Goal: Task Accomplishment & Management: Manage account settings

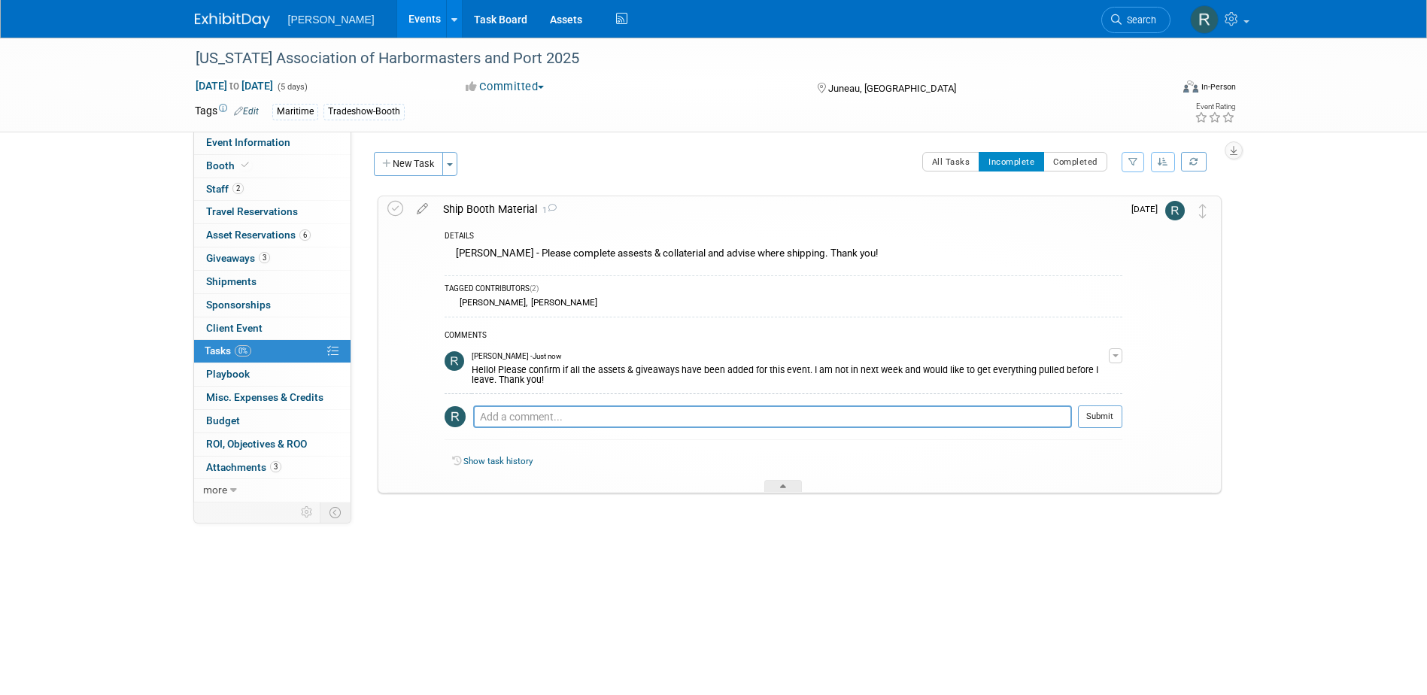
click at [945, 26] on link "Search" at bounding box center [1135, 20] width 69 height 26
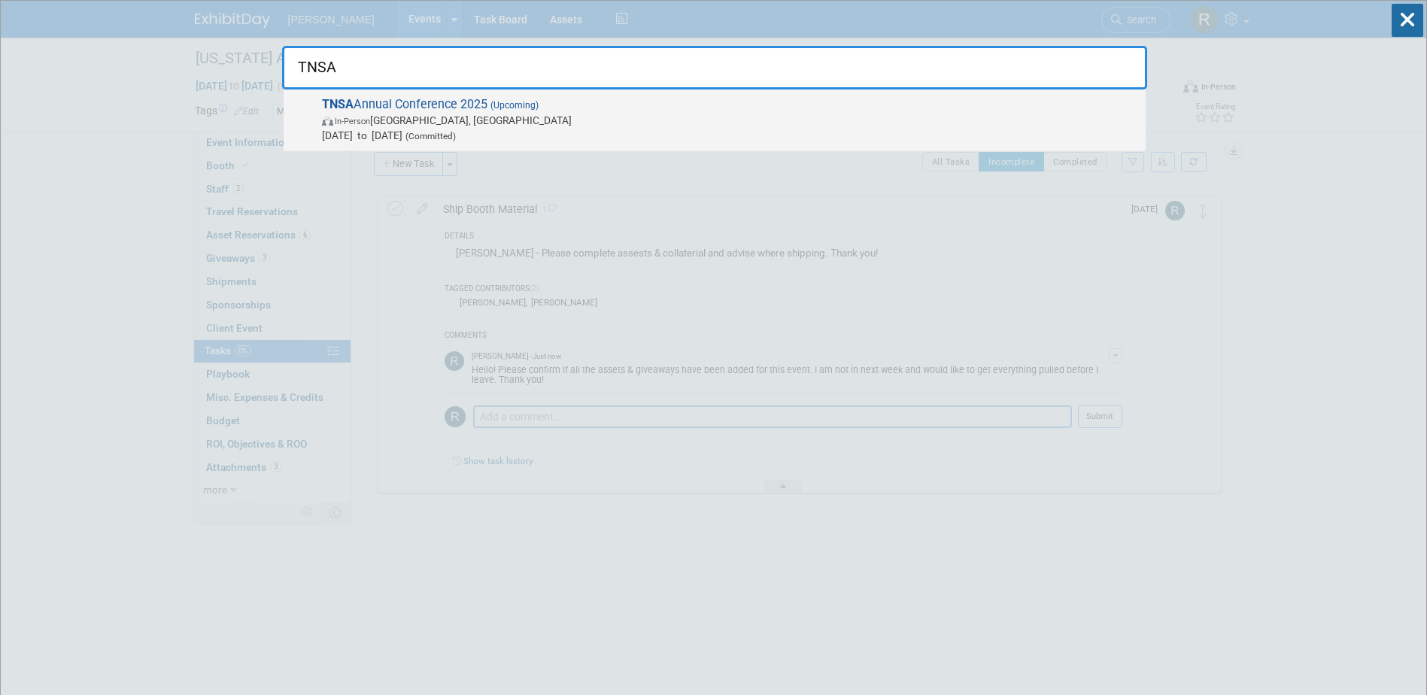
type input "TNSA"
click at [450, 102] on span "TNSA Annual Conference 2025 (Upcoming) In-Person Chattanooga, TN Oct 21, 2025 t…" at bounding box center [727, 120] width 821 height 46
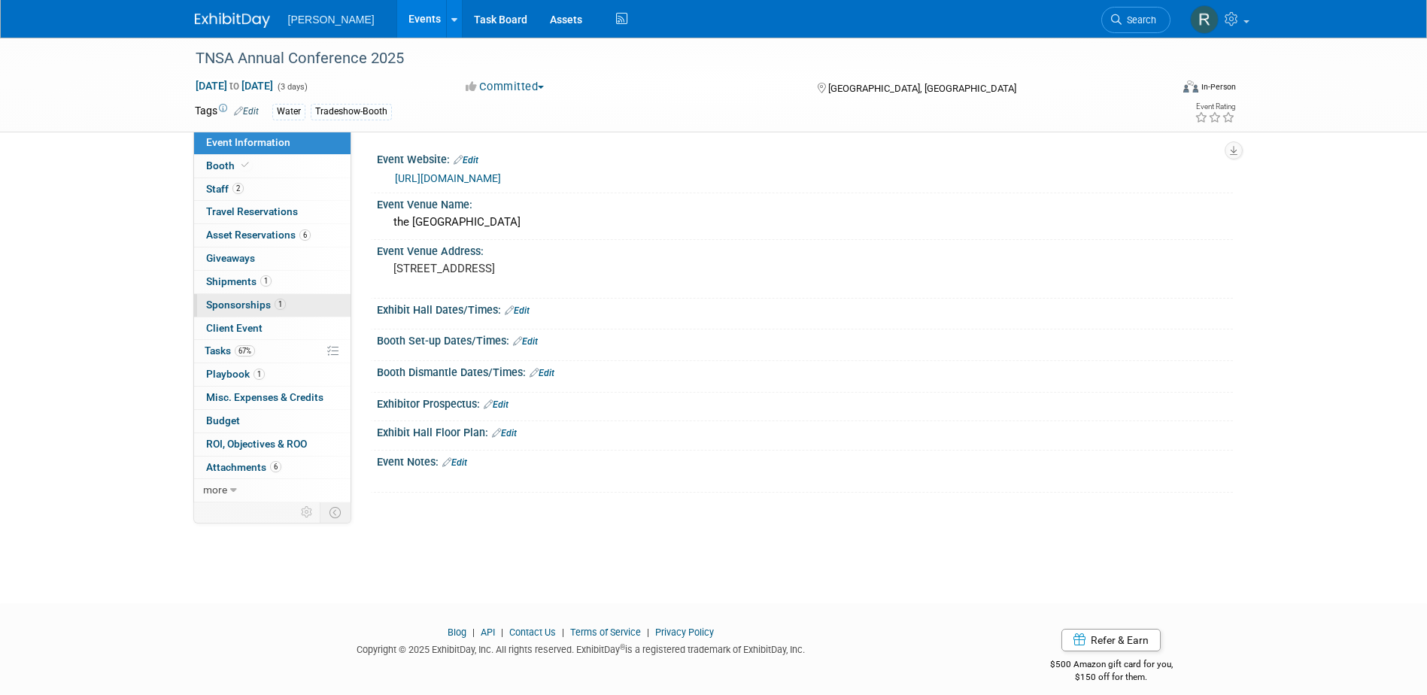
click at [242, 307] on span "Sponsorships 1" at bounding box center [246, 305] width 80 height 12
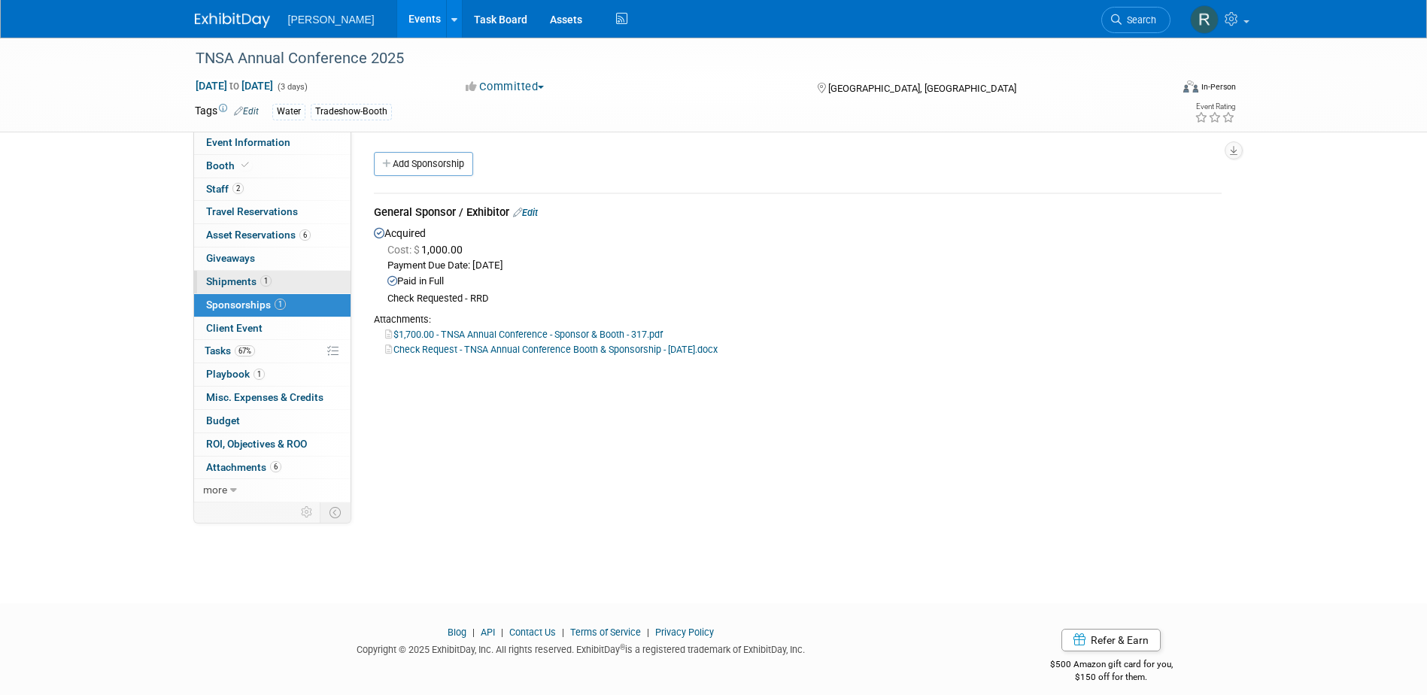
click at [245, 283] on span "Shipments 1" at bounding box center [238, 281] width 65 height 12
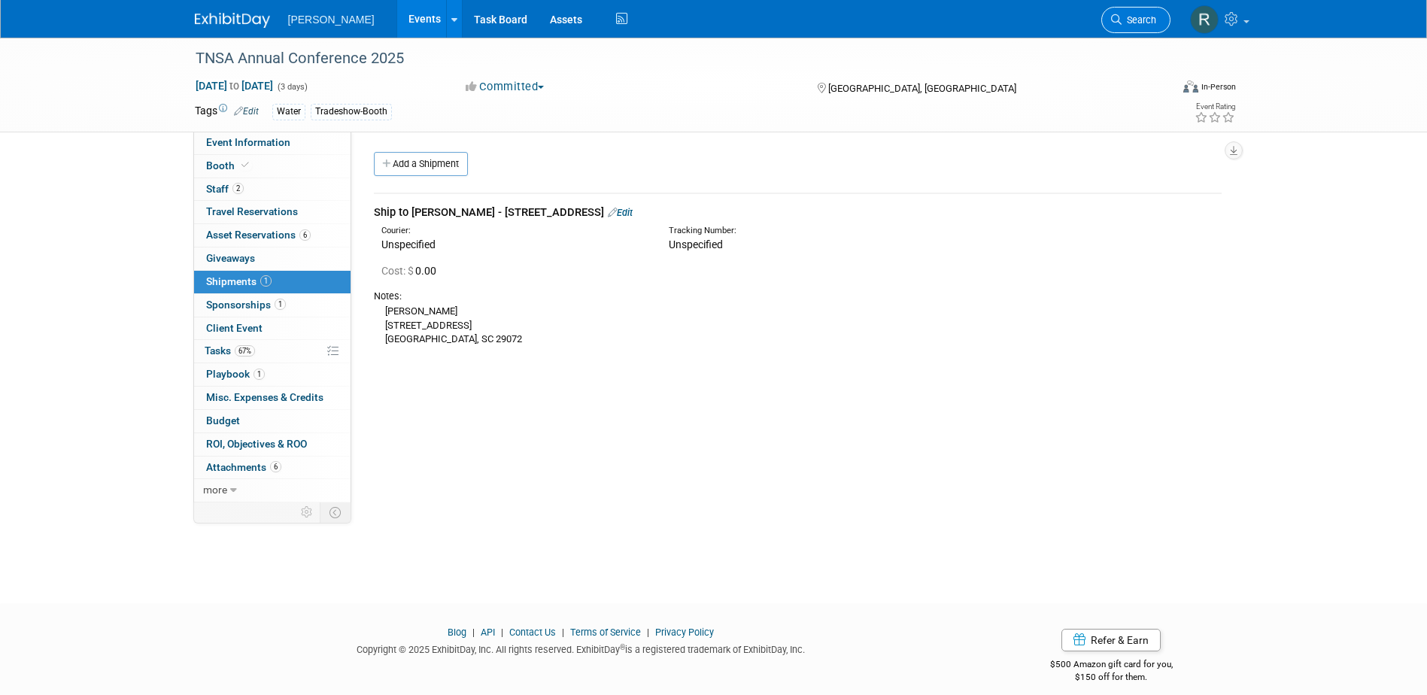
click at [1145, 11] on link "Search" at bounding box center [1135, 20] width 69 height 26
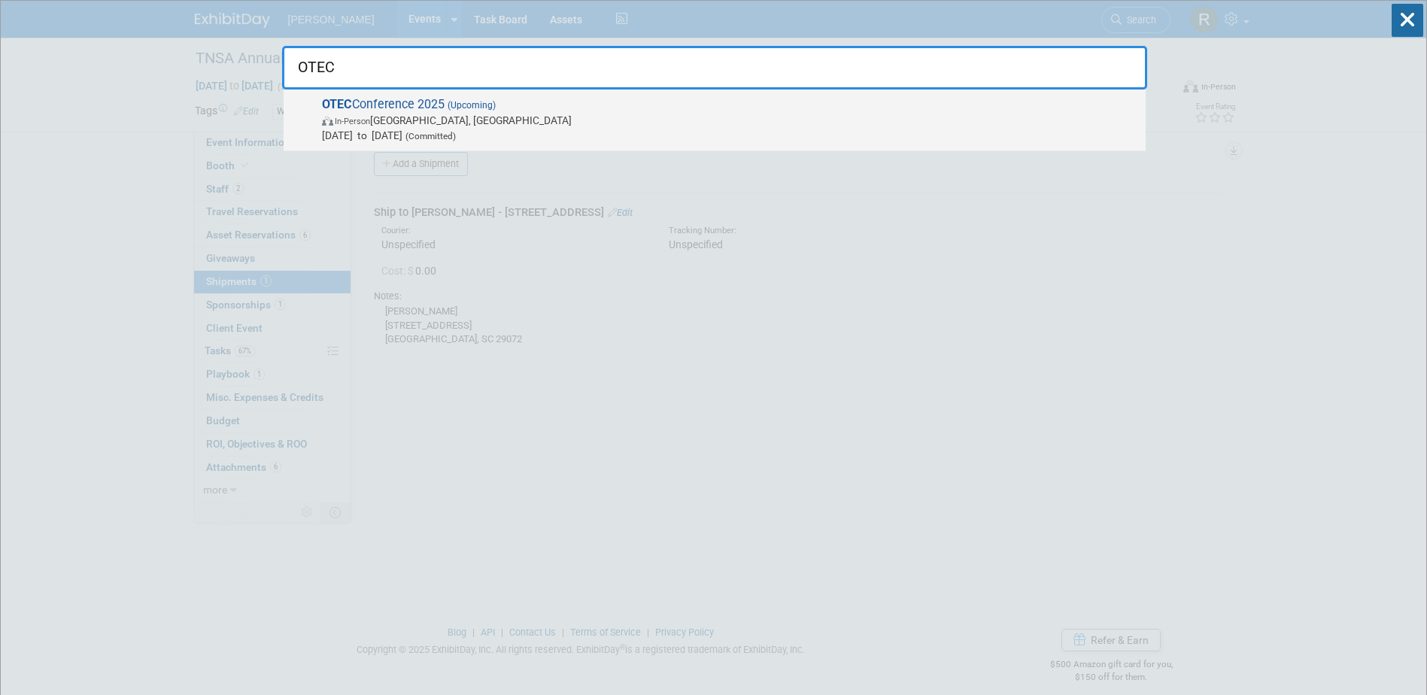
type input "OTEC"
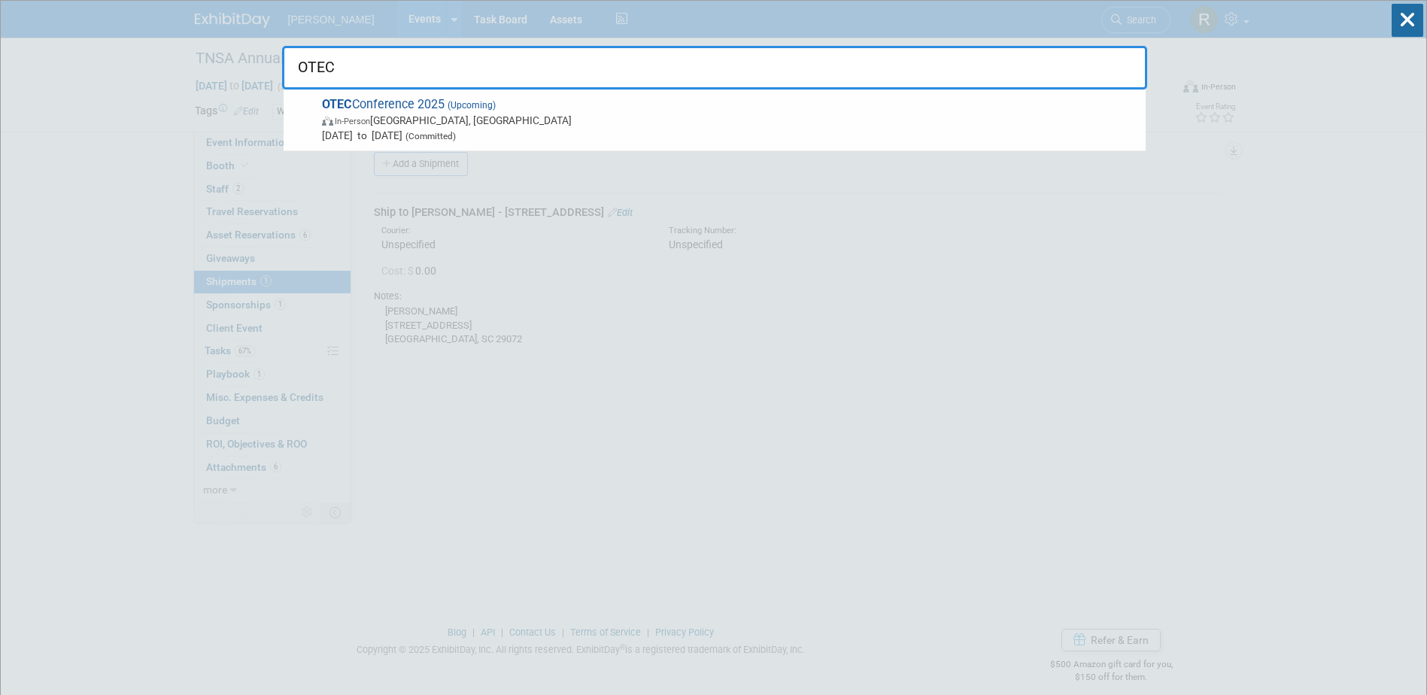
click at [617, 125] on span "In-Person Columbus, OH" at bounding box center [730, 120] width 816 height 15
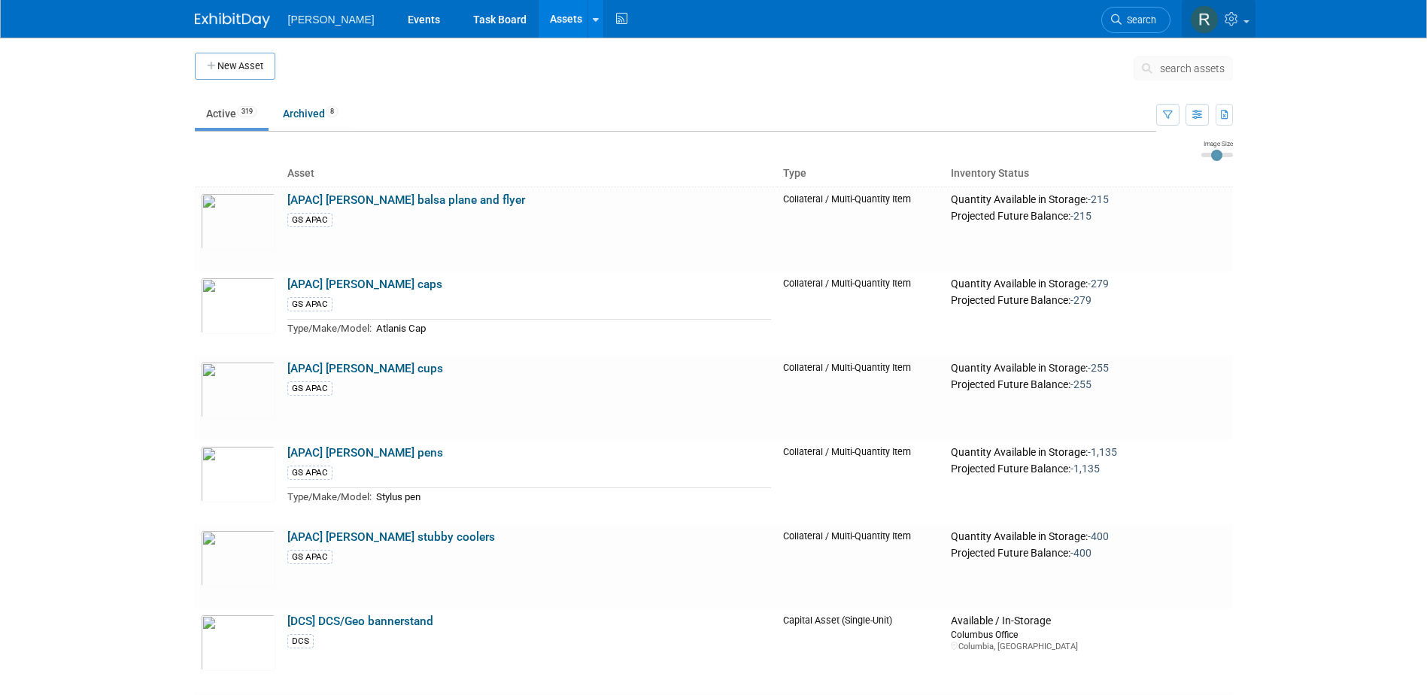
click at [945, 19] on icon at bounding box center [1232, 19] width 17 height 14
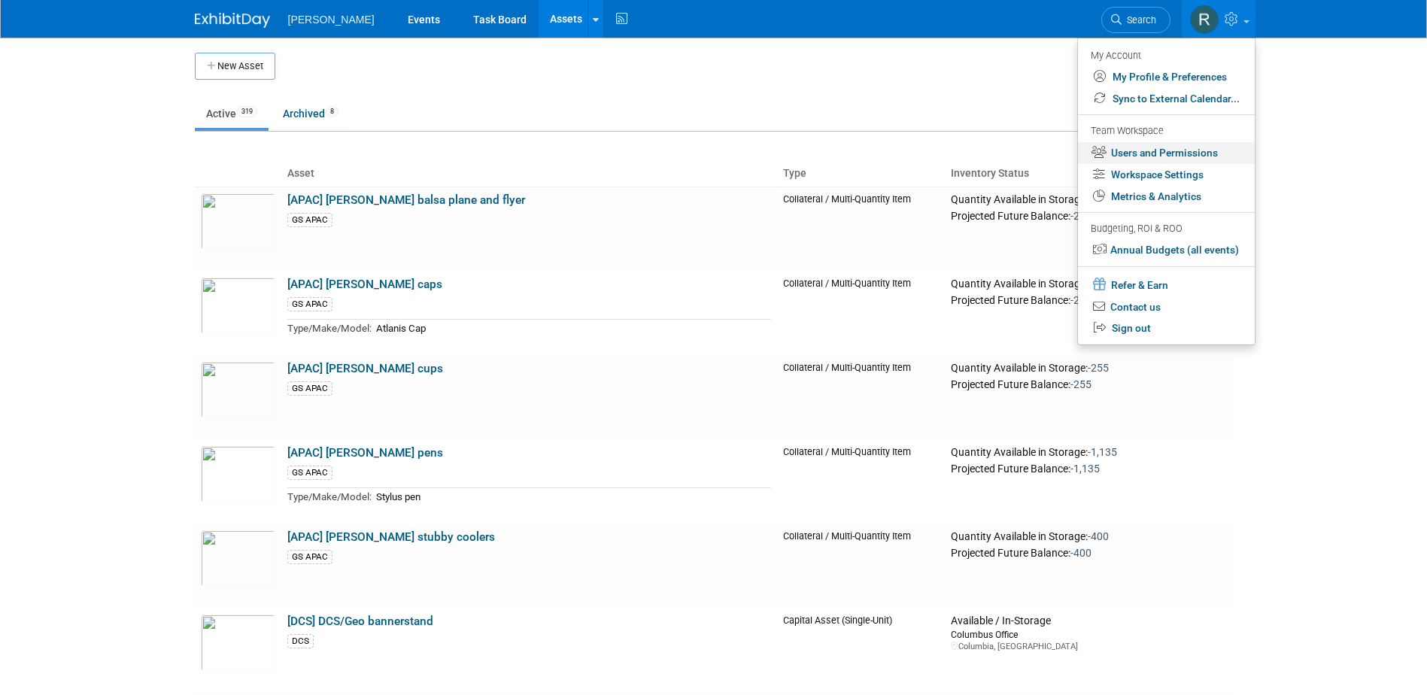
click at [945, 151] on link "Users and Permissions" at bounding box center [1166, 153] width 177 height 22
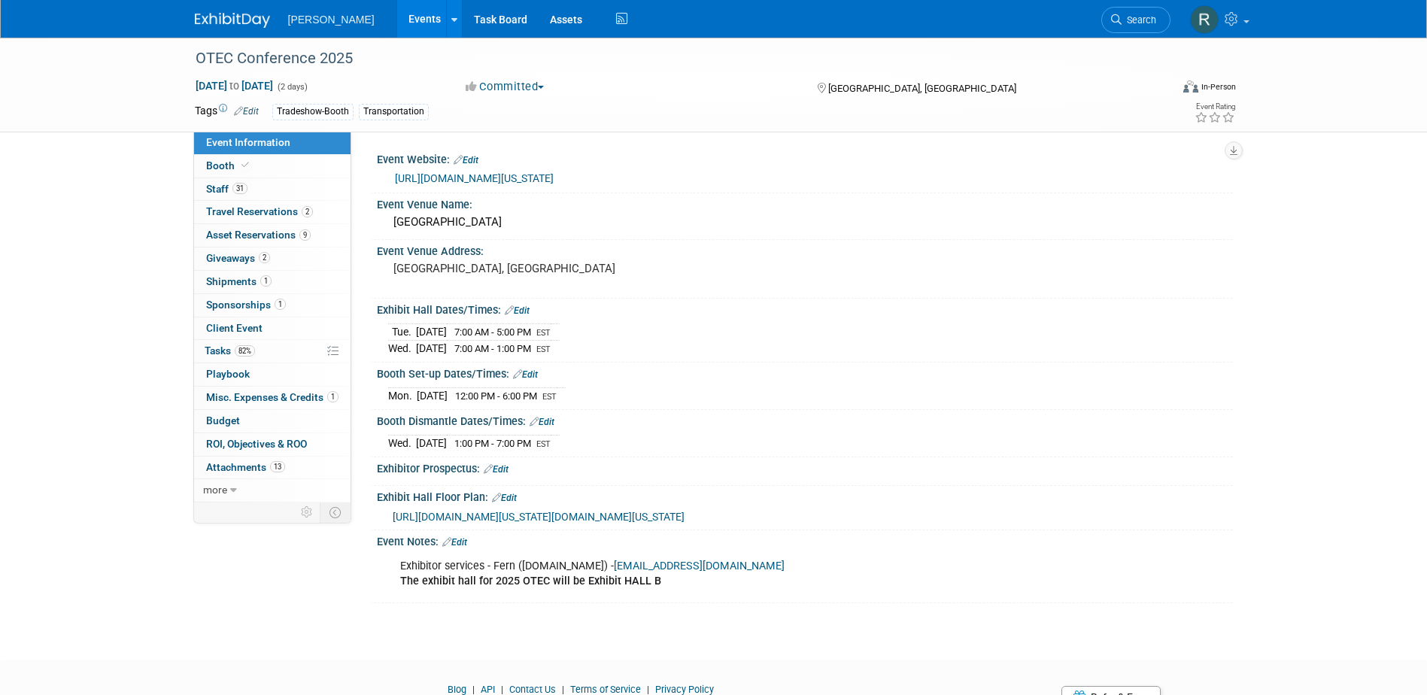
click at [460, 174] on link "[URL][DOMAIN_NAME][US_STATE]" at bounding box center [474, 178] width 159 height 12
click at [235, 357] on link "82% Tasks 82%" at bounding box center [272, 351] width 156 height 23
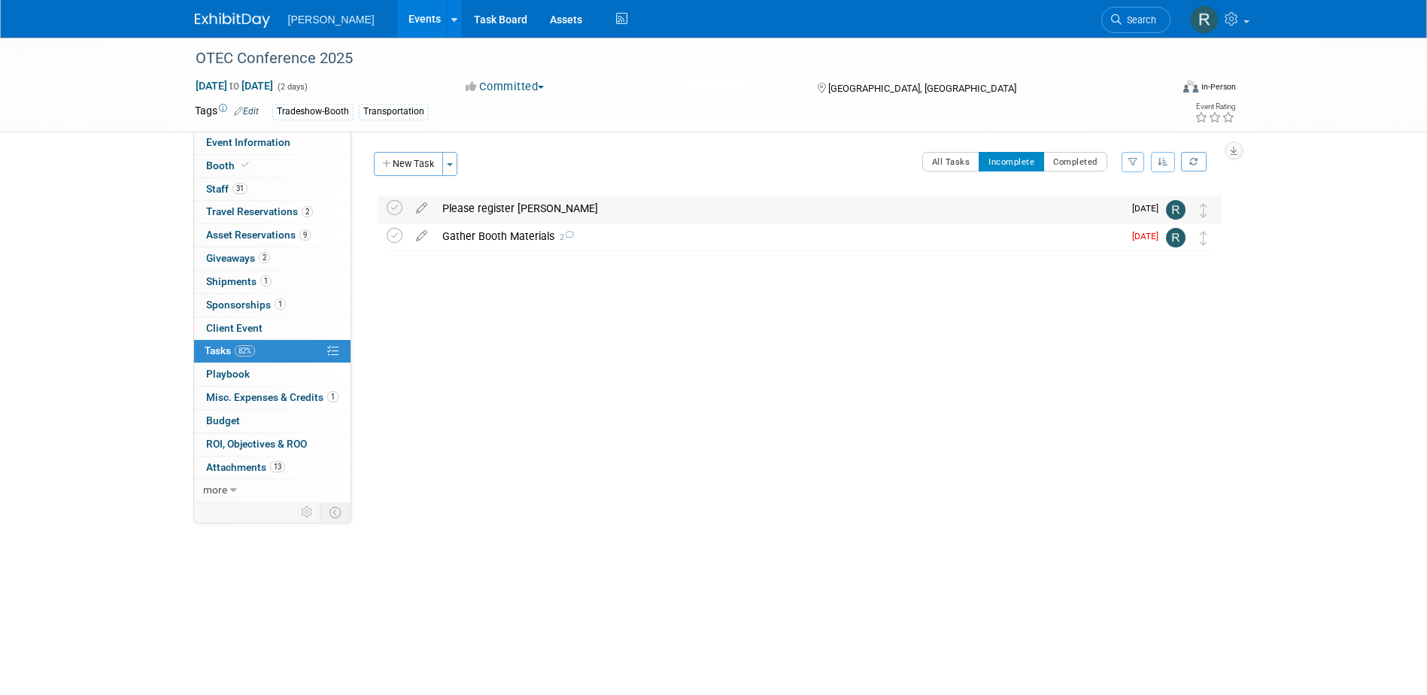
click at [551, 208] on div "Please register Mike Zwick" at bounding box center [779, 209] width 688 height 26
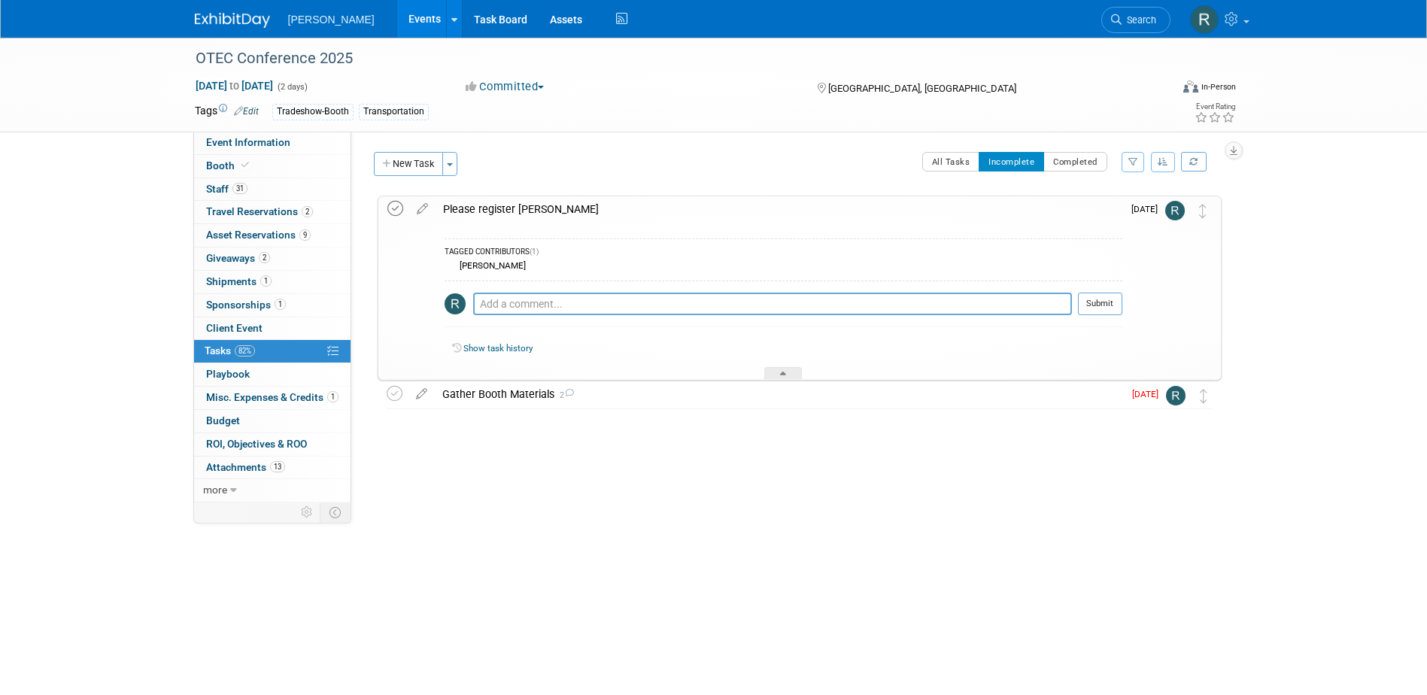
click at [399, 211] on icon at bounding box center [395, 209] width 16 height 16
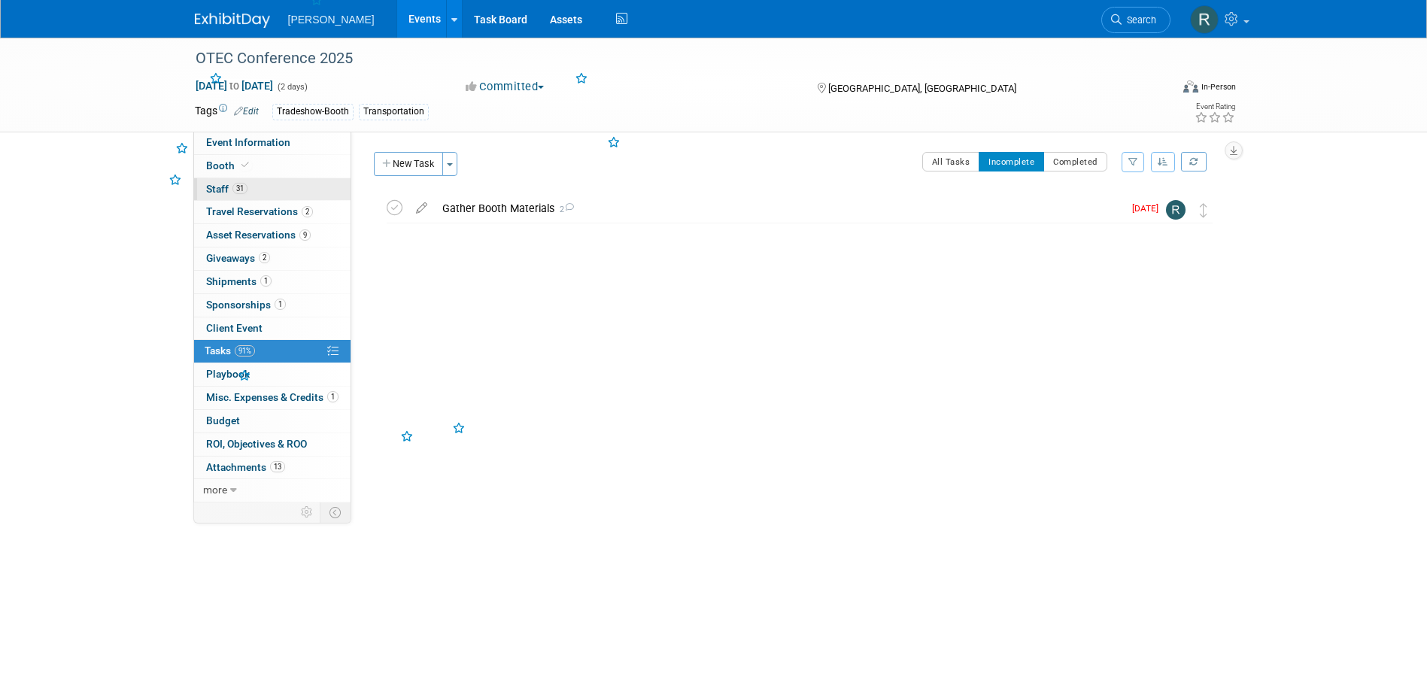
click at [244, 188] on span "31" at bounding box center [239, 188] width 15 height 11
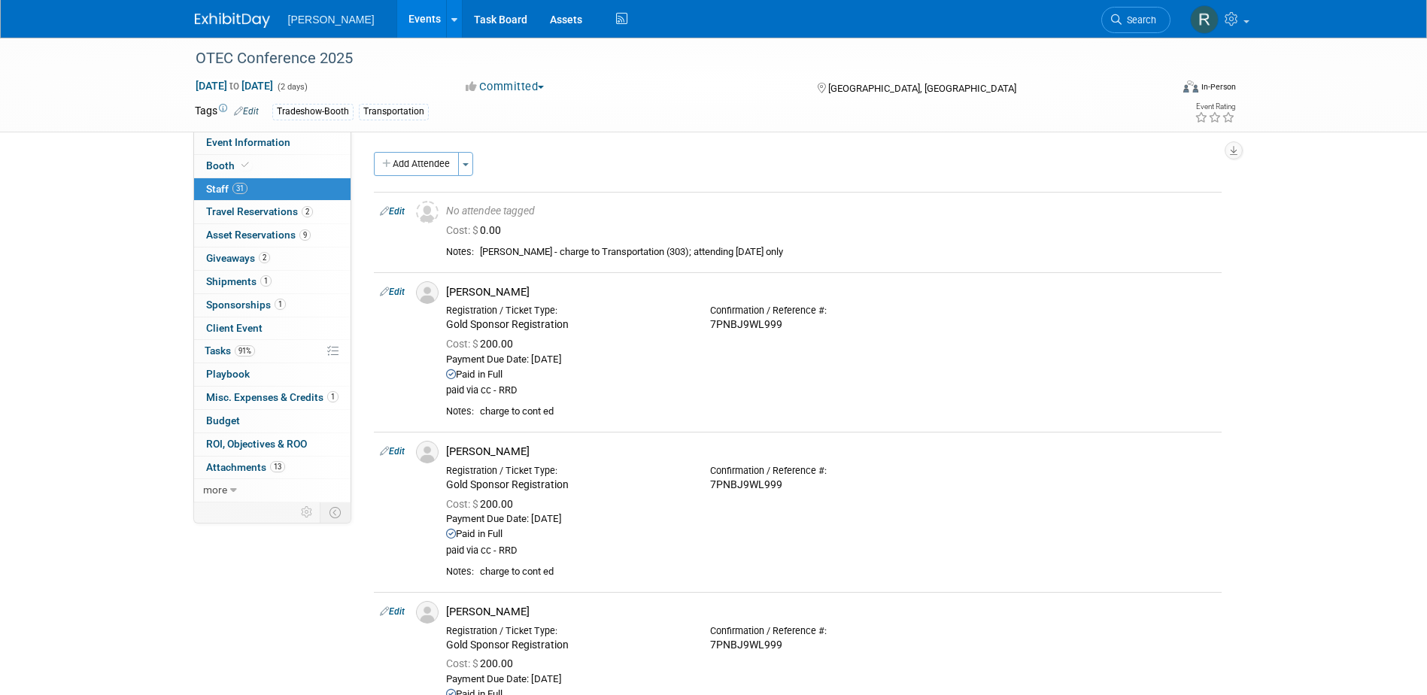
click at [403, 211] on link "Edit" at bounding box center [392, 211] width 25 height 11
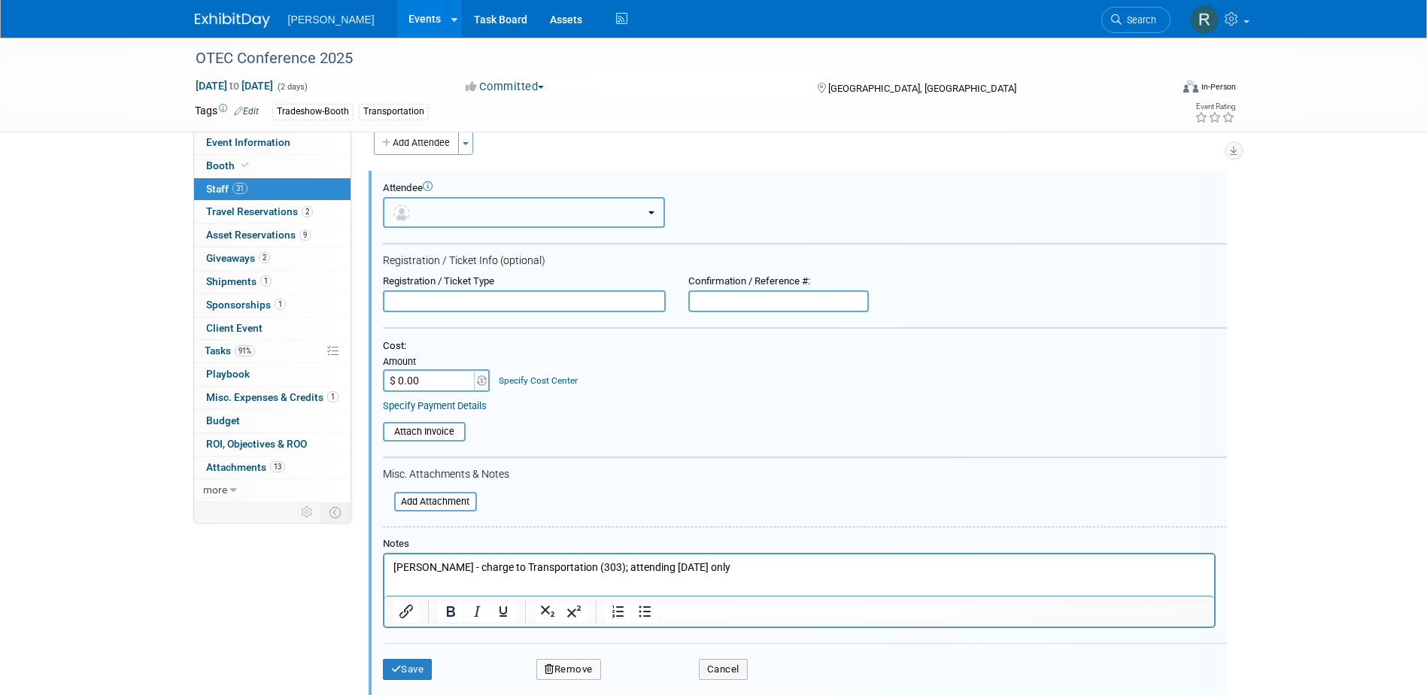
drag, startPoint x: 496, startPoint y: 213, endPoint x: 487, endPoint y: 233, distance: 22.5
click at [496, 213] on button "button" at bounding box center [524, 212] width 282 height 31
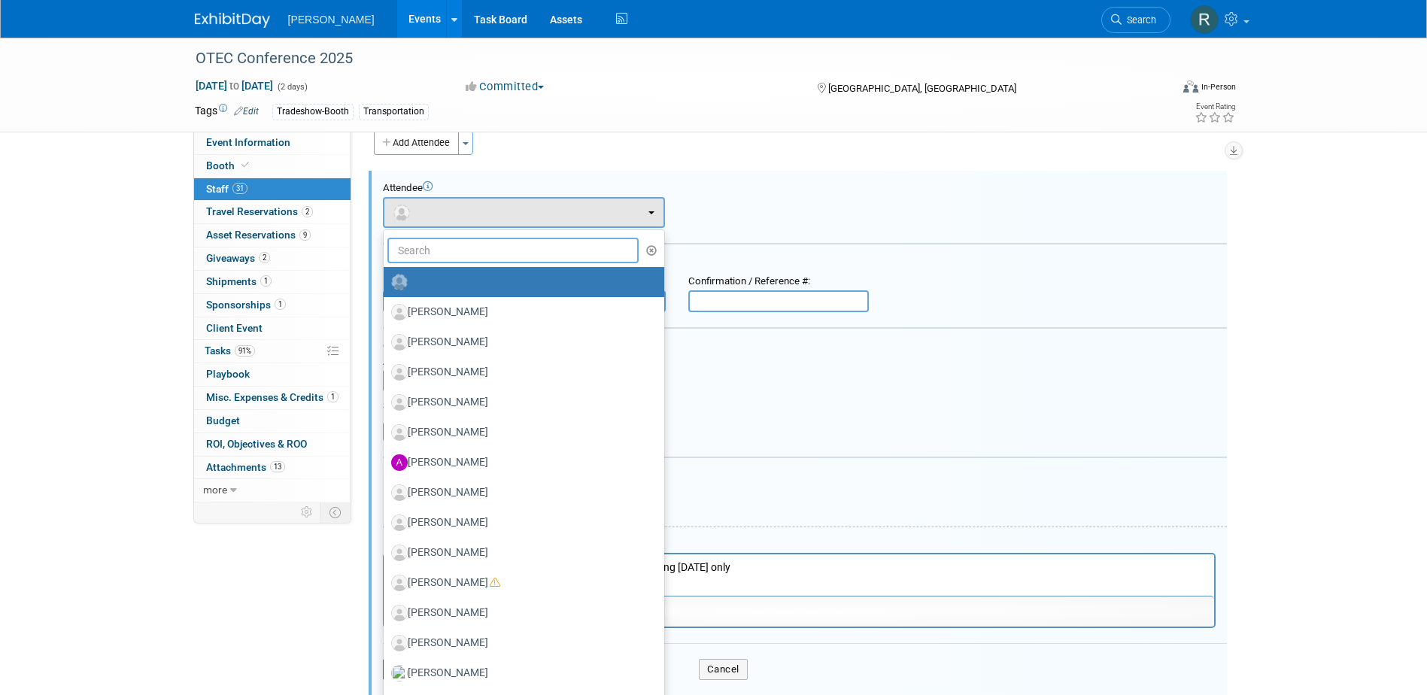
click at [480, 245] on input "text" at bounding box center [513, 251] width 252 height 26
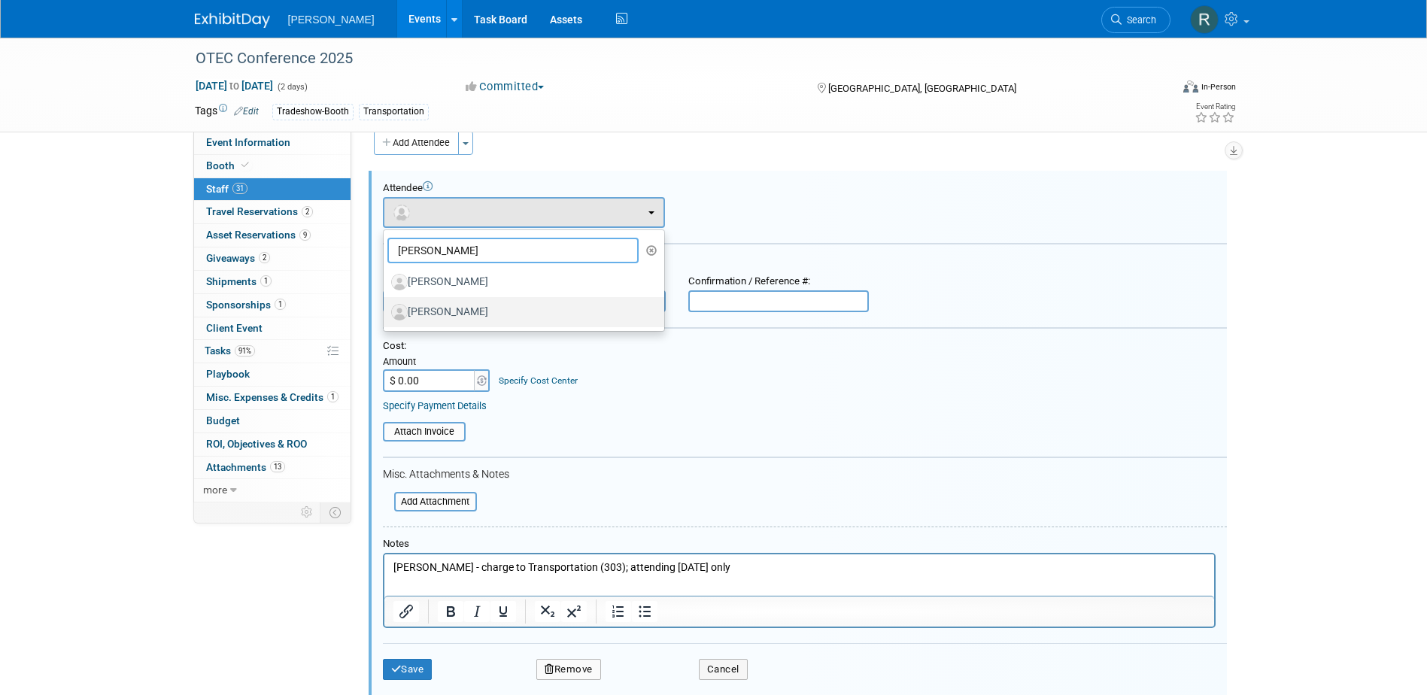
type input "Mike Z"
click at [455, 307] on label "[PERSON_NAME]" at bounding box center [520, 312] width 258 height 24
click at [386, 307] on input "[PERSON_NAME]" at bounding box center [381, 310] width 10 height 10
select select "85af66ec-33e1-4137-a025-7890186ecc8f"
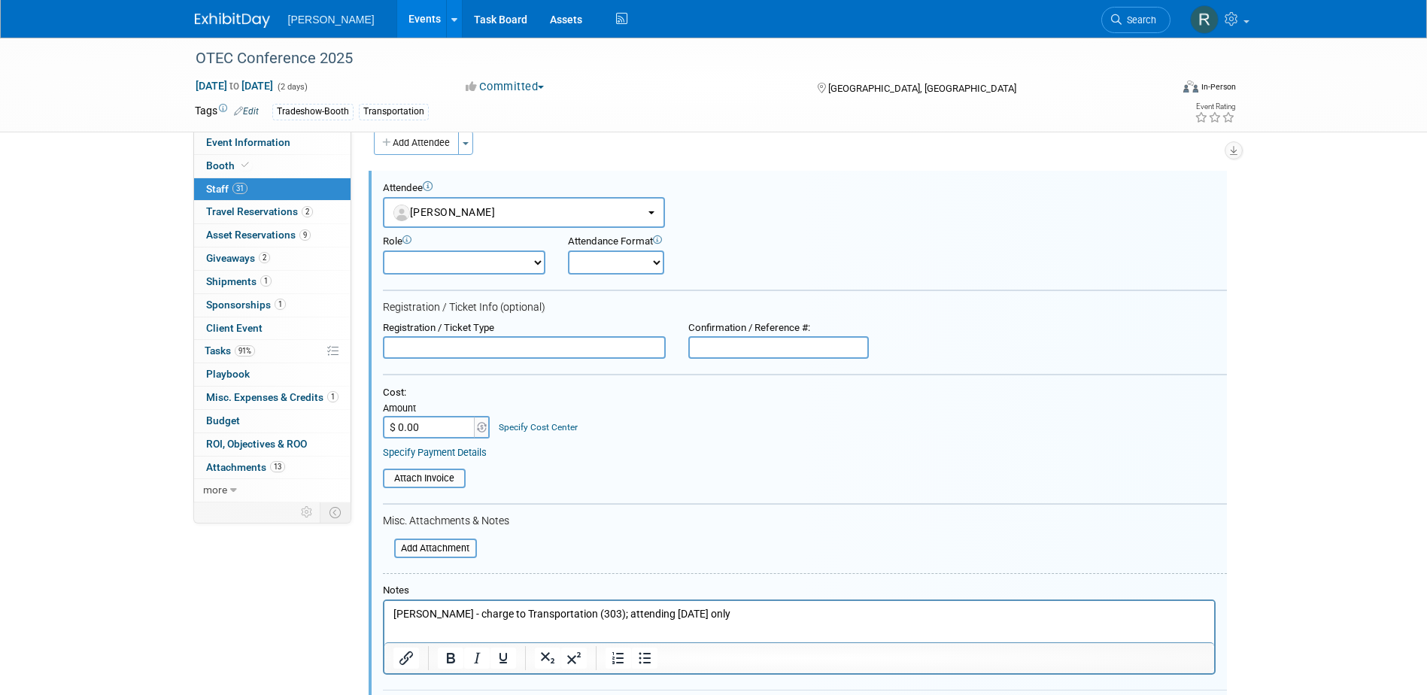
click at [468, 346] on input "text" at bounding box center [524, 347] width 283 height 23
click at [773, 335] on div "Confirmation / Reference #:" at bounding box center [778, 328] width 181 height 13
click at [751, 352] on input "text" at bounding box center [778, 347] width 181 height 23
paste input "T6NLHRKJ7S2"
type input "T6NLHRKJ7S2"
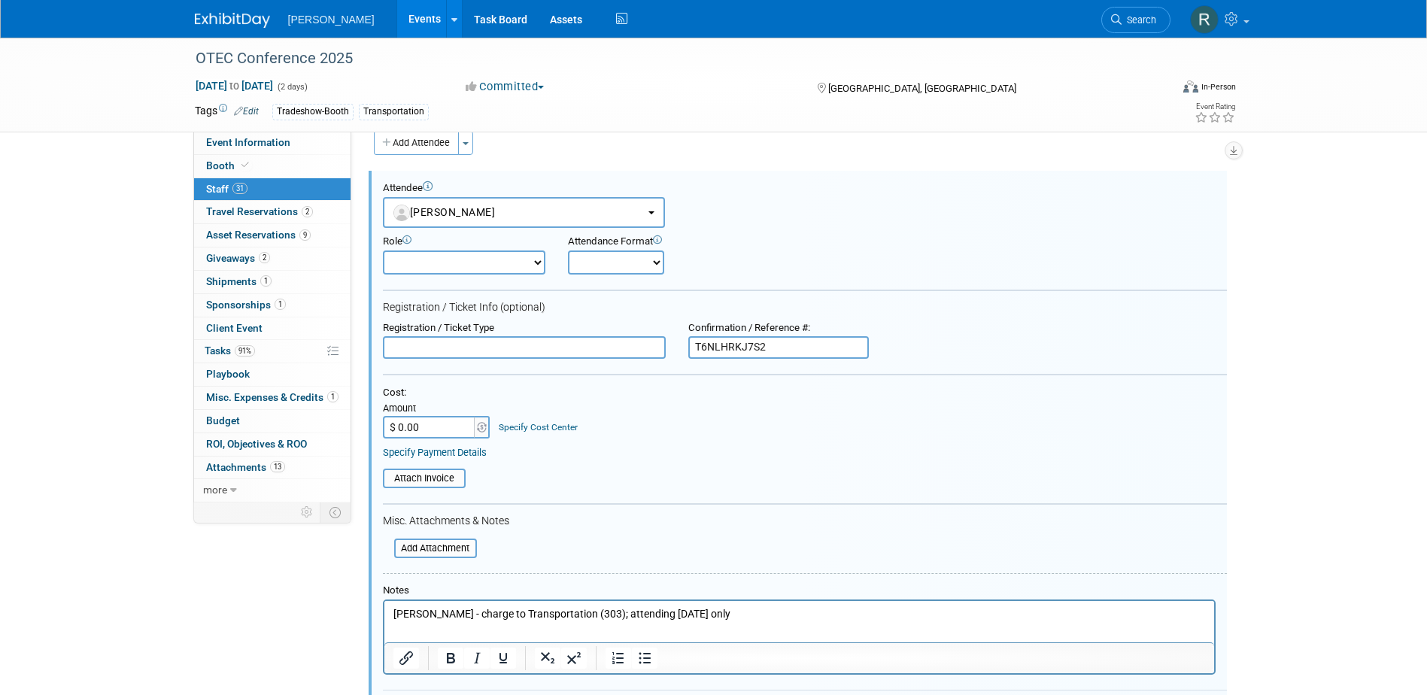
click at [598, 350] on input "text" at bounding box center [524, 347] width 283 height 23
type input "F"
type input "Full Conference"
type input "$ 225.00"
click at [545, 432] on link "Specify Cost Center" at bounding box center [538, 427] width 79 height 11
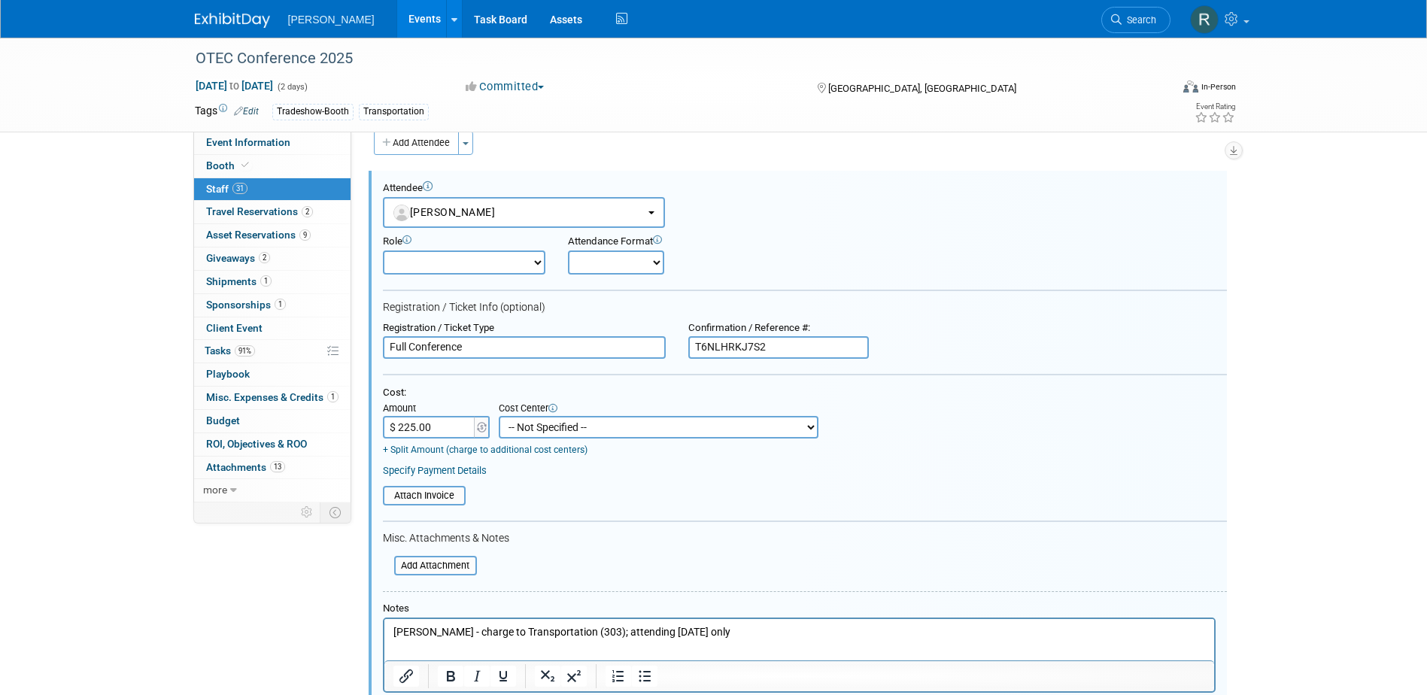
click at [566, 421] on select "-- Not Specified -- Advisory Services - Expenses_1001.502 Aerial Acquisition - …" at bounding box center [659, 427] width 320 height 23
select select "18966238"
click at [499, 417] on select "-- Not Specified -- Advisory Services - Expenses_1001.502 Aerial Acquisition - …" at bounding box center [659, 427] width 320 height 23
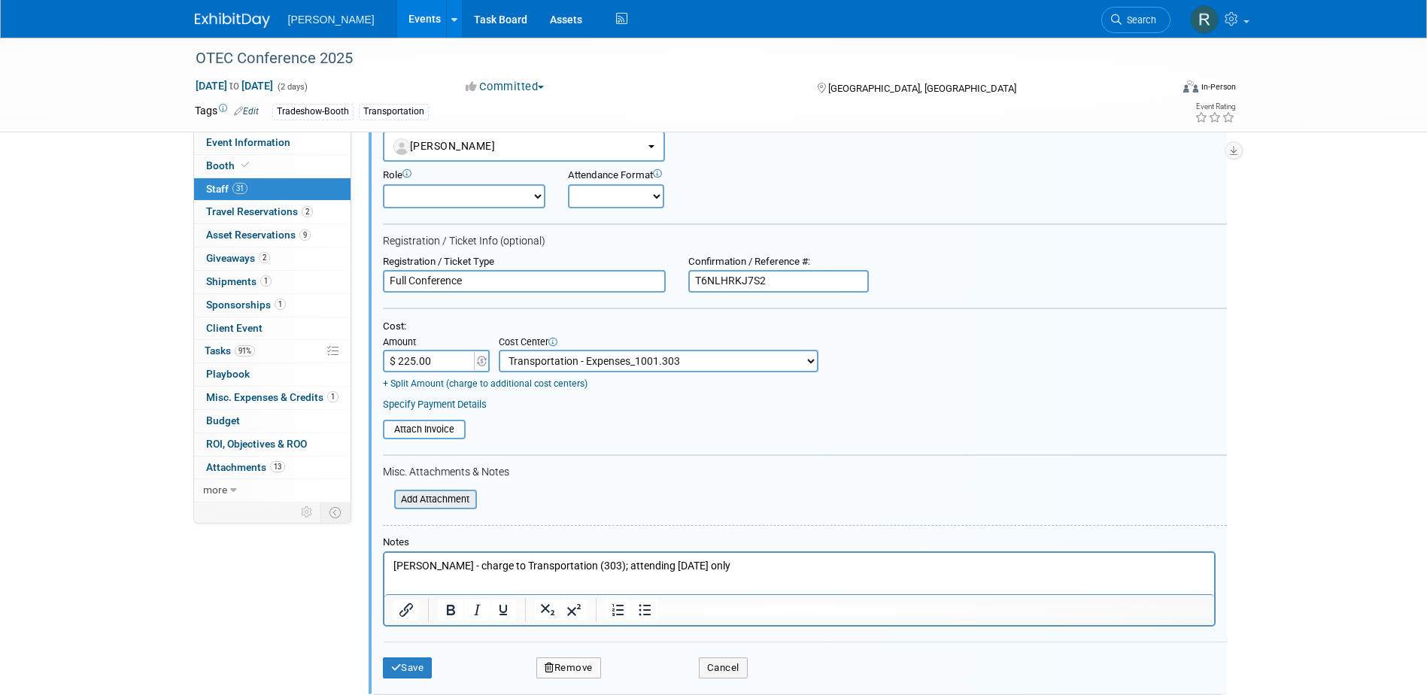
scroll to position [171, 0]
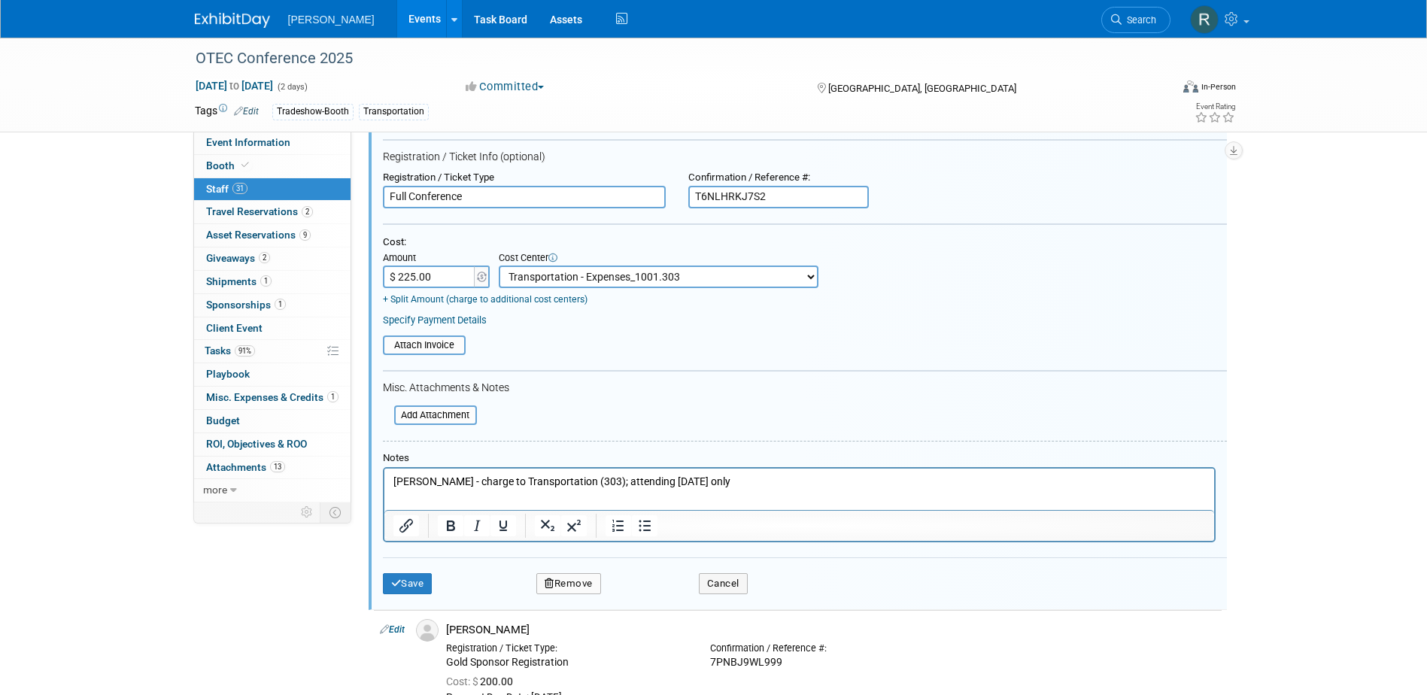
click at [441, 320] on link "Specify Payment Details" at bounding box center [435, 319] width 104 height 11
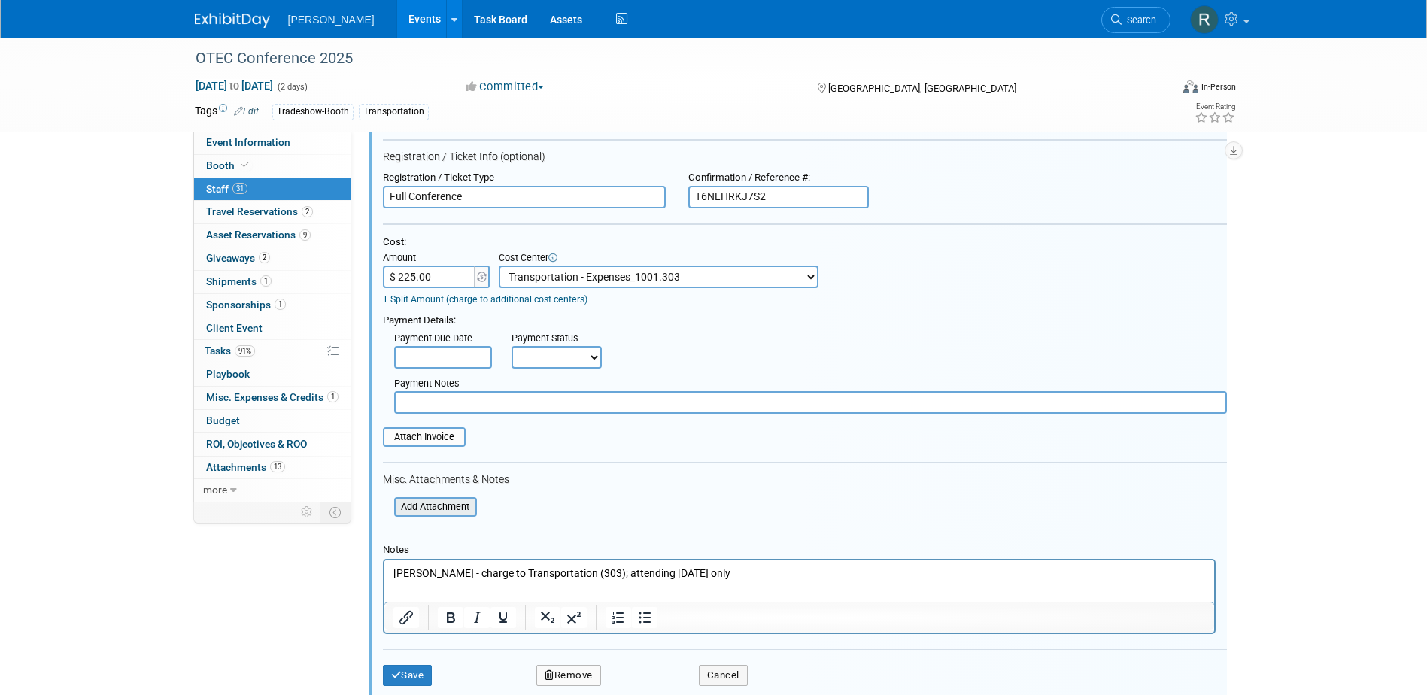
click at [435, 505] on input "file" at bounding box center [385, 507] width 179 height 17
click at [429, 441] on input "file" at bounding box center [374, 437] width 179 height 17
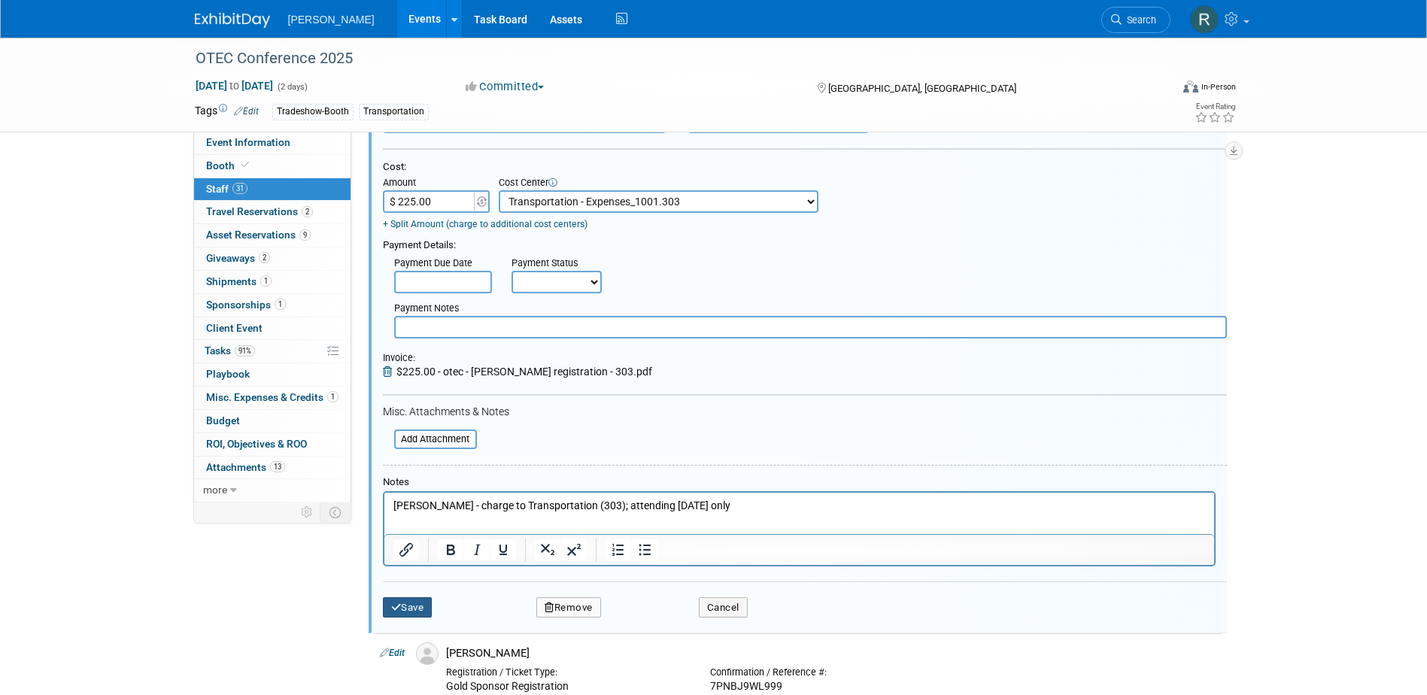
drag, startPoint x: 411, startPoint y: 601, endPoint x: 268, endPoint y: 612, distance: 143.3
click at [411, 601] on button "Save" at bounding box center [408, 607] width 50 height 21
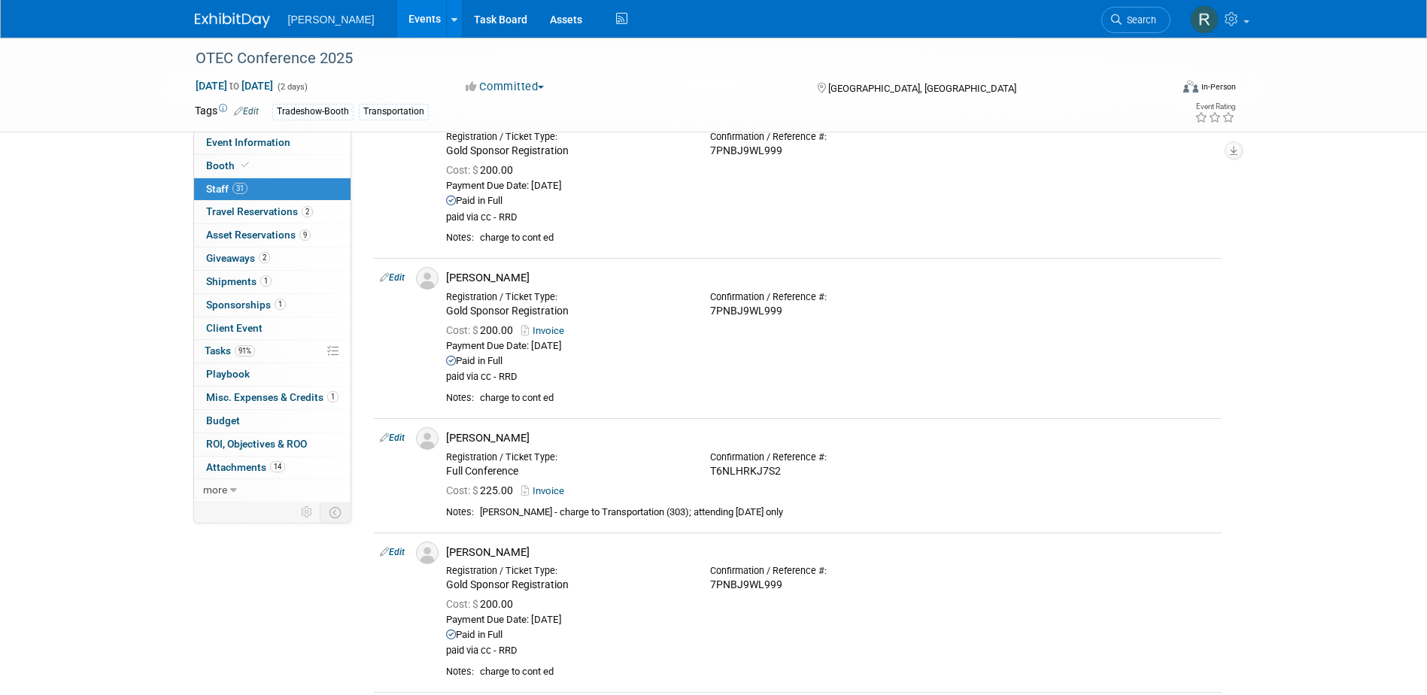
scroll to position [3084, 0]
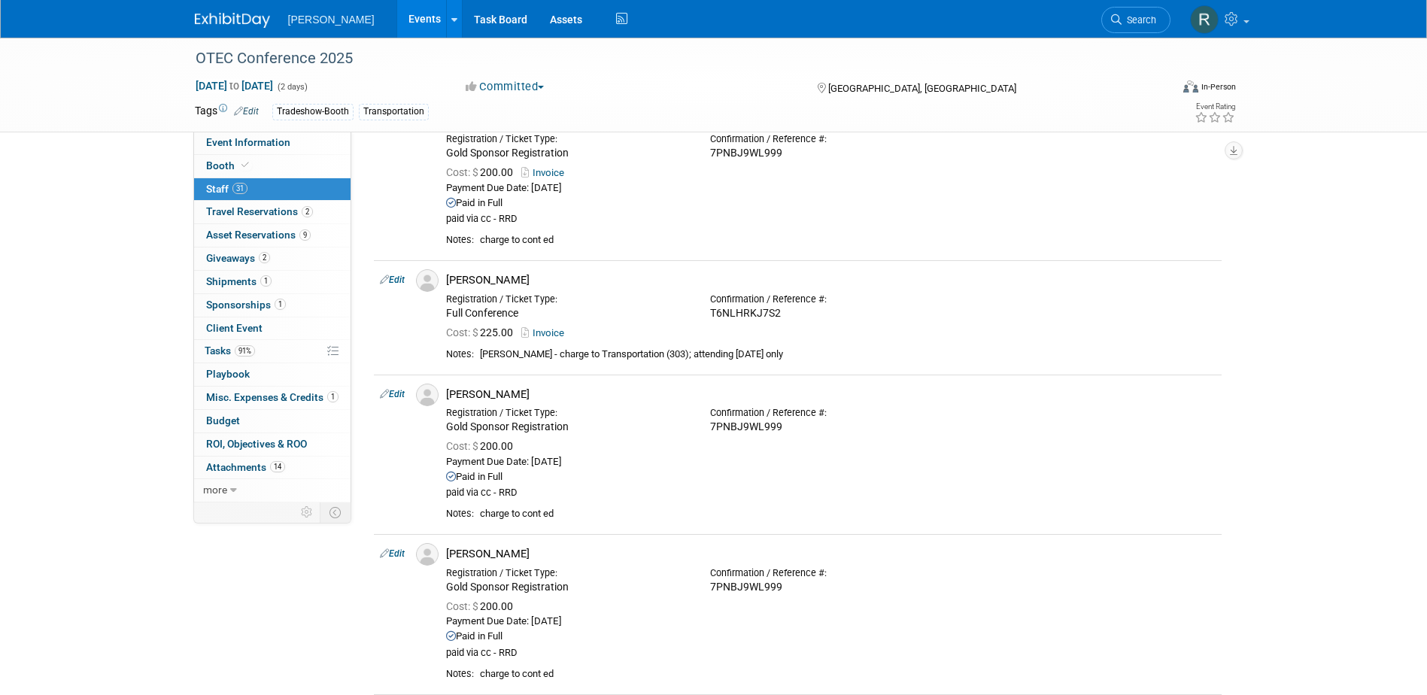
click at [402, 281] on link "Edit" at bounding box center [392, 280] width 25 height 11
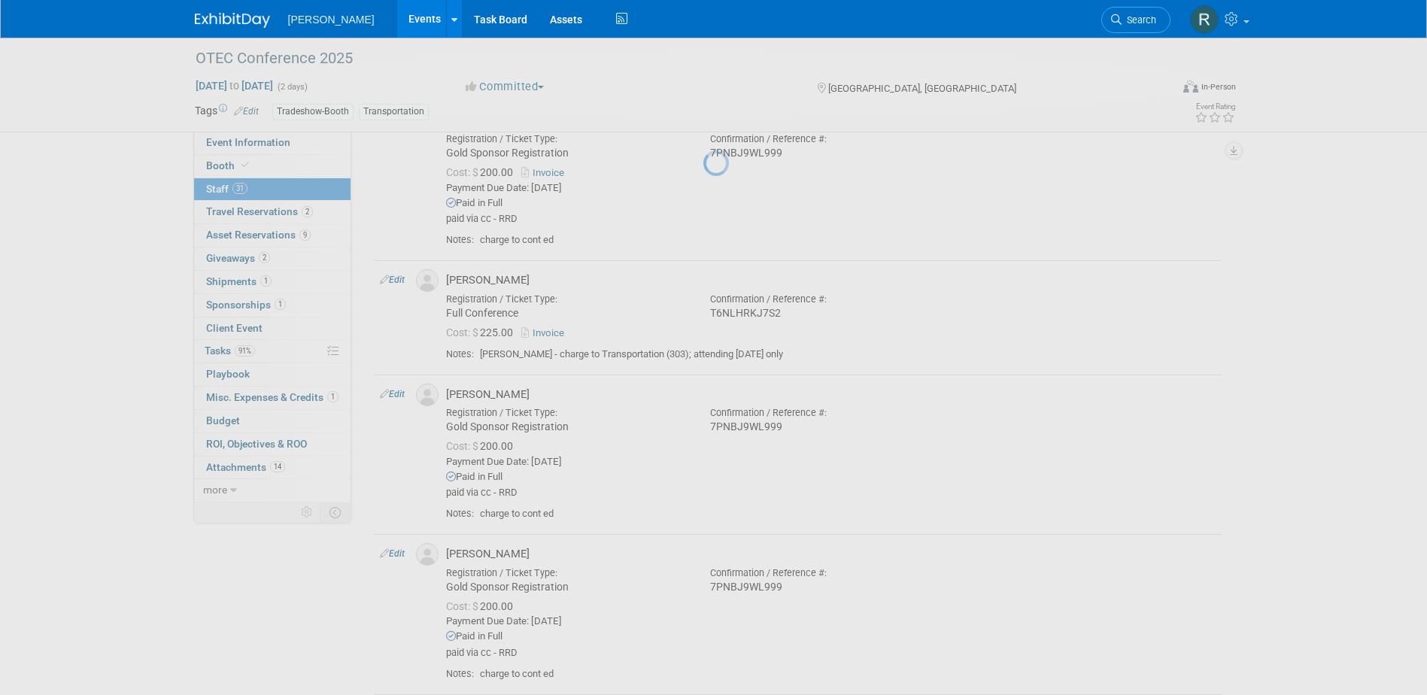
select select "85af66ec-33e1-4137-a025-7890186ecc8f"
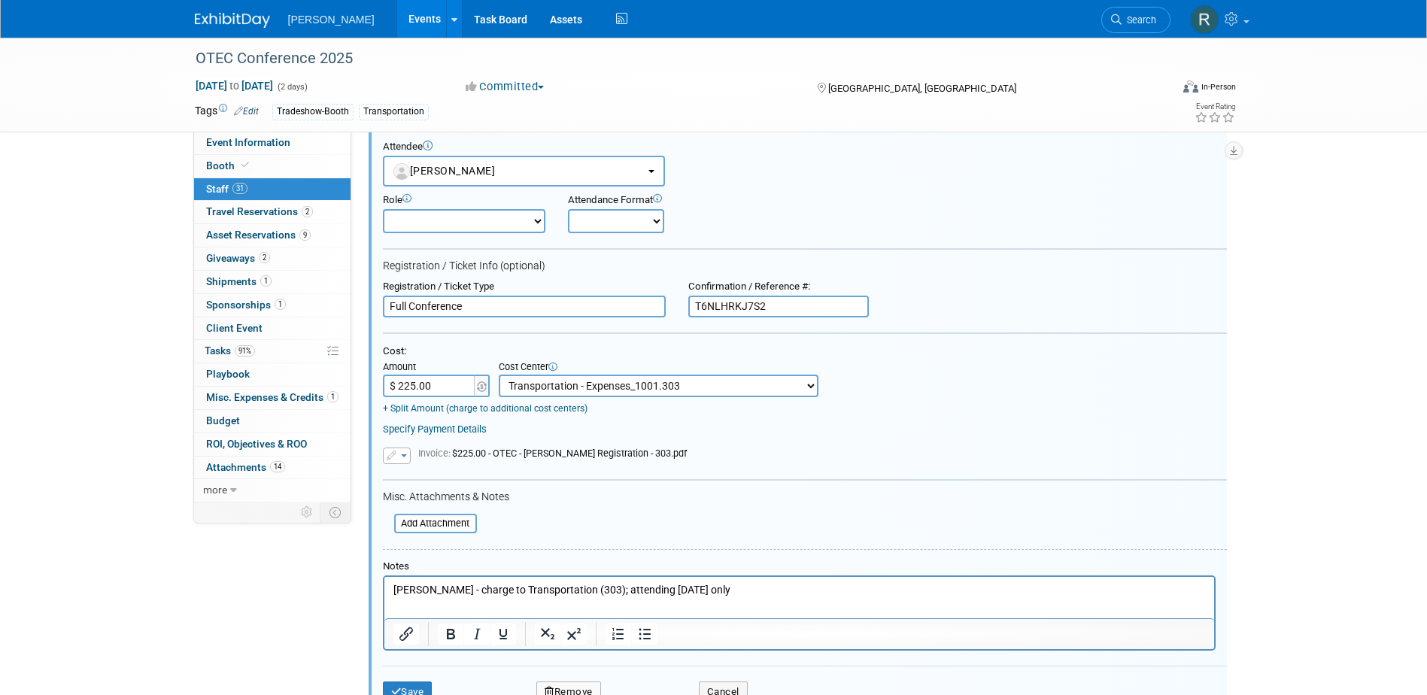
scroll to position [3248, 0]
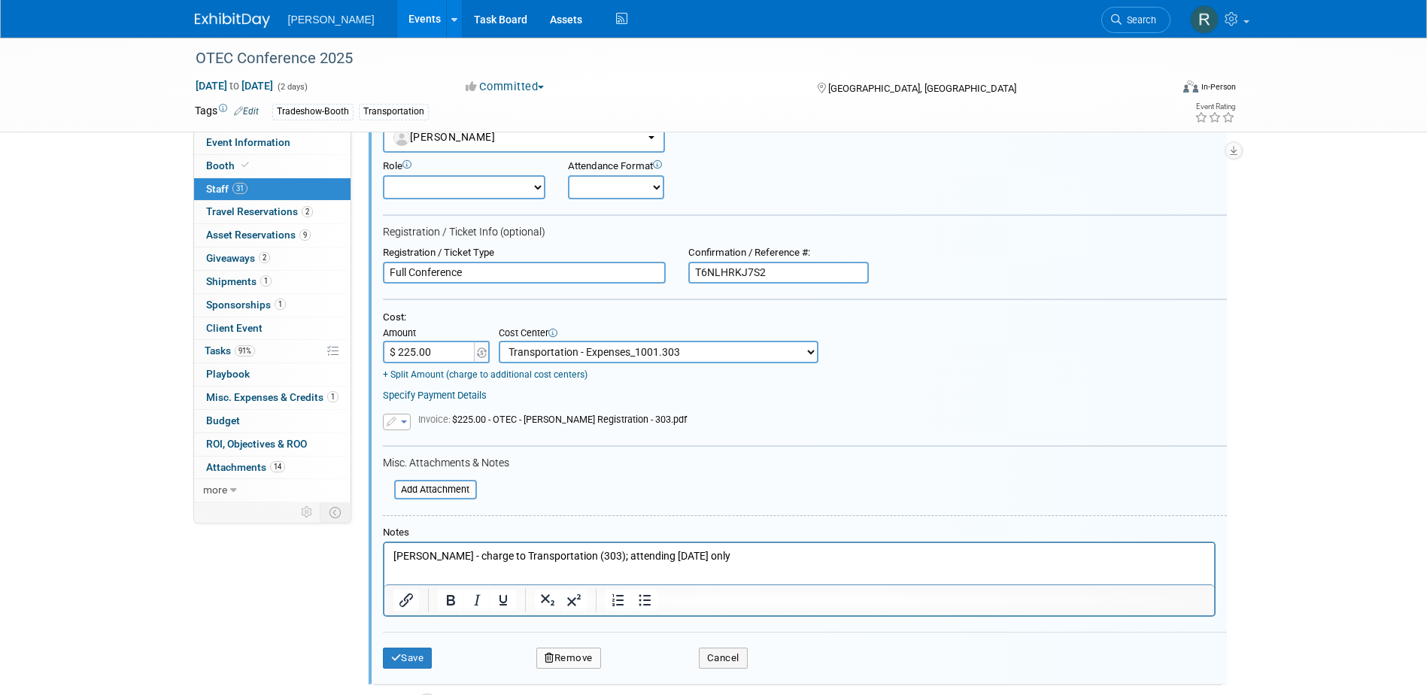
click at [452, 396] on link "Specify Payment Details" at bounding box center [435, 395] width 104 height 11
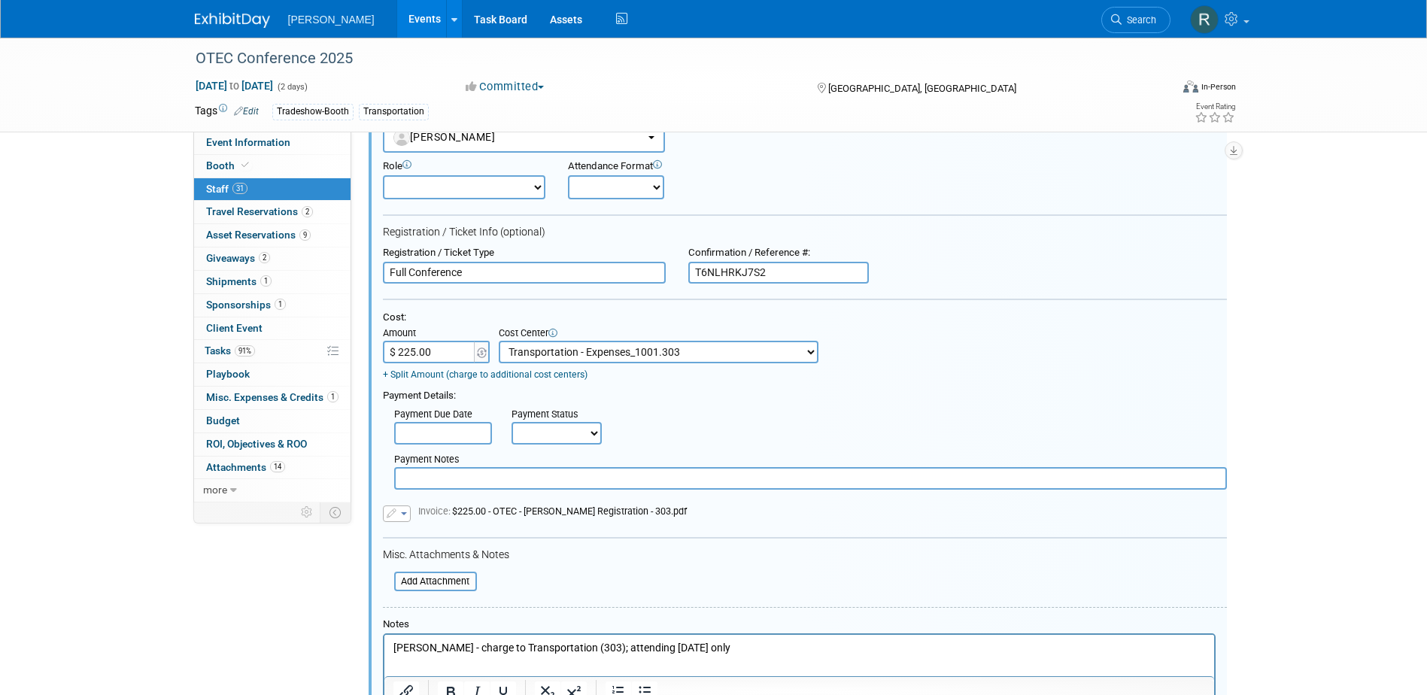
click at [457, 430] on input "text" at bounding box center [443, 433] width 98 height 23
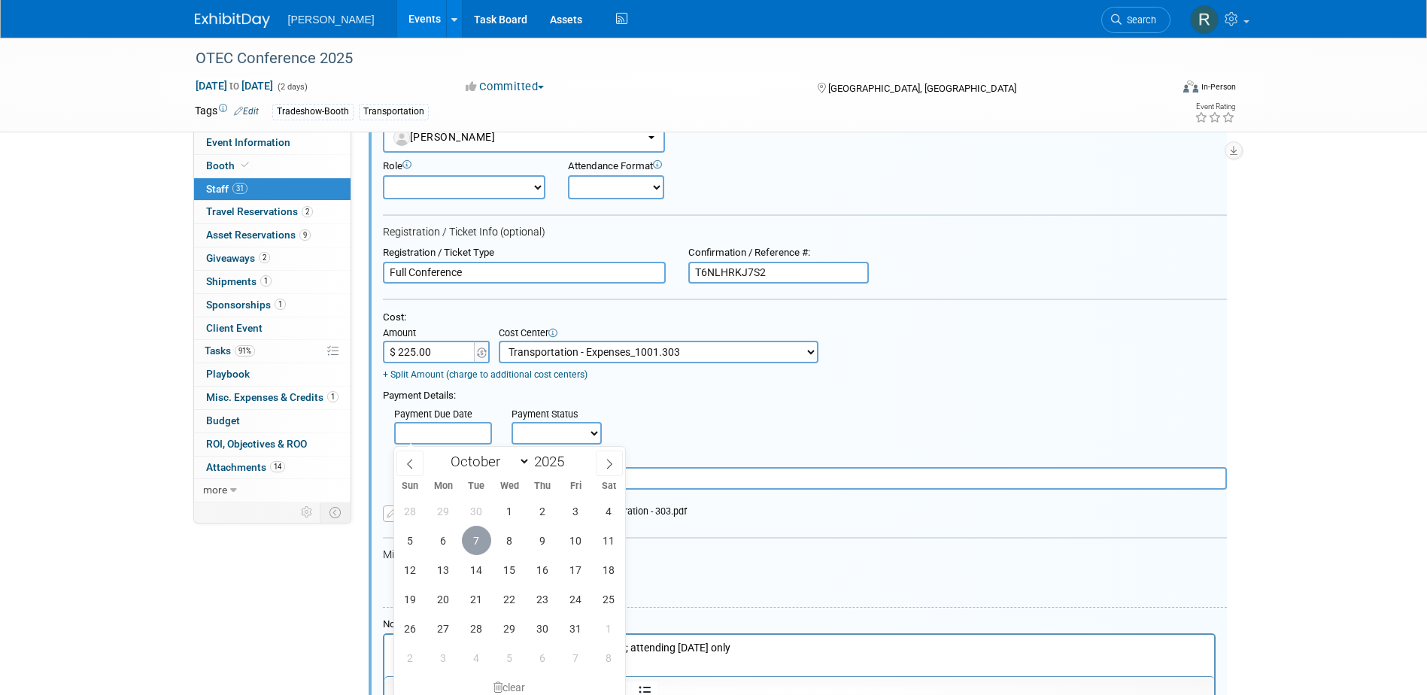
drag, startPoint x: 472, startPoint y: 545, endPoint x: 515, endPoint y: 498, distance: 64.4
click at [472, 545] on span "7" at bounding box center [476, 540] width 29 height 29
type input "Oct 7, 2025"
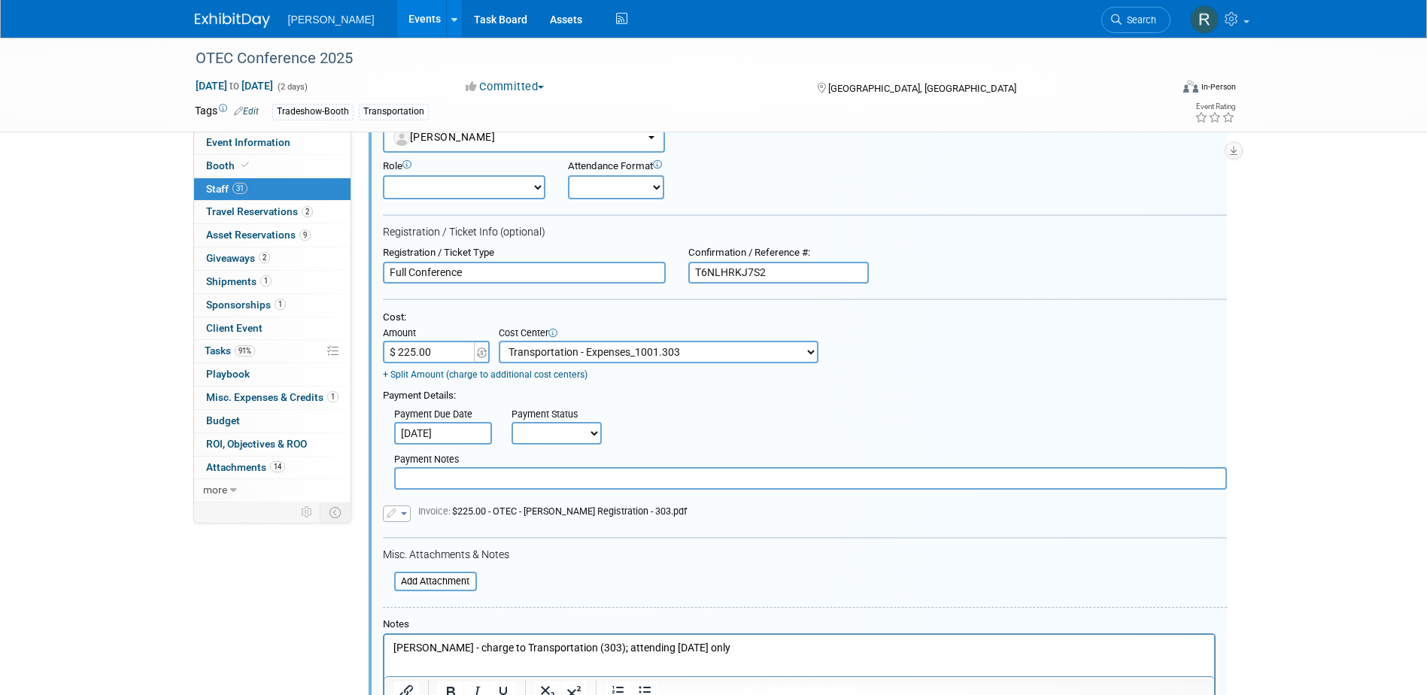
drag, startPoint x: 539, startPoint y: 432, endPoint x: 546, endPoint y: 443, distance: 13.2
click at [540, 432] on select "Not Paid Yet Partially Paid Paid in Full" at bounding box center [556, 433] width 90 height 23
select select "1"
click at [511, 423] on select "Not Paid Yet Partially Paid Paid in Full" at bounding box center [556, 433] width 90 height 23
drag, startPoint x: 542, startPoint y: 481, endPoint x: 548, endPoint y: 468, distance: 13.8
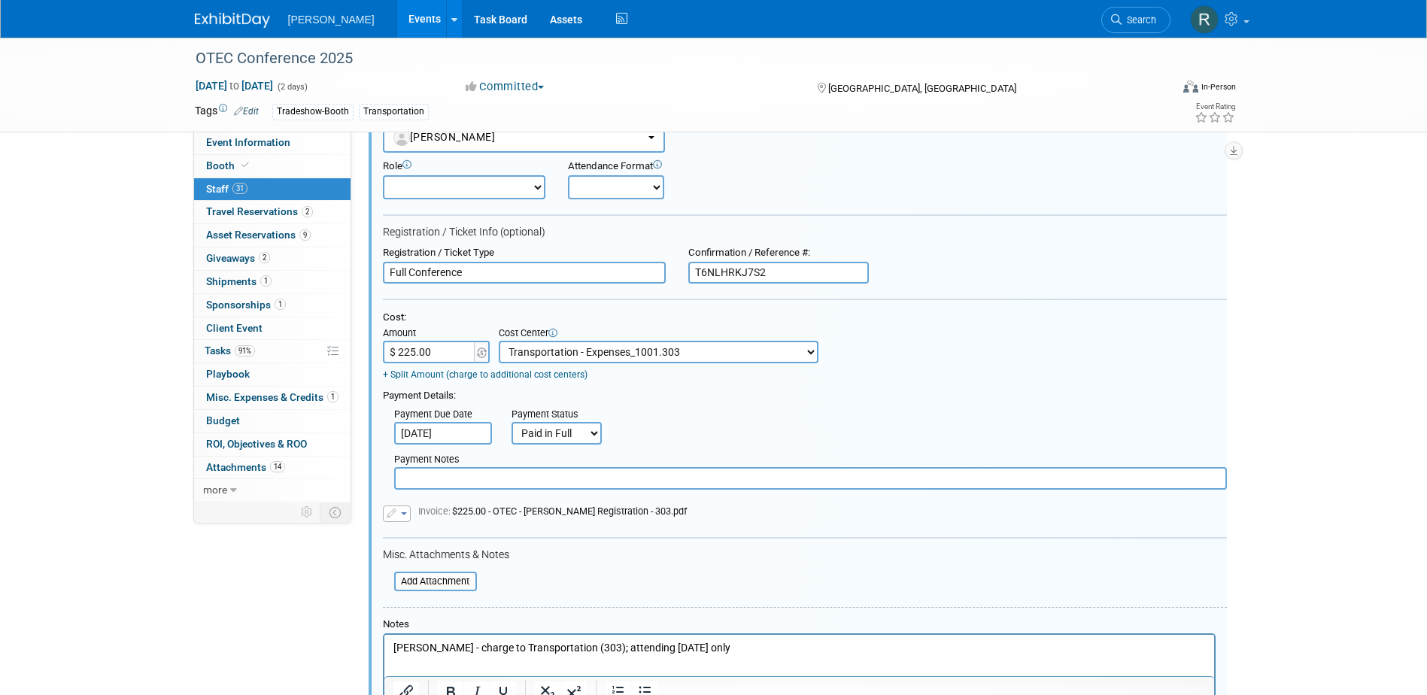
click at [545, 477] on input "text" at bounding box center [810, 478] width 833 height 23
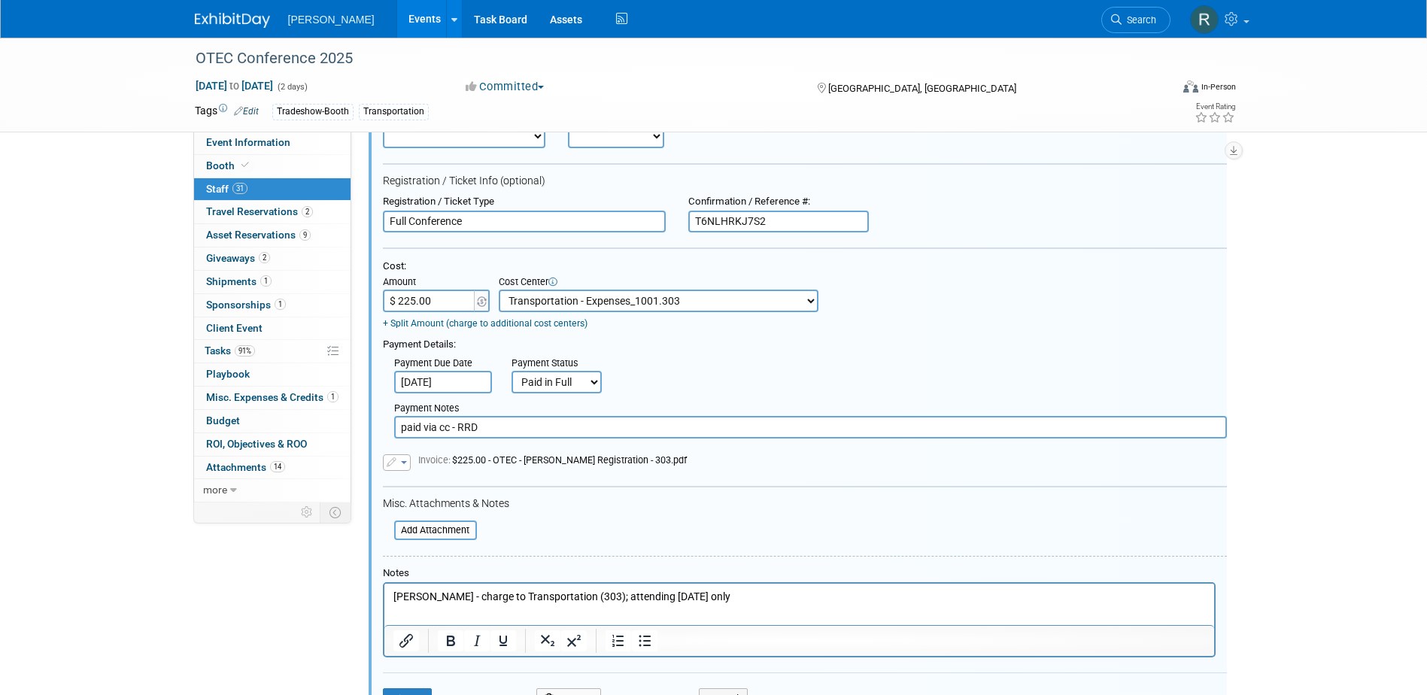
scroll to position [3324, 0]
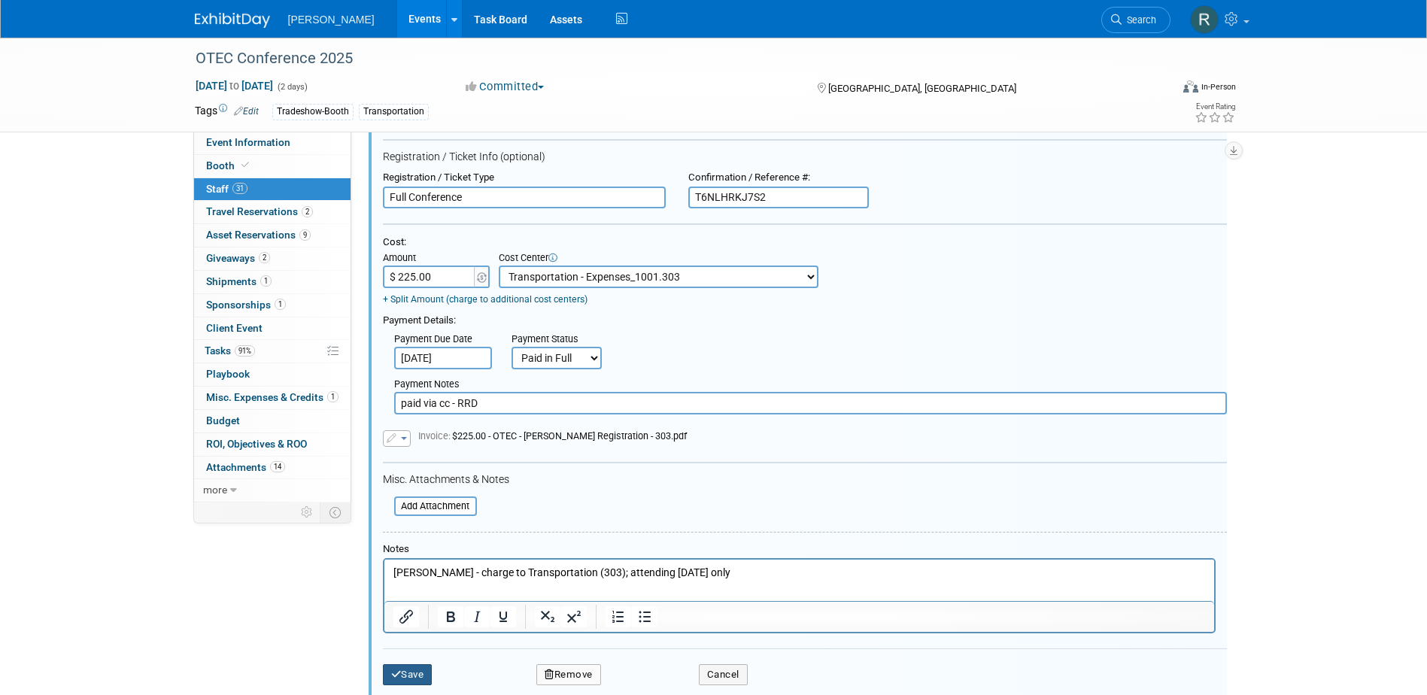
type input "paid via cc - RRD"
click at [421, 675] on button "Save" at bounding box center [408, 674] width 50 height 21
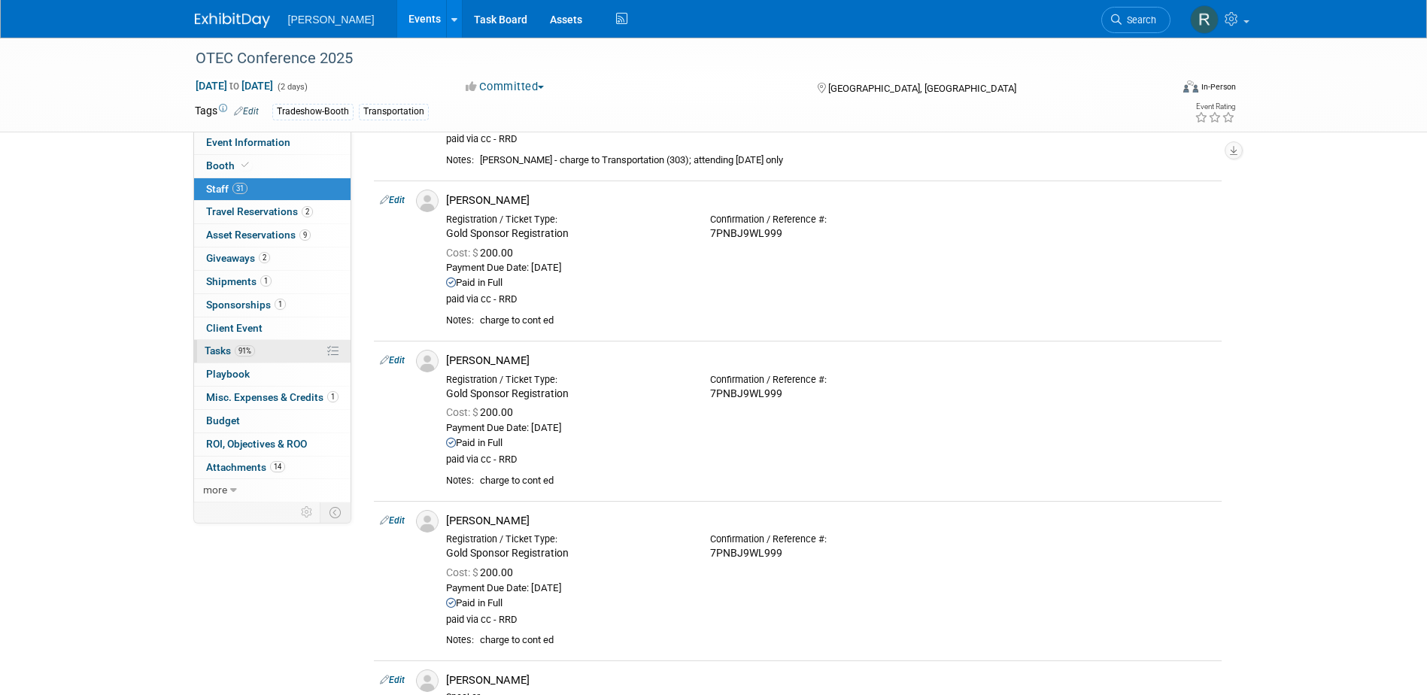
click at [224, 345] on span "Tasks 91%" at bounding box center [230, 350] width 50 height 12
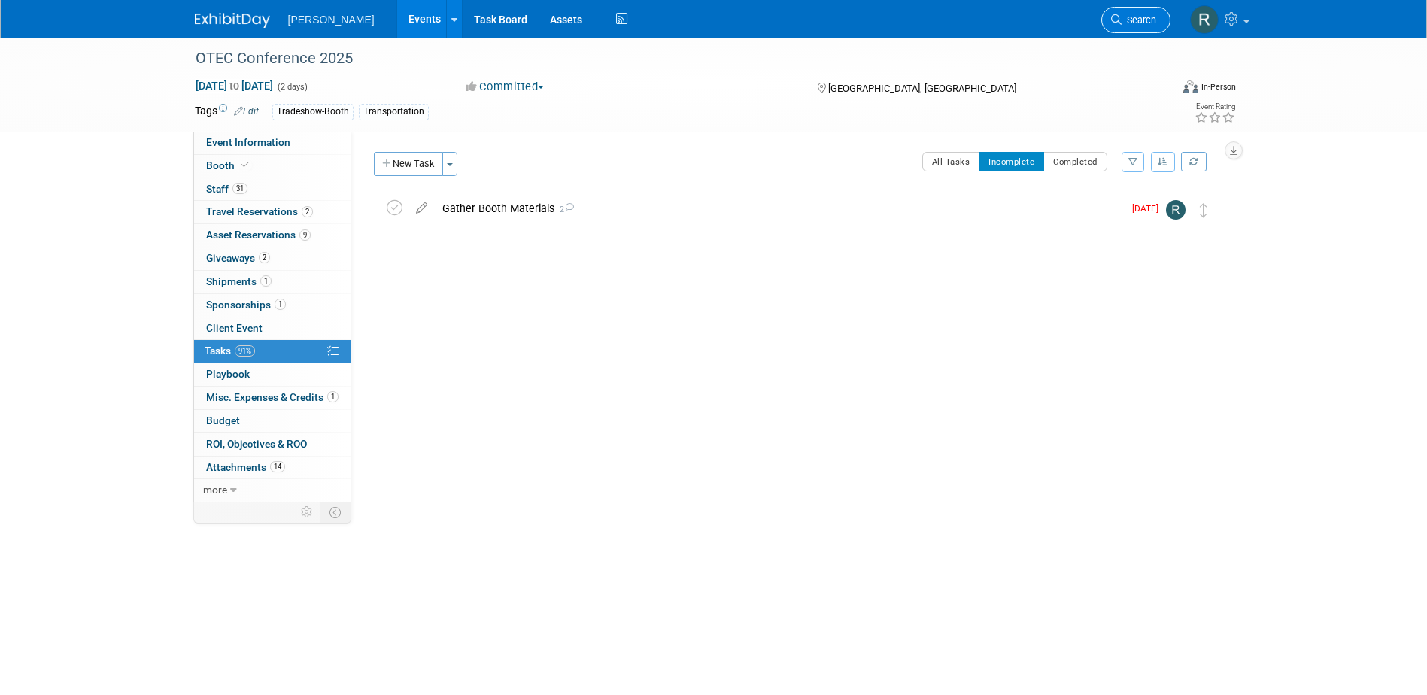
click at [1143, 23] on span "Search" at bounding box center [1138, 19] width 35 height 11
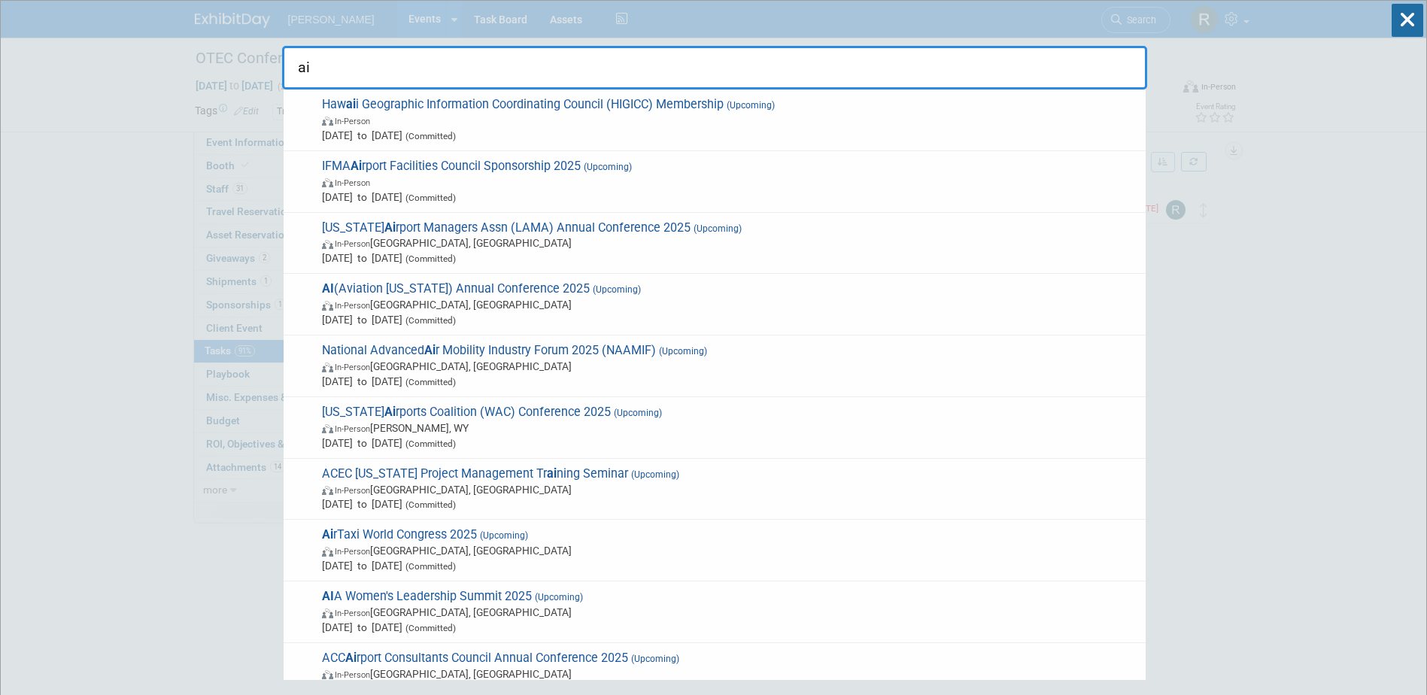
type input "a"
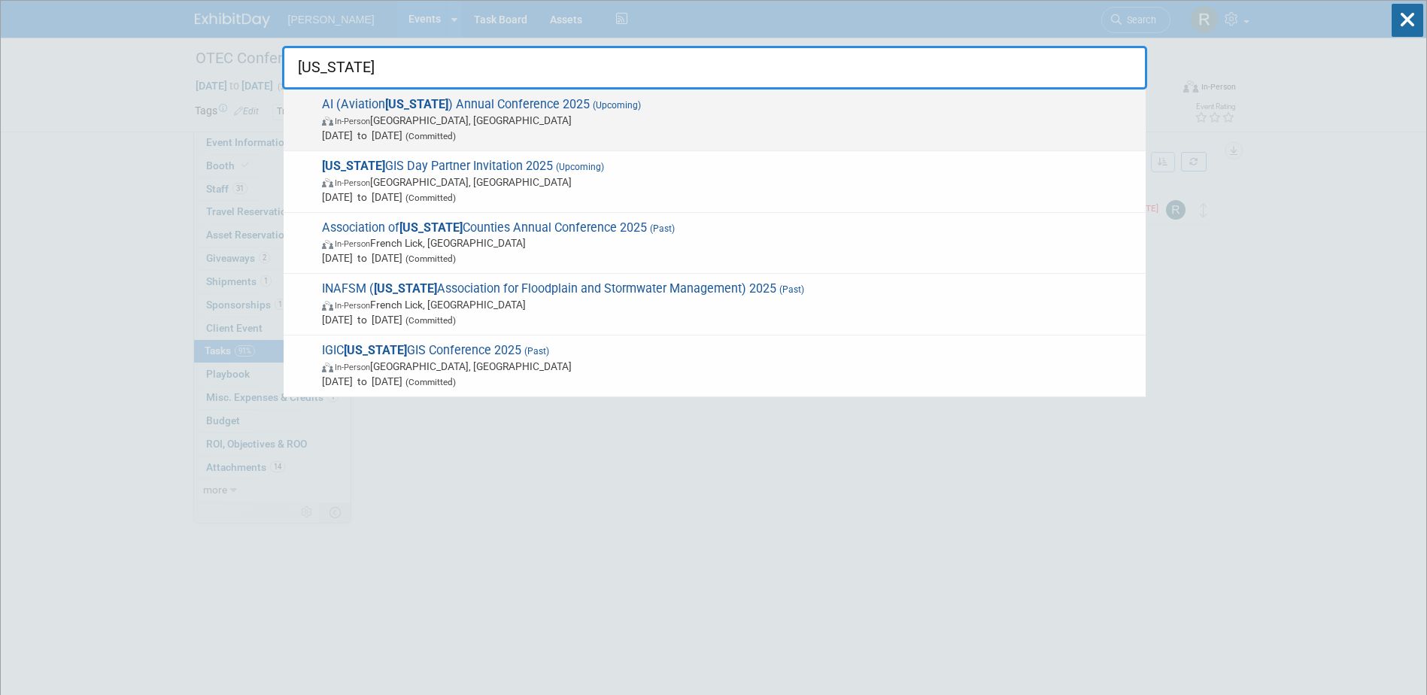
type input "Indiana"
click at [541, 107] on span "AI (Aviation Indiana ) Annual Conference 2025 (Upcoming) In-Person South Bend, …" at bounding box center [727, 120] width 821 height 46
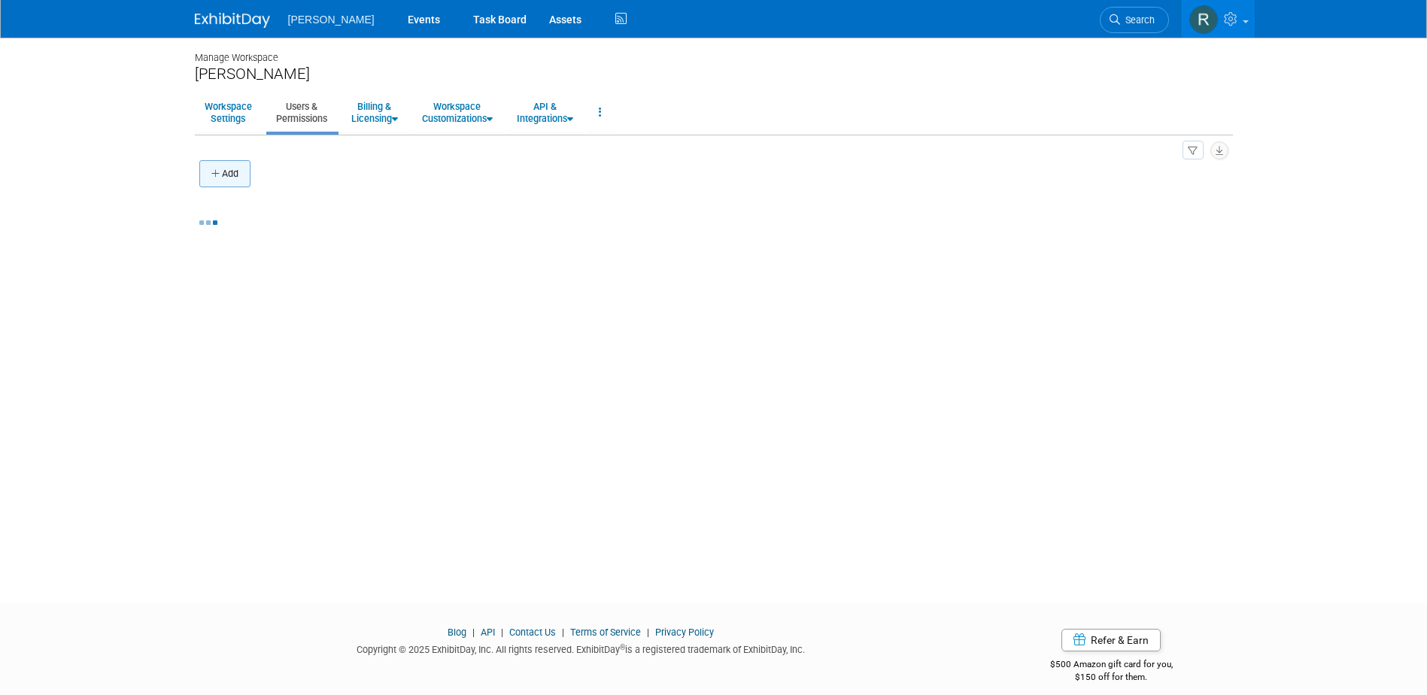
click at [232, 169] on button "Add" at bounding box center [224, 173] width 51 height 27
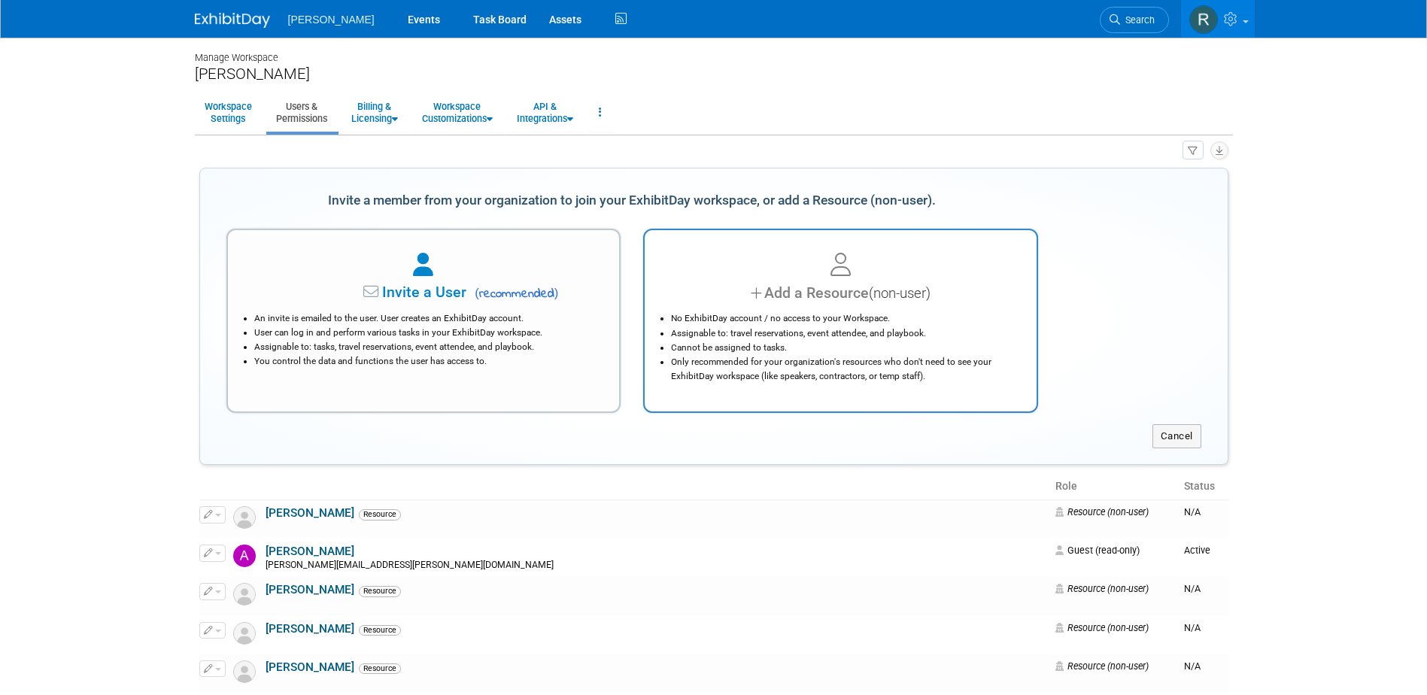
click at [811, 329] on li "Assignable to: travel reservations, event attendee, and playbook." at bounding box center [844, 333] width 347 height 14
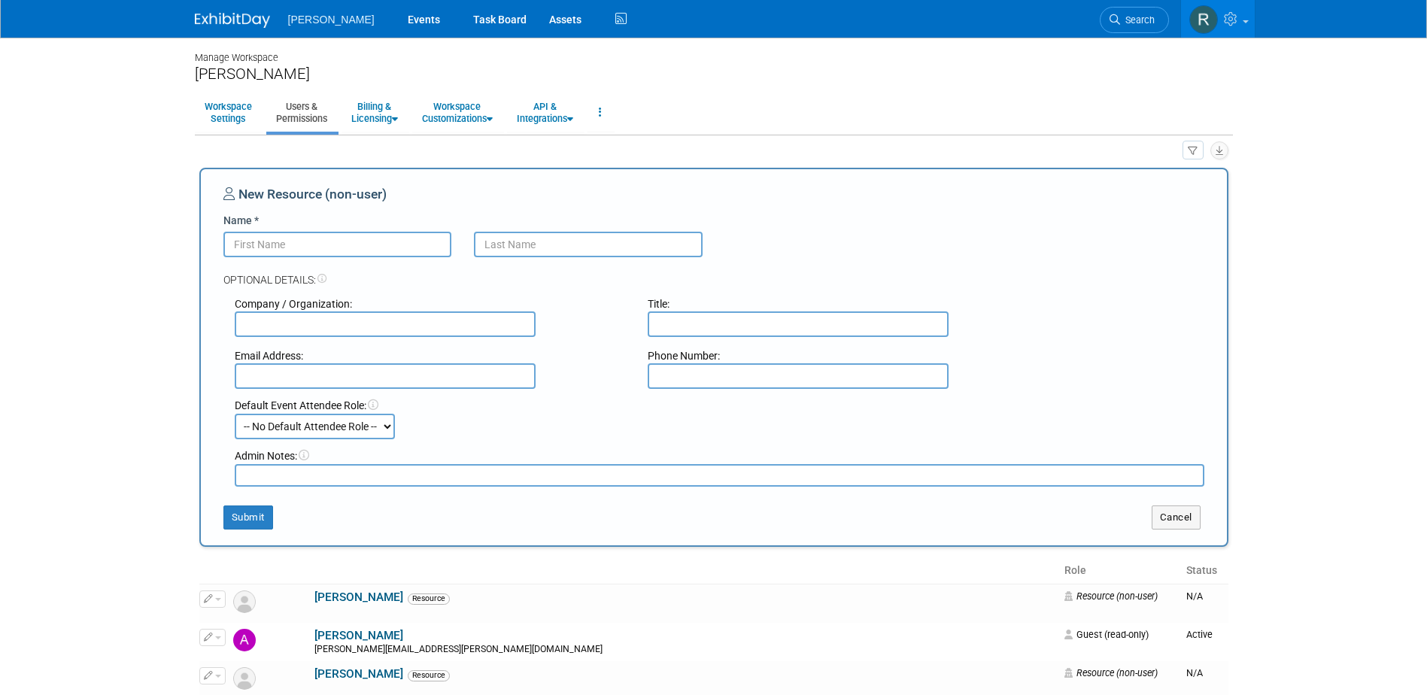
type input "N"
type input "Mike"
type input "Zwick"
type input "[PERSON_NAME]"
paste input "mike.zwick@woolpert.com"
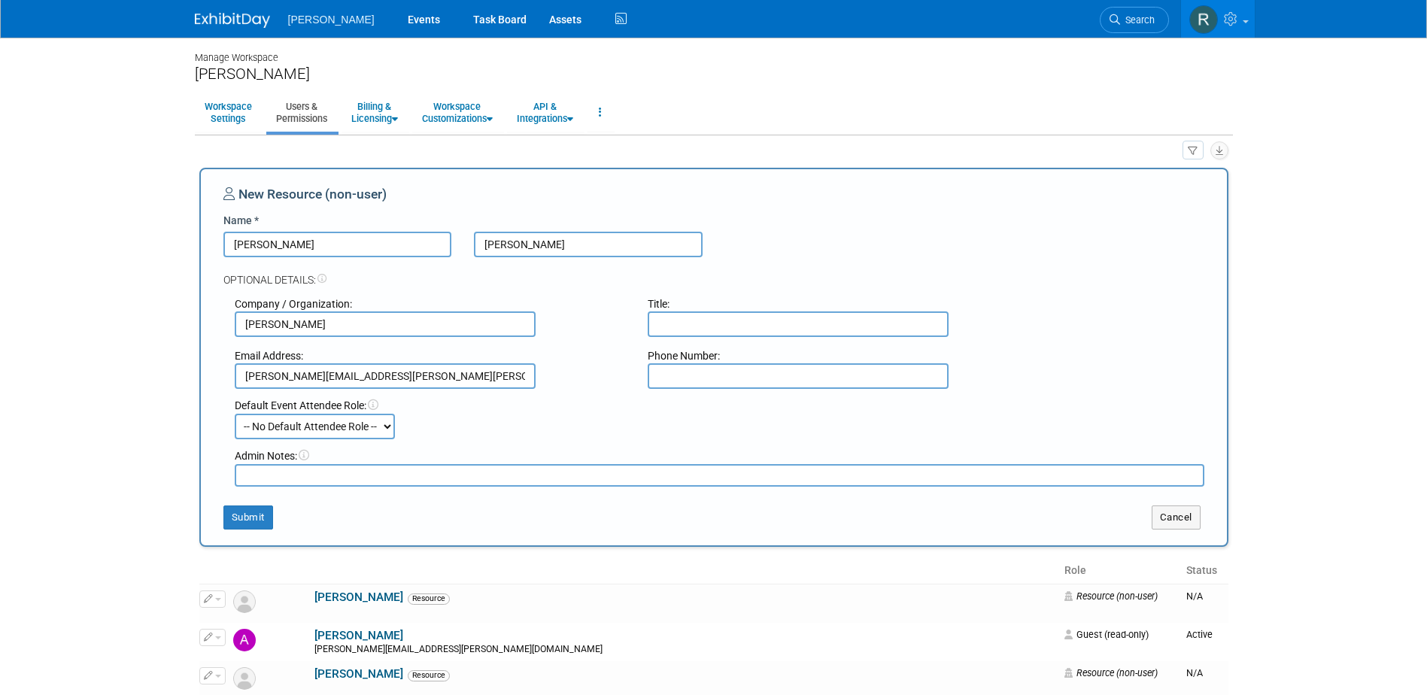
type input "mike.zwick@woolpert.com"
click at [245, 523] on button "Submit" at bounding box center [248, 517] width 50 height 24
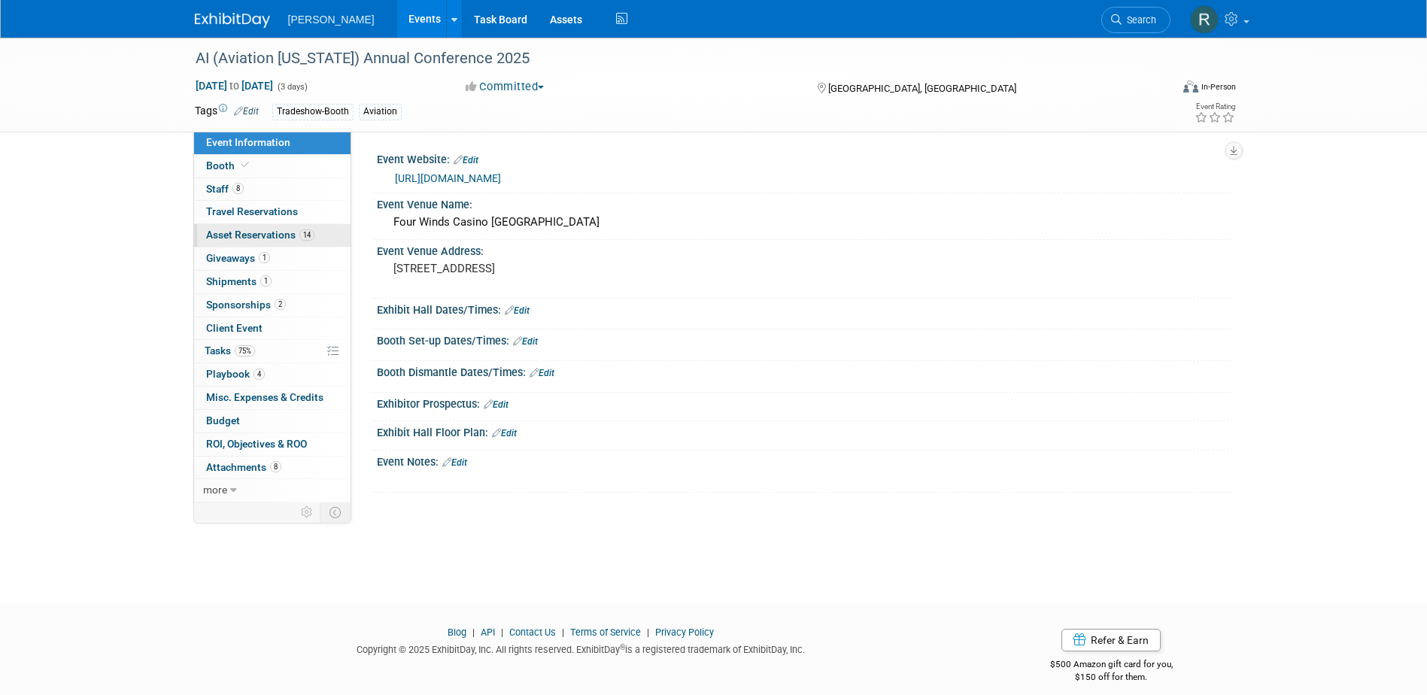
click at [267, 239] on span "Asset Reservations 14" at bounding box center [260, 235] width 108 height 12
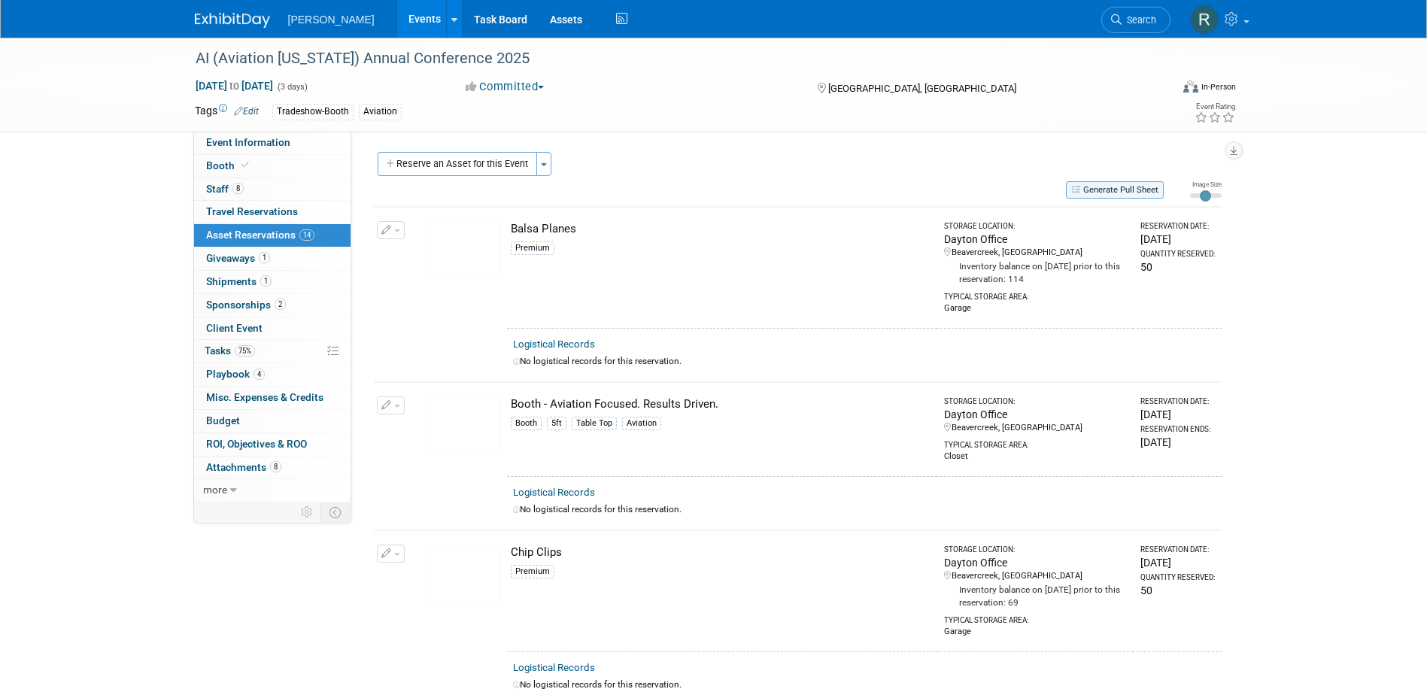
click at [1116, 192] on button "Generate Pull Sheet" at bounding box center [1115, 189] width 98 height 17
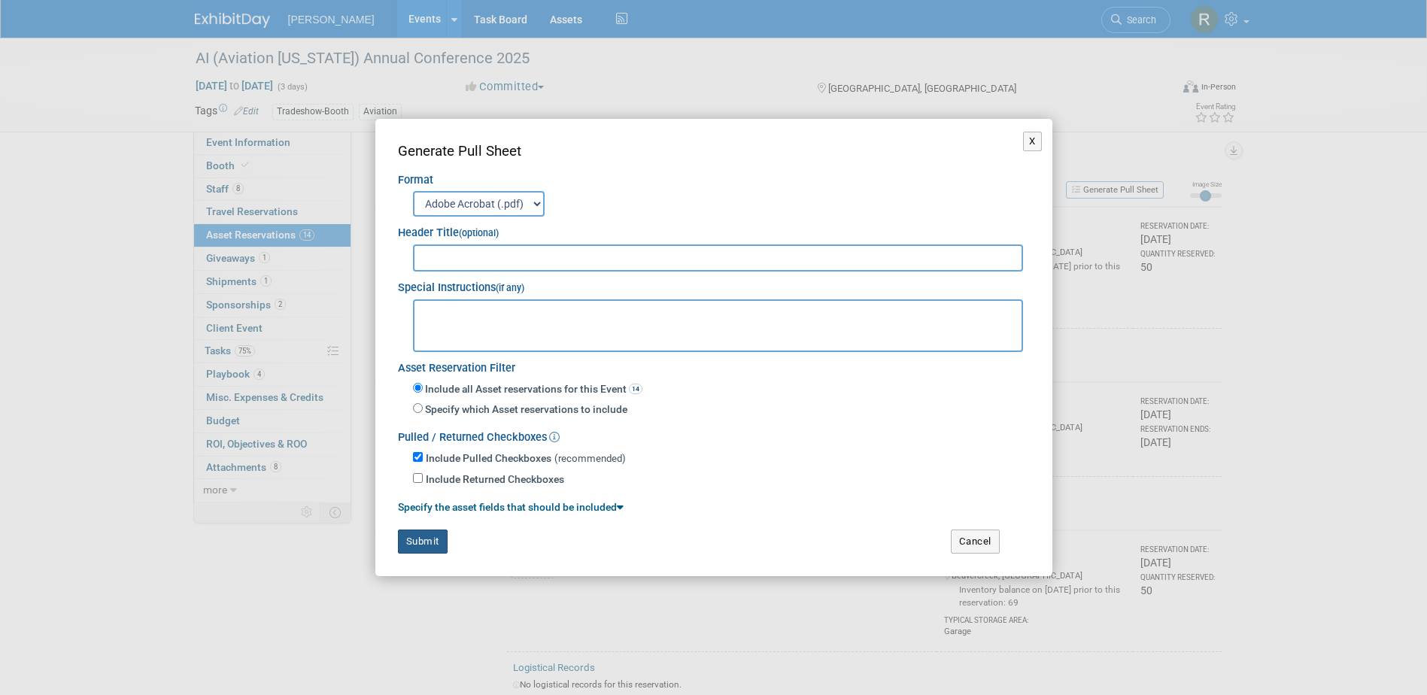
click at [419, 544] on button "Submit" at bounding box center [423, 541] width 50 height 24
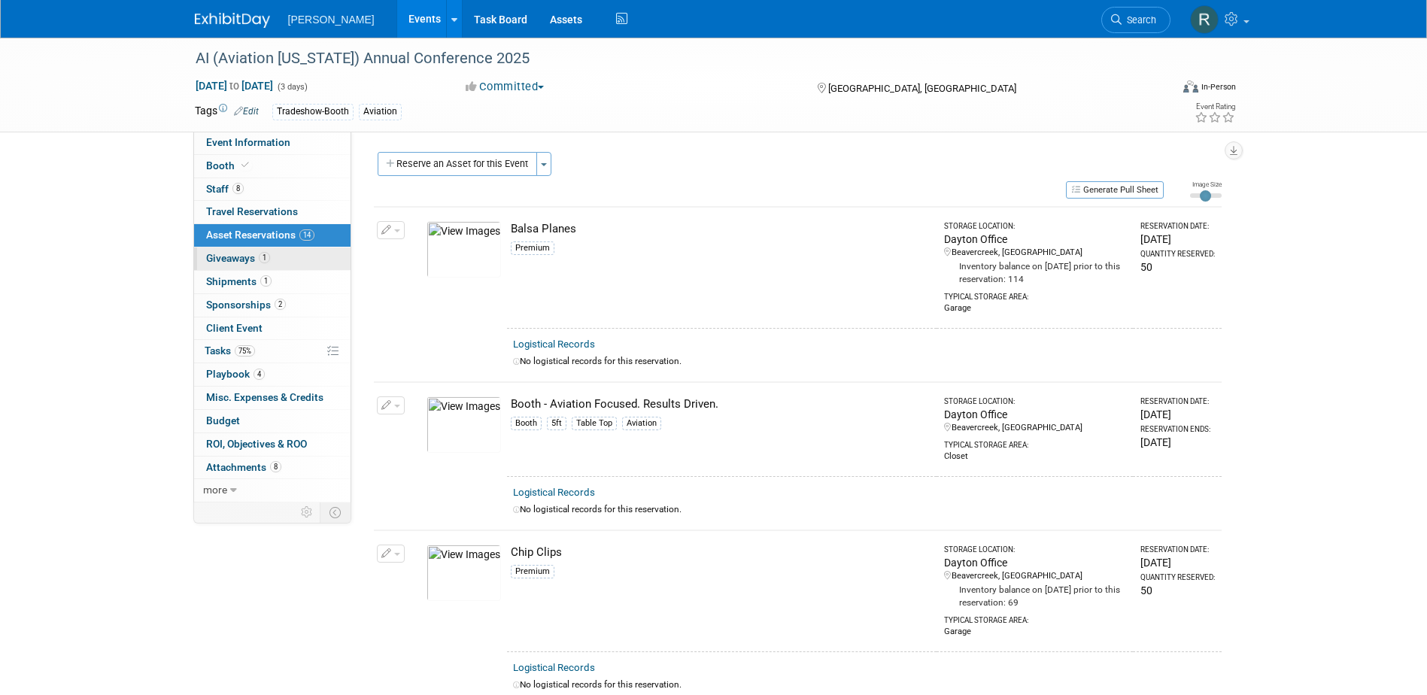
click at [269, 256] on span "1" at bounding box center [264, 257] width 11 height 11
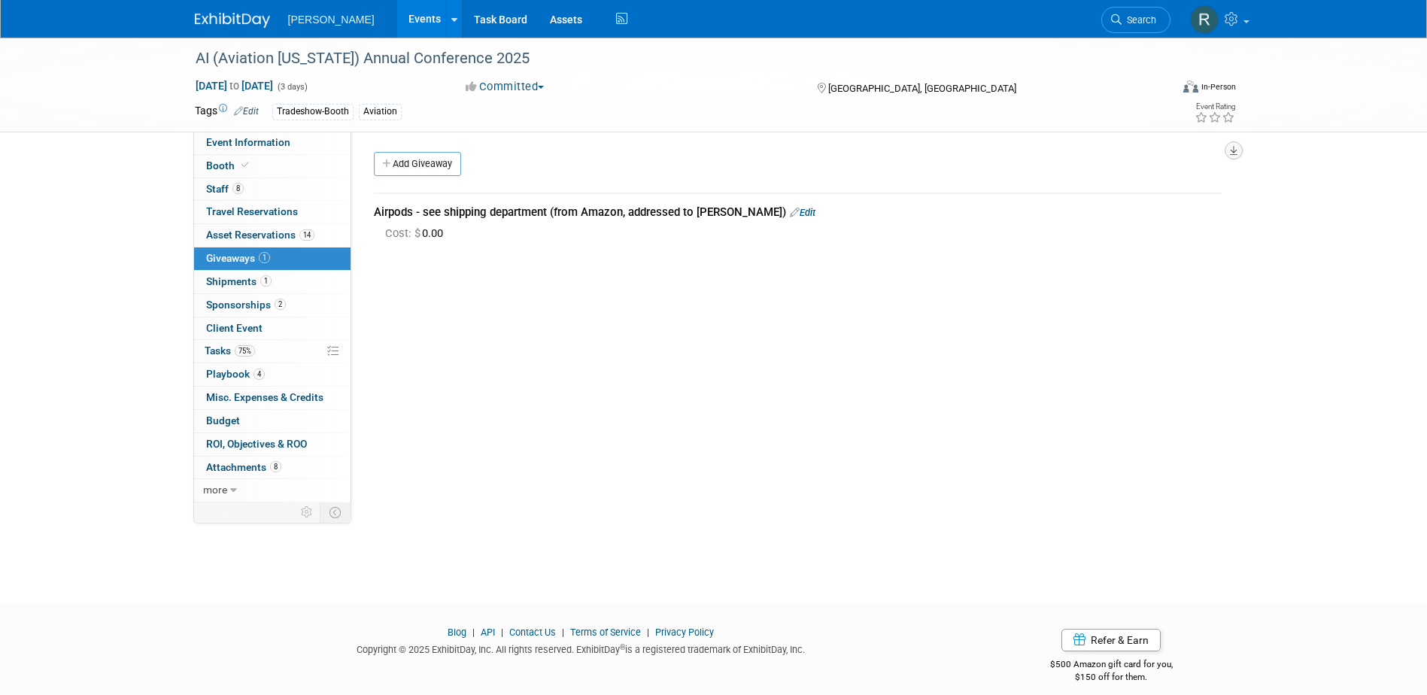
click at [1238, 149] on button "button" at bounding box center [1233, 150] width 18 height 18
click at [1121, 195] on link "Export tab to PDF" at bounding box center [1142, 194] width 175 height 21
click at [243, 283] on span "Shipments 1" at bounding box center [238, 281] width 65 height 12
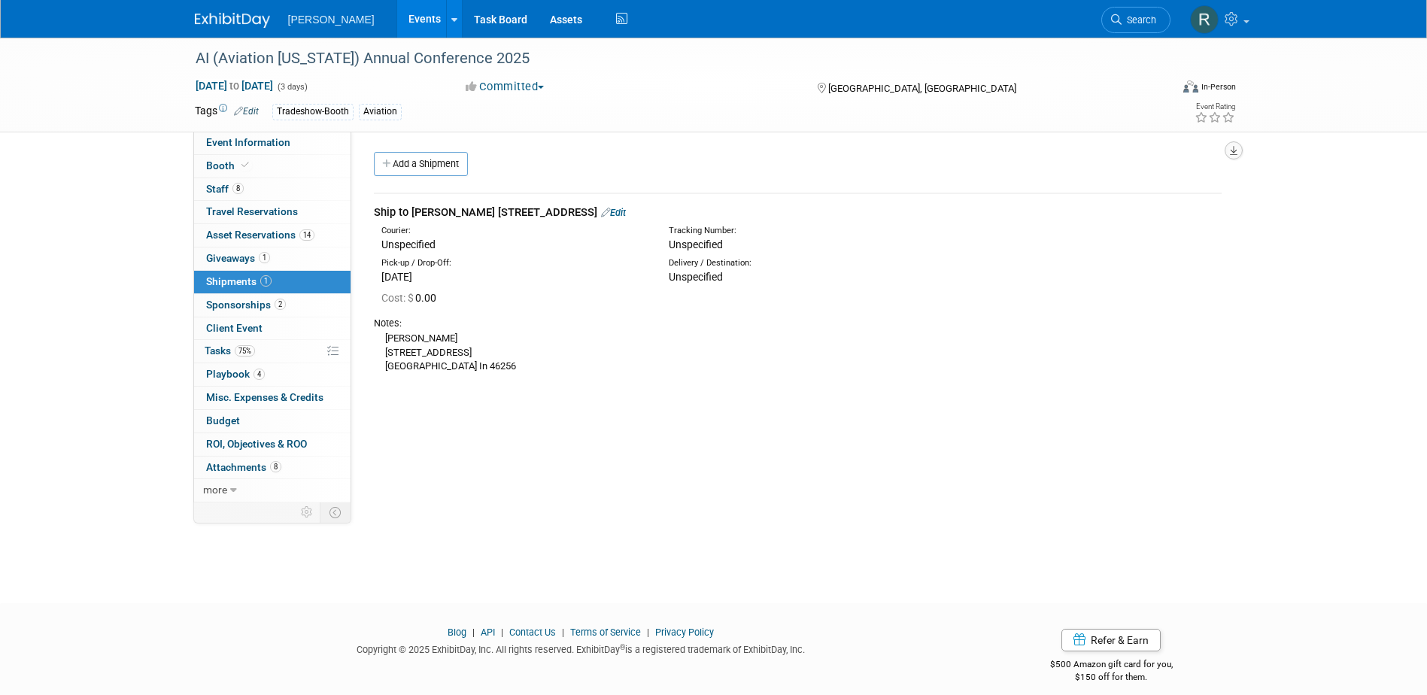
click at [1234, 152] on icon "button" at bounding box center [1234, 151] width 8 height 10
click at [1106, 191] on link "Export tab to PDF" at bounding box center [1142, 194] width 175 height 21
click at [247, 306] on span "Sponsorships 2" at bounding box center [246, 305] width 80 height 12
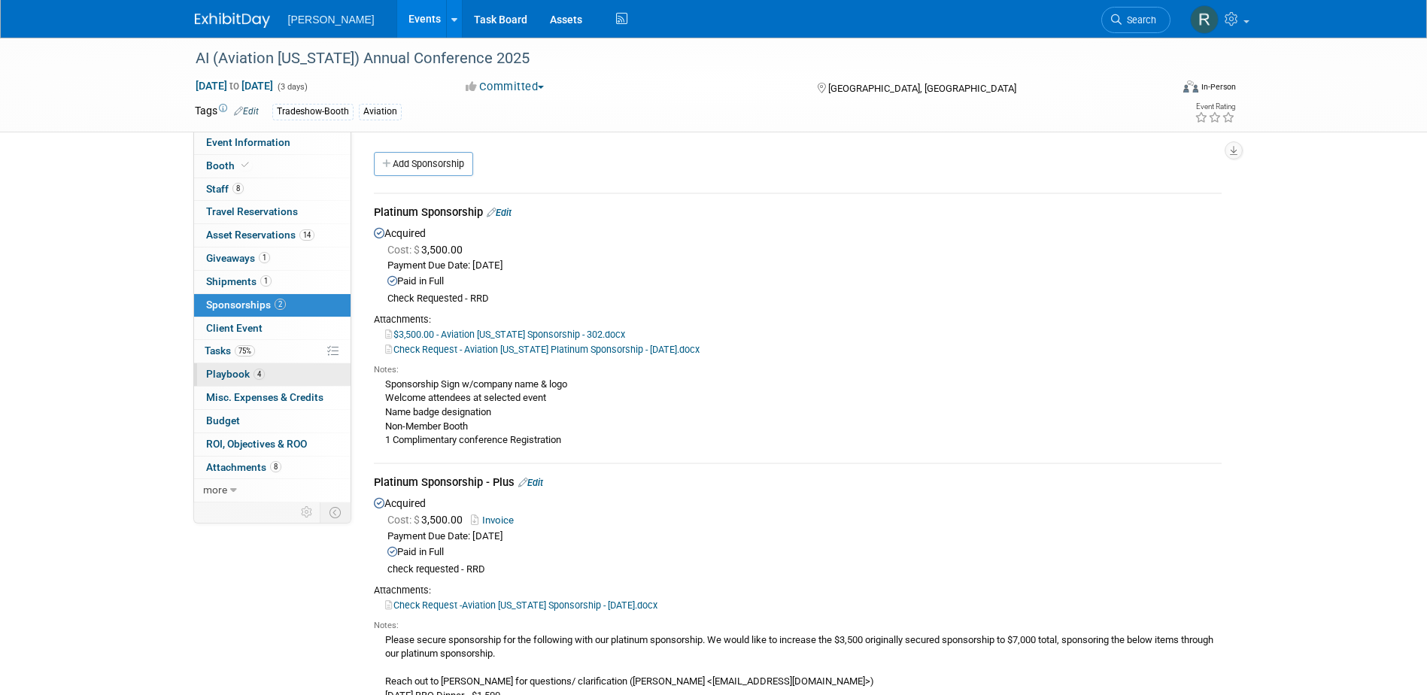
click at [231, 368] on span "Playbook 4" at bounding box center [235, 374] width 59 height 12
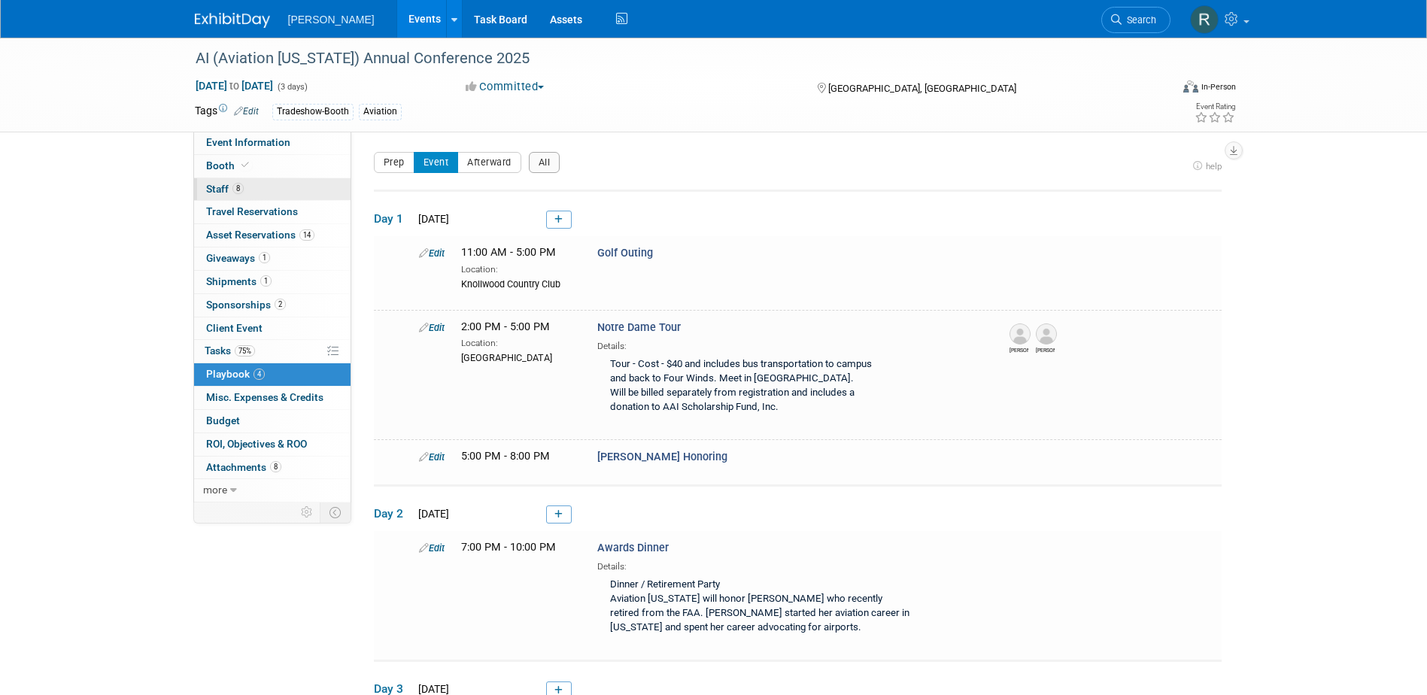
click at [232, 190] on span "8" at bounding box center [237, 188] width 11 height 11
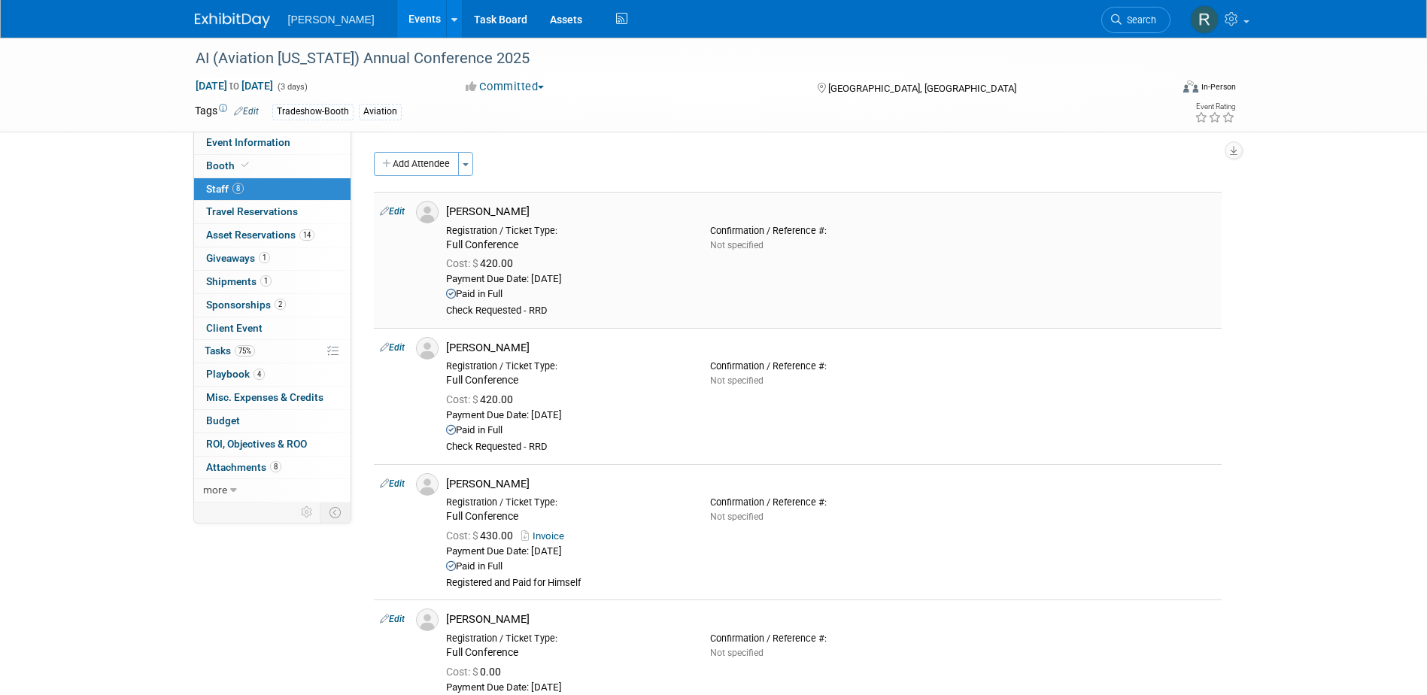
click at [399, 211] on link "Edit" at bounding box center [392, 211] width 25 height 11
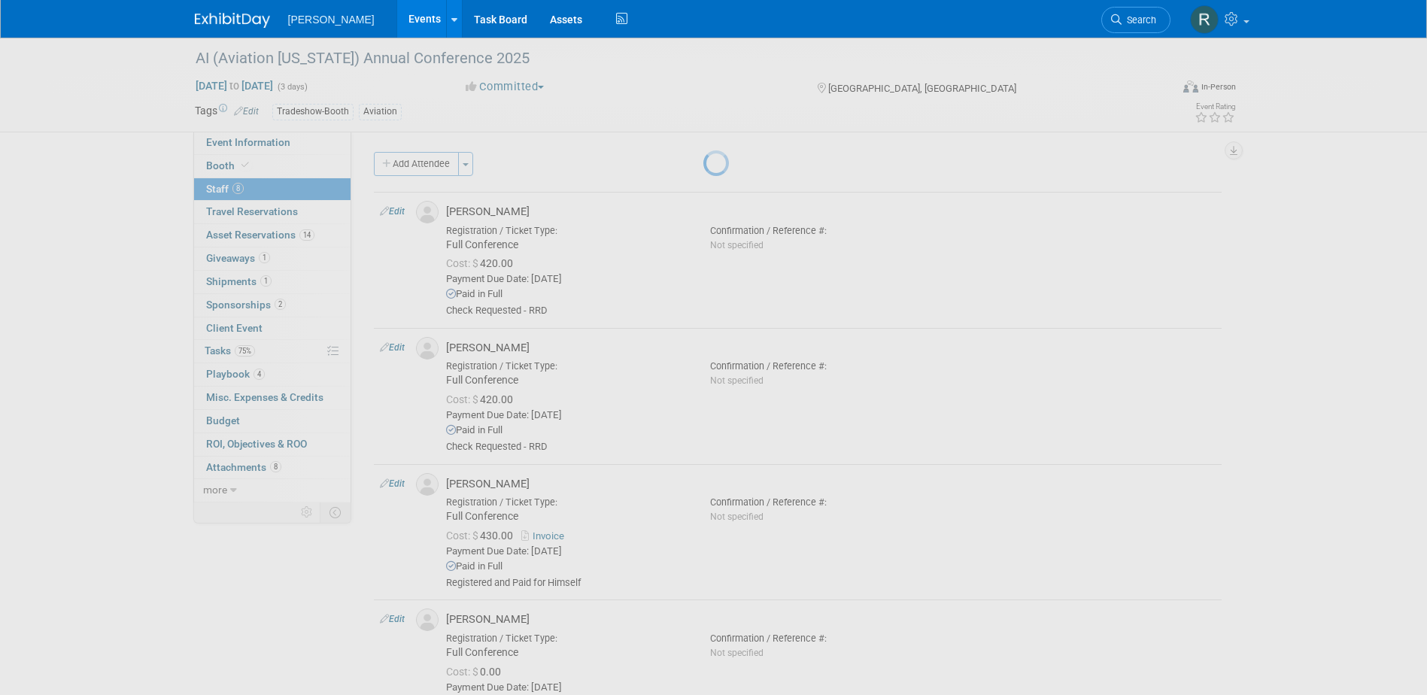
select select "b98b1628-2575-48e6-b16b-aacdd15990e4"
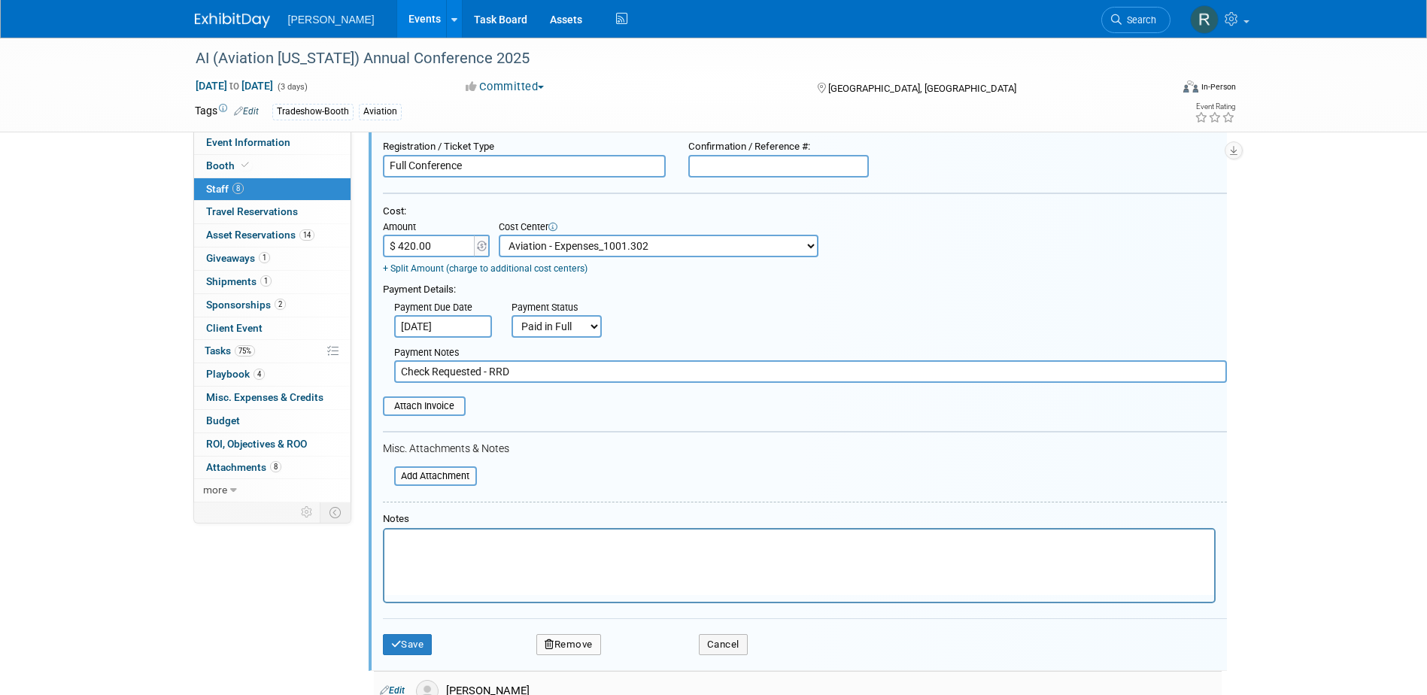
scroll to position [397, 0]
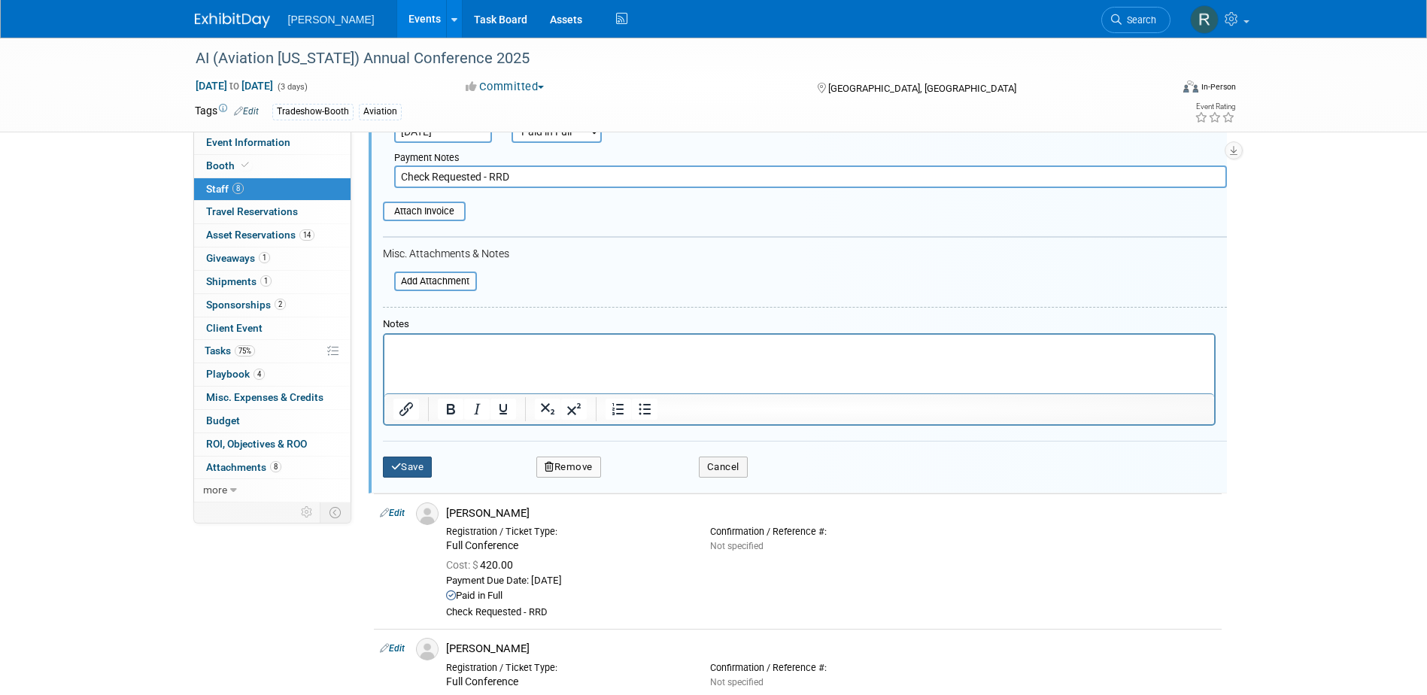
click at [416, 459] on button "Save" at bounding box center [408, 467] width 50 height 21
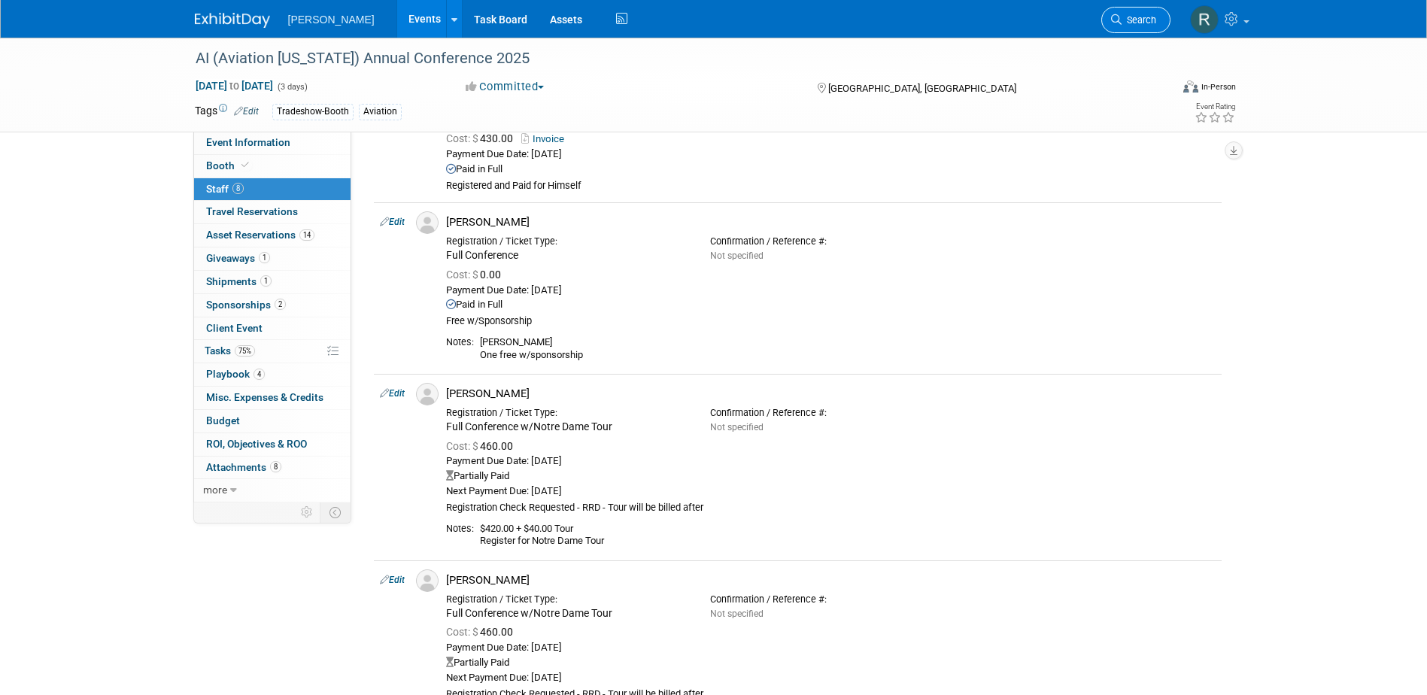
click at [1128, 14] on link "Search" at bounding box center [1135, 20] width 69 height 26
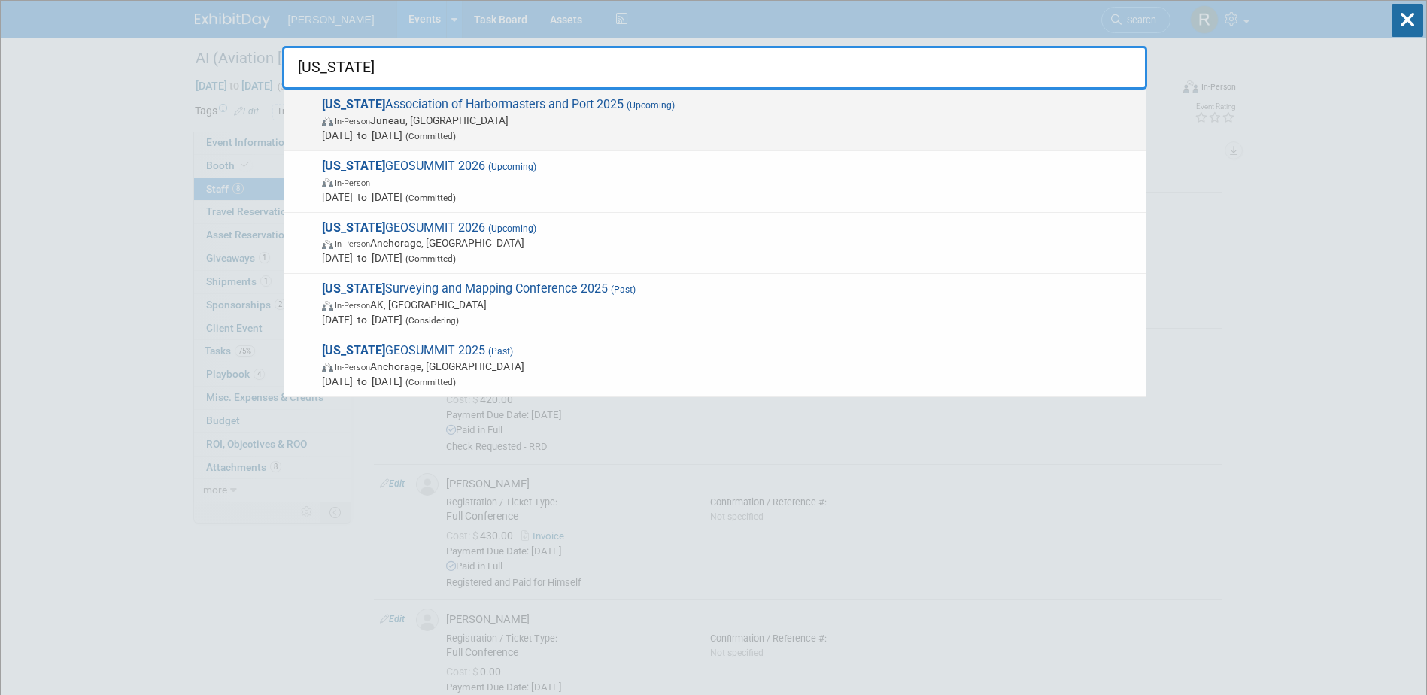
type input "alaska"
click at [578, 113] on span "In-Person Juneau, AK" at bounding box center [730, 120] width 816 height 15
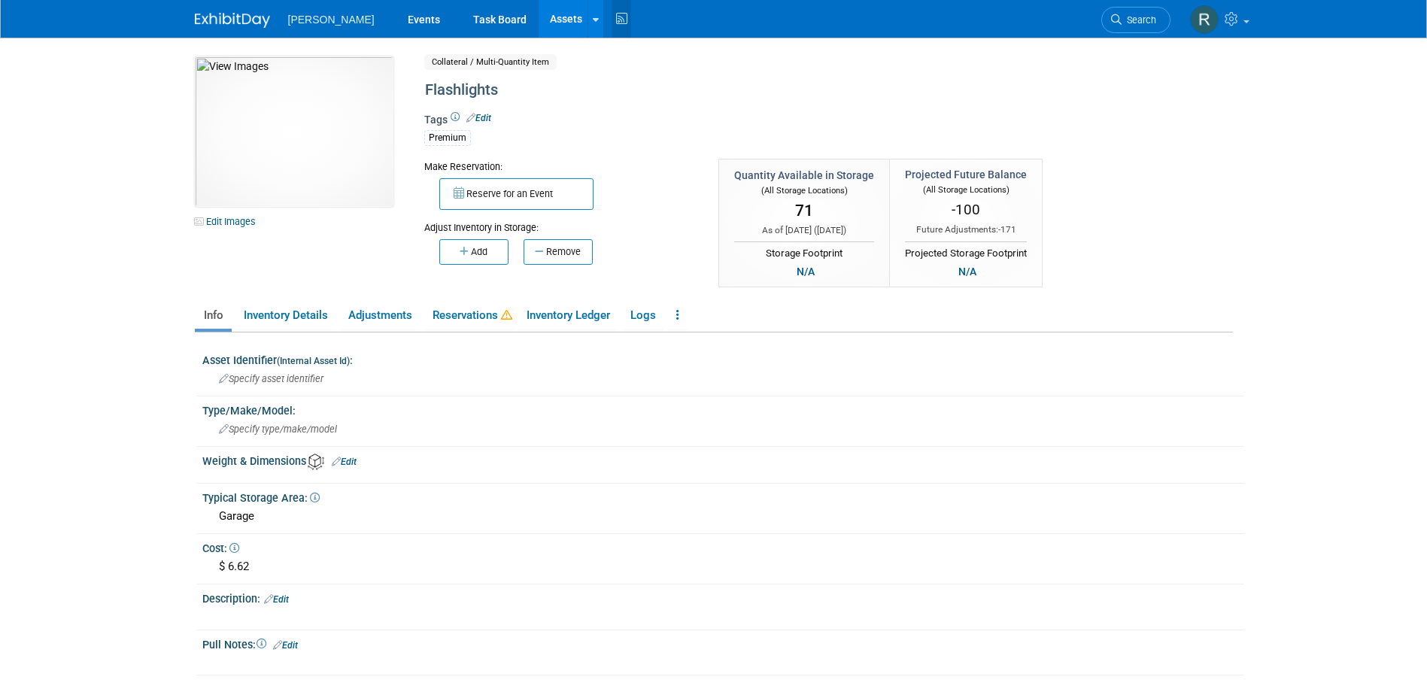
drag, startPoint x: 521, startPoint y: 17, endPoint x: 578, endPoint y: 29, distance: 58.4
click at [539, 18] on link "Assets" at bounding box center [566, 19] width 55 height 38
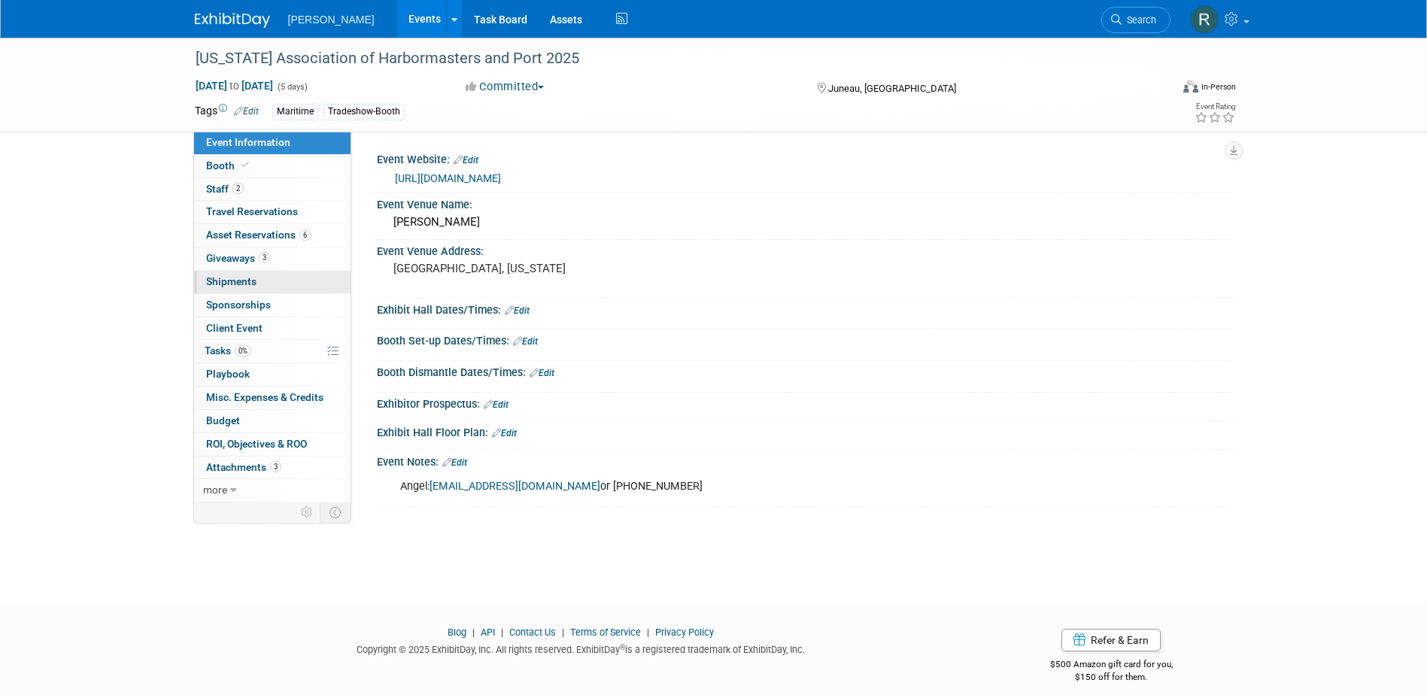
click at [236, 285] on span "Shipments 0" at bounding box center [231, 281] width 50 height 12
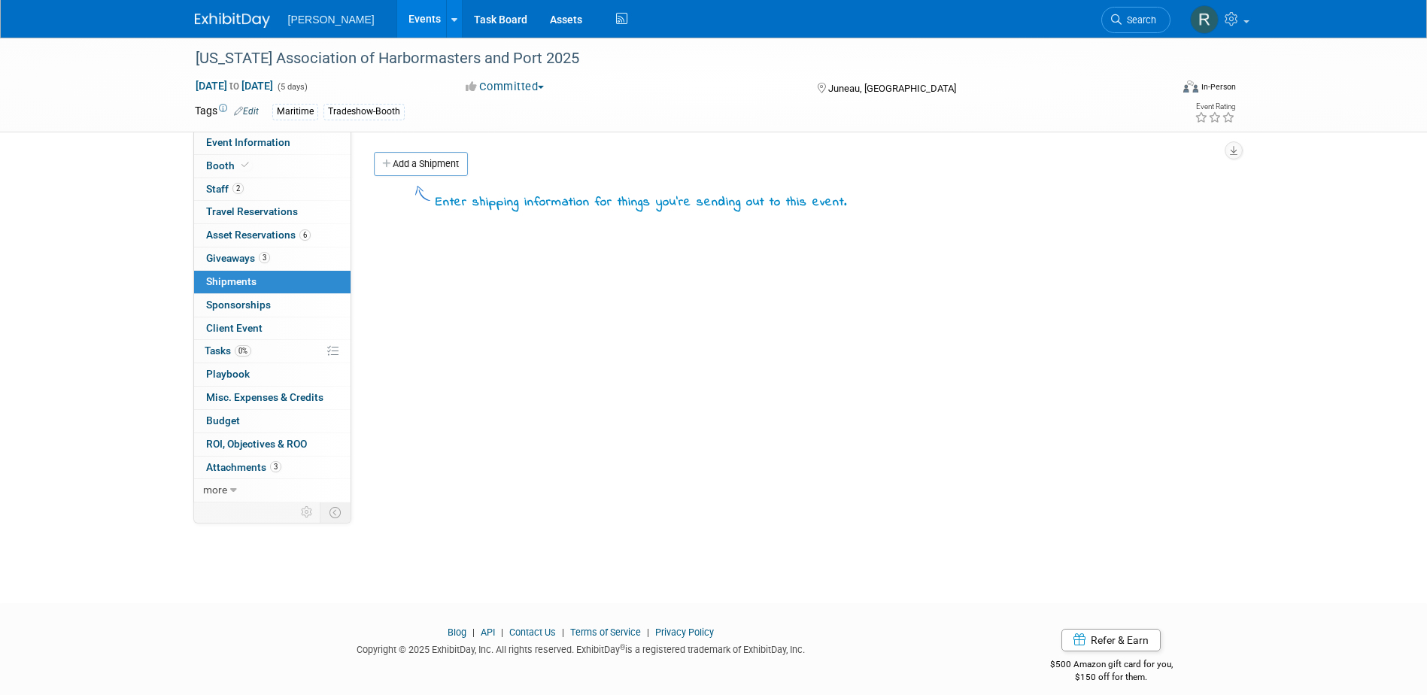
click at [428, 162] on link "Add a Shipment" at bounding box center [421, 164] width 94 height 24
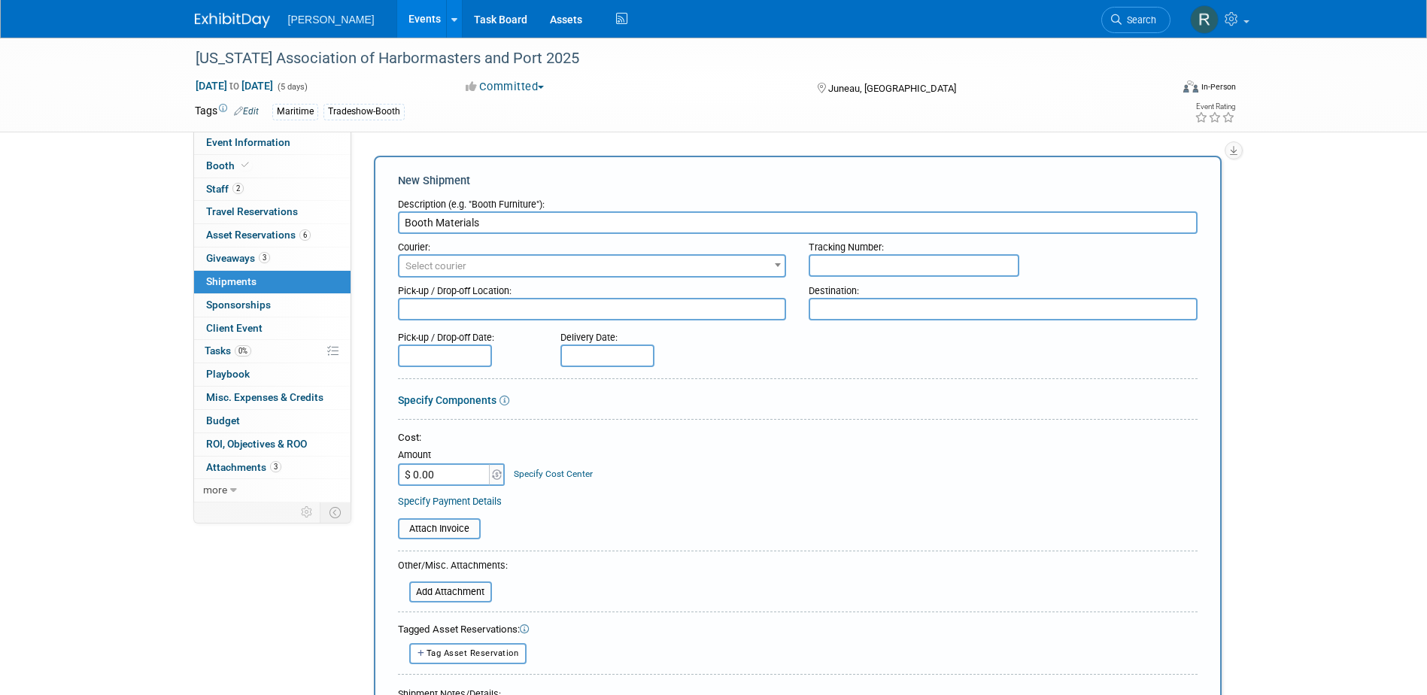
type input "Booth Materials"
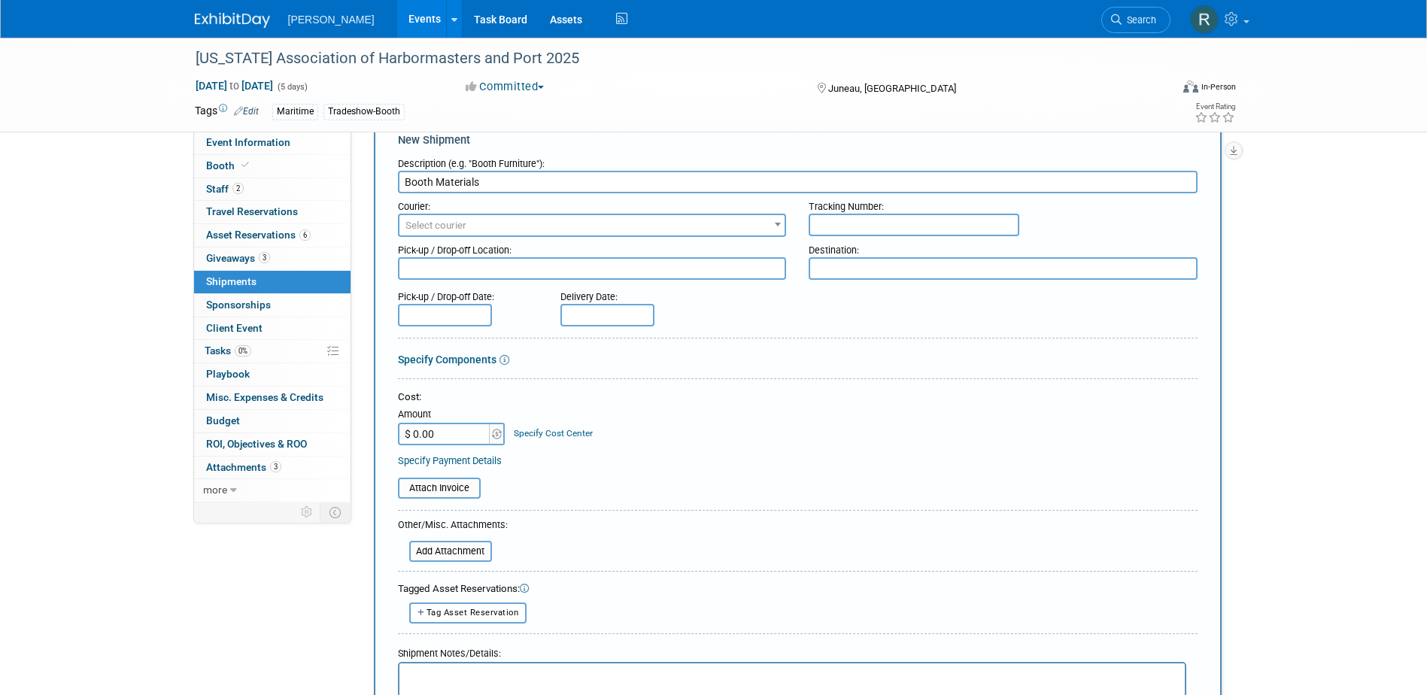
scroll to position [150, 0]
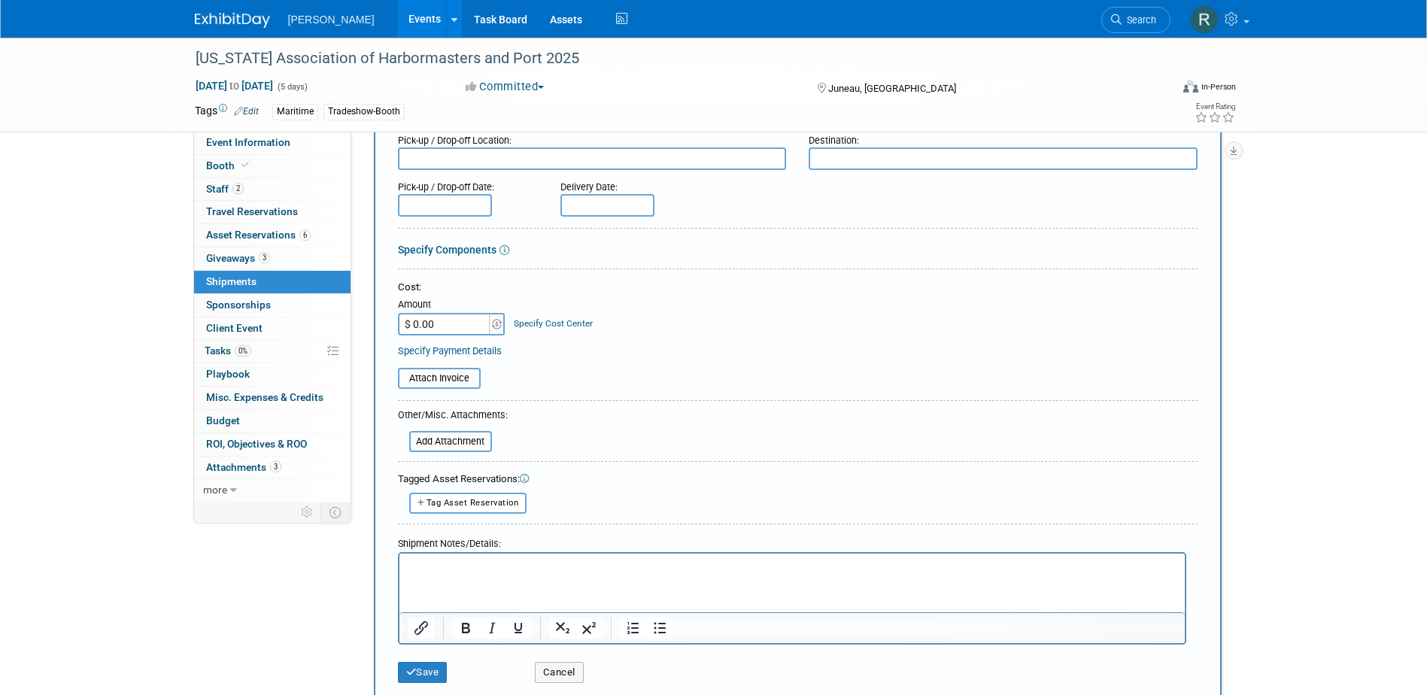
click at [512, 574] on html at bounding box center [791, 563] width 785 height 21
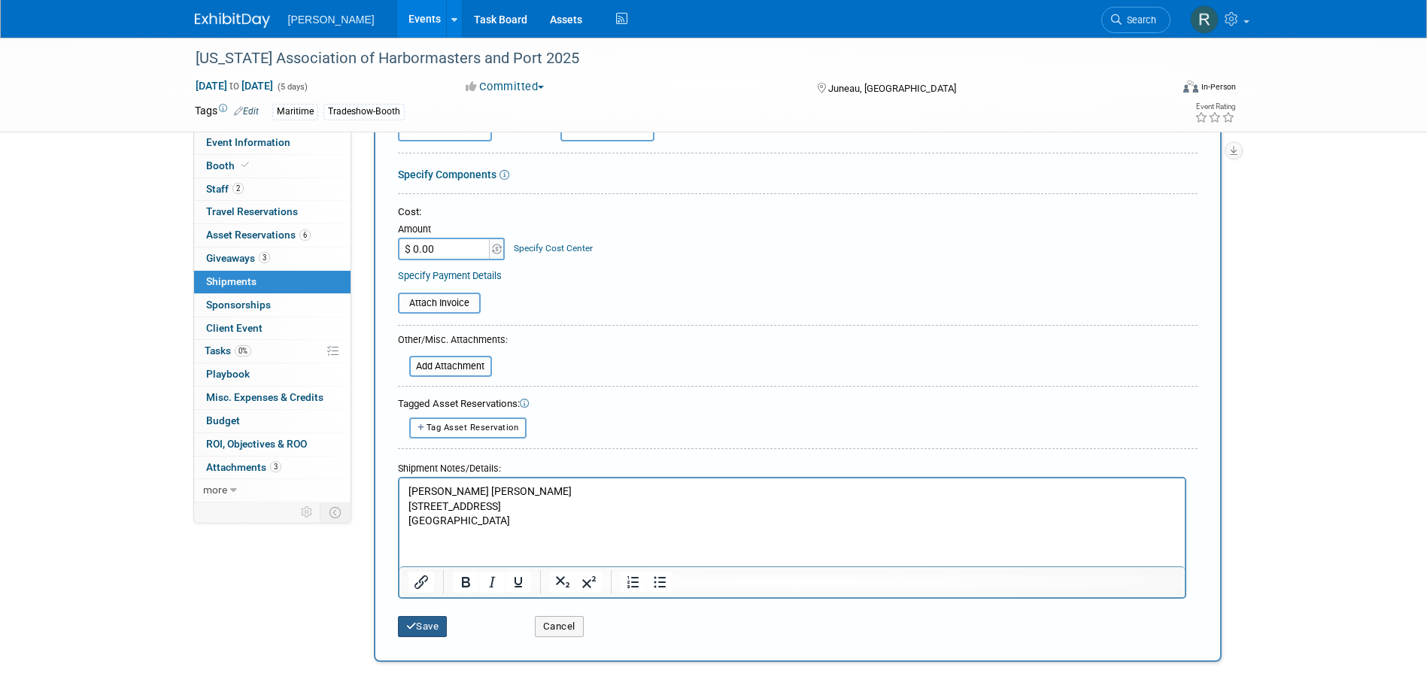
click at [442, 624] on button "Save" at bounding box center [423, 626] width 50 height 21
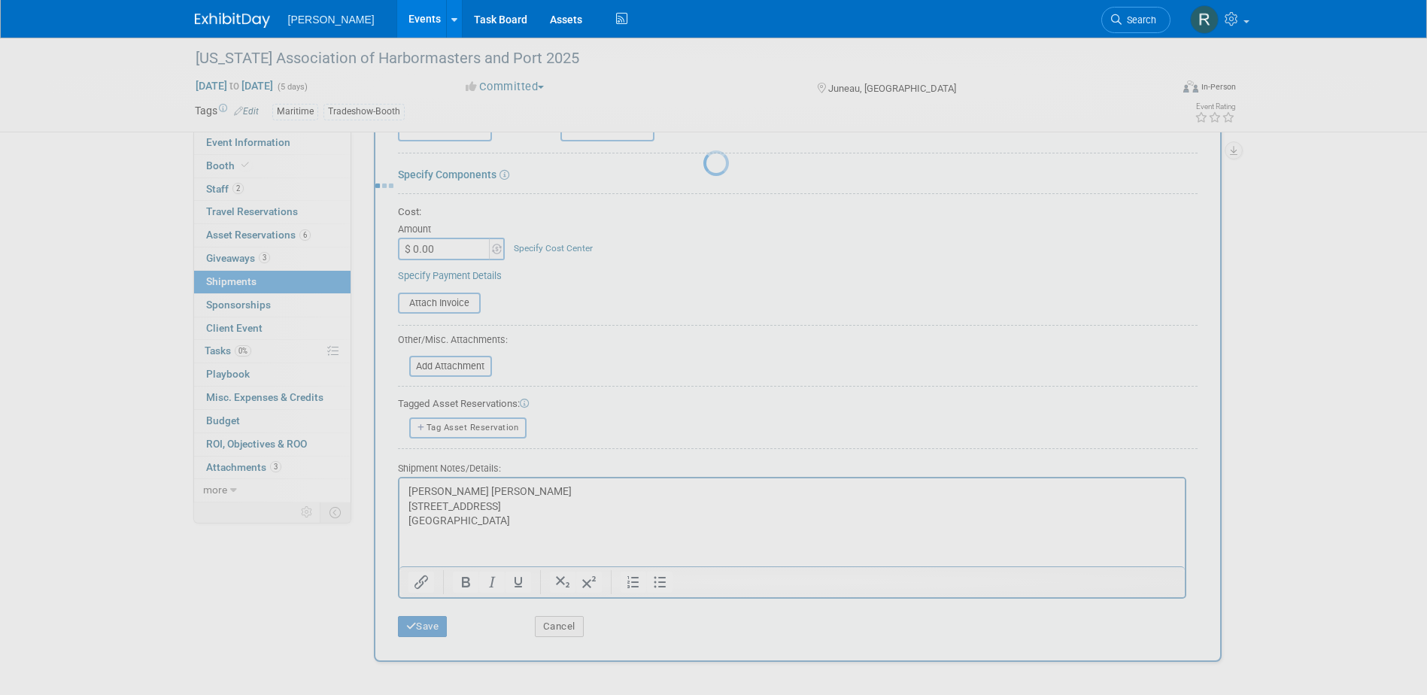
scroll to position [14, 0]
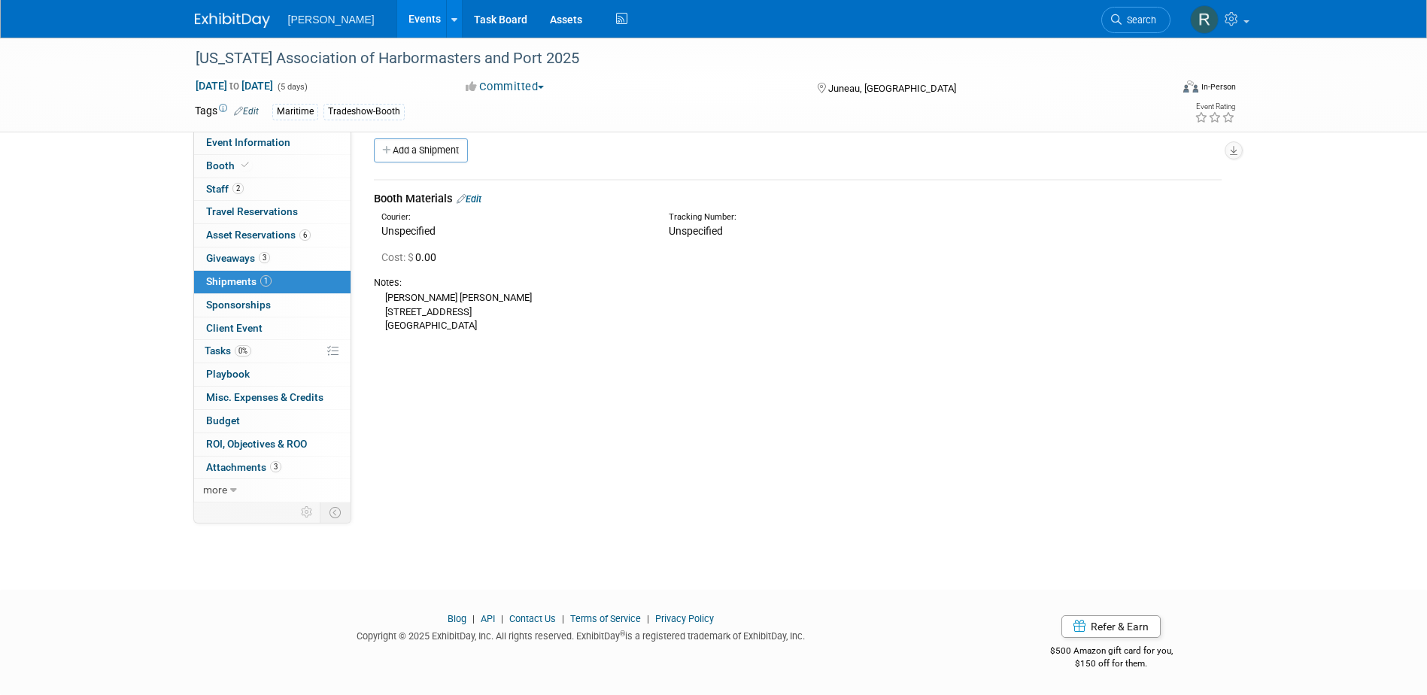
click at [399, 300] on div "Jensen Haebler 2505 SE Mile Hill Drive, Suite B204 Port Orchard, WA 98366" at bounding box center [798, 312] width 848 height 44
drag, startPoint x: 384, startPoint y: 296, endPoint x: 488, endPoint y: 322, distance: 106.9
click at [488, 322] on div "Jensen Haebler 2505 SE Mile Hill Drive, Suite B204 Port Orchard, WA 98366" at bounding box center [798, 312] width 848 height 44
copy div "Jensen Haebler 2505 SE Mile Hill Drive, Suite B204 Port Orchard, WA 98366"
drag, startPoint x: 477, startPoint y: 196, endPoint x: 502, endPoint y: 262, distance: 70.7
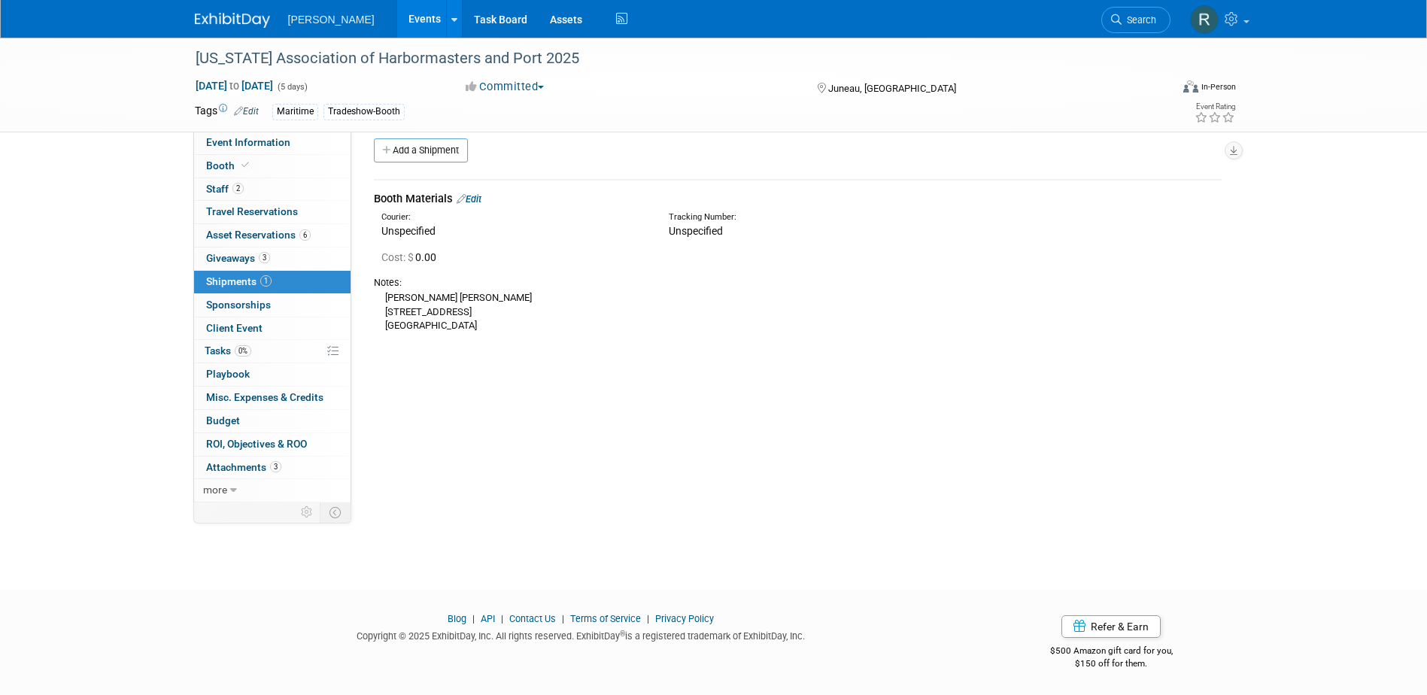
click at [477, 196] on link "Edit" at bounding box center [469, 198] width 25 height 11
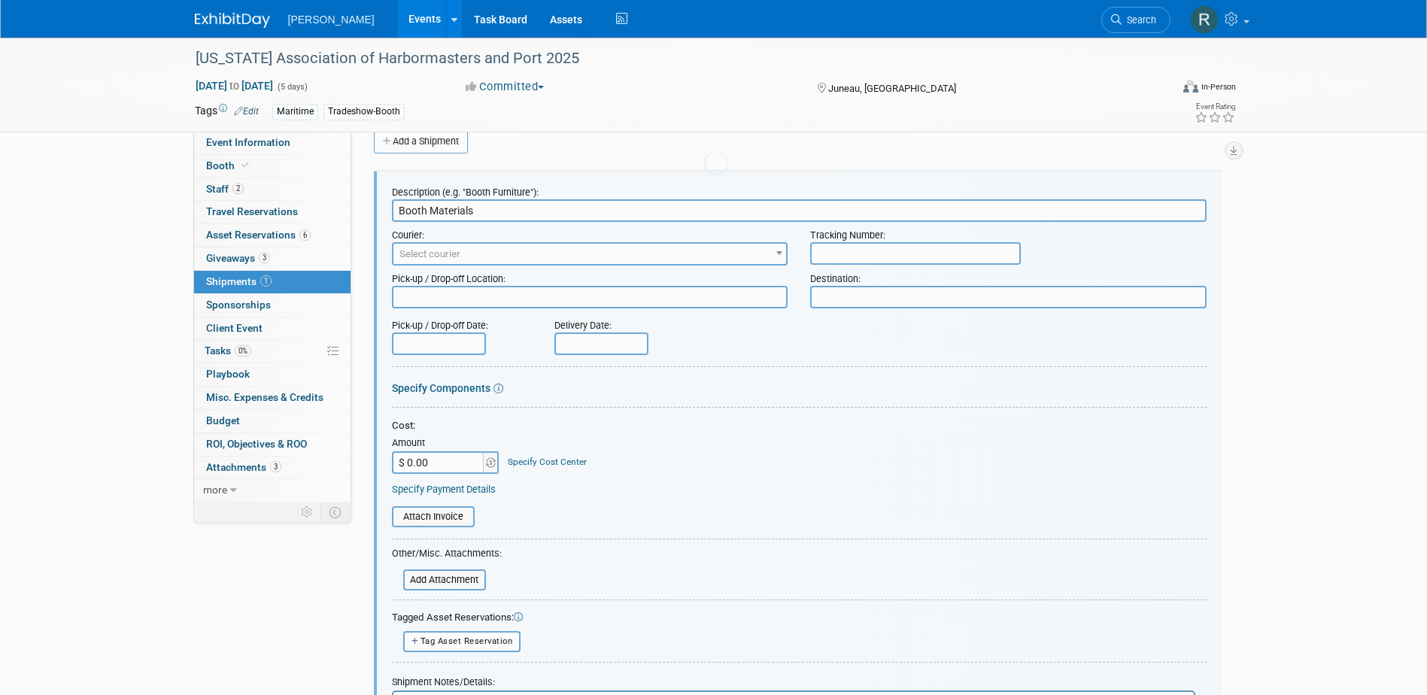
scroll to position [0, 0]
click at [523, 459] on link "Specify Cost Center" at bounding box center [547, 462] width 79 height 11
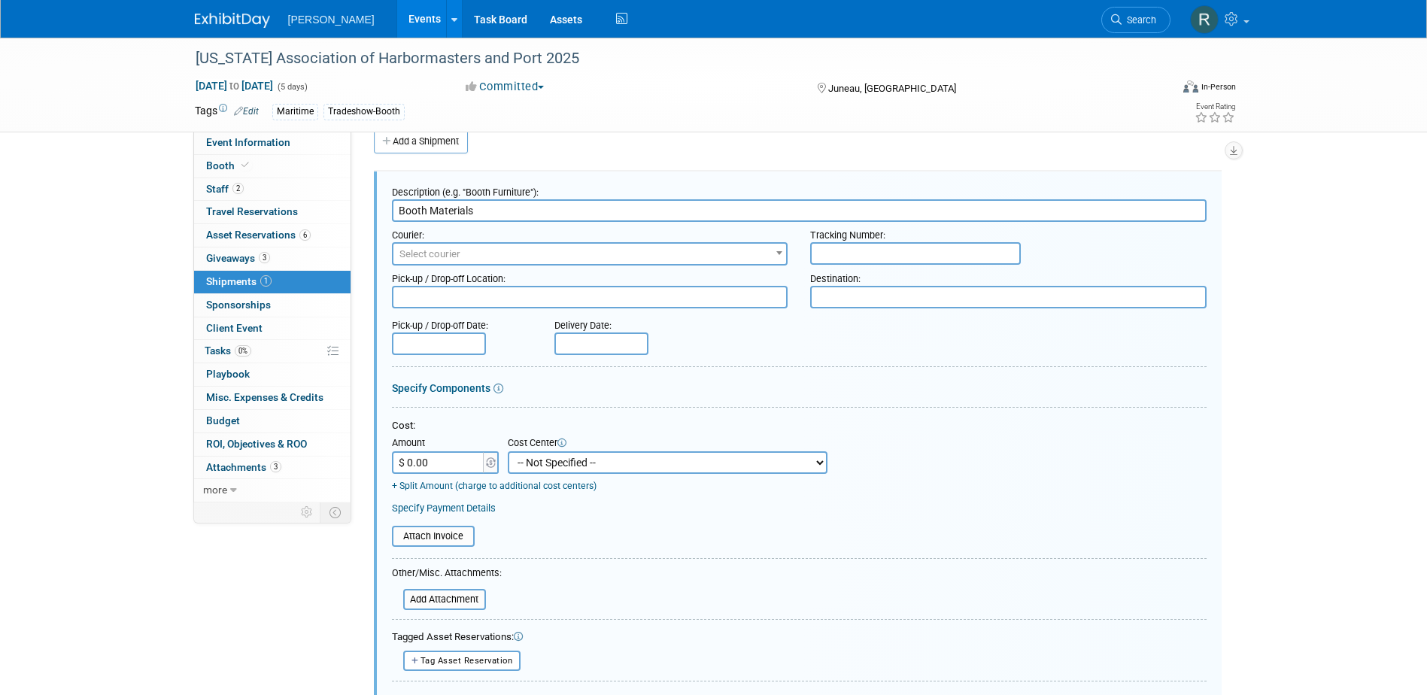
drag, startPoint x: 562, startPoint y: 457, endPoint x: 566, endPoint y: 448, distance: 9.8
click at [562, 457] on select "-- Not Specified -- Advisory Services - Expenses_1001.502 Aerial Acquisition - …" at bounding box center [668, 462] width 320 height 23
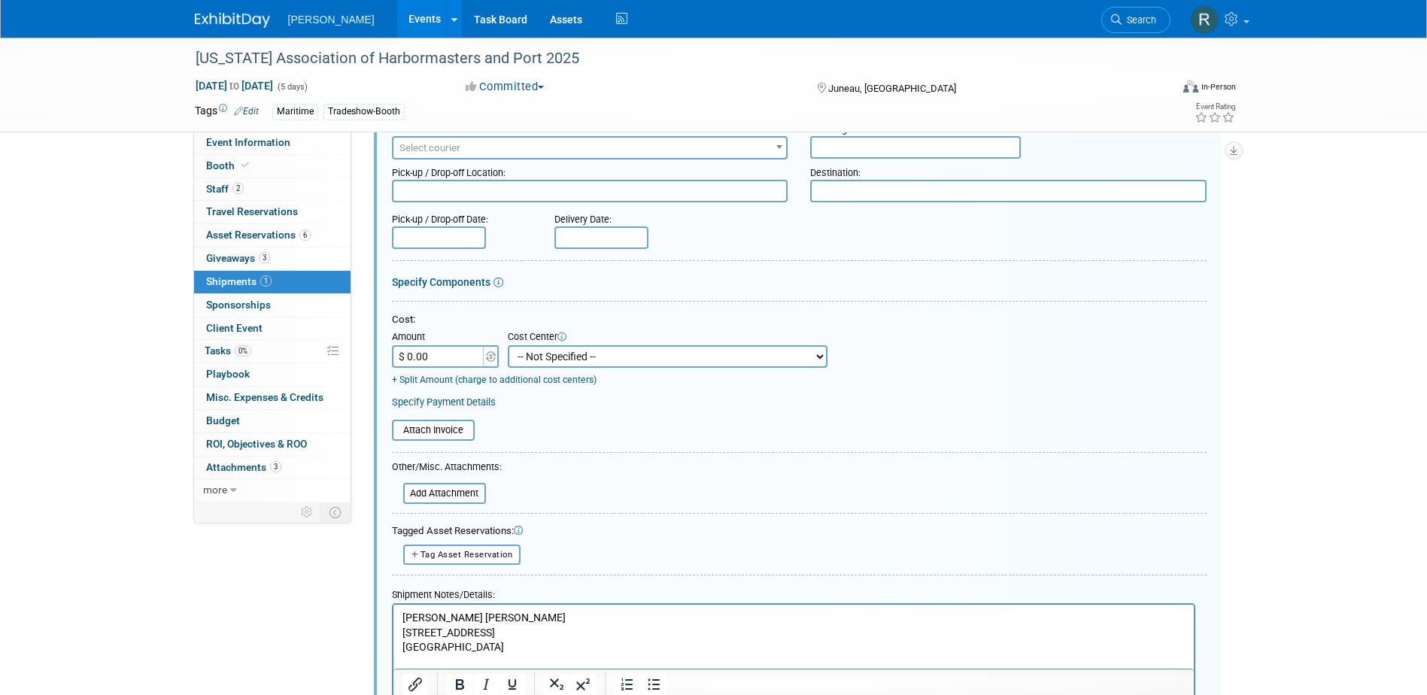
scroll to position [323, 0]
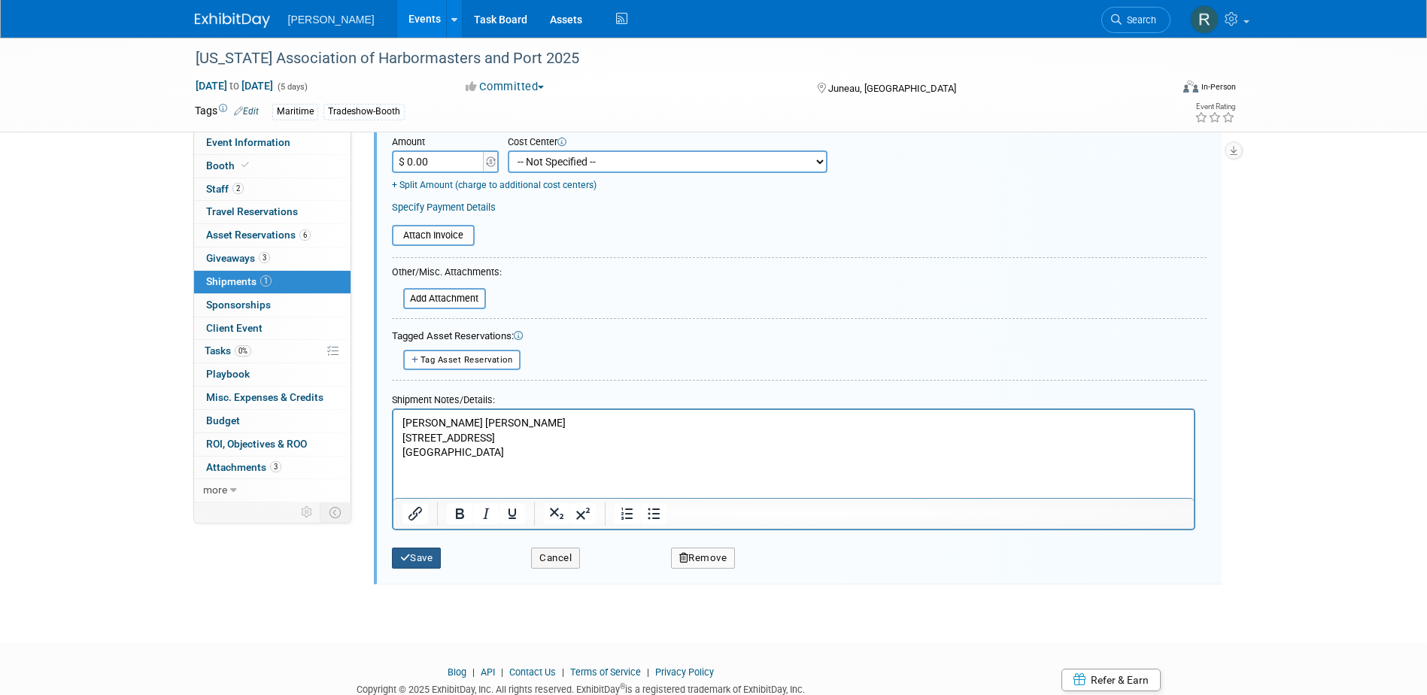
click at [423, 569] on button "Save" at bounding box center [417, 558] width 50 height 21
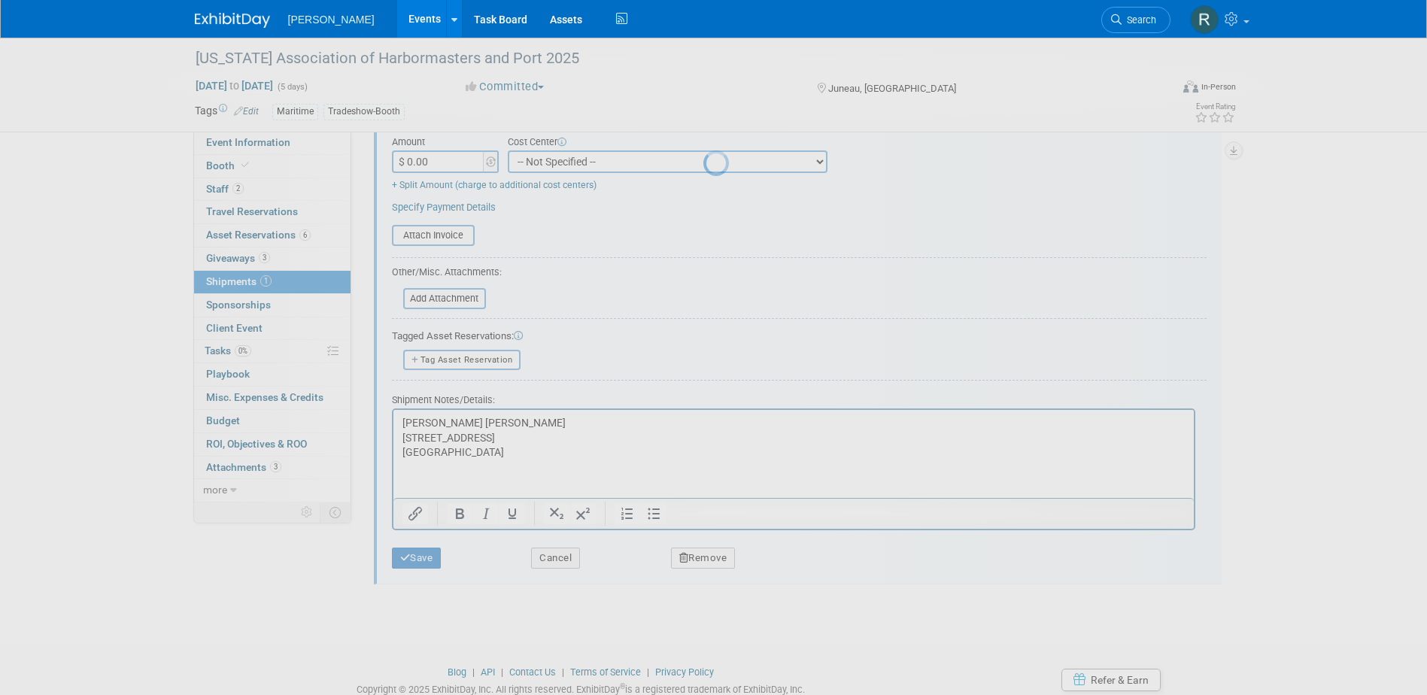
scroll to position [14, 0]
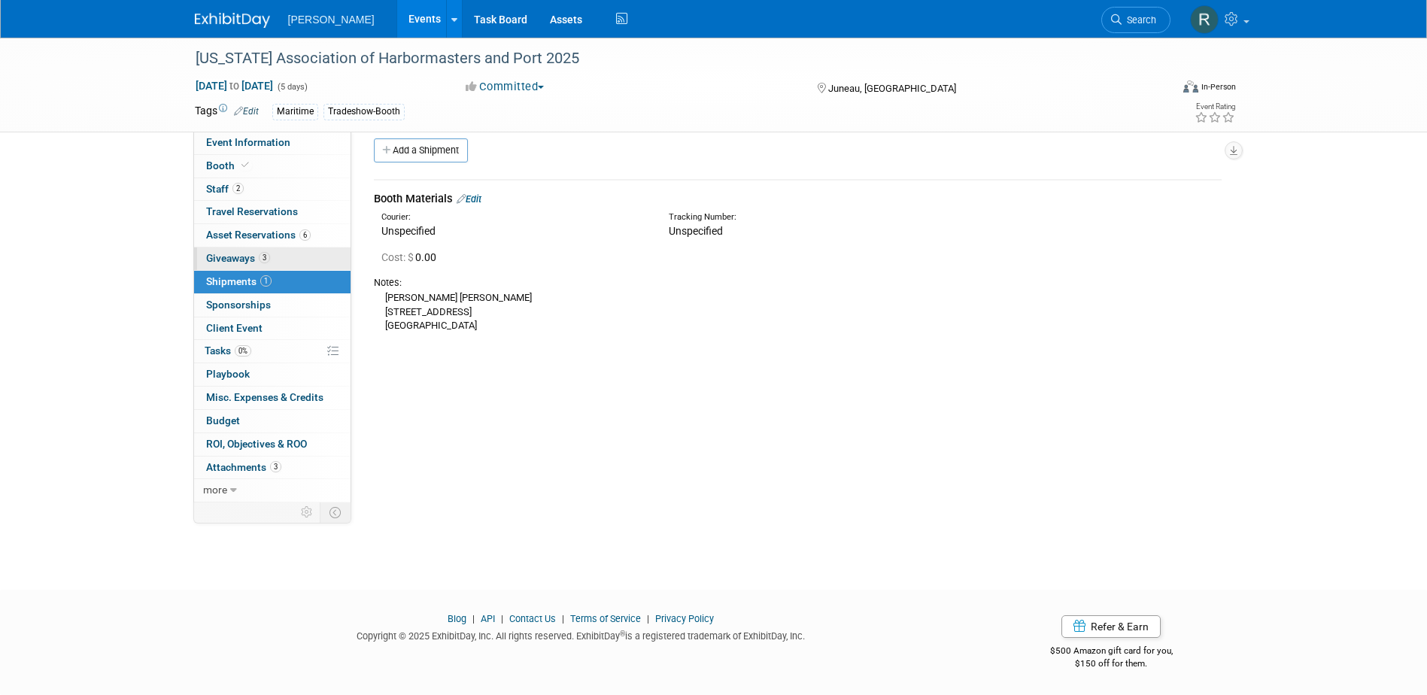
click at [241, 259] on span "Giveaways 3" at bounding box center [238, 258] width 64 height 12
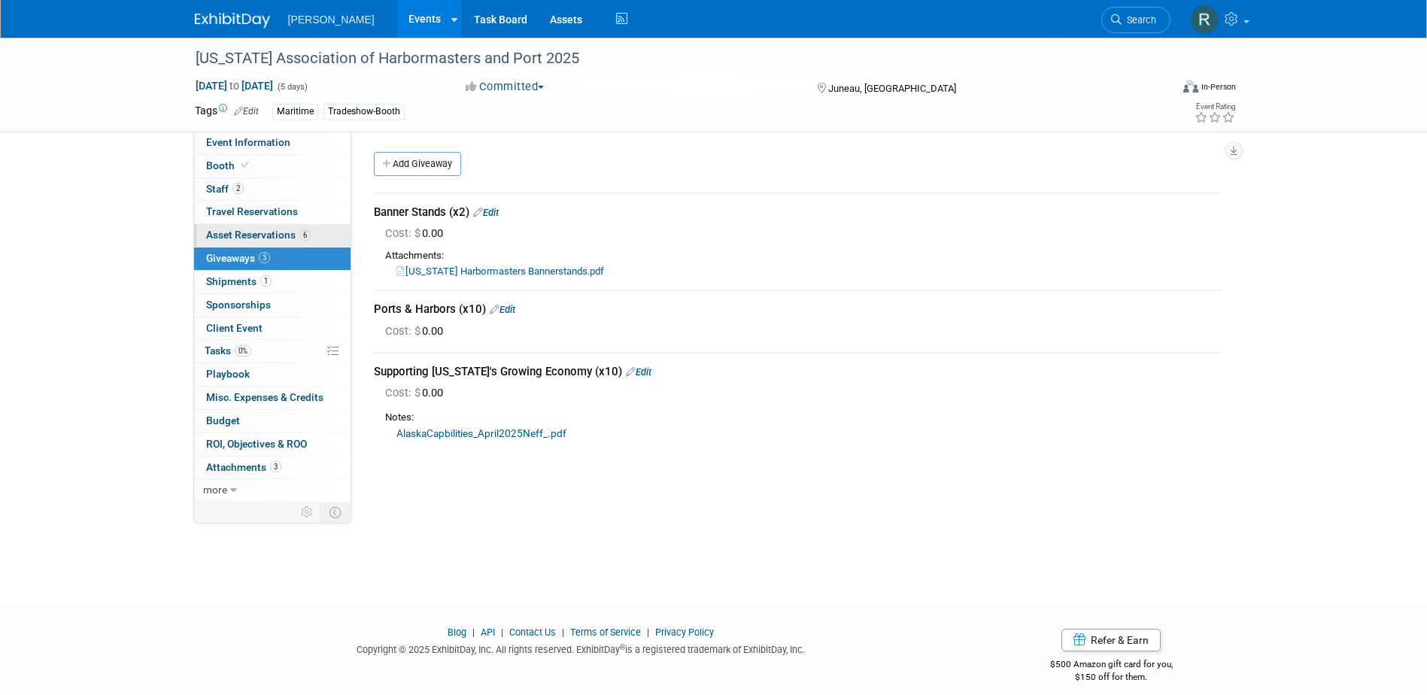
click at [243, 244] on link "6 Asset Reservations 6" at bounding box center [272, 235] width 156 height 23
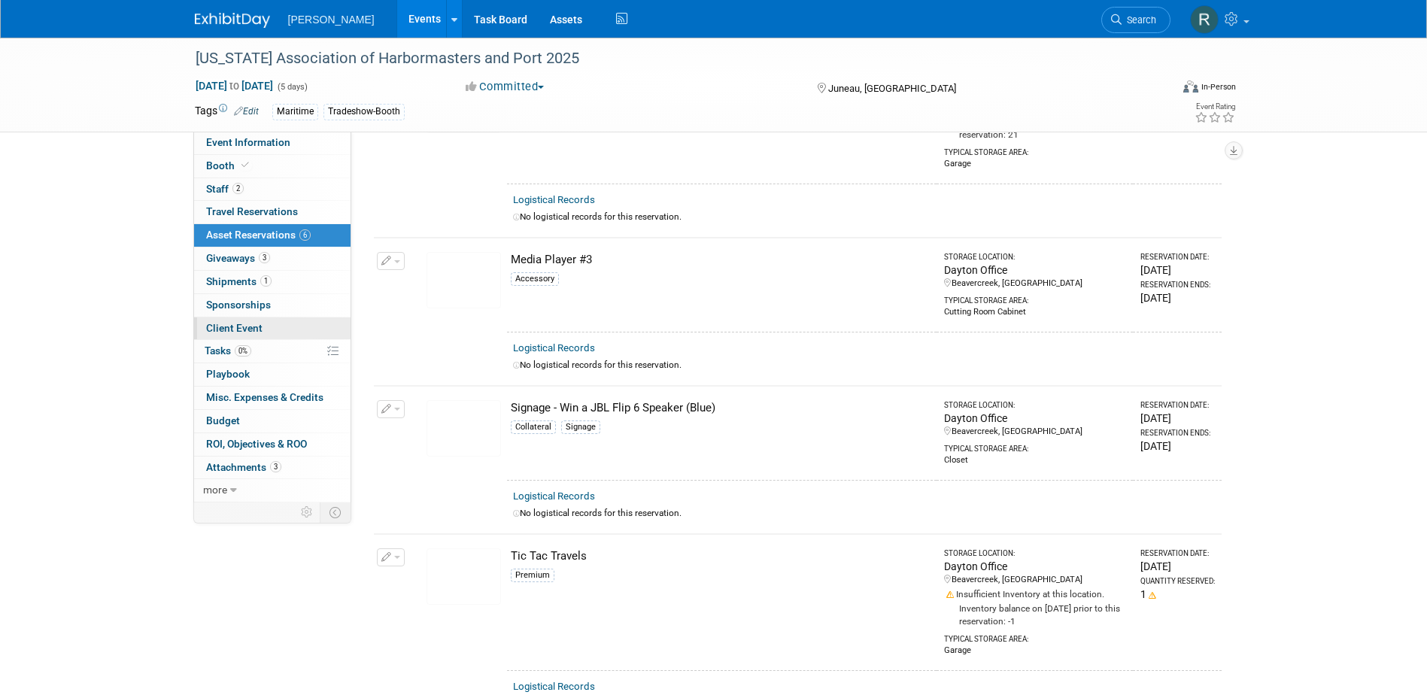
scroll to position [203, 0]
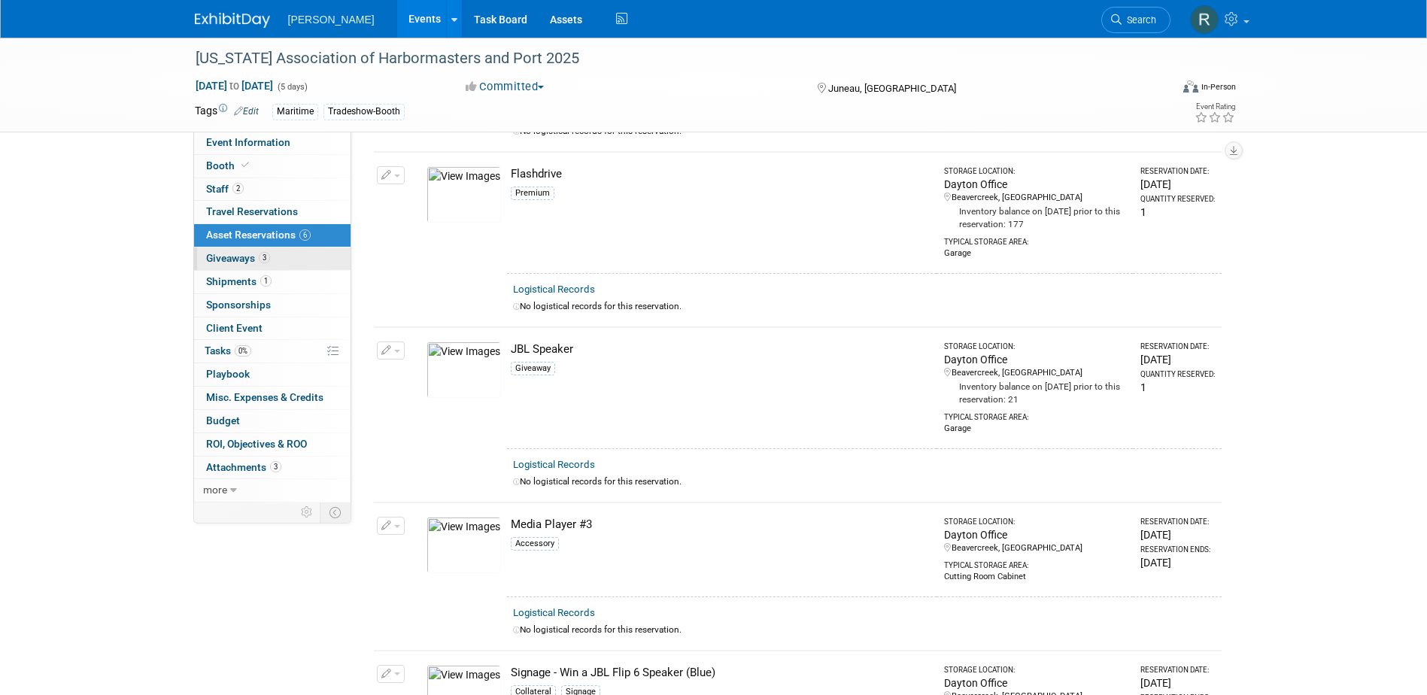
click at [243, 258] on span "Giveaways 3" at bounding box center [238, 258] width 64 height 12
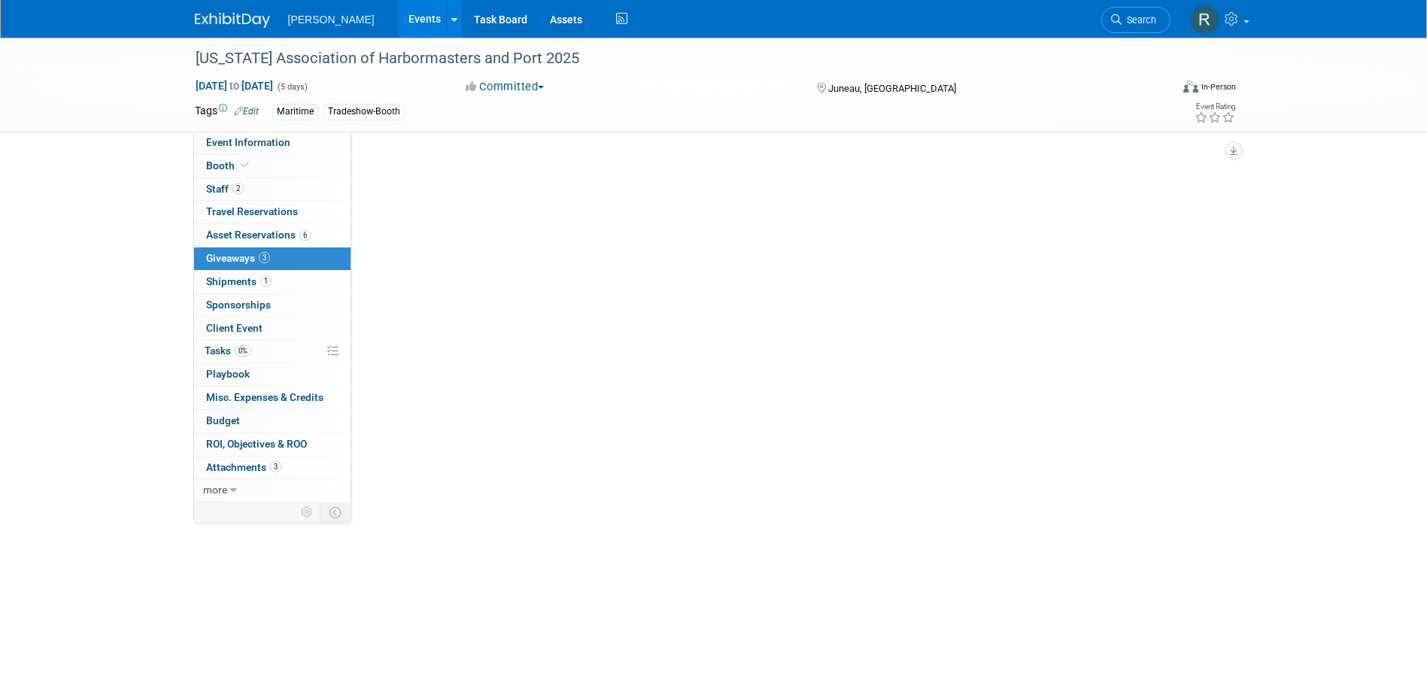
scroll to position [0, 0]
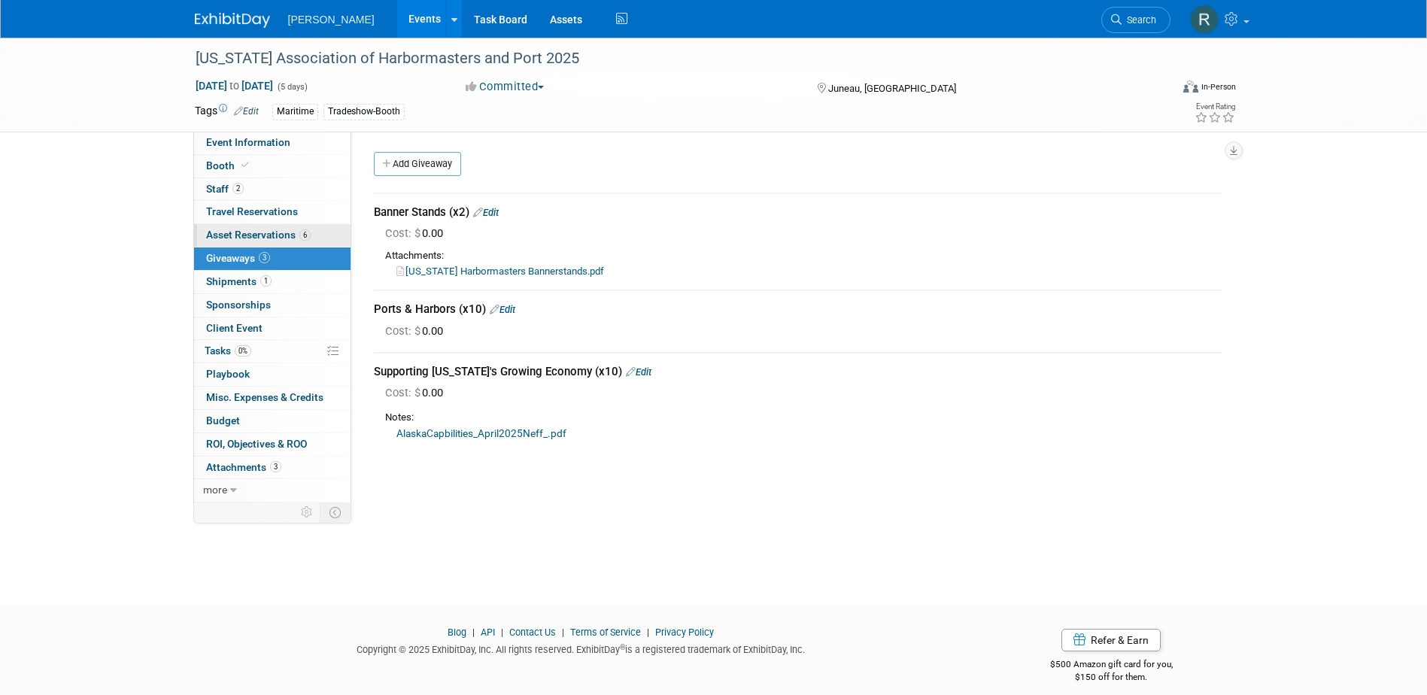
drag, startPoint x: 234, startPoint y: 232, endPoint x: 259, endPoint y: 233, distance: 24.9
click at [234, 232] on span "Asset Reservations 6" at bounding box center [258, 235] width 105 height 12
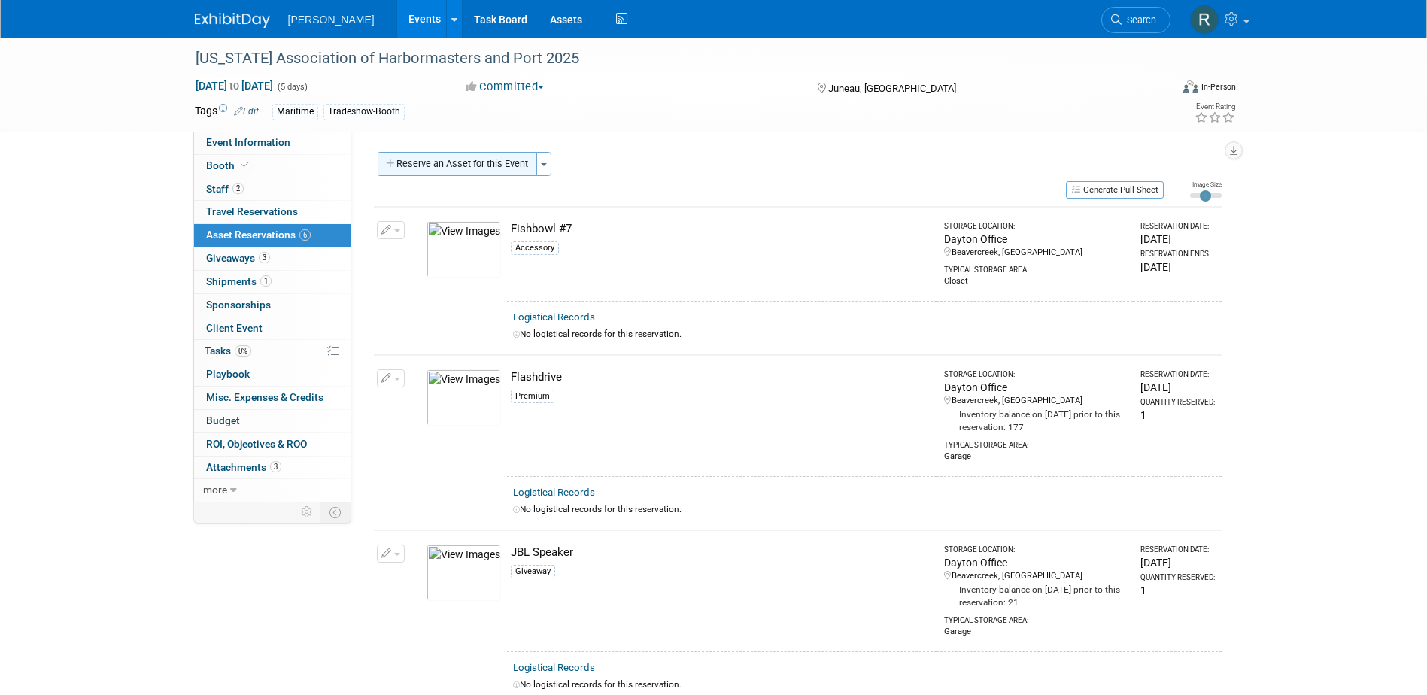
click at [465, 163] on button "Reserve an Asset for this Event" at bounding box center [457, 164] width 159 height 24
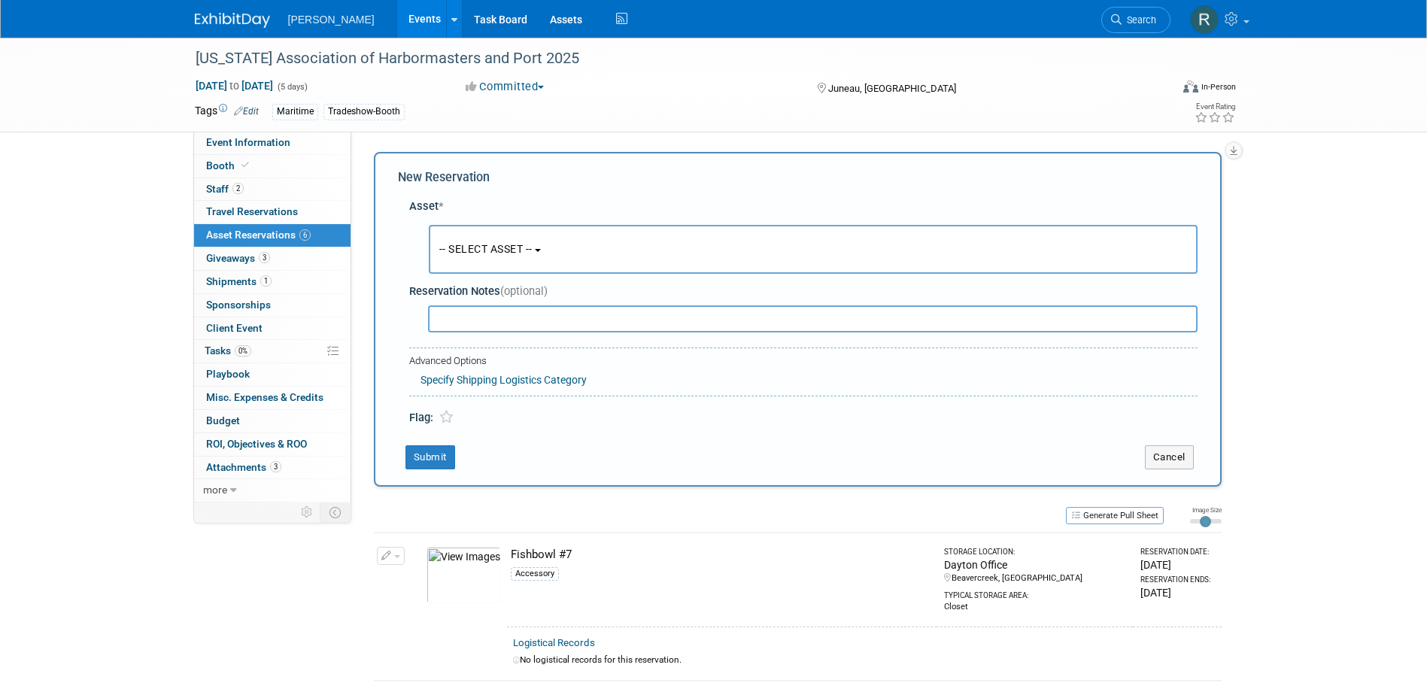
scroll to position [14, 0]
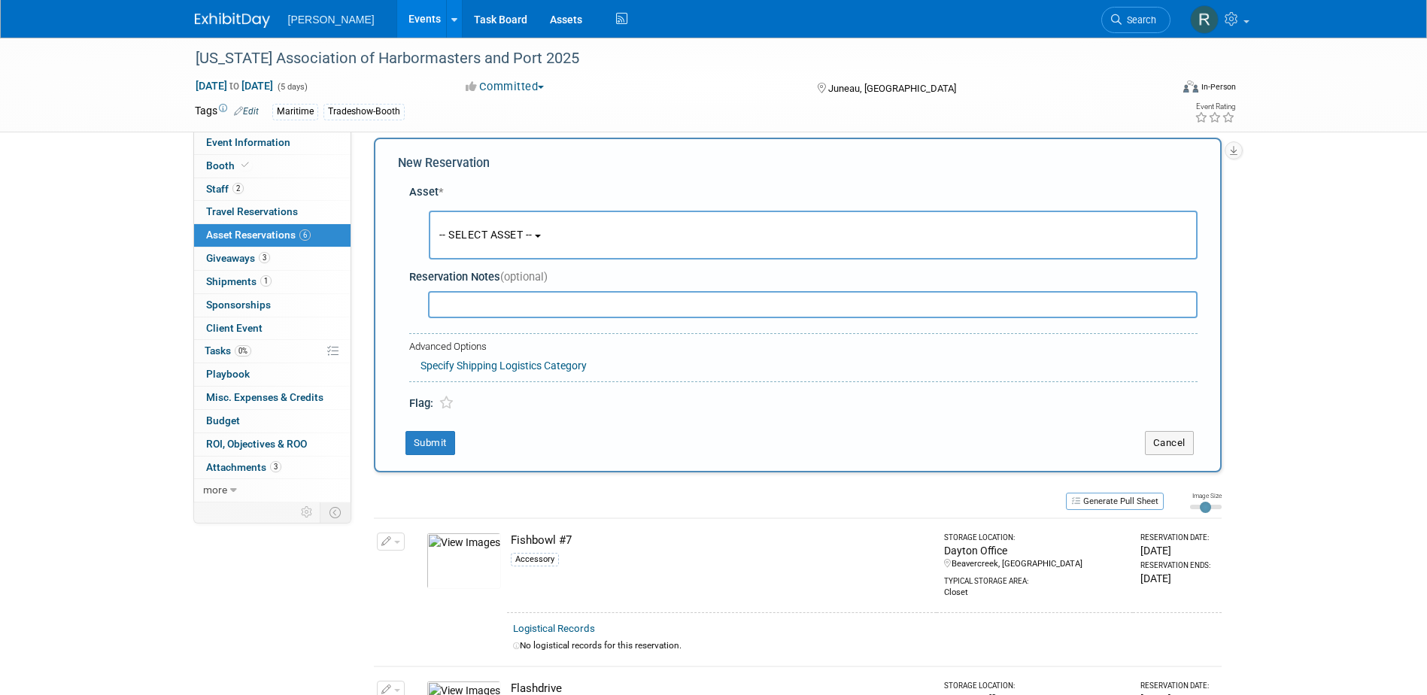
click at [491, 232] on span "-- SELECT ASSET --" at bounding box center [485, 235] width 93 height 12
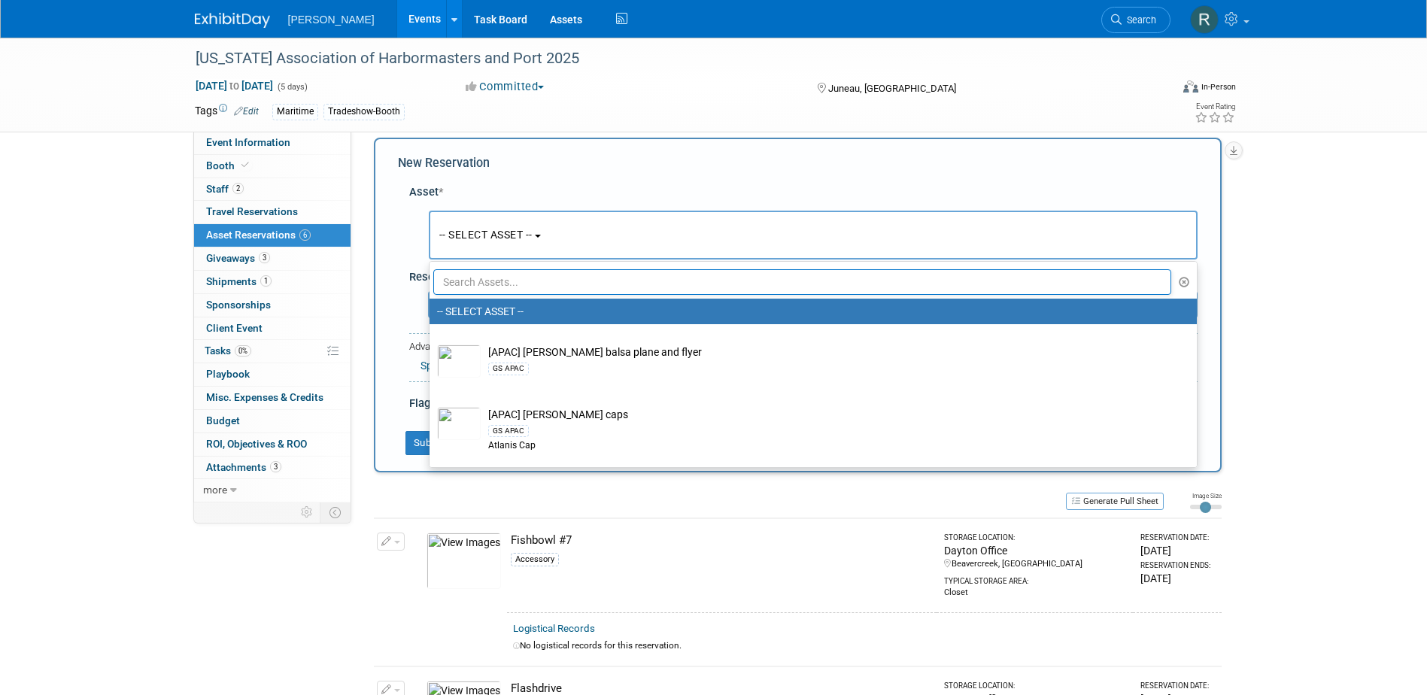
click at [490, 278] on input "text" at bounding box center [802, 282] width 739 height 26
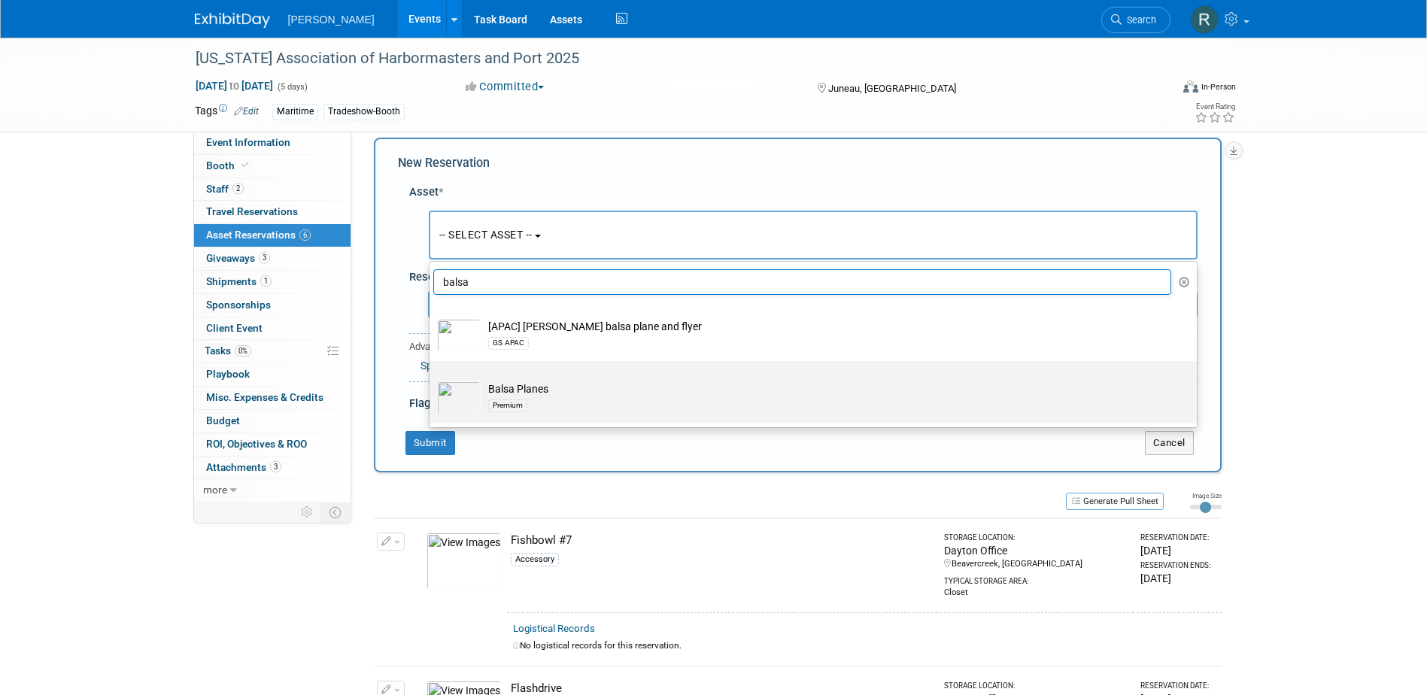
type input "balsa"
click at [513, 399] on div "Premium" at bounding box center [507, 405] width 39 height 12
click at [432, 379] on input "Balsa Planes Premium" at bounding box center [427, 374] width 10 height 10
select select "10723114"
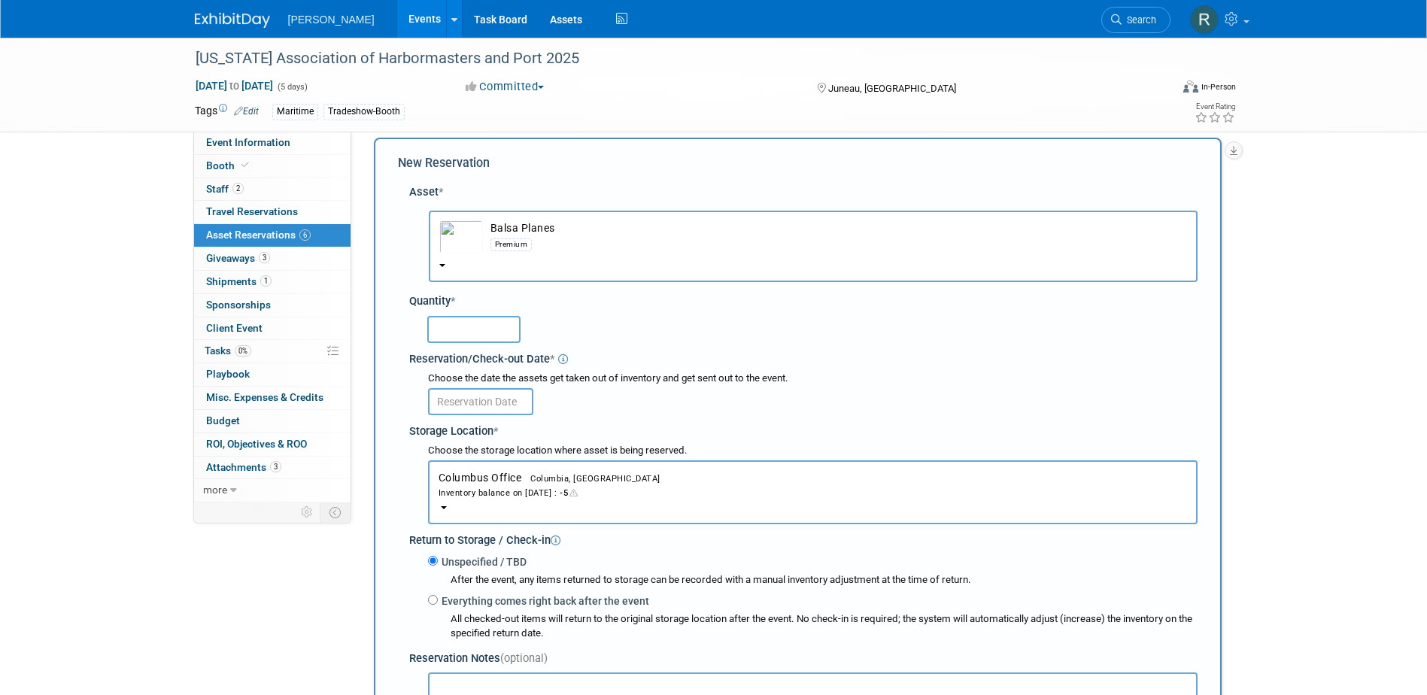
click at [487, 336] on input "text" at bounding box center [473, 329] width 93 height 27
type input "17"
click at [497, 399] on input "text" at bounding box center [480, 401] width 105 height 27
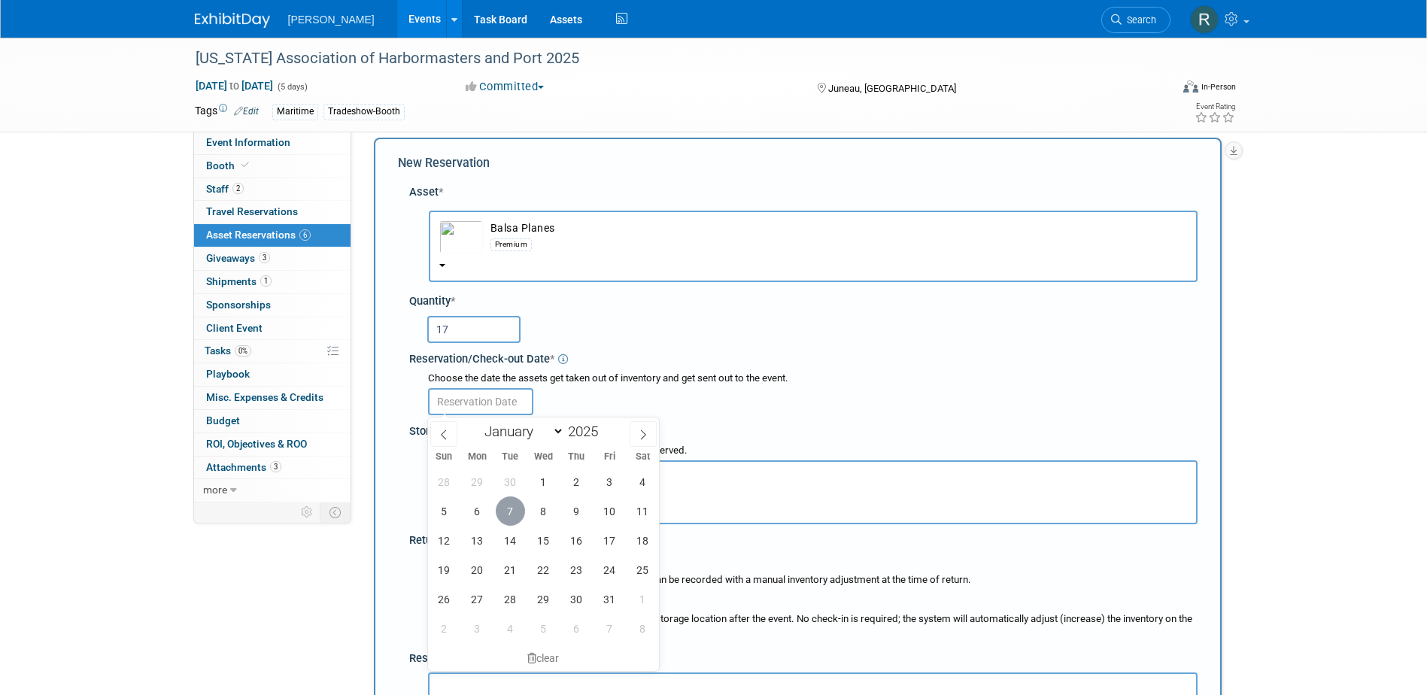
click at [513, 510] on span "7" at bounding box center [510, 510] width 29 height 29
type input "Oct 7, 2025"
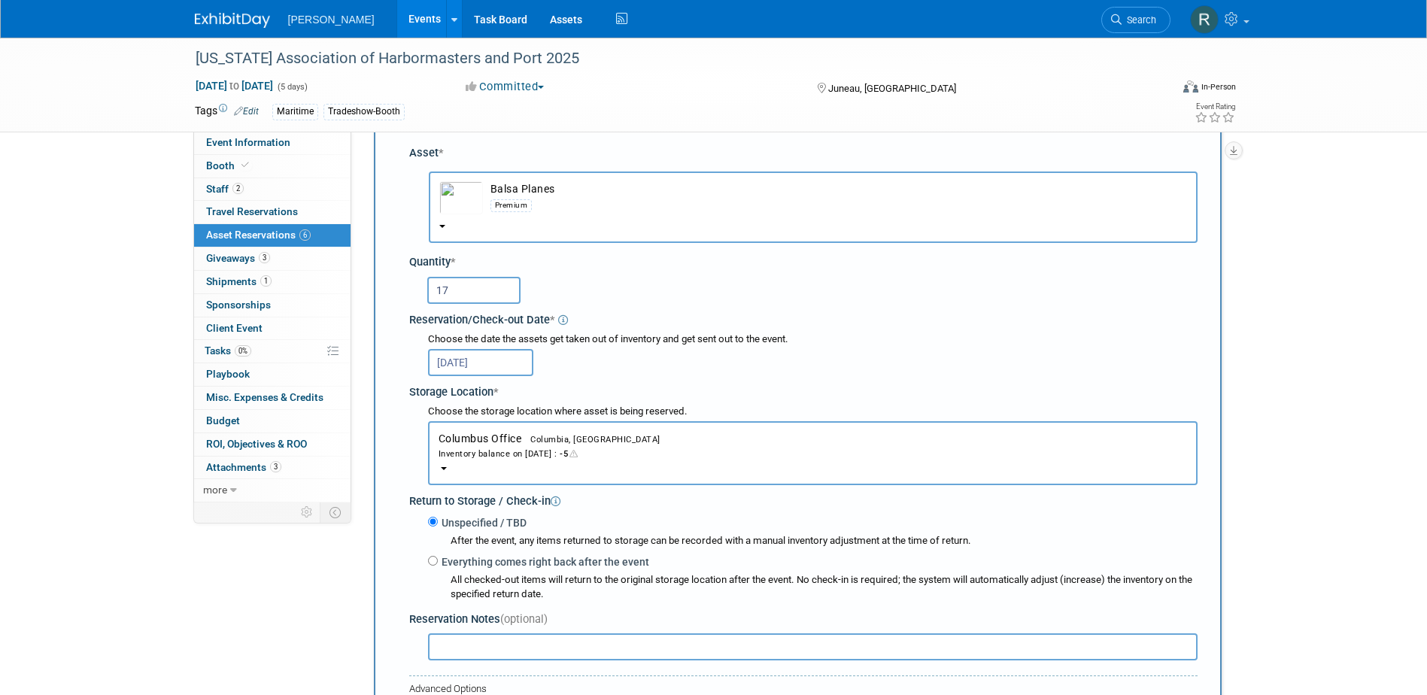
scroll to position [90, 0]
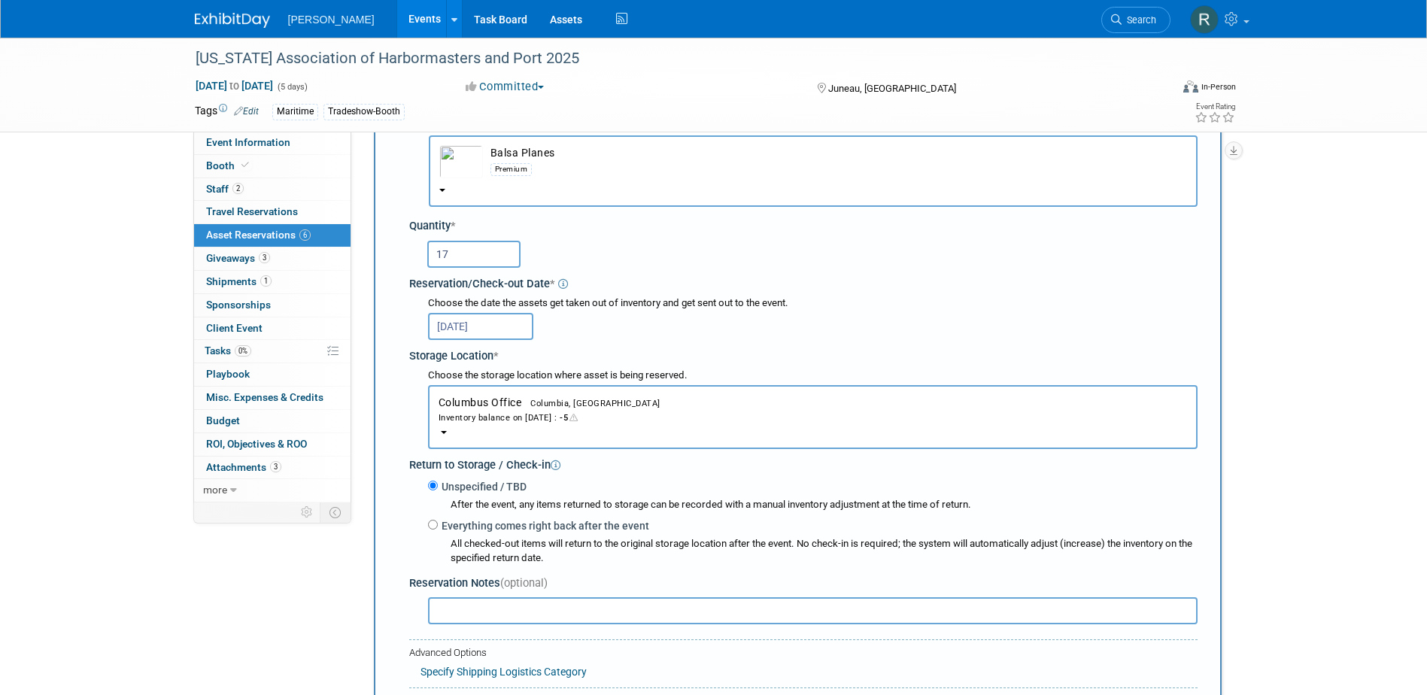
click at [496, 421] on div "Inventory balance on Oct 7, 2025 : -5" at bounding box center [812, 417] width 748 height 14
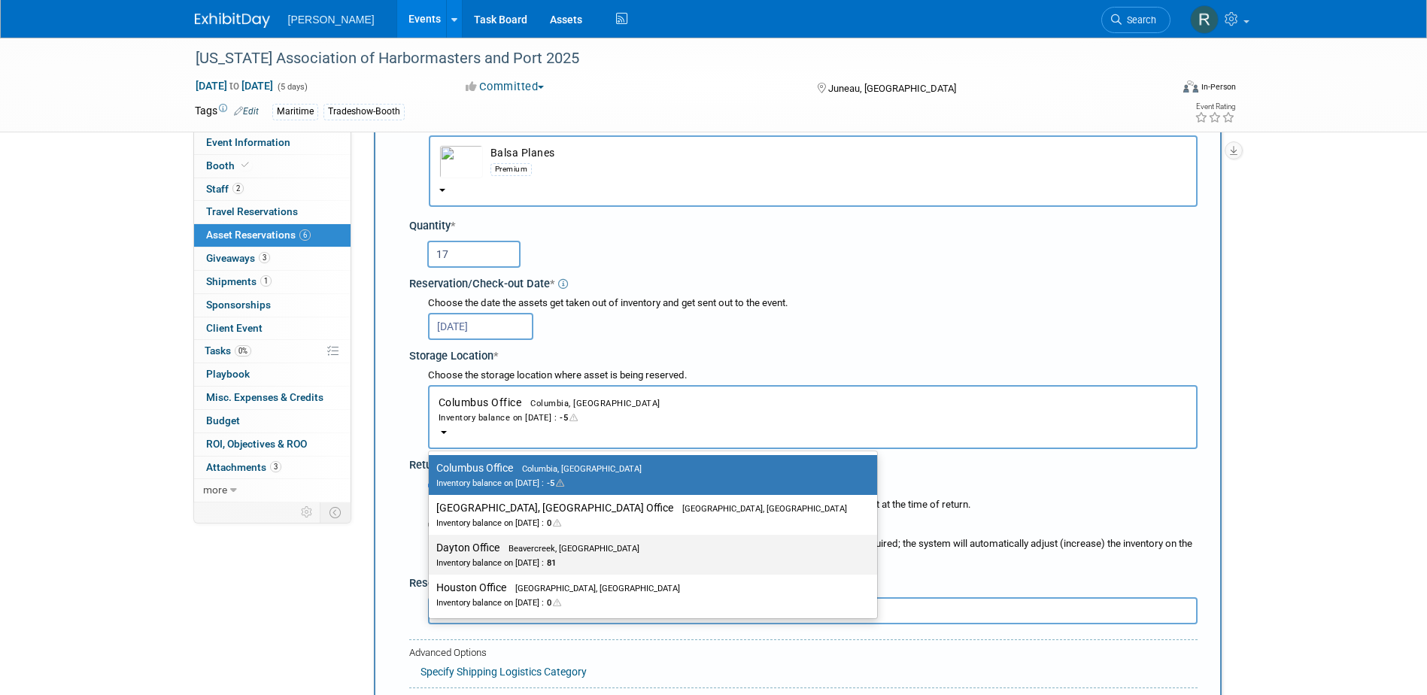
click at [499, 542] on label "Dayton Office Beavercreek, OH Inventory balance on Oct 7, 2025 : 81" at bounding box center [649, 555] width 426 height 34
click at [431, 543] on input "Dayton Office Beavercreek, OH Inventory balance on Oct 7, 2025 : 81" at bounding box center [426, 548] width 10 height 10
select select "11223930"
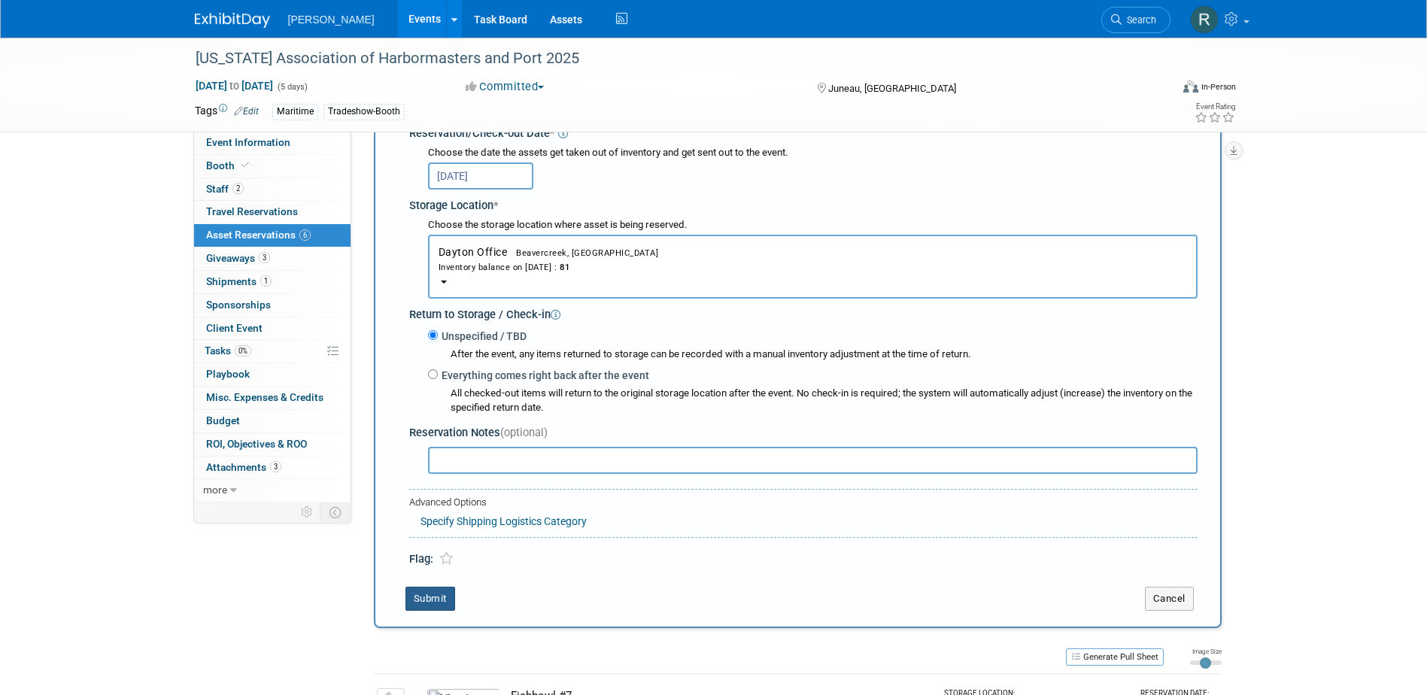
click at [440, 599] on button "Submit" at bounding box center [430, 599] width 50 height 24
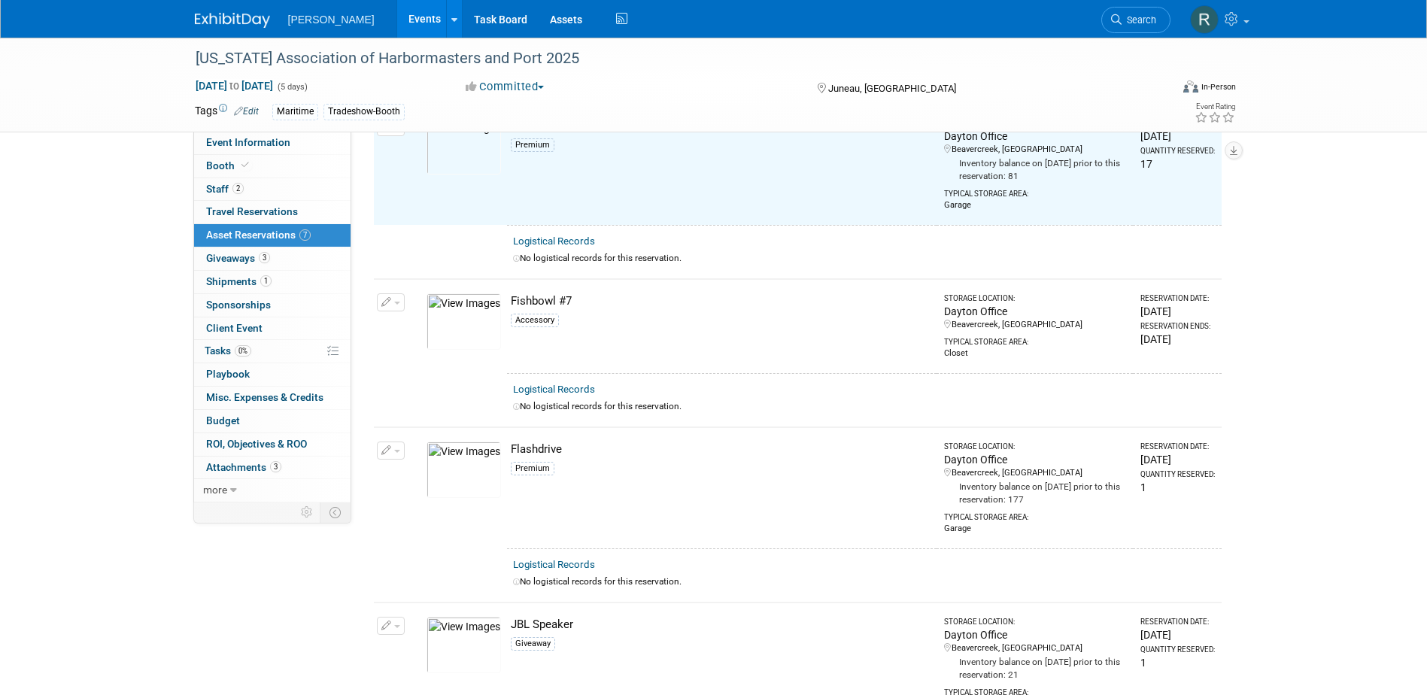
scroll to position [19, 0]
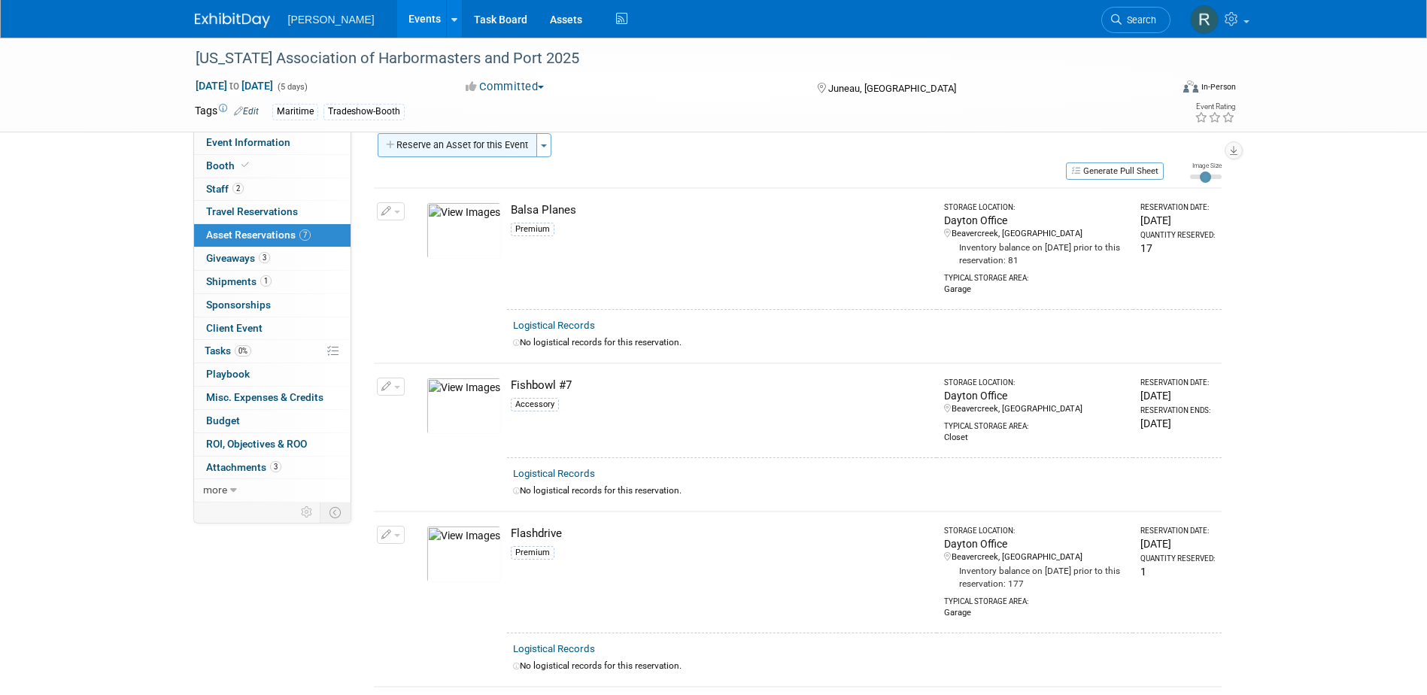
click at [475, 147] on button "Reserve an Asset for this Event" at bounding box center [457, 145] width 159 height 24
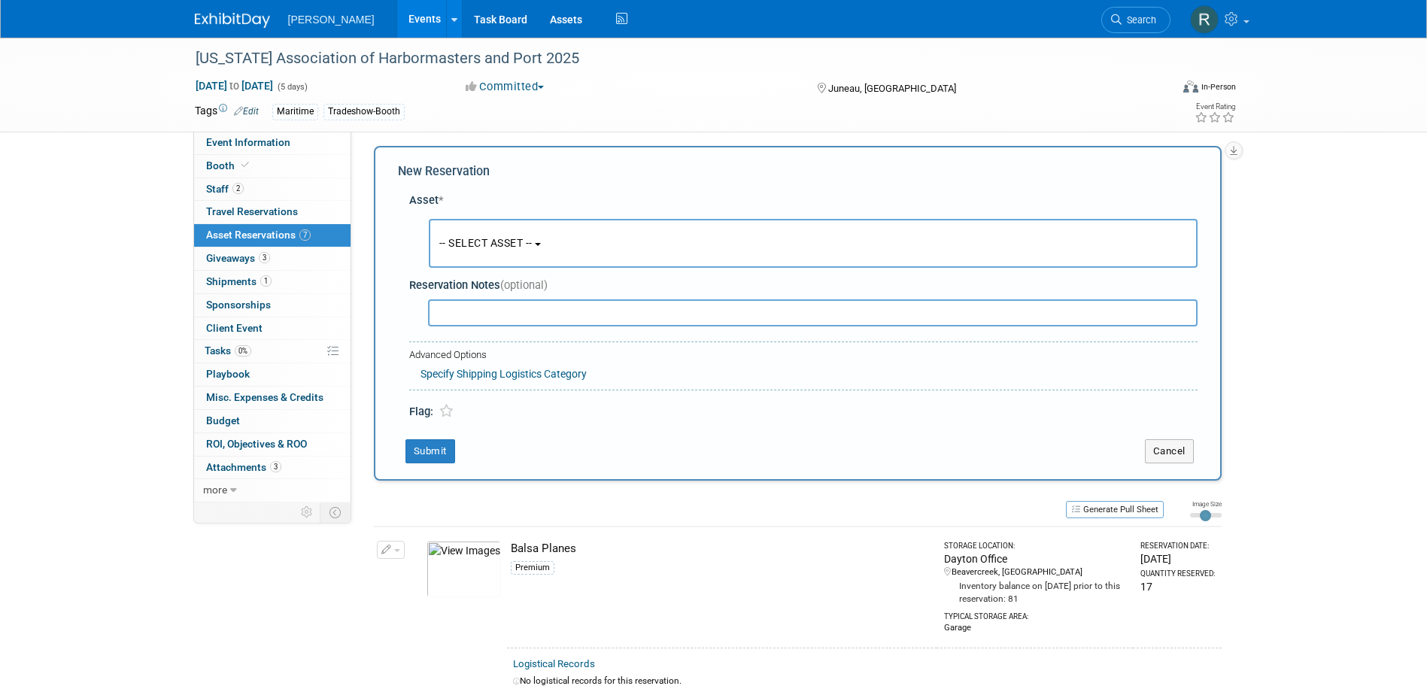
scroll to position [14, 0]
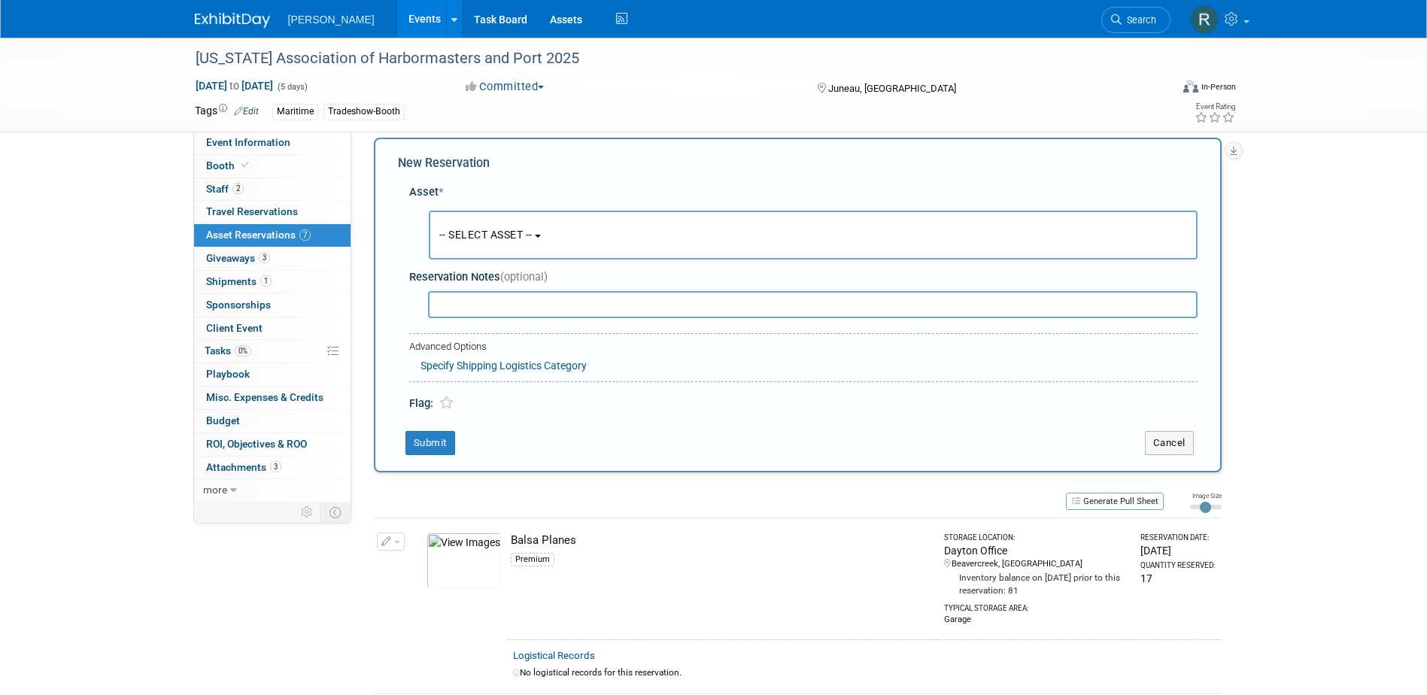
click at [481, 229] on span "-- SELECT ASSET --" at bounding box center [485, 235] width 93 height 12
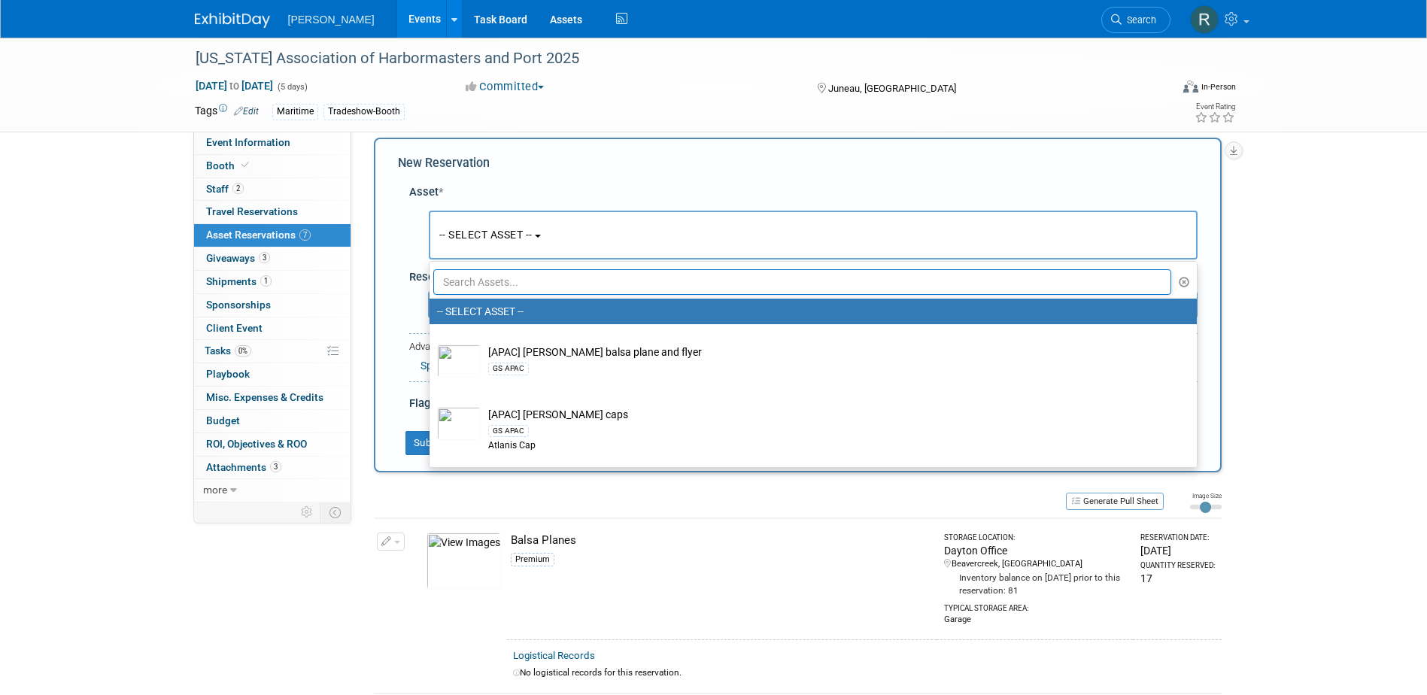
click at [482, 290] on input "text" at bounding box center [802, 282] width 739 height 26
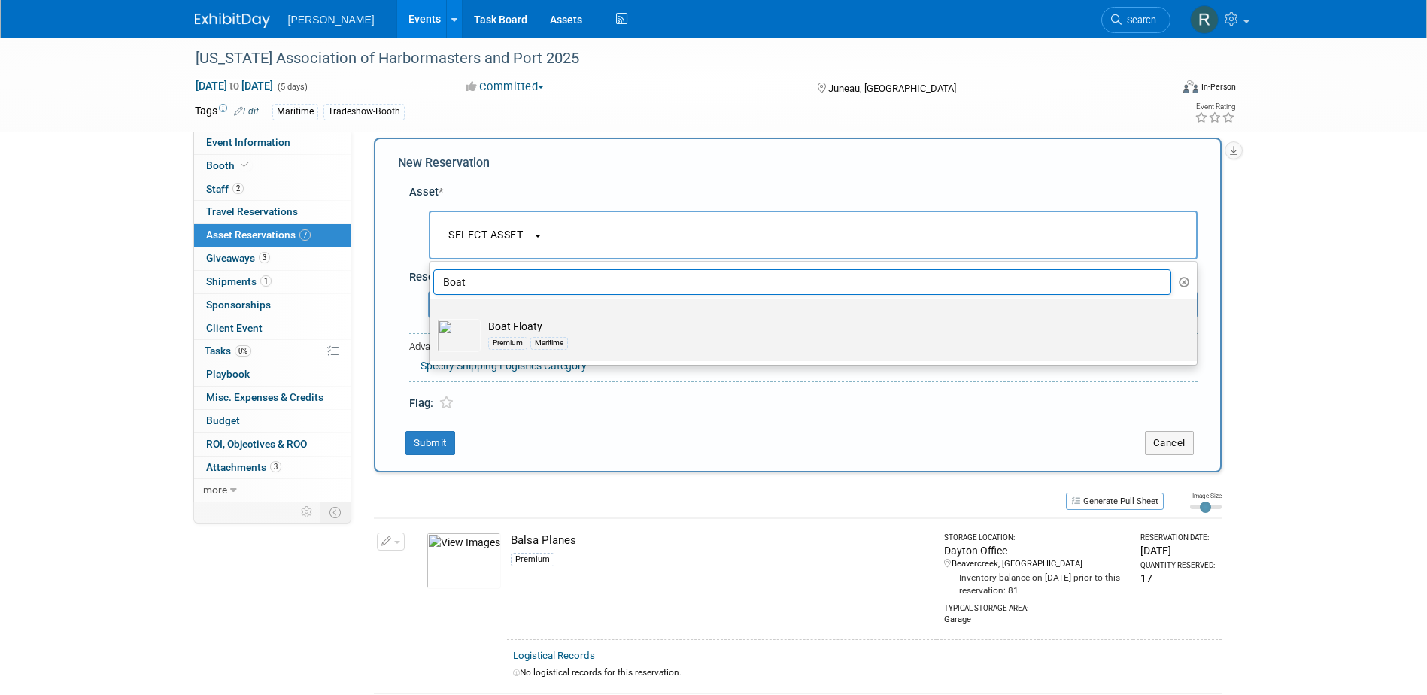
type input "Boat"
click at [511, 325] on td "Boat Floaty Premium Maritime" at bounding box center [824, 335] width 686 height 33
click at [432, 317] on input "Boat Floaty Premium Maritime" at bounding box center [427, 312] width 10 height 10
select select "10727283"
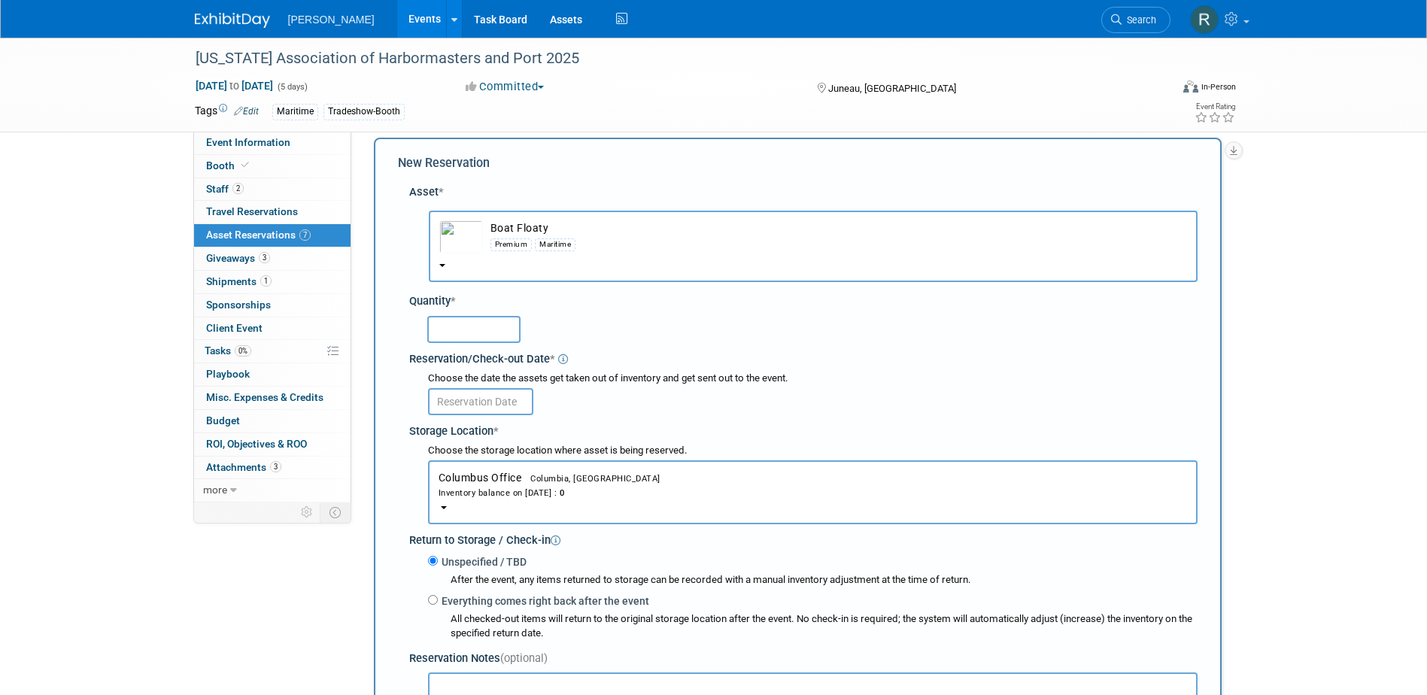
click at [490, 335] on input "text" at bounding box center [473, 329] width 93 height 27
type input "25"
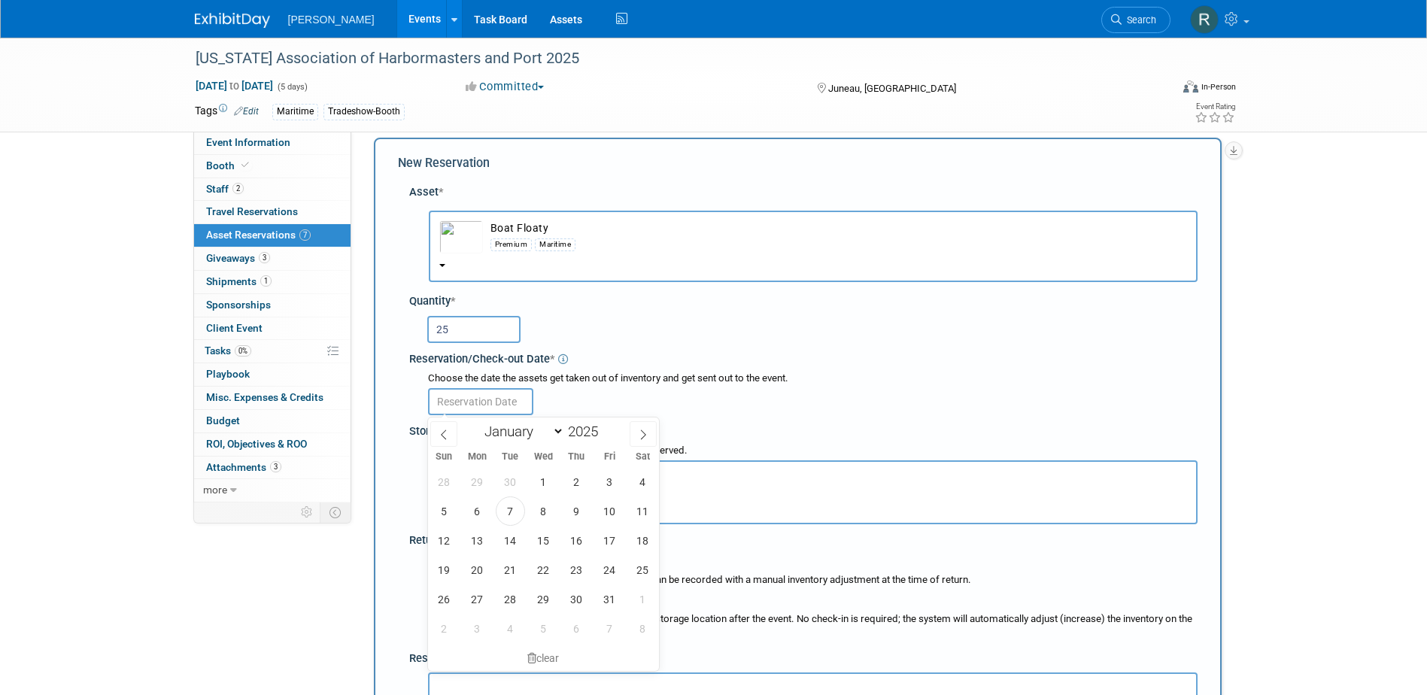
click at [490, 397] on input "text" at bounding box center [480, 401] width 105 height 27
click at [509, 507] on span "7" at bounding box center [510, 510] width 29 height 29
type input "Oct 7, 2025"
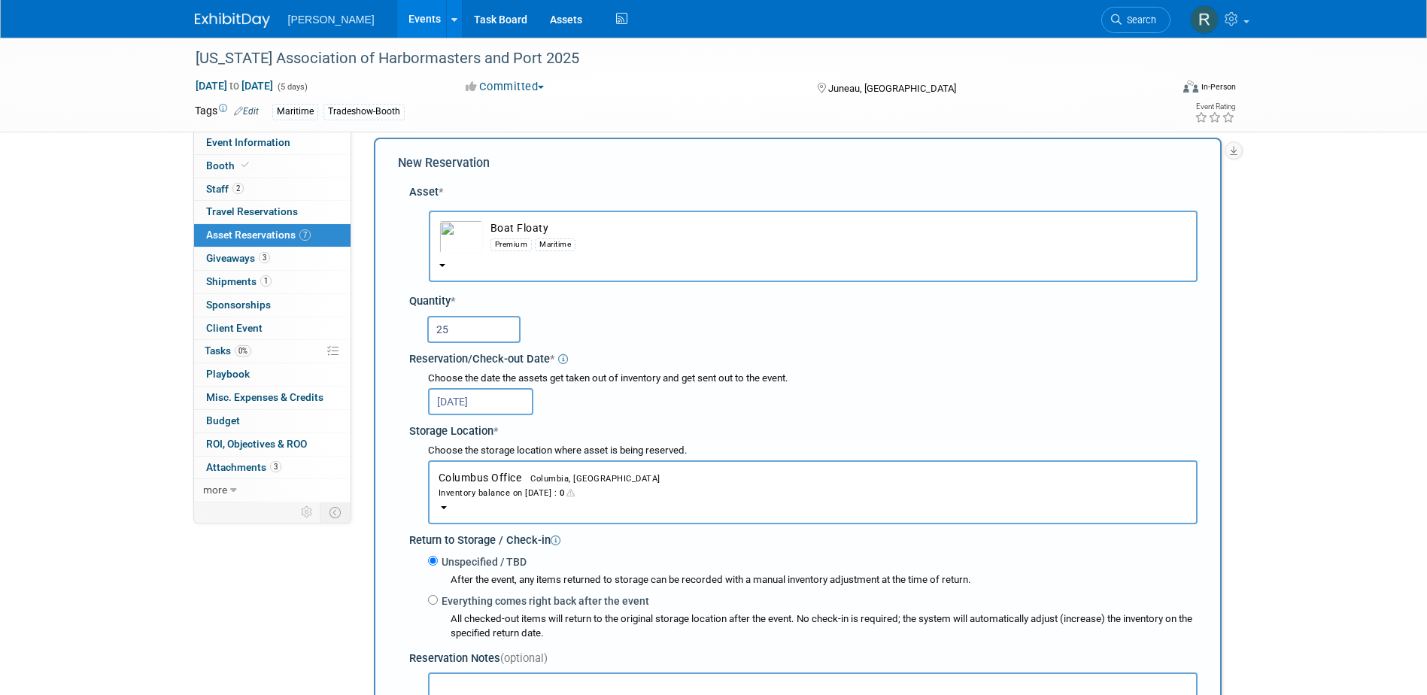
click at [501, 487] on div "Inventory balance on Oct 7, 2025 : 0" at bounding box center [812, 492] width 748 height 14
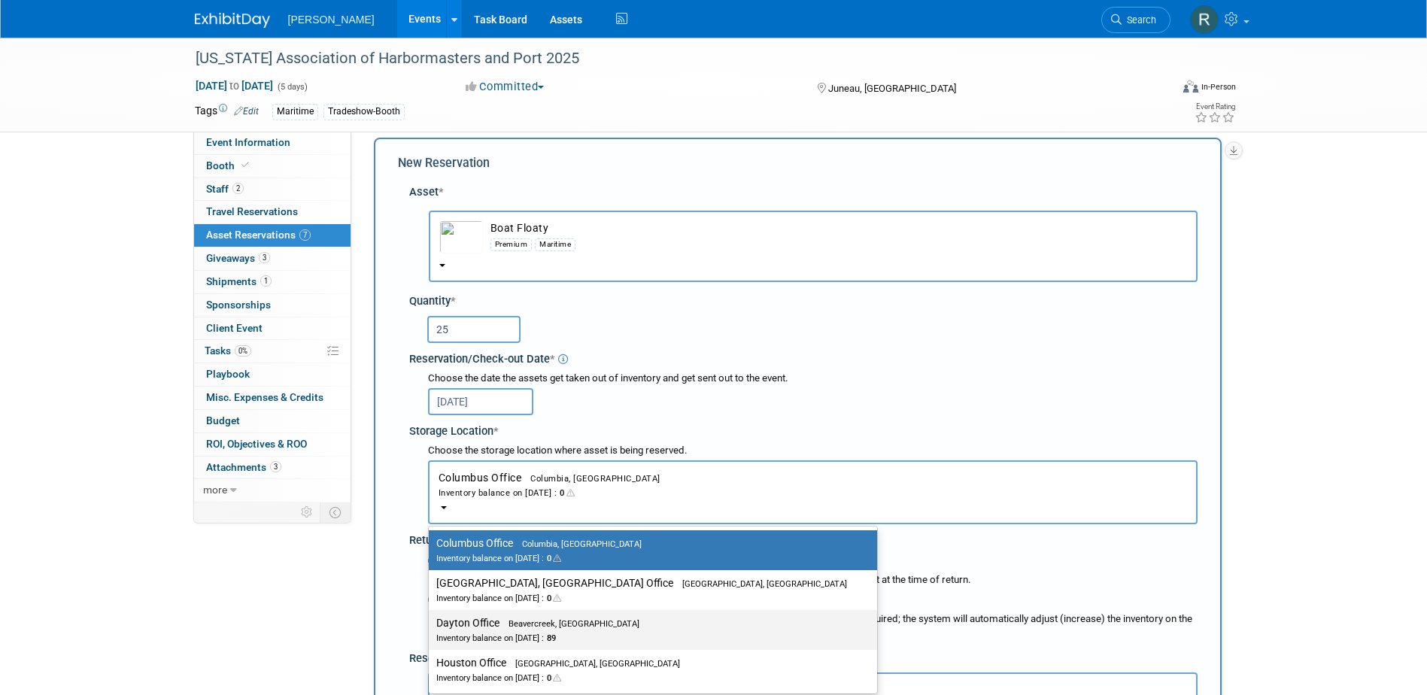
click at [484, 625] on label "Dayton Office Beavercreek, OH Inventory balance on Oct 7, 2025 : 89" at bounding box center [649, 630] width 426 height 34
click at [431, 625] on input "Dayton Office Beavercreek, OH Inventory balance on Oct 7, 2025 : 89" at bounding box center [426, 623] width 10 height 10
select select "11223930"
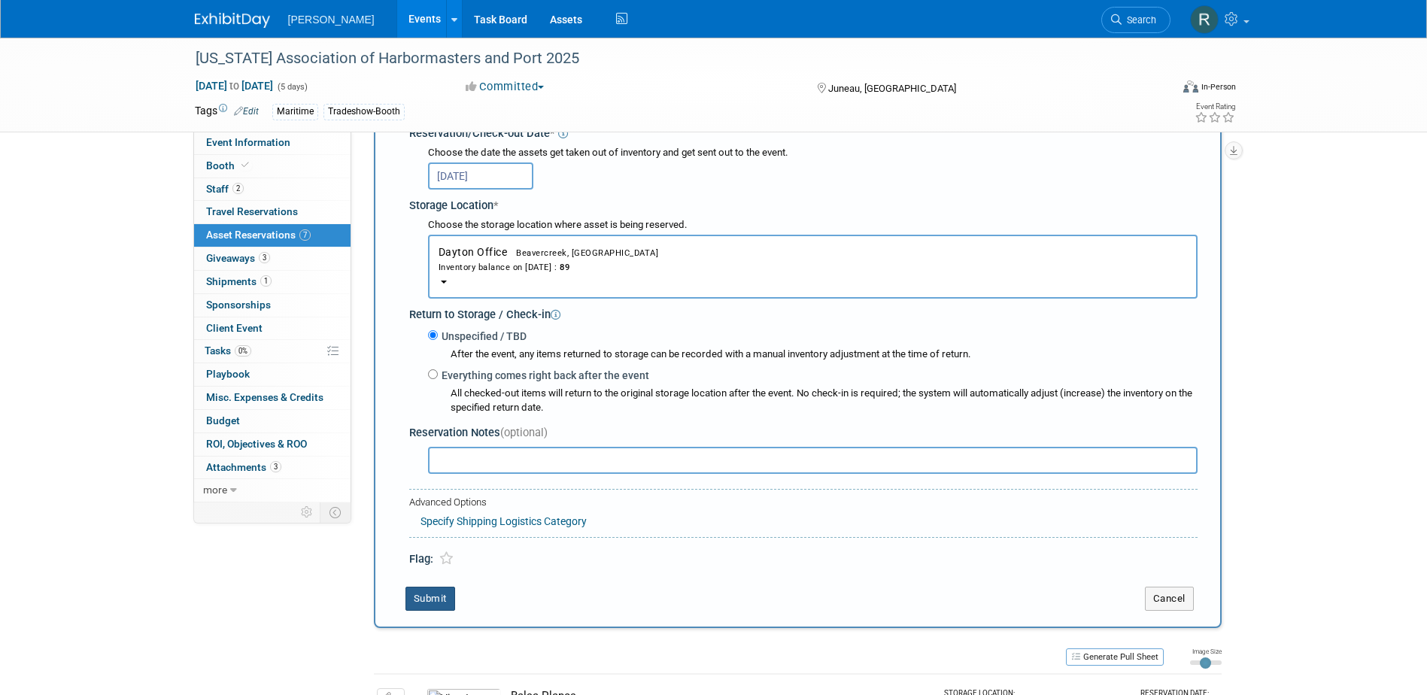
click at [432, 604] on button "Submit" at bounding box center [430, 599] width 50 height 24
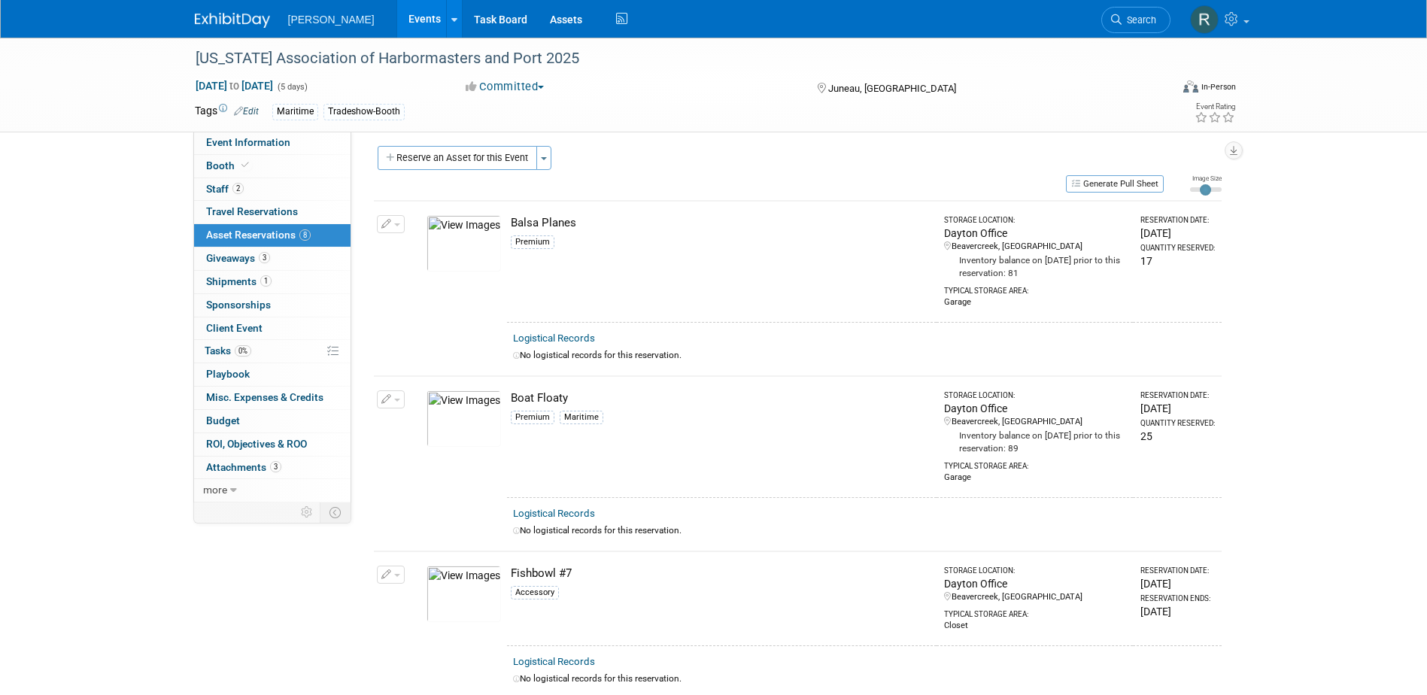
scroll to position [0, 0]
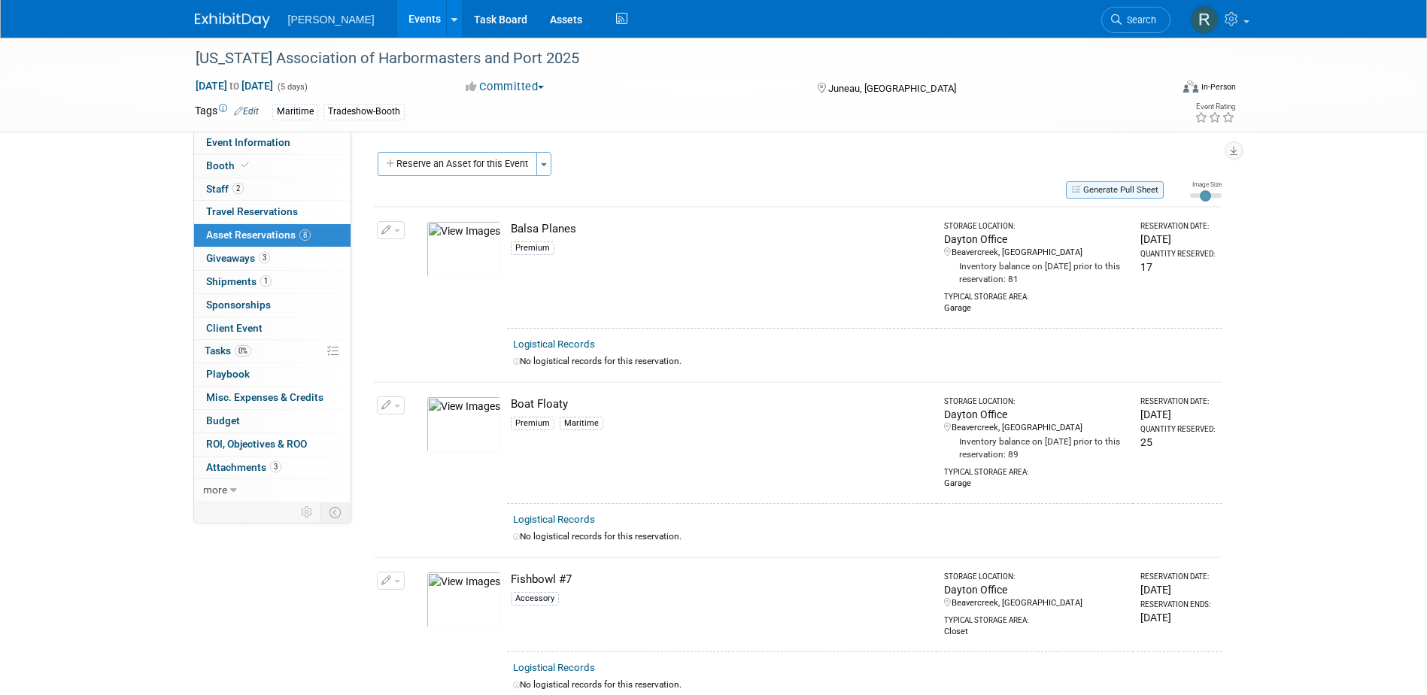
click at [1100, 190] on button "Generate Pull Sheet" at bounding box center [1115, 189] width 98 height 17
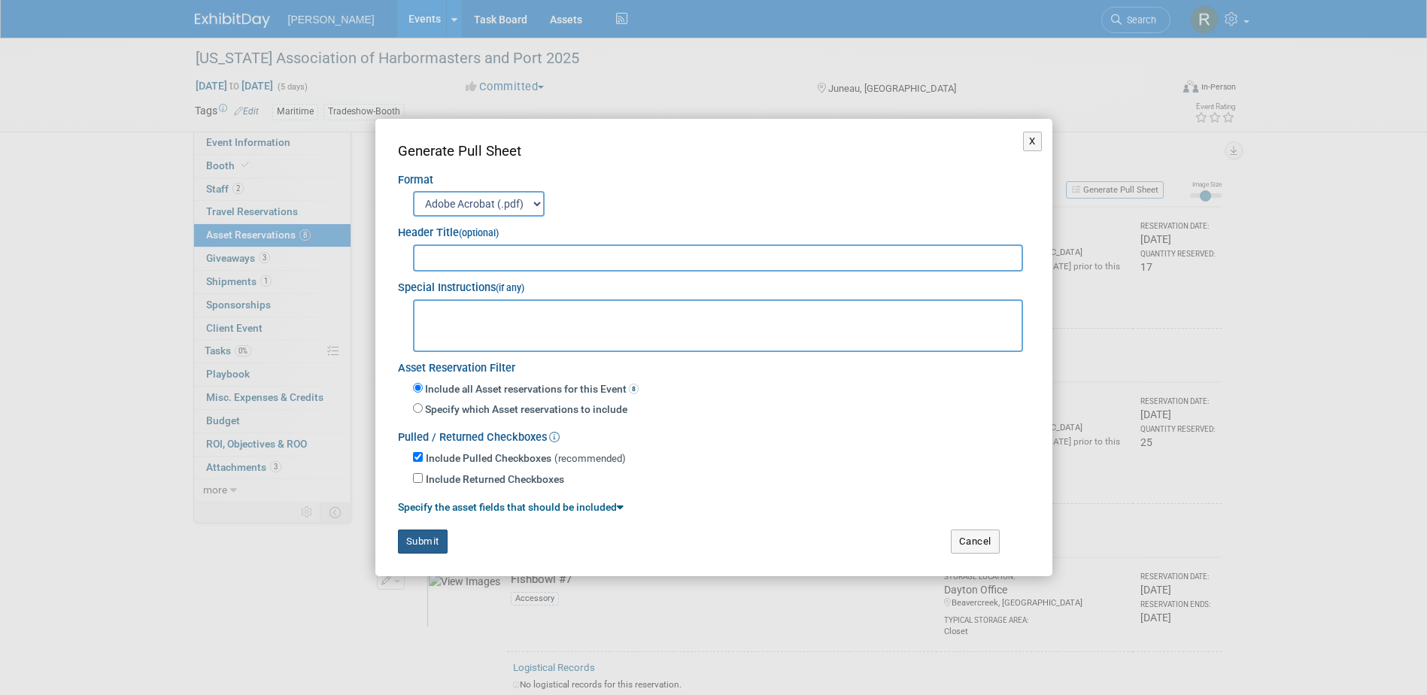
click at [427, 540] on button "Submit" at bounding box center [423, 541] width 50 height 24
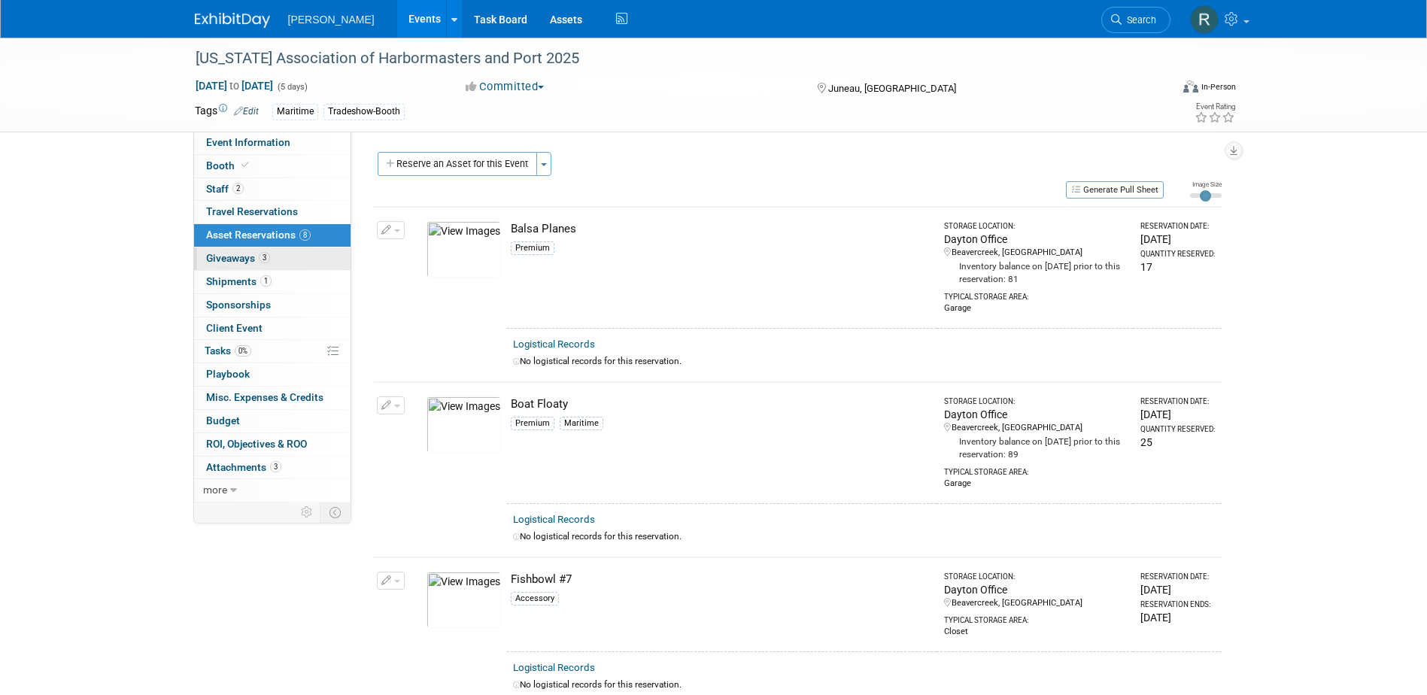
click at [250, 256] on span "Giveaways 3" at bounding box center [238, 258] width 64 height 12
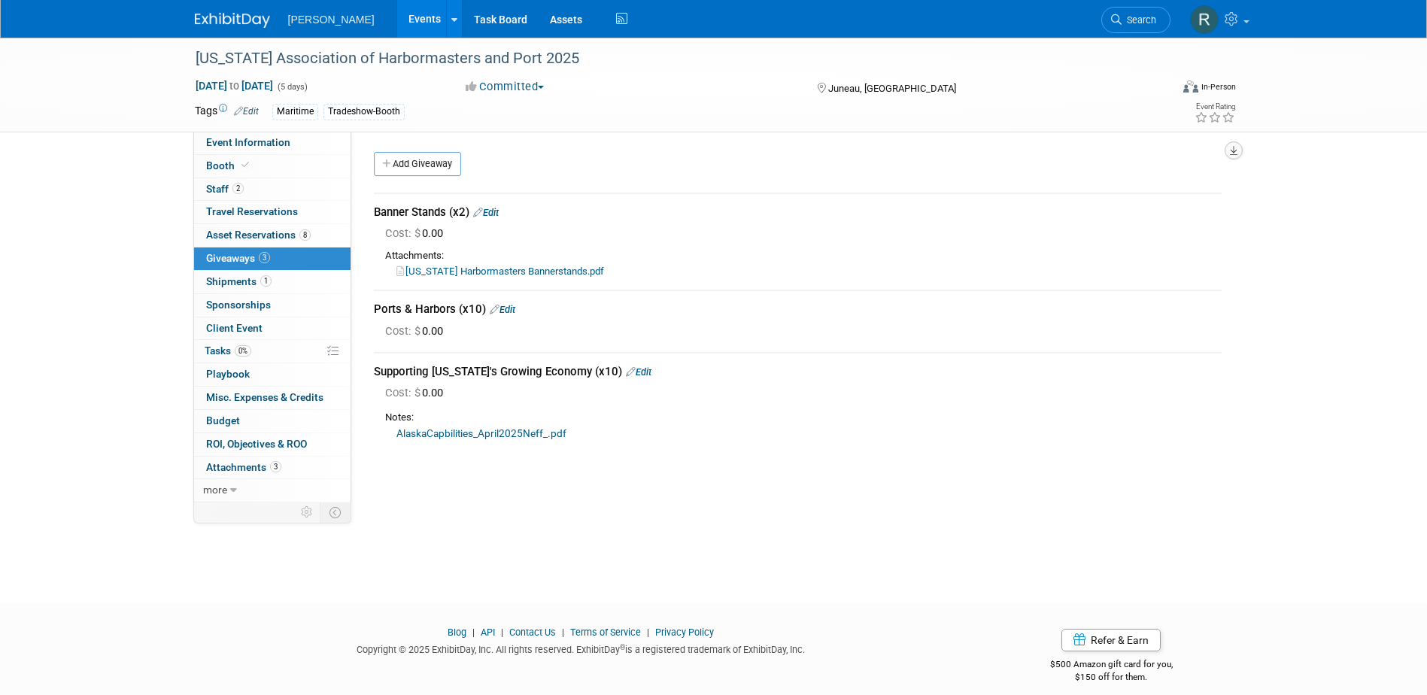
click at [1233, 153] on icon "button" at bounding box center [1234, 151] width 8 height 10
click at [1092, 195] on link "Export tab to PDF" at bounding box center [1142, 194] width 175 height 21
click at [264, 238] on span "Asset Reservations 8" at bounding box center [258, 235] width 105 height 12
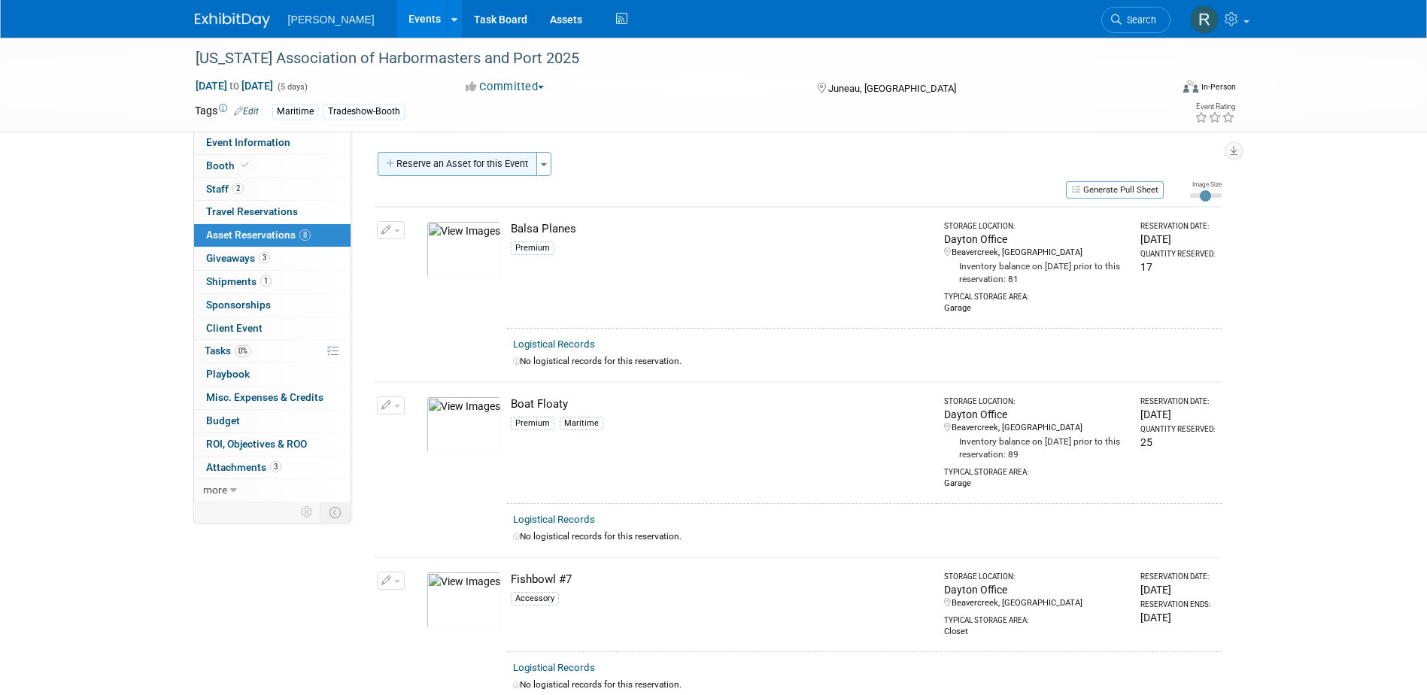
click at [435, 164] on button "Reserve an Asset for this Event" at bounding box center [457, 164] width 159 height 24
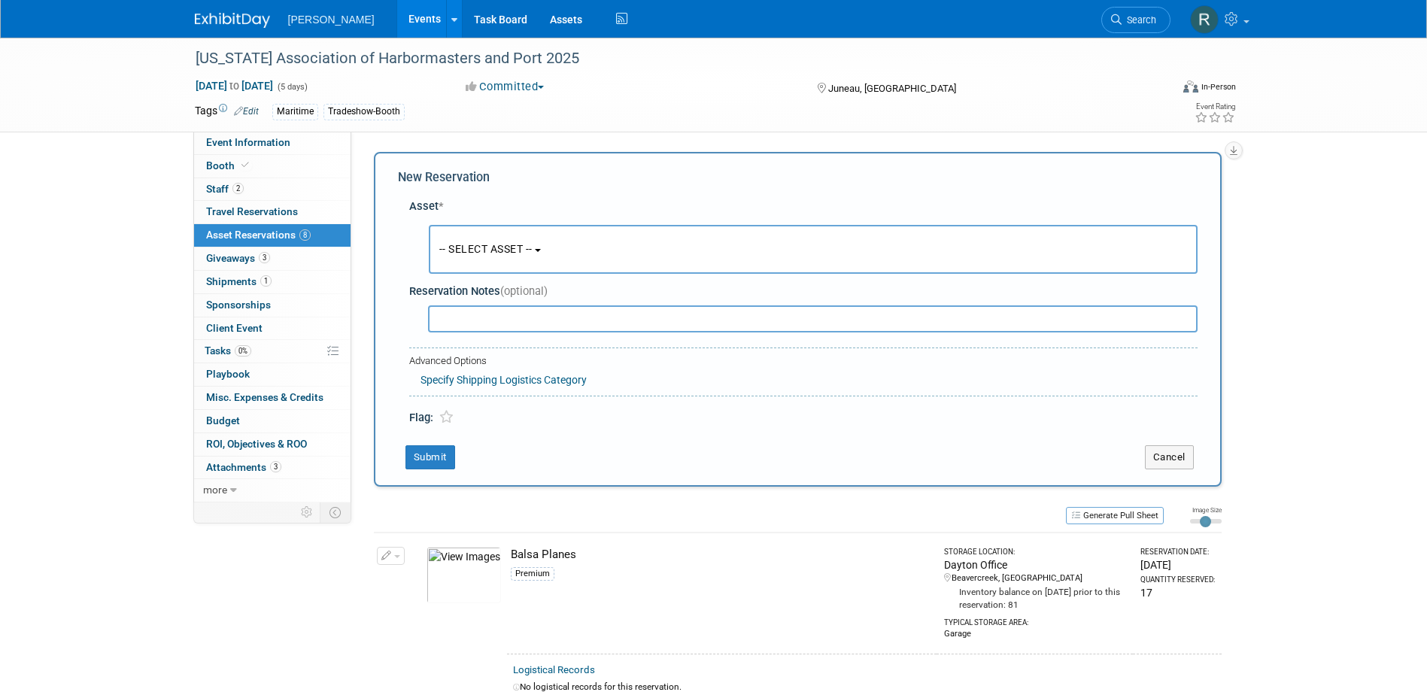
scroll to position [14, 0]
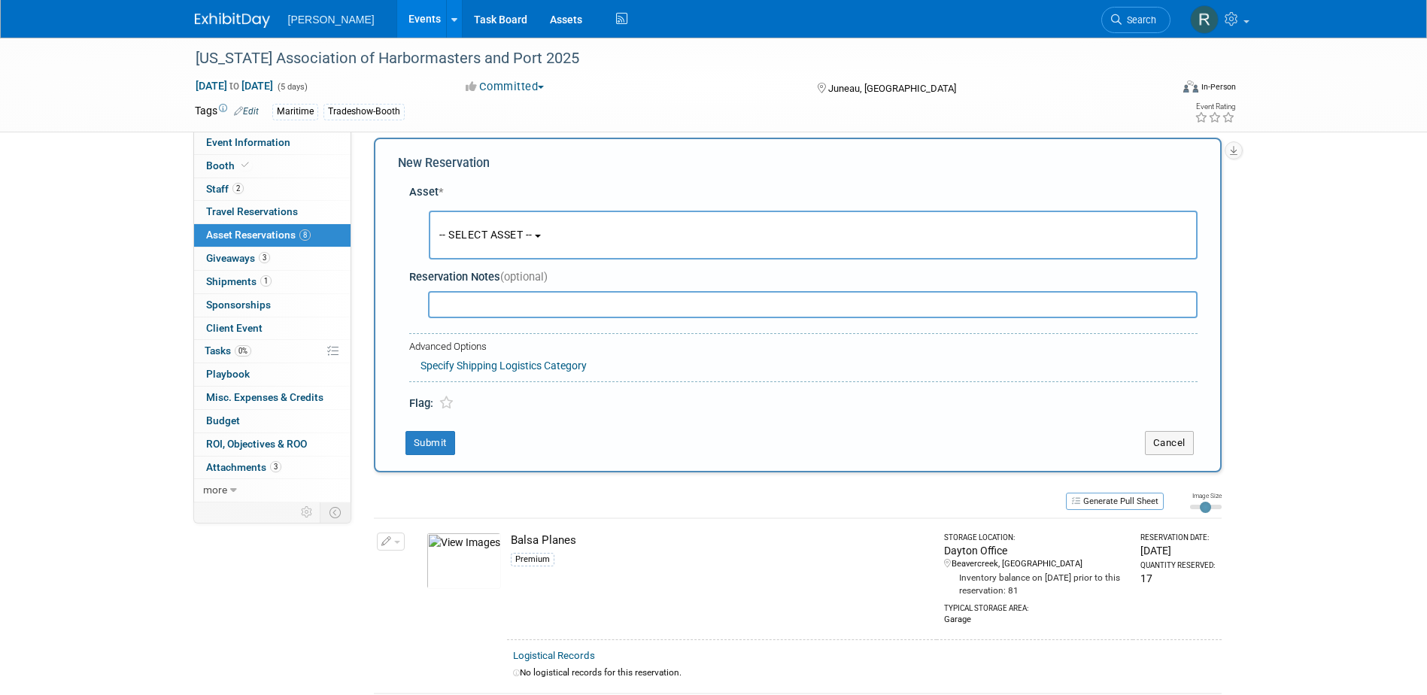
click at [456, 238] on span "-- SELECT ASSET --" at bounding box center [485, 235] width 93 height 12
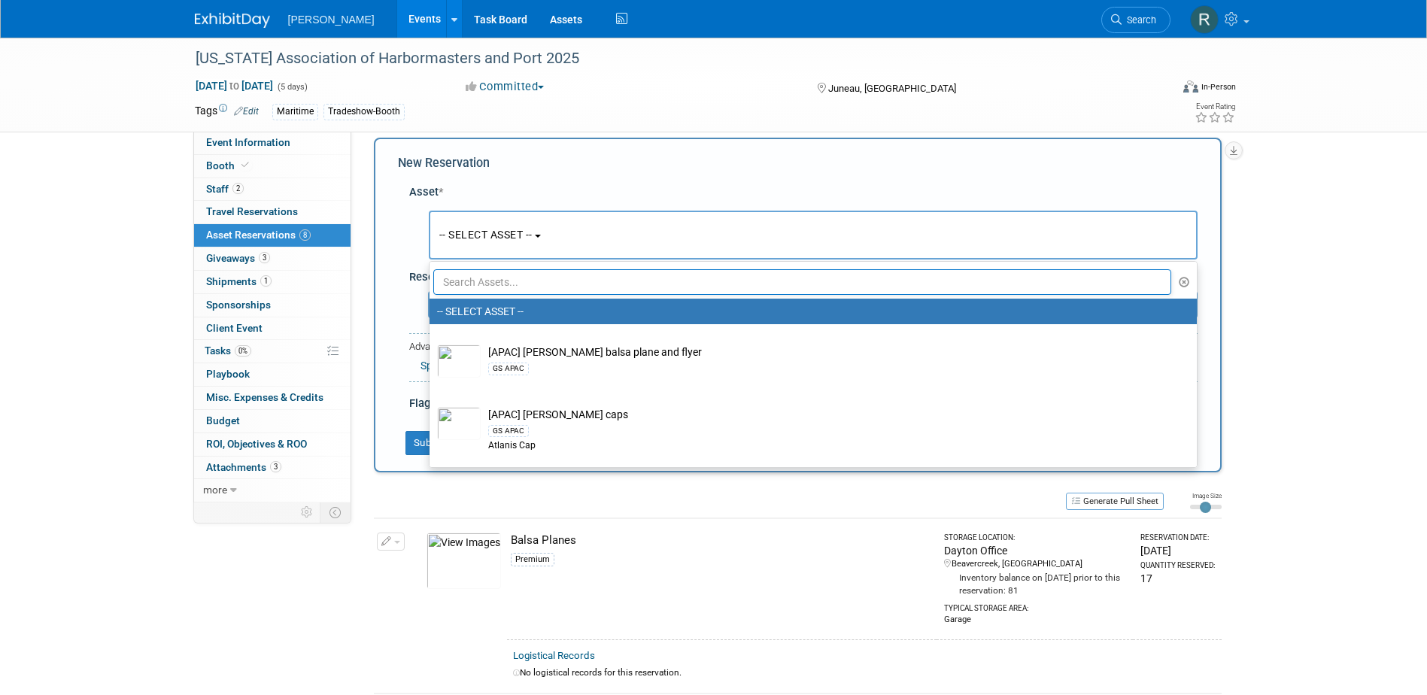
click at [468, 279] on input "text" at bounding box center [802, 282] width 739 height 26
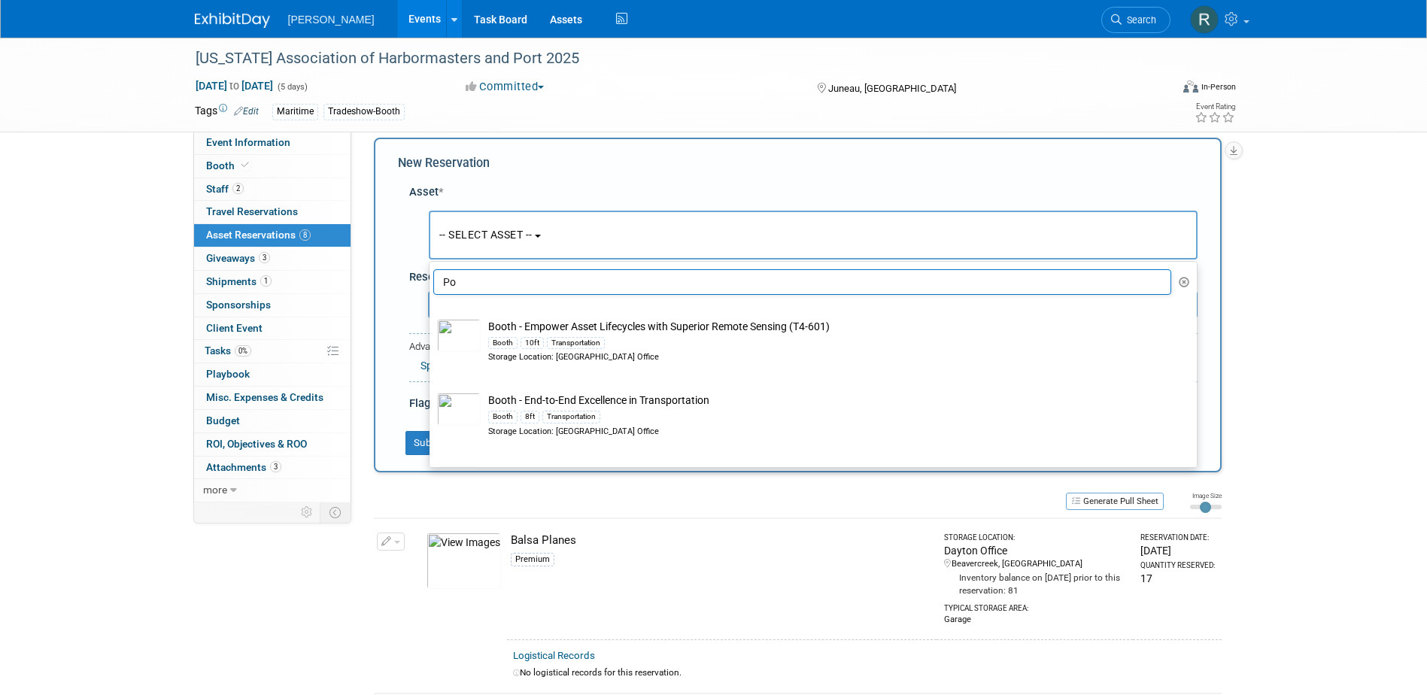
type input "P"
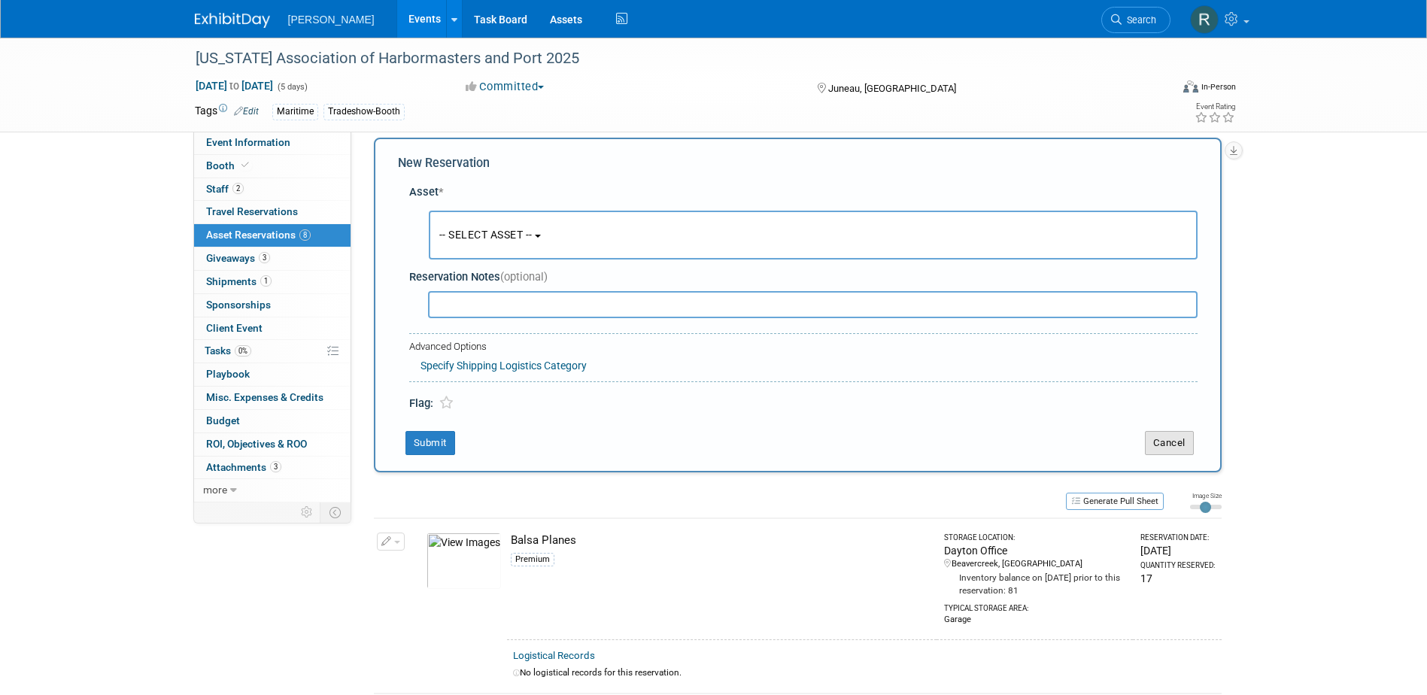
click at [1171, 438] on button "Cancel" at bounding box center [1169, 443] width 49 height 24
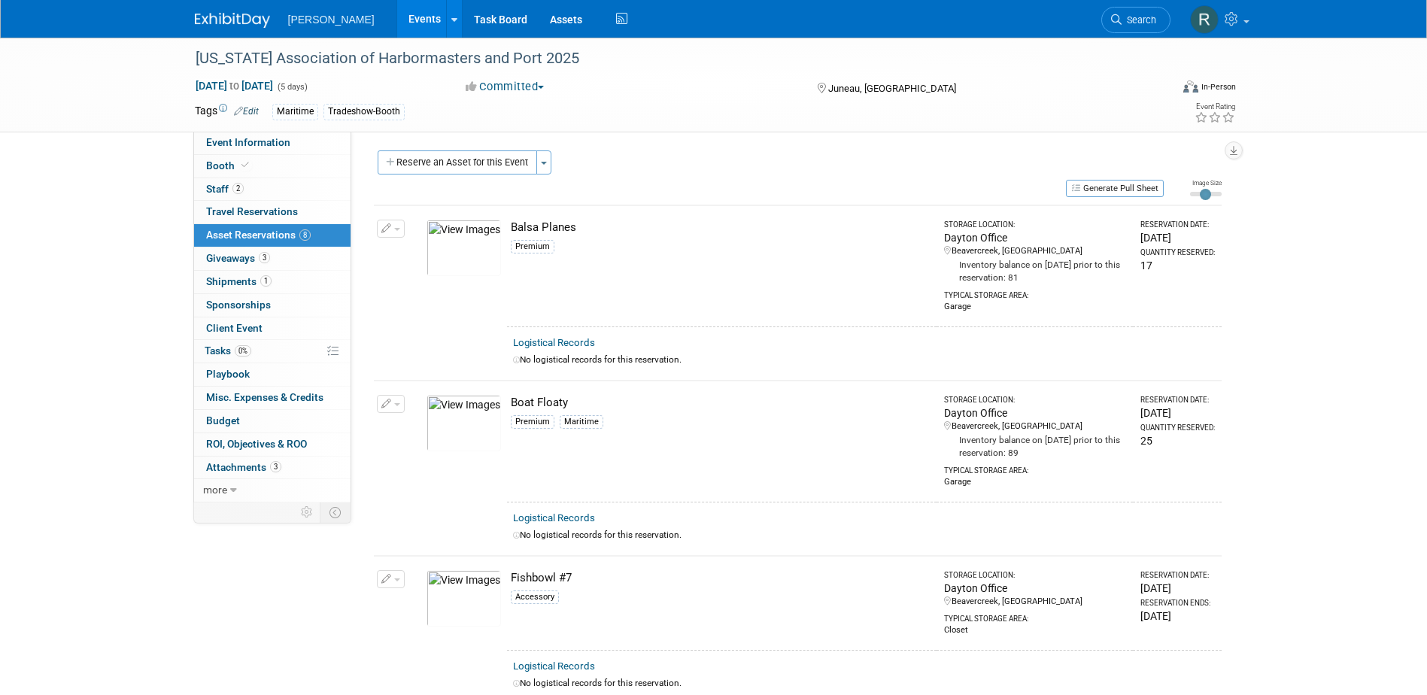
scroll to position [0, 0]
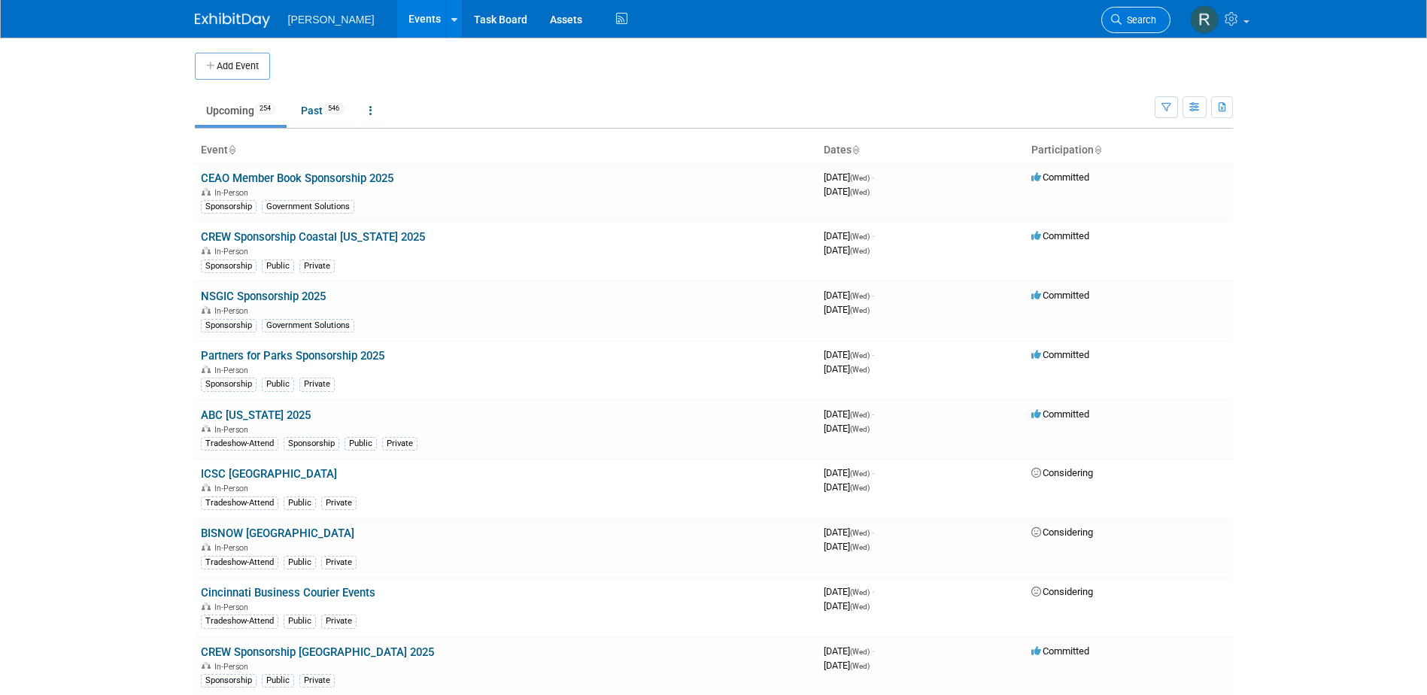
click at [1119, 23] on icon at bounding box center [1116, 19] width 11 height 11
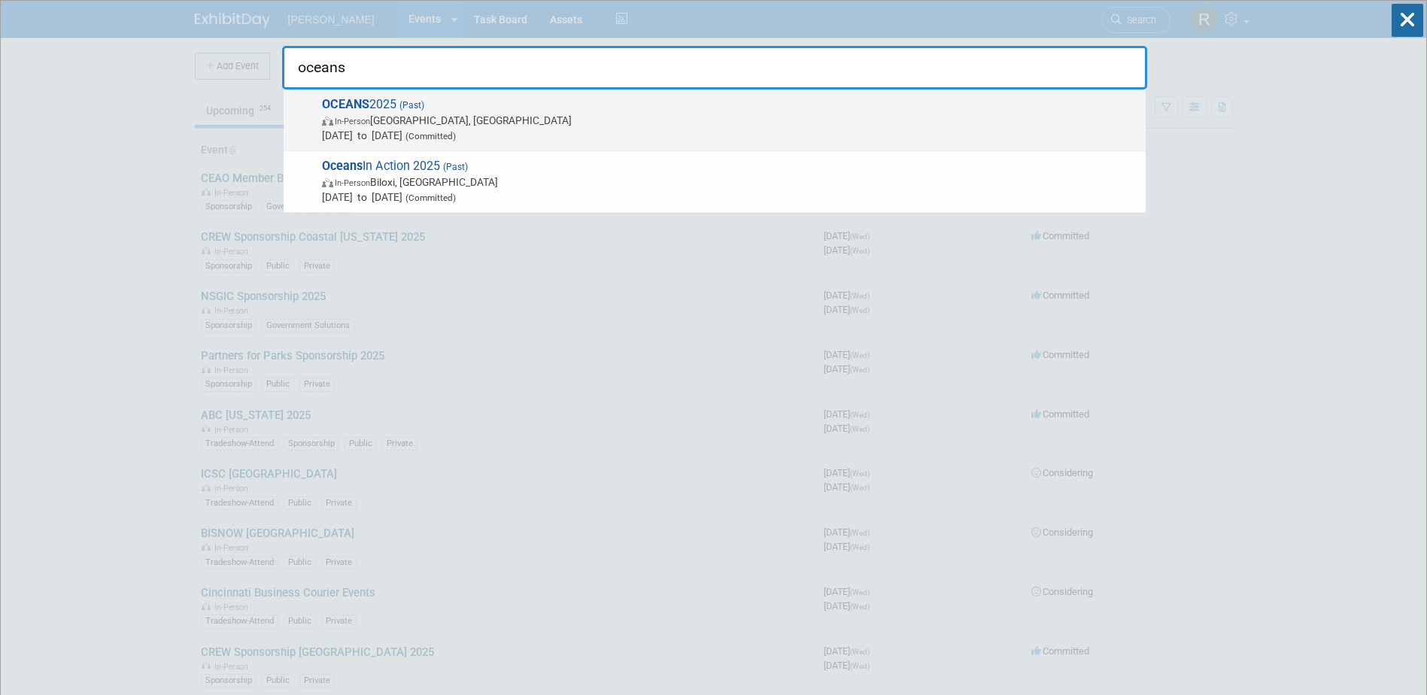
type input "oceans"
click at [429, 123] on span "In-Person Chicago, IL" at bounding box center [730, 120] width 816 height 15
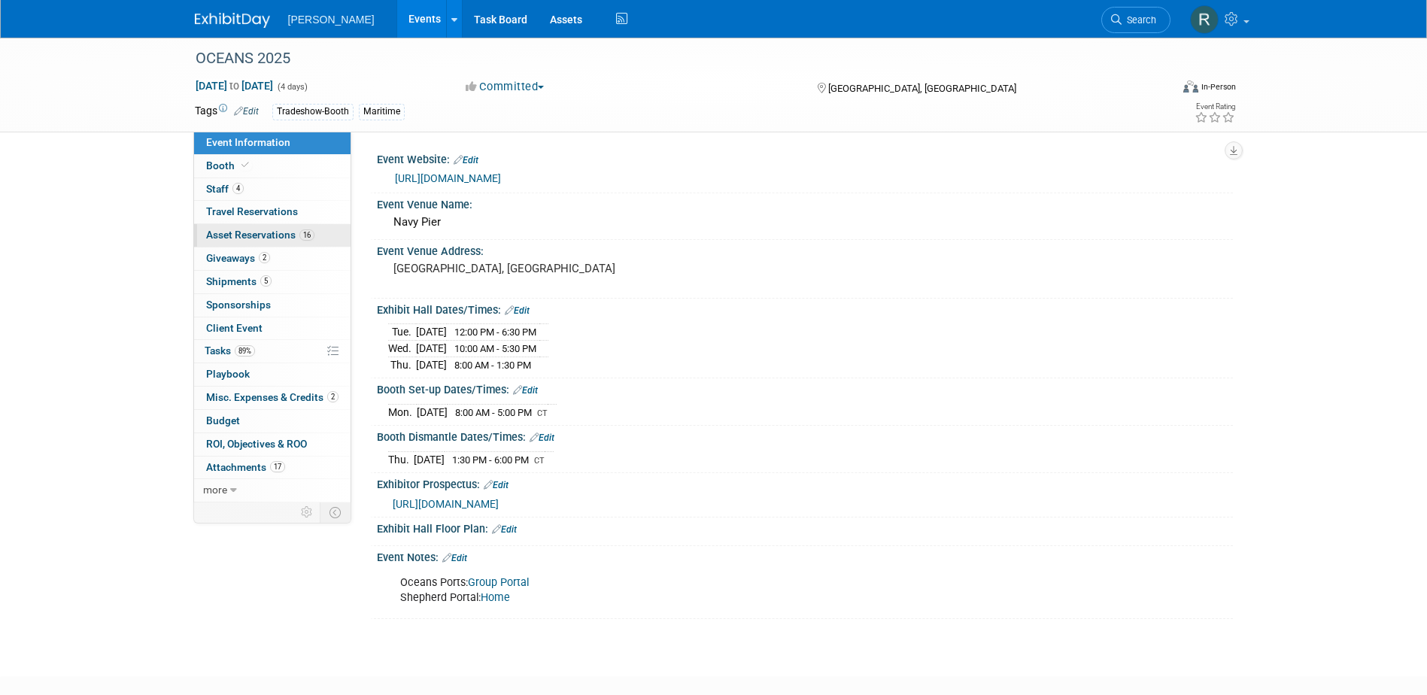
click at [241, 232] on span "Asset Reservations 16" at bounding box center [260, 235] width 108 height 12
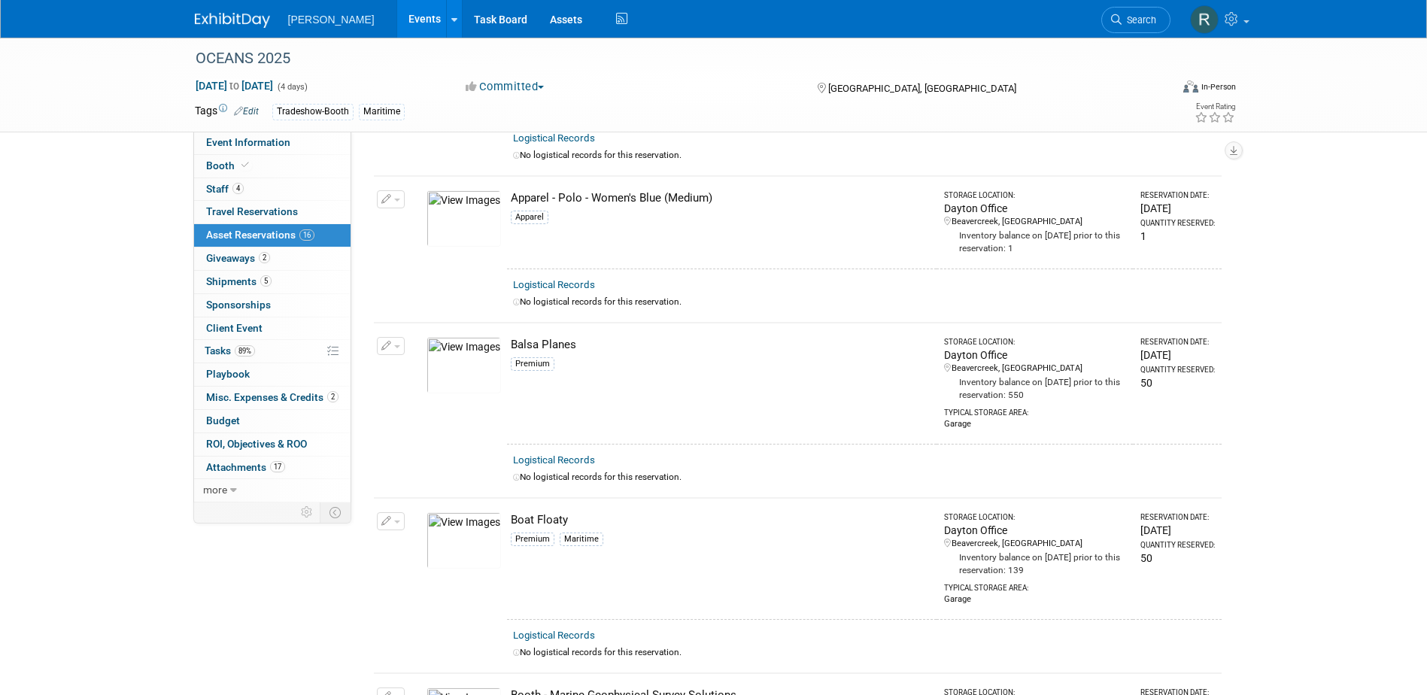
scroll to position [150, 0]
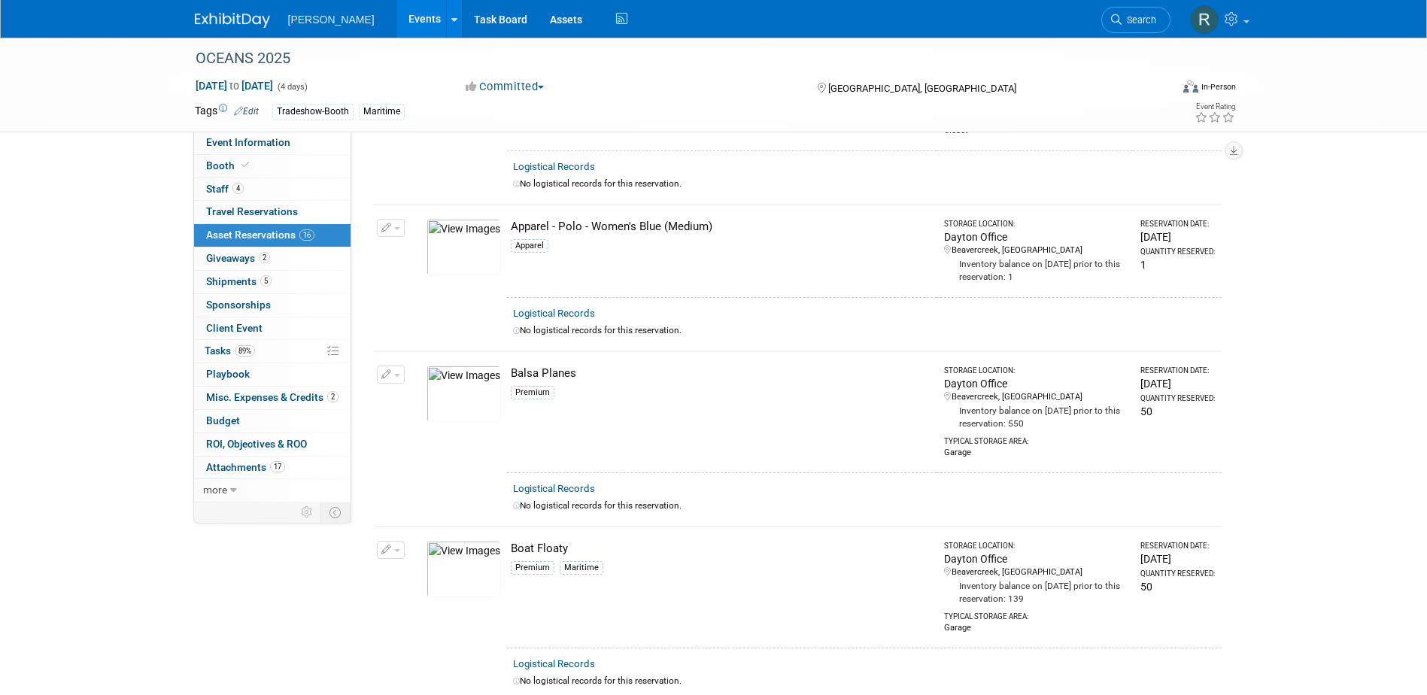
click at [540, 485] on link "Logistical Records" at bounding box center [554, 488] width 82 height 11
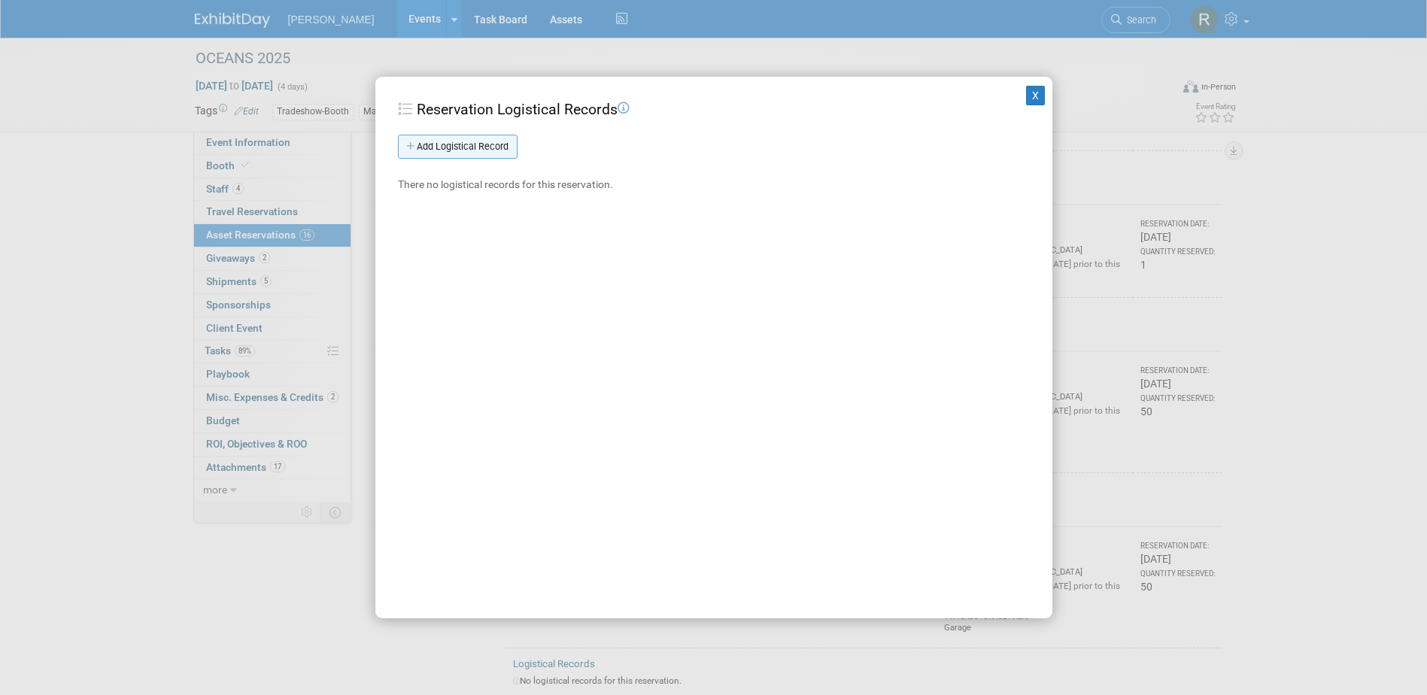
click at [475, 143] on link "Add Logistical Record" at bounding box center [458, 147] width 120 height 24
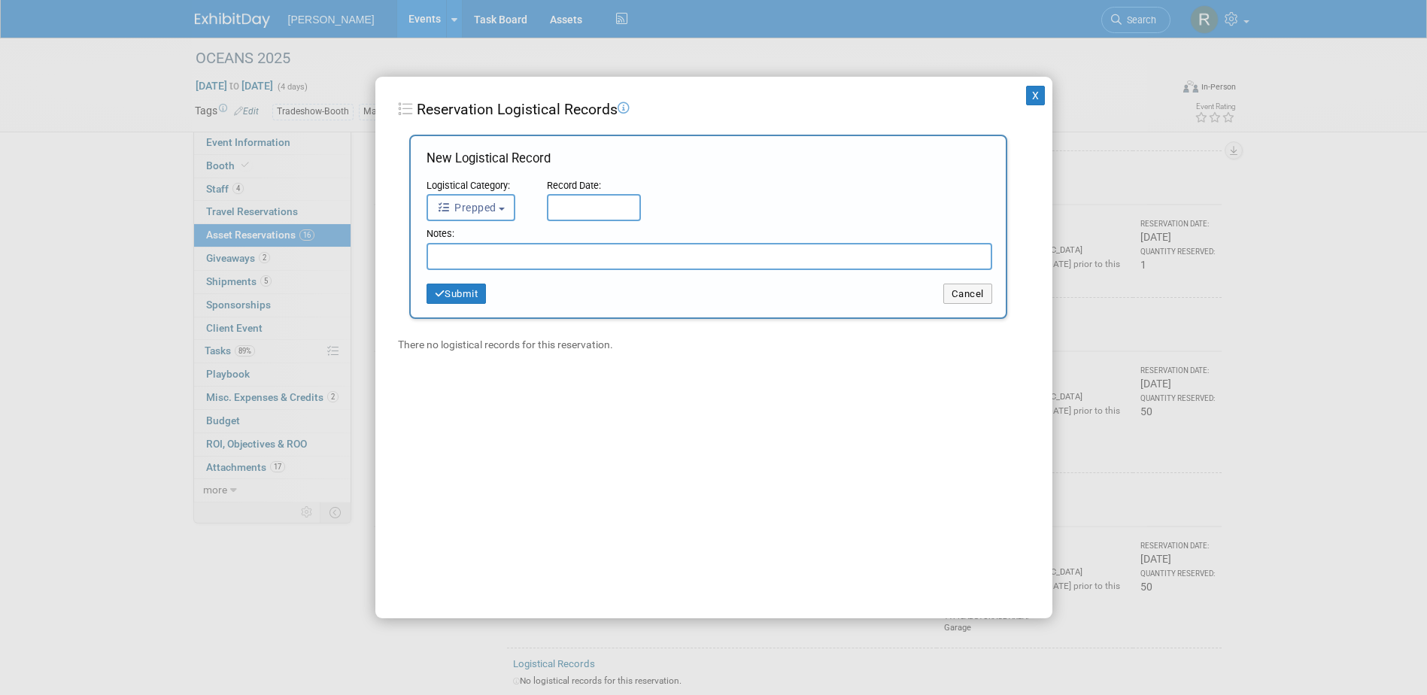
click at [489, 212] on span "Prepped" at bounding box center [466, 208] width 59 height 12
click at [488, 303] on label "Received" at bounding box center [475, 302] width 81 height 24
drag, startPoint x: 488, startPoint y: 303, endPoint x: 466, endPoint y: 311, distance: 24.0
click at [466, 311] on label "Received" at bounding box center [475, 302] width 81 height 24
click at [429, 305] on input "Received" at bounding box center [425, 301] width 10 height 10
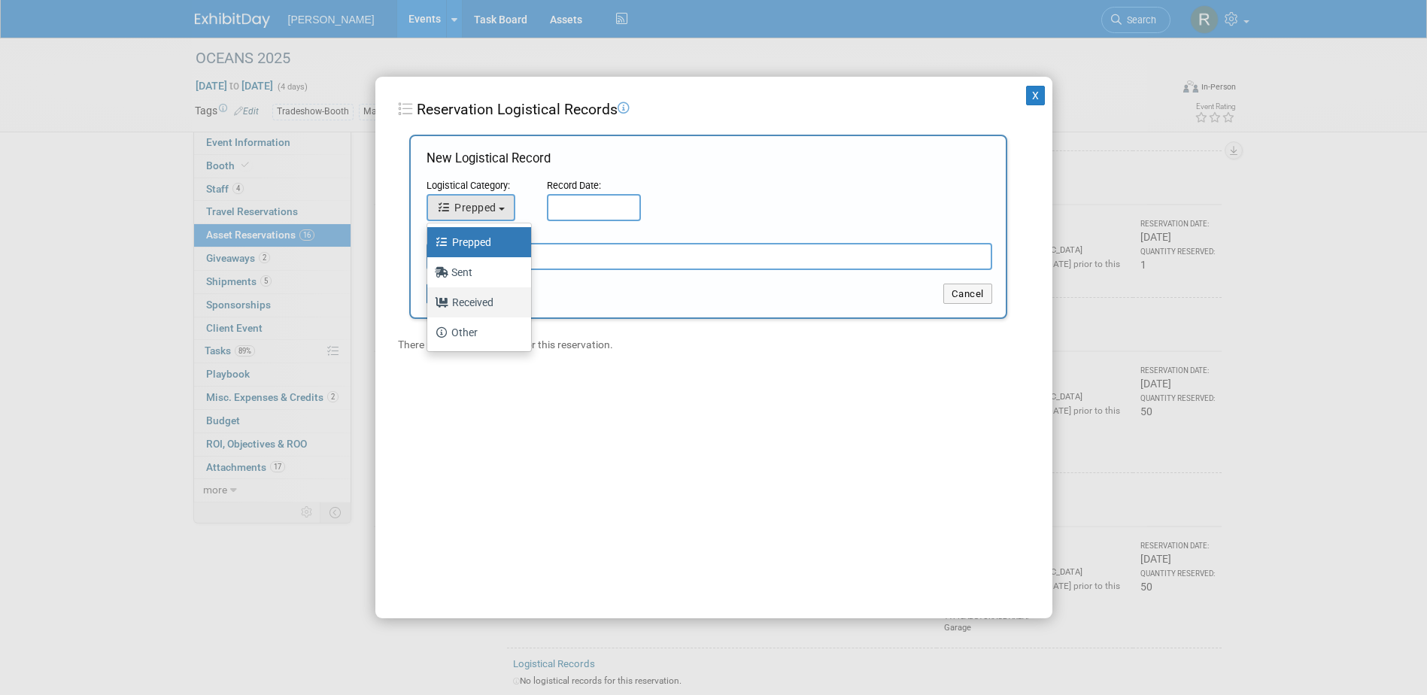
select select "3"
click at [578, 208] on input "text" at bounding box center [594, 207] width 94 height 27
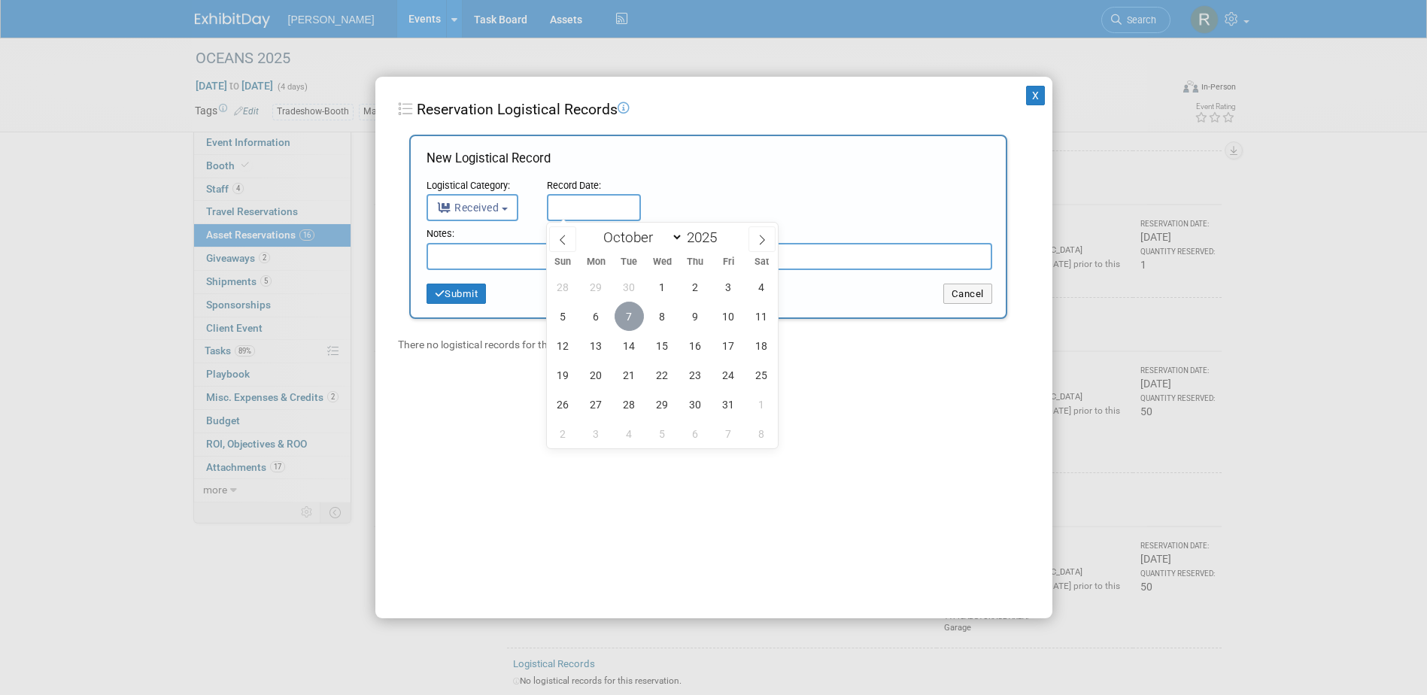
click at [640, 314] on span "7" at bounding box center [628, 316] width 29 height 29
type input "Oct 7, 2025"
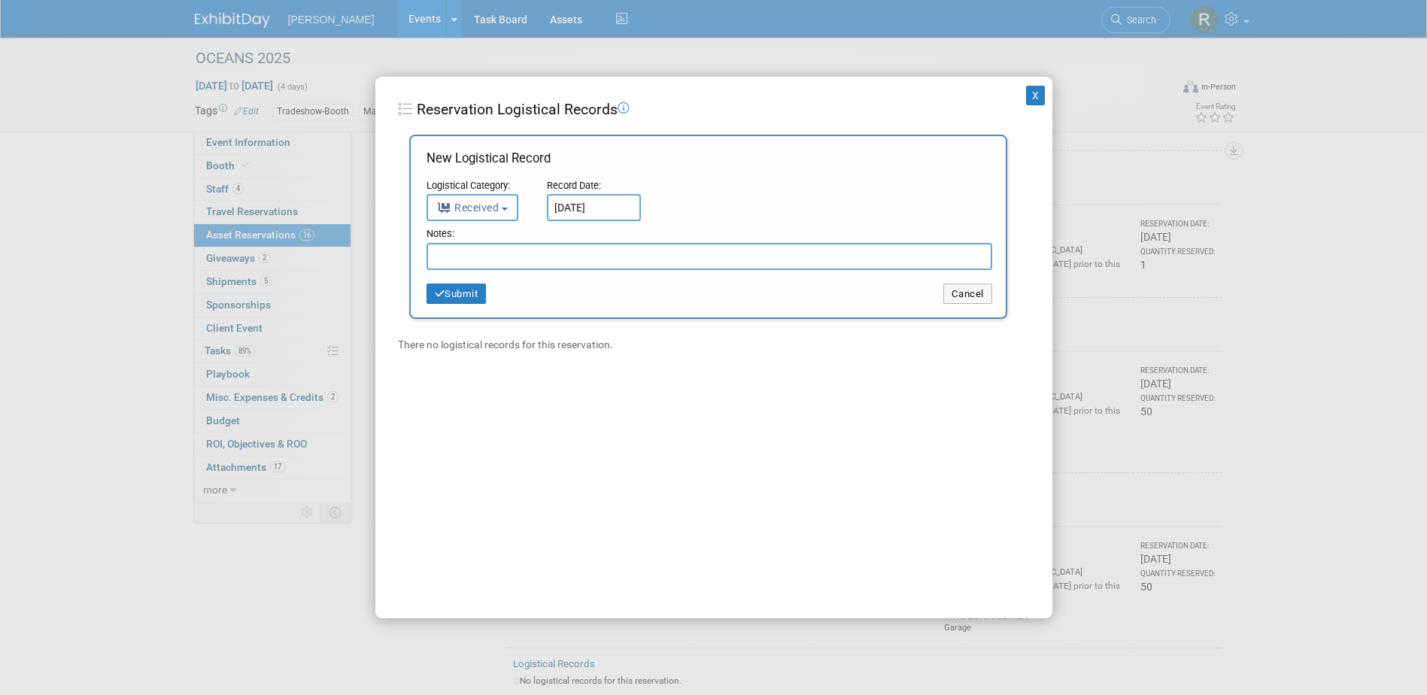
click at [618, 257] on input "text" at bounding box center [709, 256] width 566 height 27
type input "17 Returned"
click at [455, 292] on button "Submit" at bounding box center [456, 294] width 60 height 21
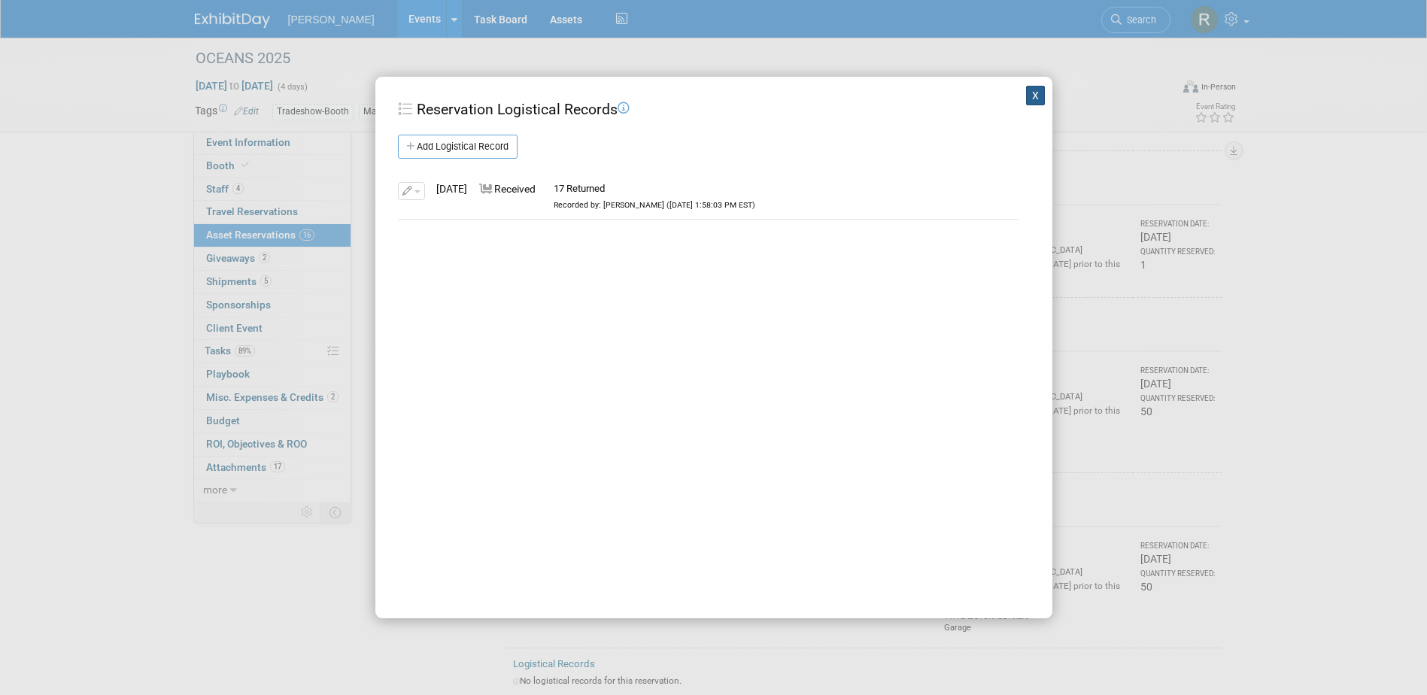
click at [1026, 95] on button "X" at bounding box center [1036, 96] width 20 height 20
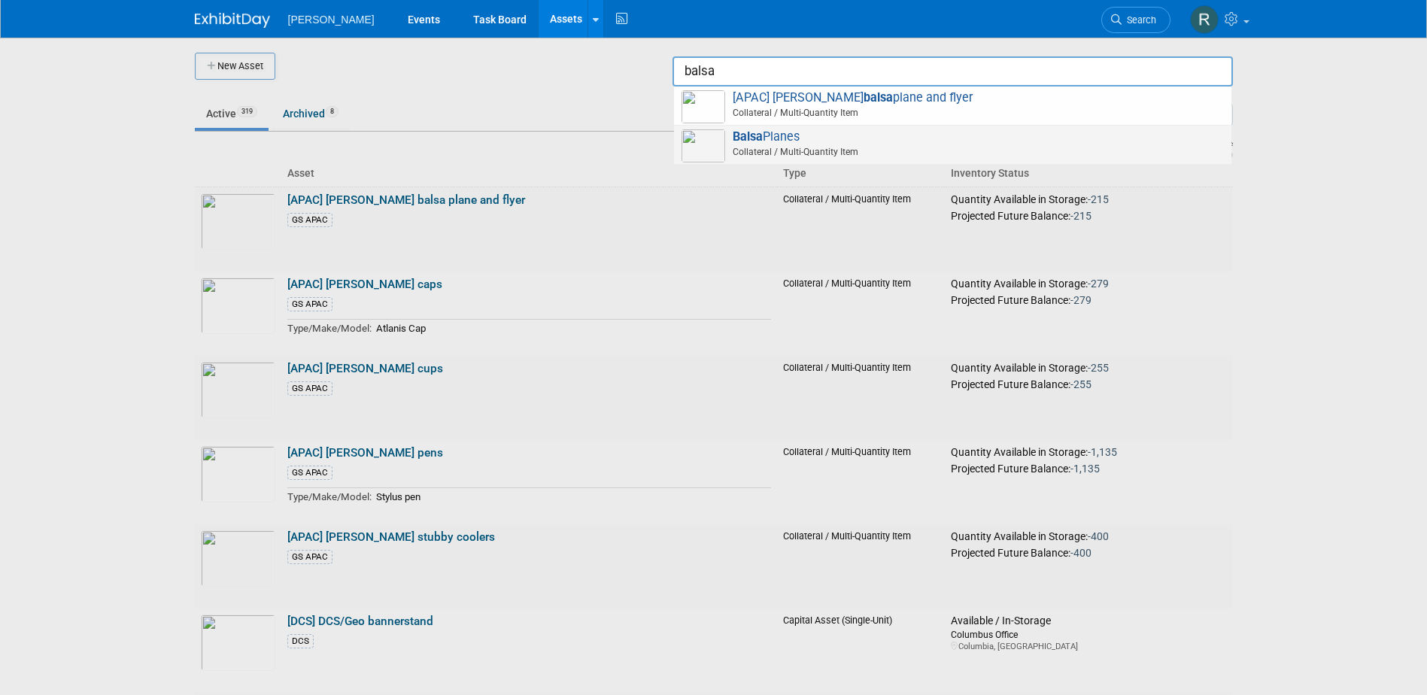
click at [777, 137] on span "Balsa Planes Collateral / Multi-Quantity Item" at bounding box center [952, 144] width 542 height 31
type input "Balsa Planes"
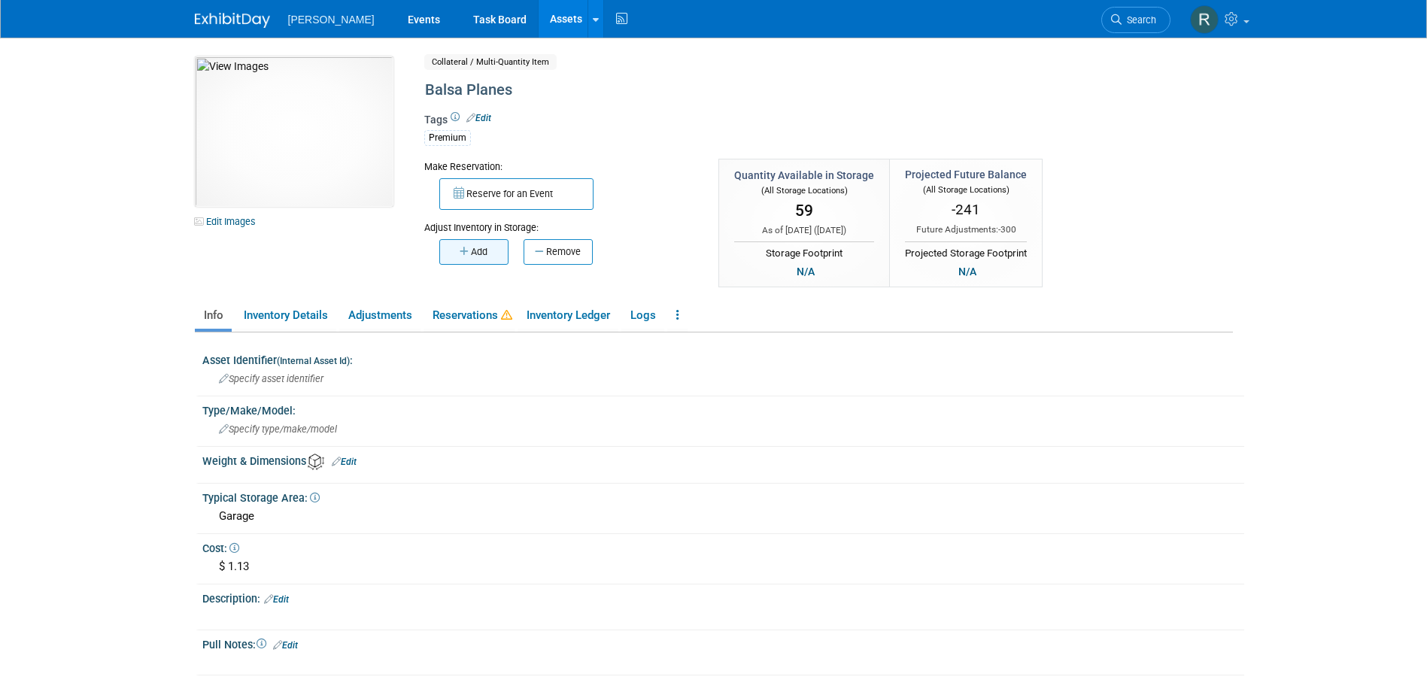
click at [471, 255] on button "Add" at bounding box center [473, 252] width 69 height 26
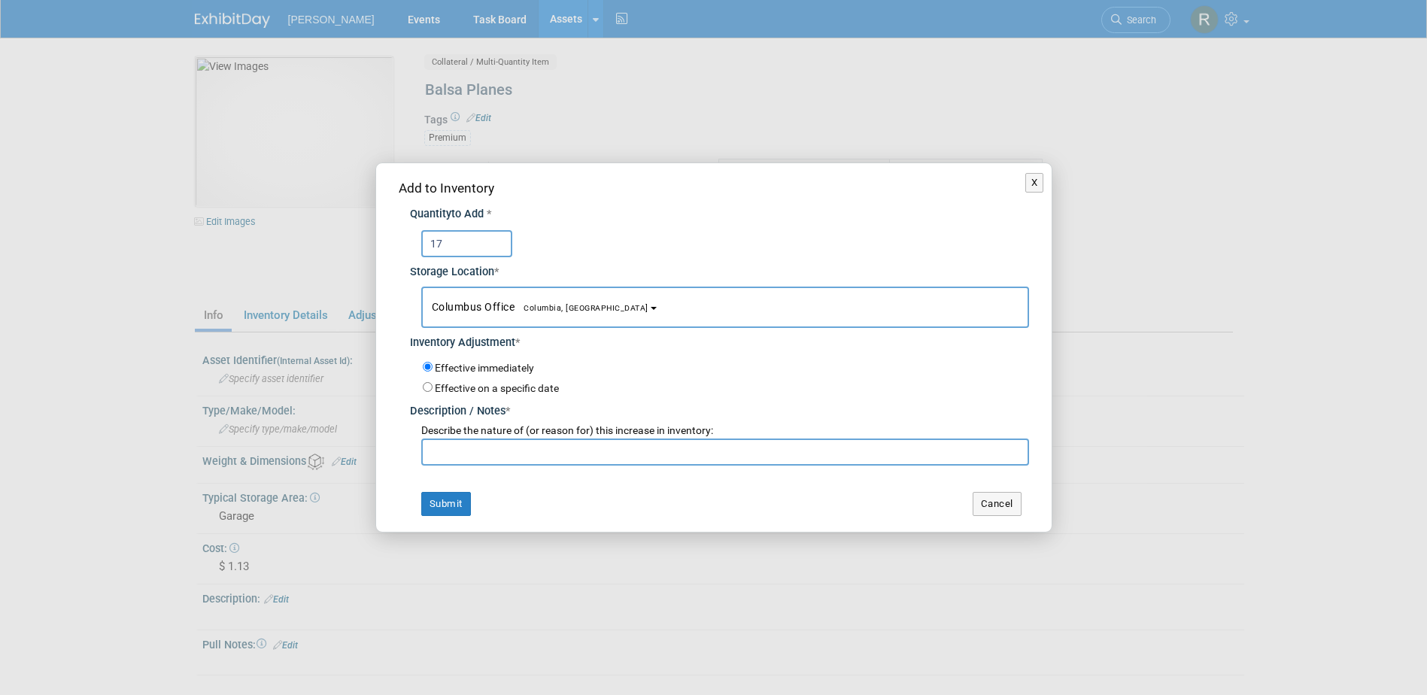
type input "17"
click at [476, 307] on span "Columbus Office Columbia, SC" at bounding box center [540, 307] width 217 height 12
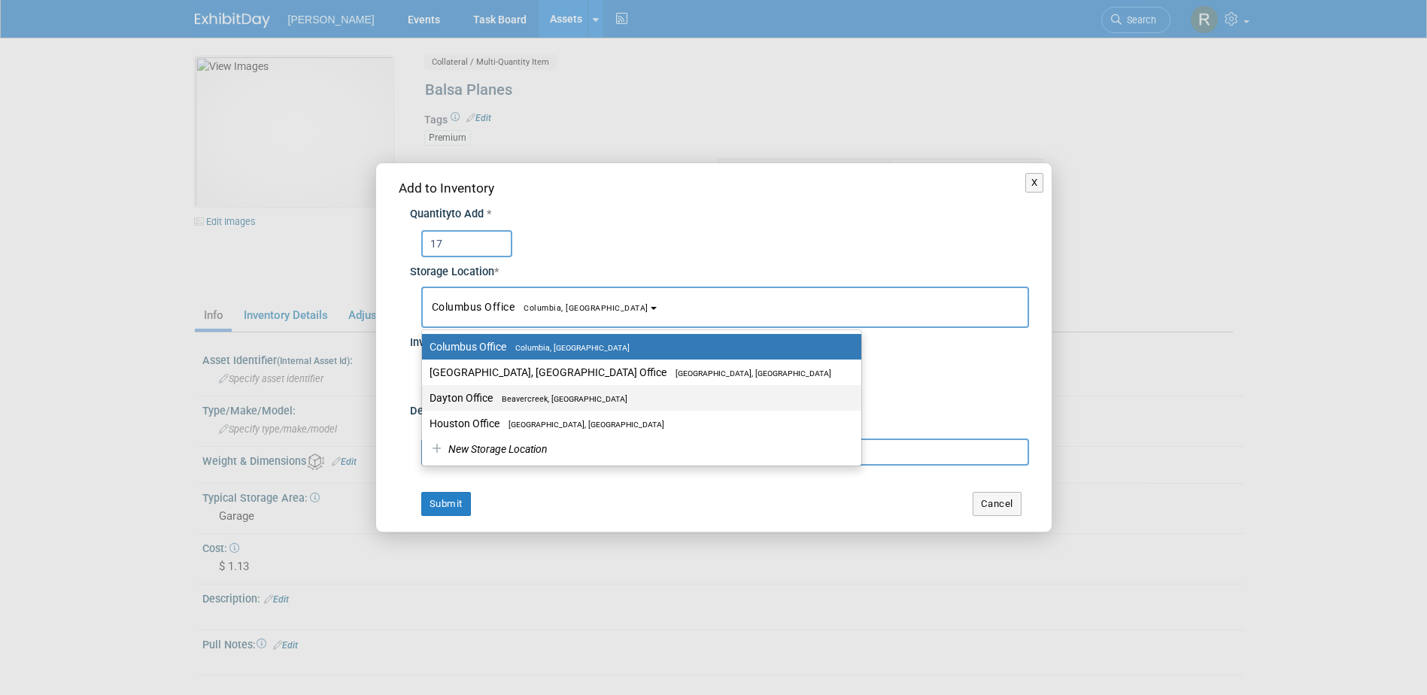
click at [471, 399] on label "Dayton Office Beavercreek, OH" at bounding box center [637, 398] width 417 height 20
click at [424, 399] on input "Dayton Office Beavercreek, OH" at bounding box center [419, 398] width 10 height 10
select select "11223930"
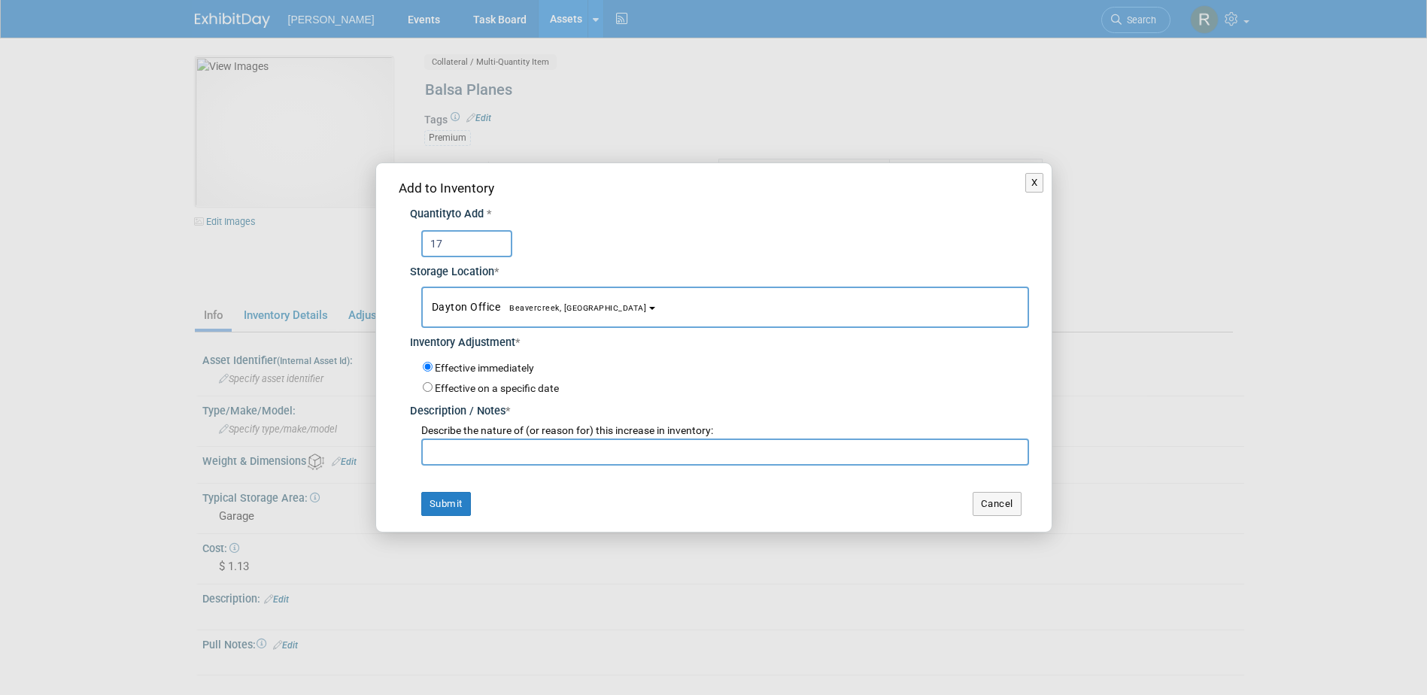
click at [451, 445] on input "text" at bounding box center [725, 451] width 608 height 27
type input "Return from OCEANS"
click at [444, 509] on button "Submit" at bounding box center [446, 504] width 50 height 24
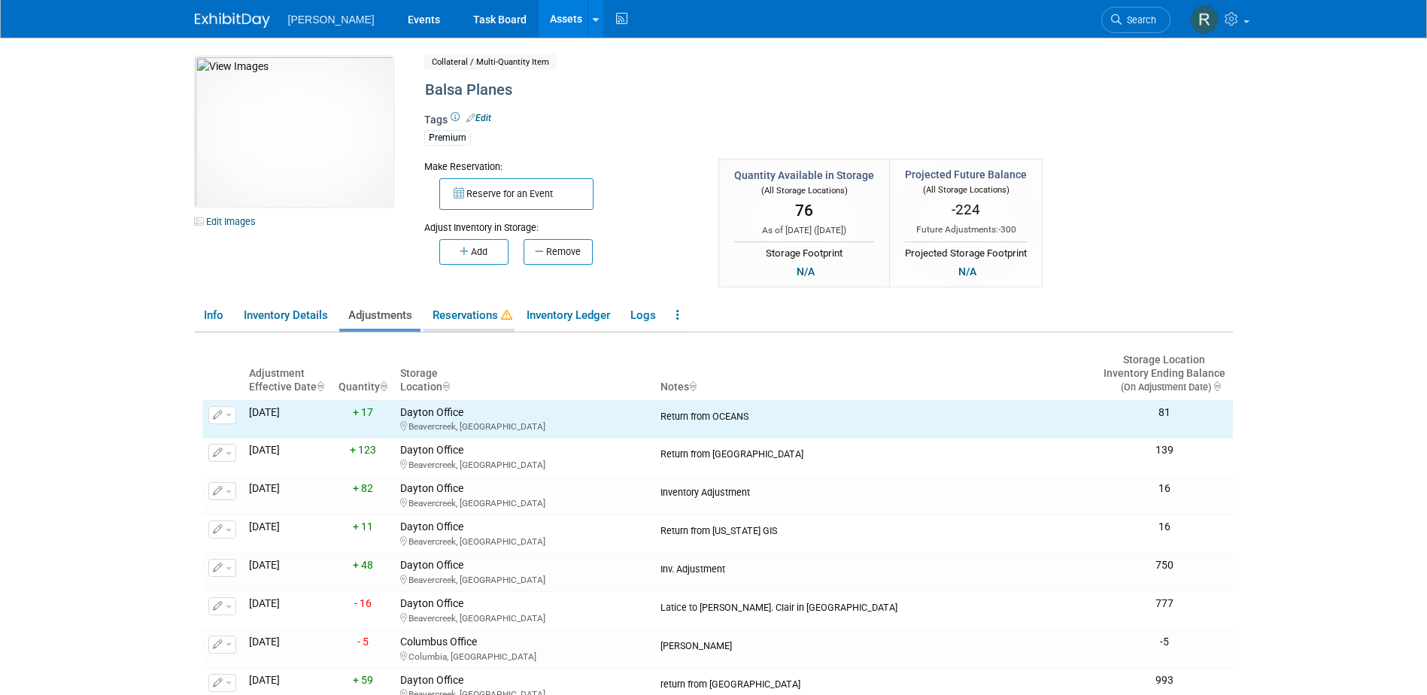
click at [487, 319] on link "Reservations" at bounding box center [468, 315] width 91 height 26
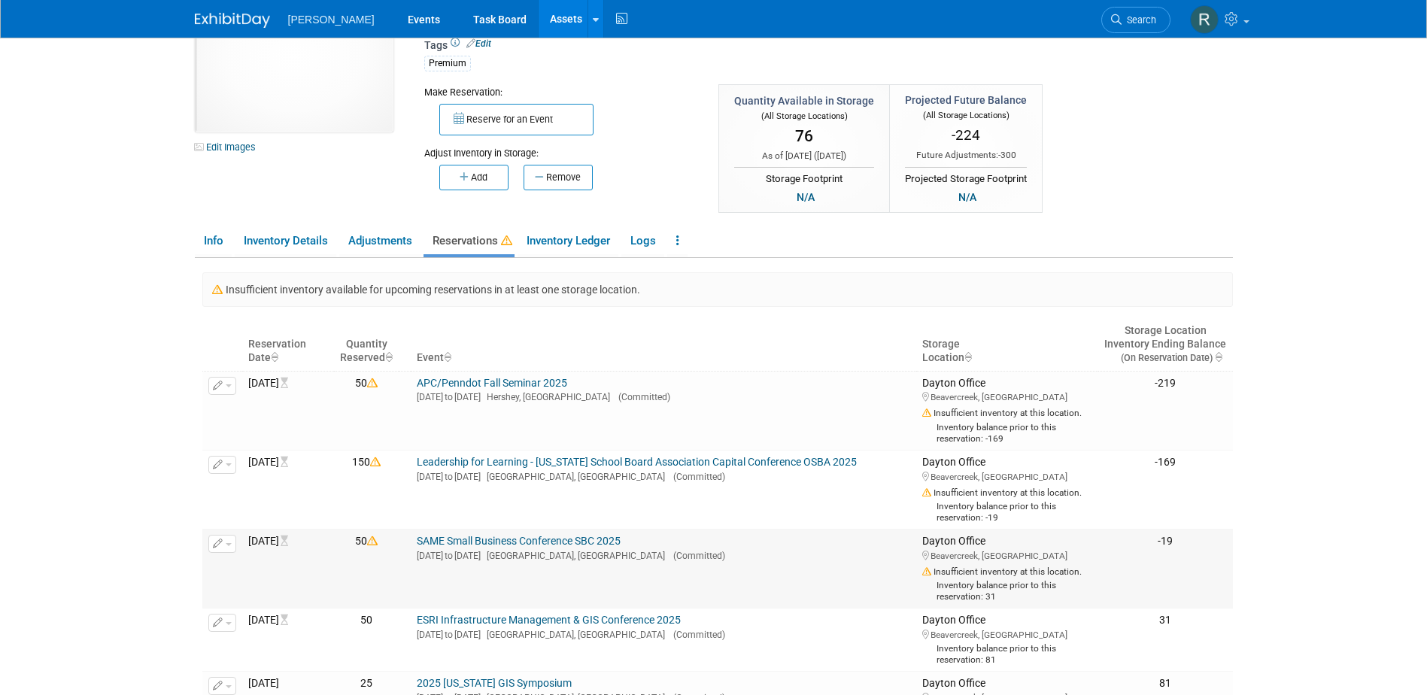
scroll to position [75, 0]
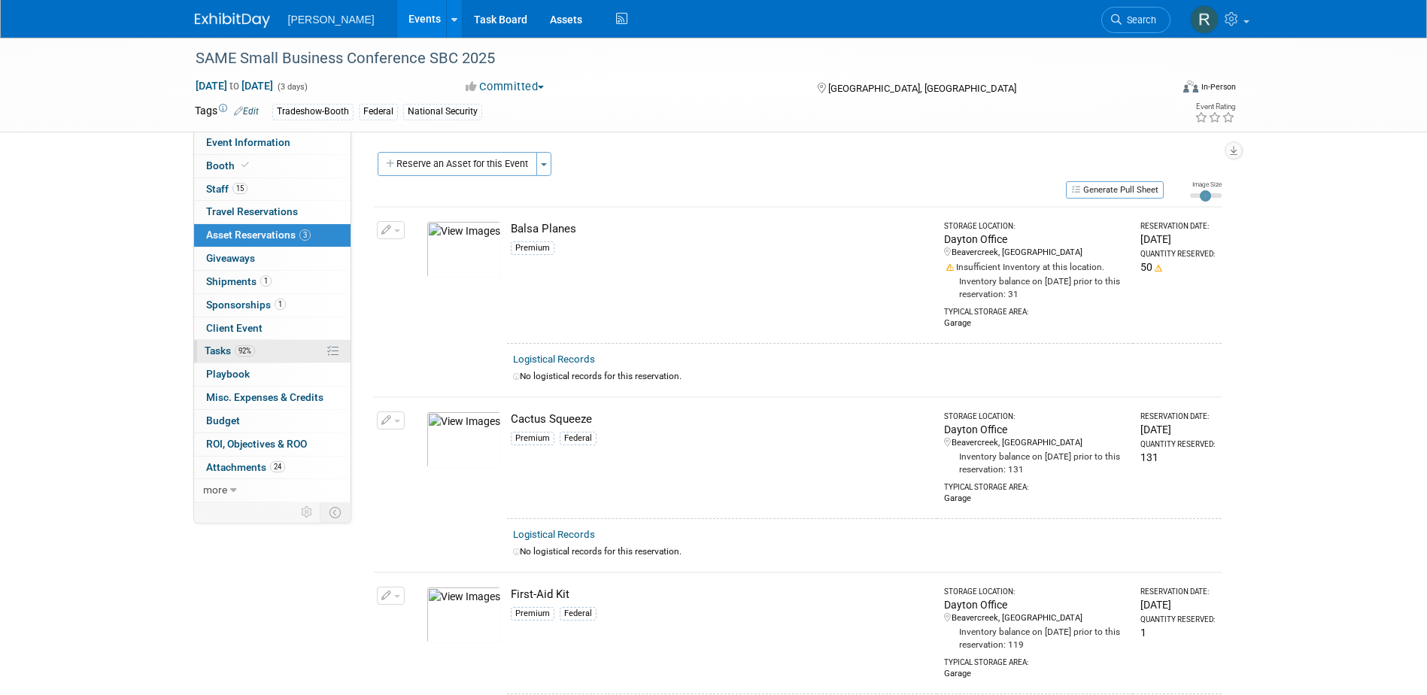
click at [215, 355] on span "Tasks 92%" at bounding box center [230, 350] width 50 height 12
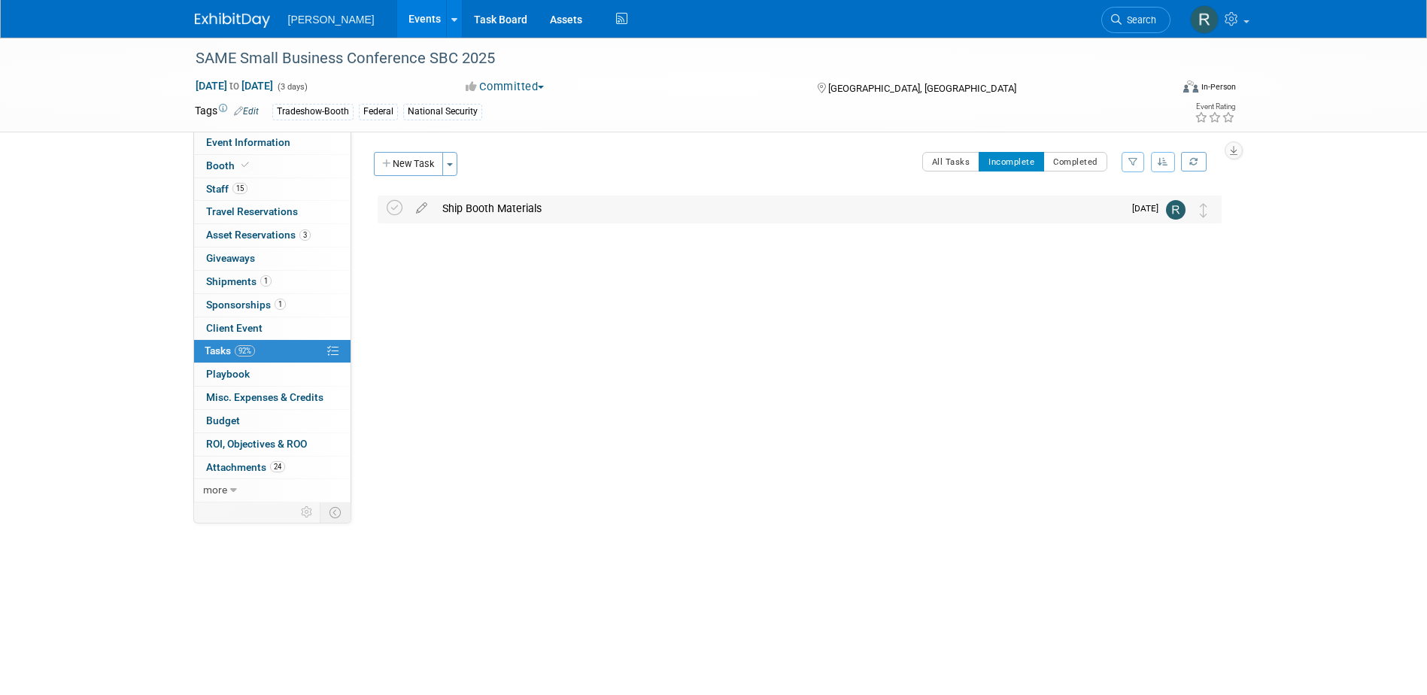
click at [470, 212] on div "Ship Booth Materials" at bounding box center [779, 209] width 688 height 26
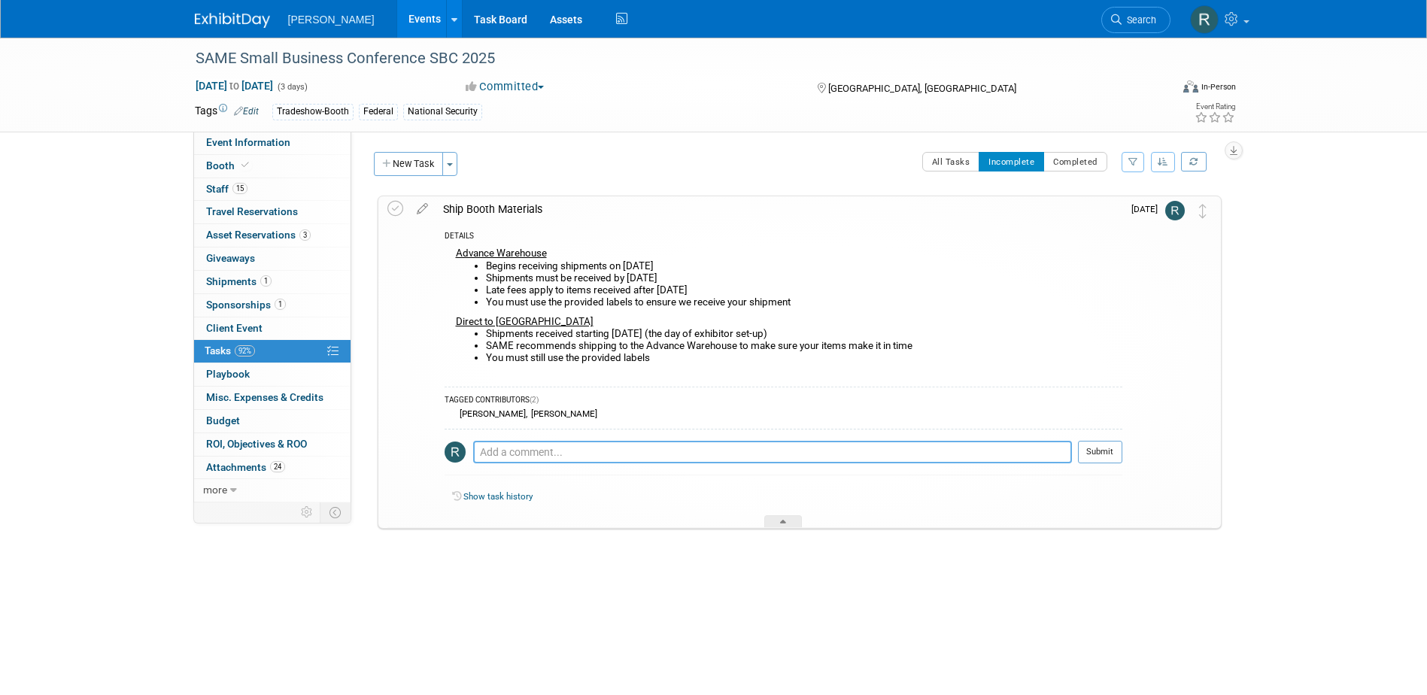
click at [537, 453] on textarea at bounding box center [772, 452] width 599 height 23
type textarea "Hey [DEMOGRAPHIC_DATA] - we will not have enough Balsa Planes for this conferen…"
drag, startPoint x: 933, startPoint y: 449, endPoint x: 472, endPoint y: 430, distance: 461.4
click at [472, 430] on div "Hey [DEMOGRAPHIC_DATA] - we will not have enough Balsa Planes for this conferen…" at bounding box center [783, 456] width 678 height 54
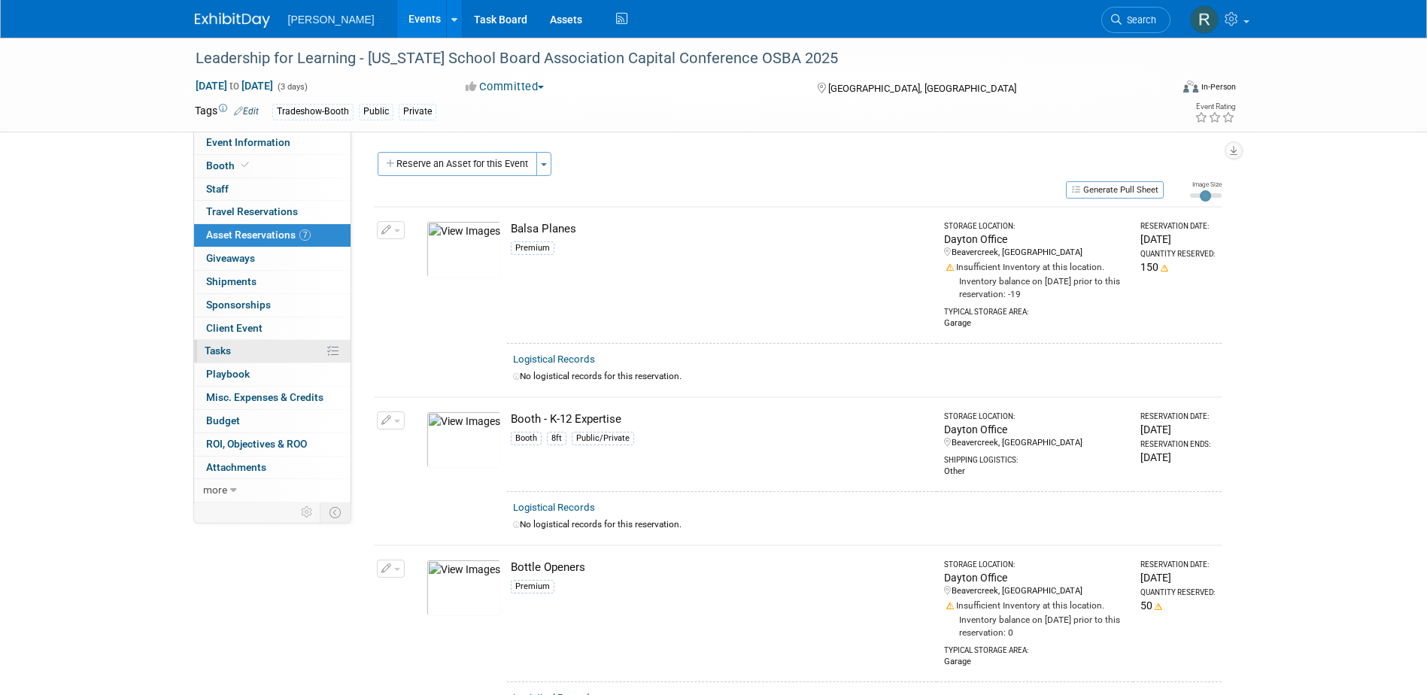
click at [214, 353] on span "Tasks 0%" at bounding box center [218, 350] width 26 height 12
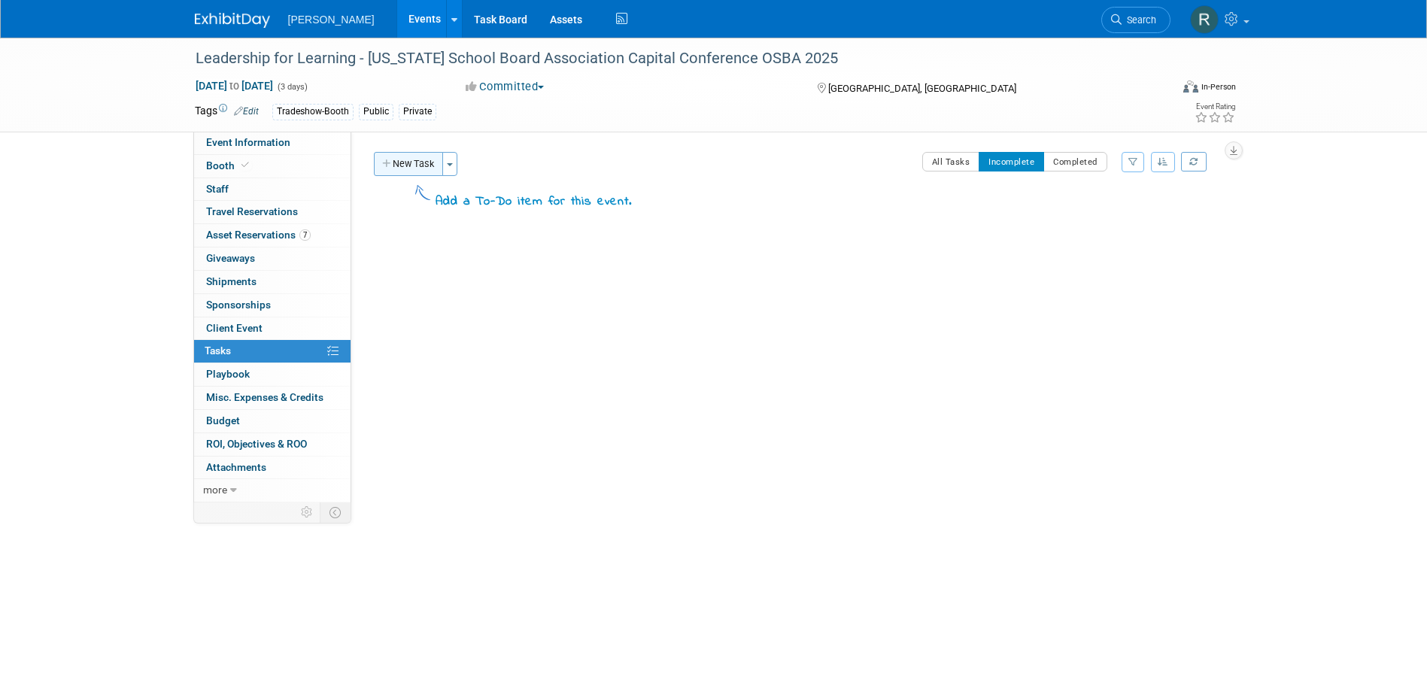
click at [407, 162] on button "New Task" at bounding box center [408, 164] width 69 height 24
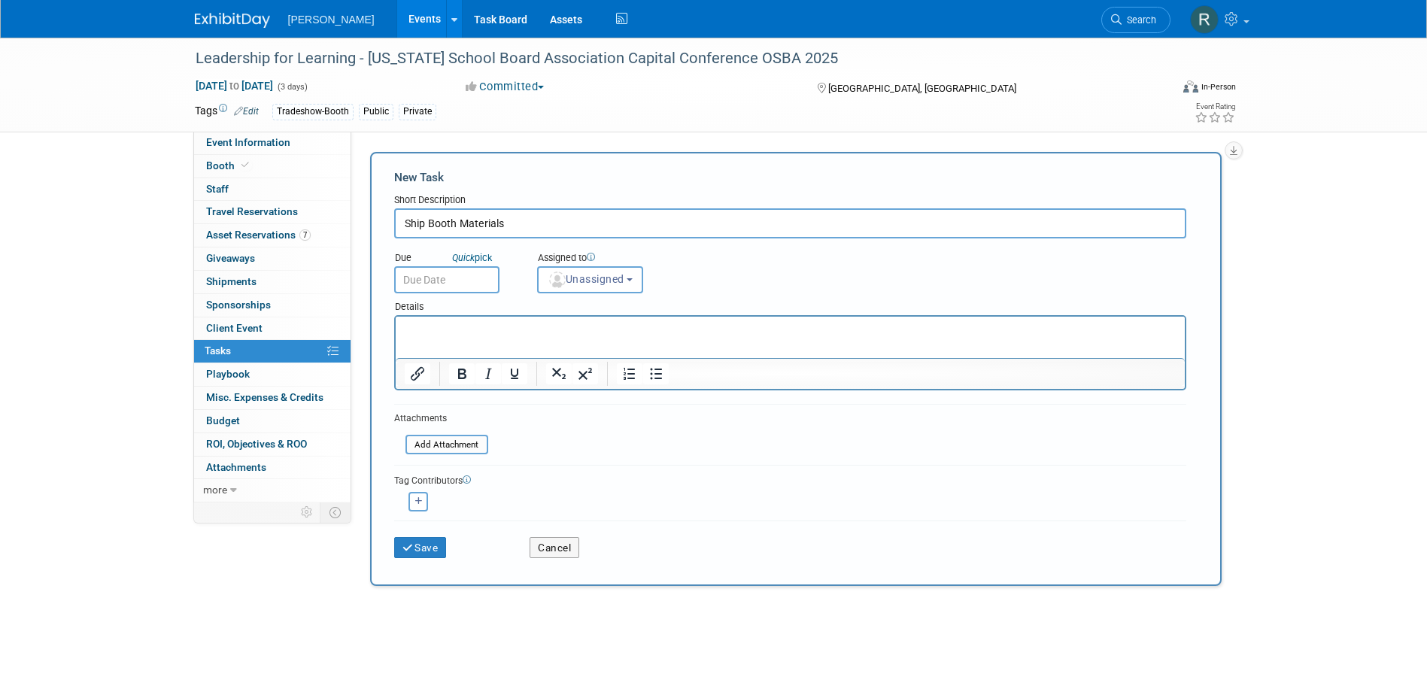
type input "Ship Booth Materials"
click at [442, 276] on input "text" at bounding box center [446, 279] width 105 height 27
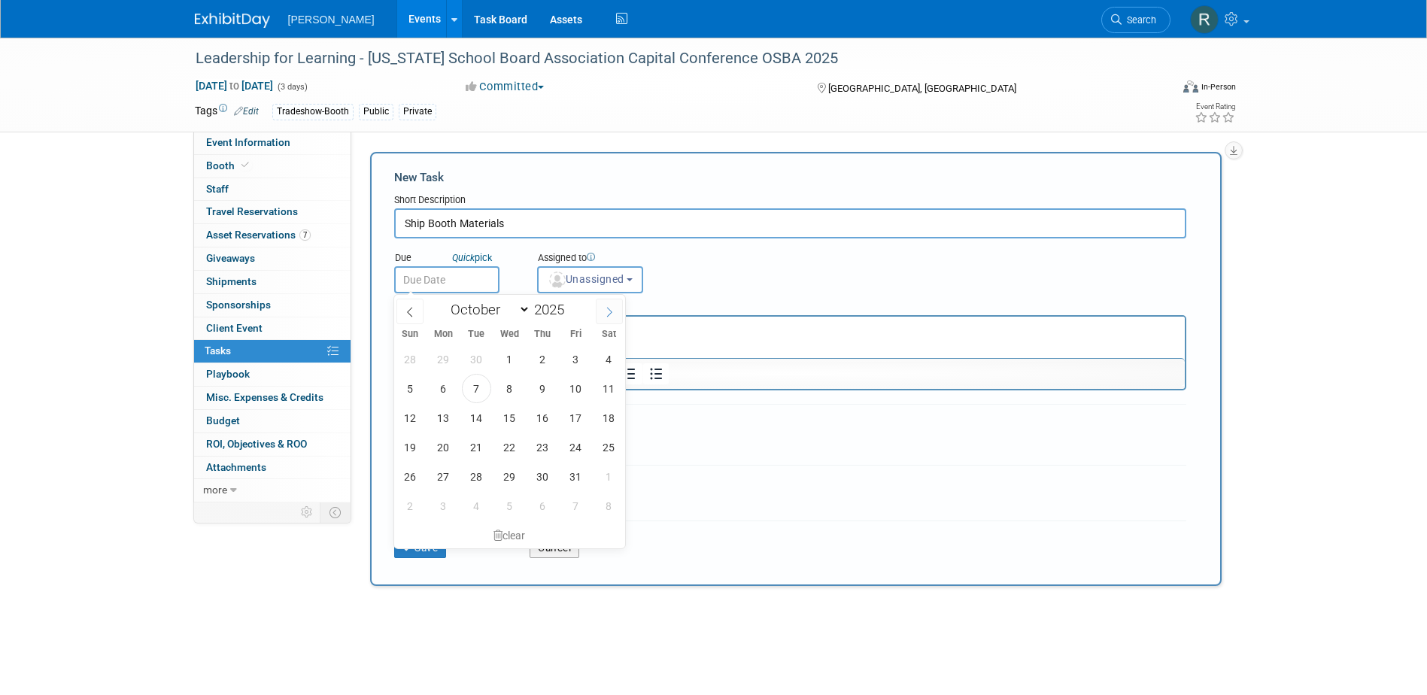
click at [604, 318] on span at bounding box center [609, 312] width 27 height 26
select select "10"
click at [440, 417] on span "10" at bounding box center [443, 417] width 29 height 29
type input "[DATE]"
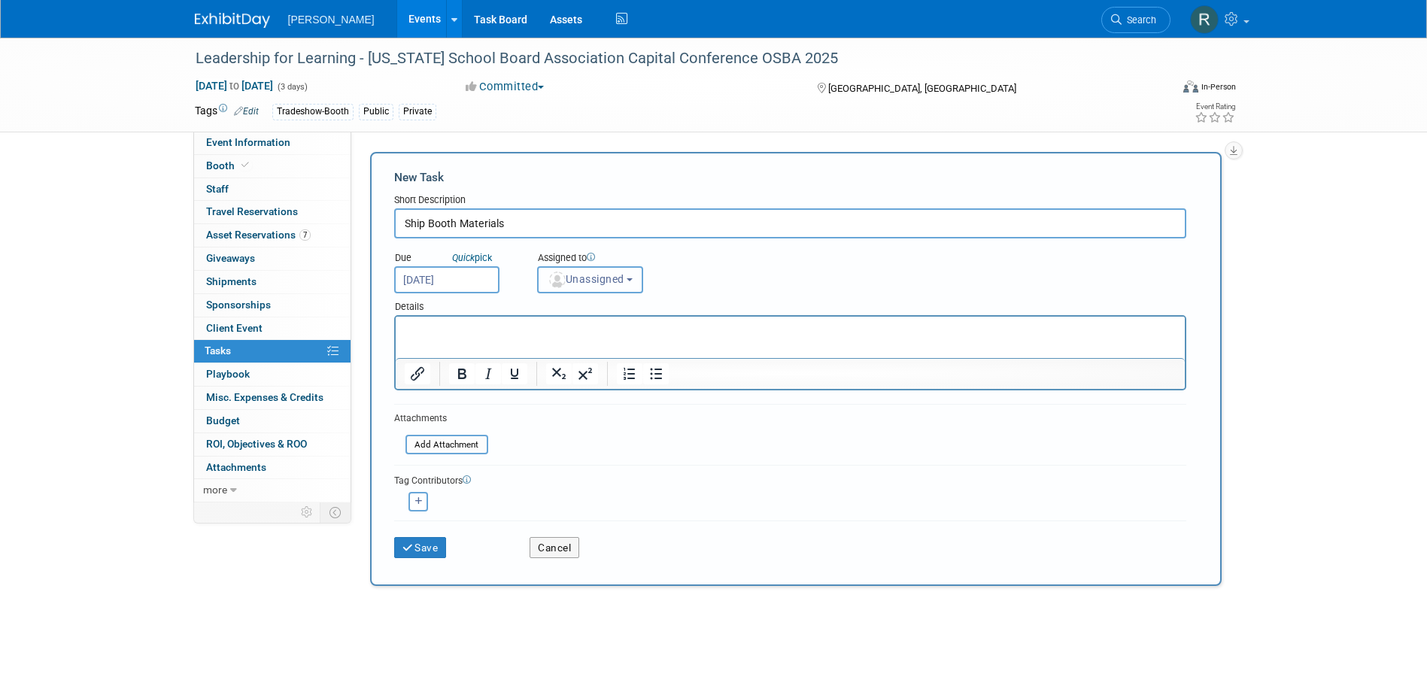
click at [574, 284] on span "Unassigned" at bounding box center [586, 279] width 77 height 12
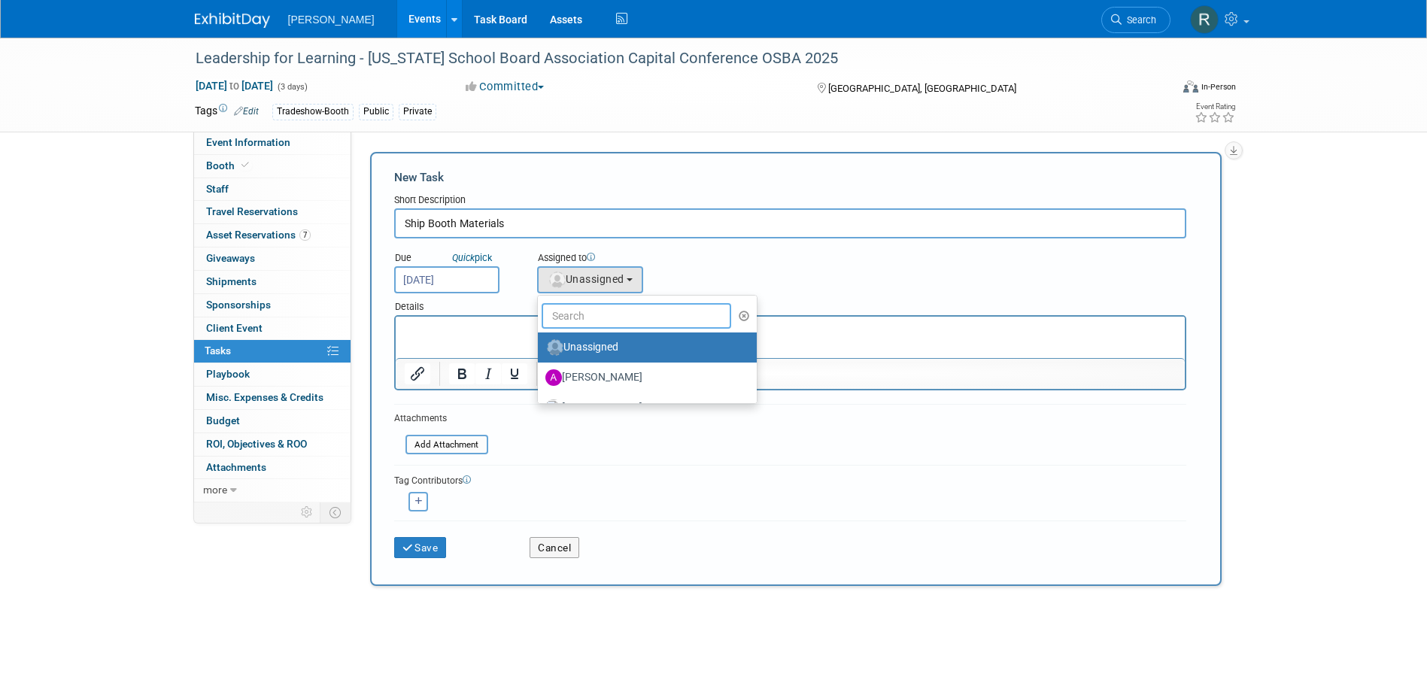
click at [575, 307] on input "text" at bounding box center [637, 316] width 190 height 26
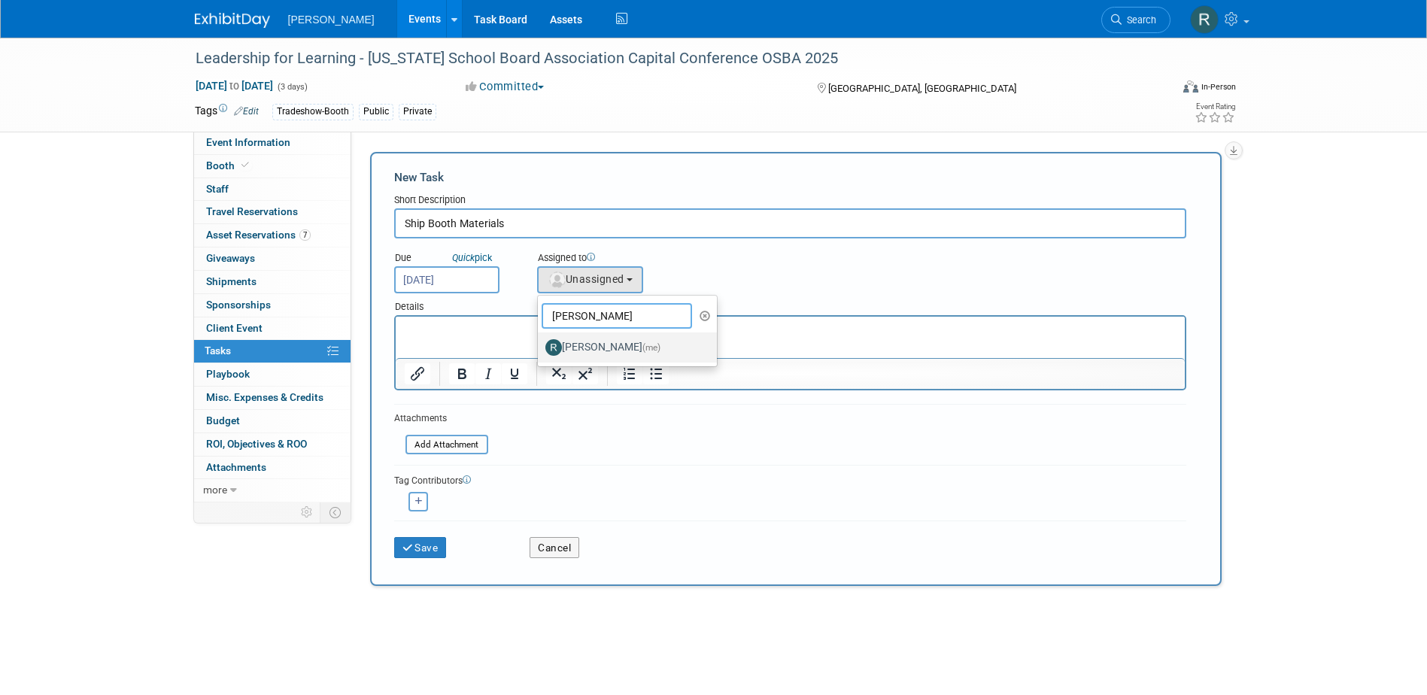
type input "[PERSON_NAME]"
drag, startPoint x: 583, startPoint y: 350, endPoint x: 187, endPoint y: 32, distance: 507.7
click at [583, 350] on label "[PERSON_NAME] (me)" at bounding box center [623, 347] width 157 height 24
click at [540, 350] on input "[PERSON_NAME] (me)" at bounding box center [535, 346] width 10 height 10
select select "844a177d-a181-44ff-a72a-5731d68e4351"
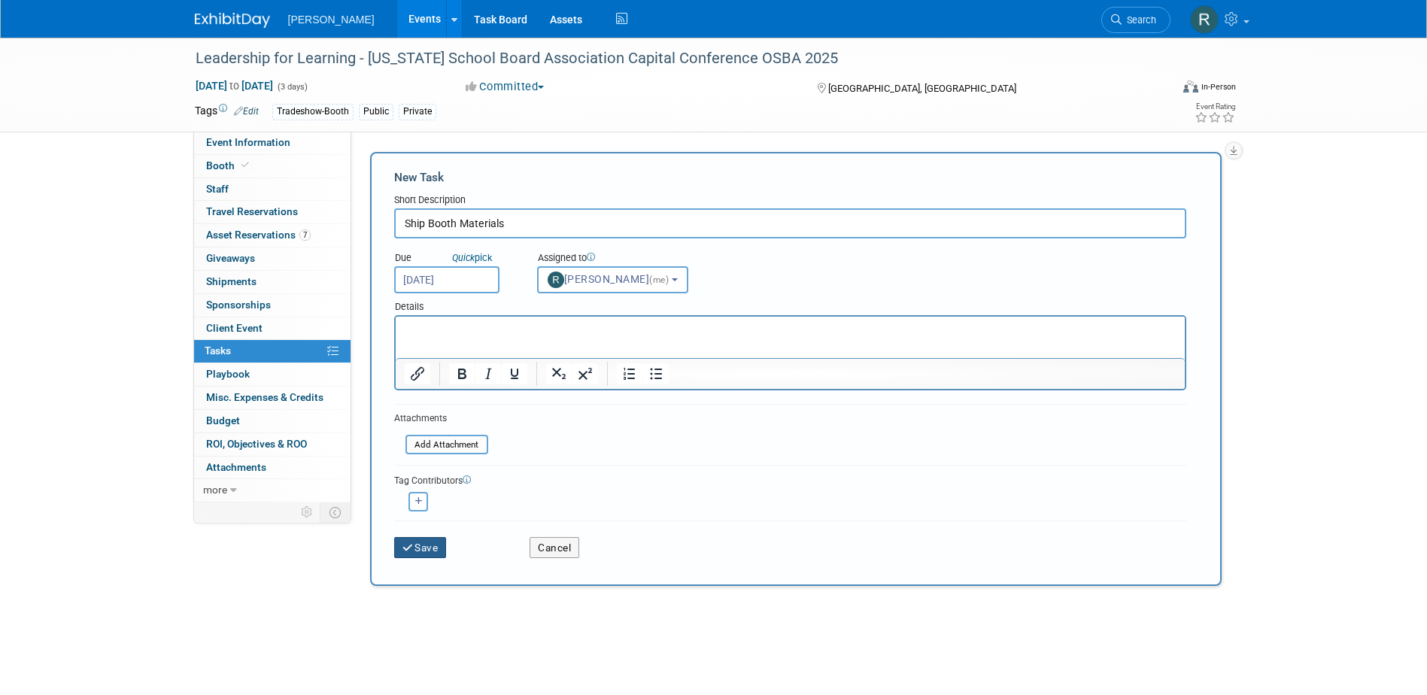
click at [423, 545] on button "Save" at bounding box center [420, 547] width 53 height 21
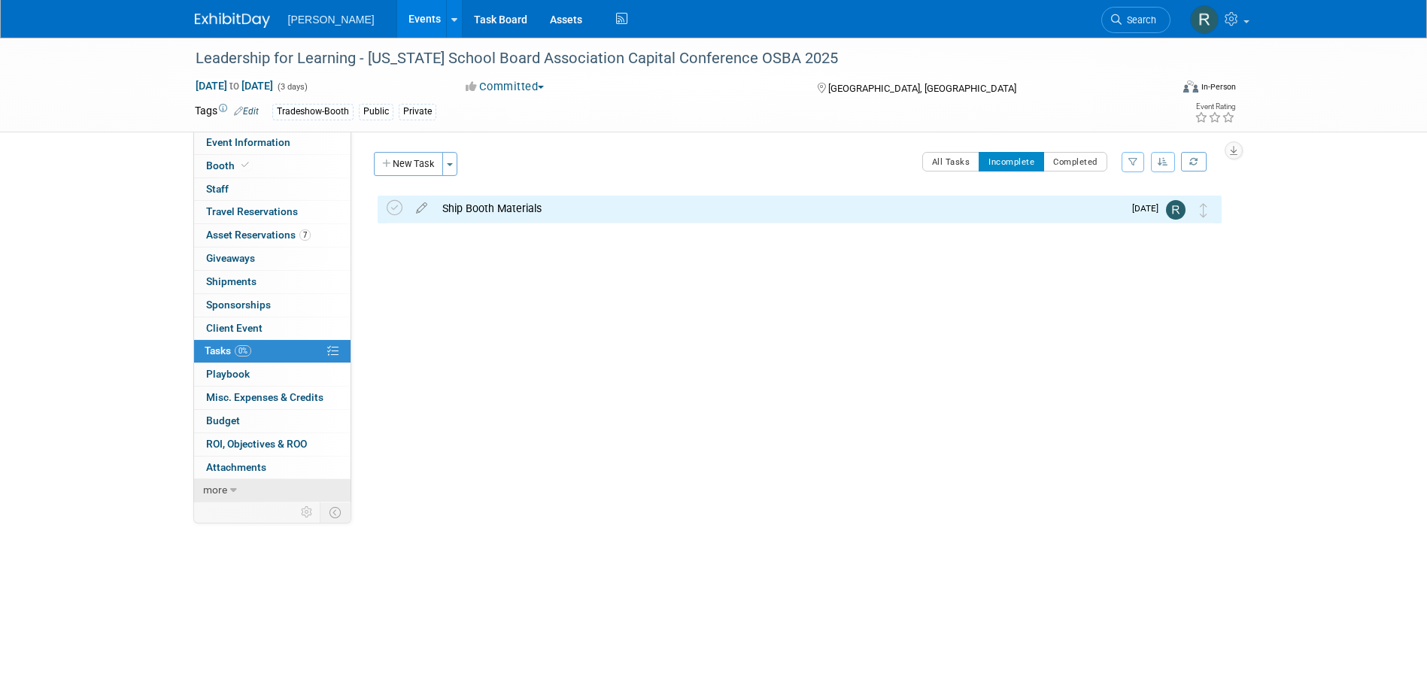
drag, startPoint x: 213, startPoint y: 487, endPoint x: 217, endPoint y: 499, distance: 12.6
click at [213, 487] on span "more" at bounding box center [215, 490] width 24 height 12
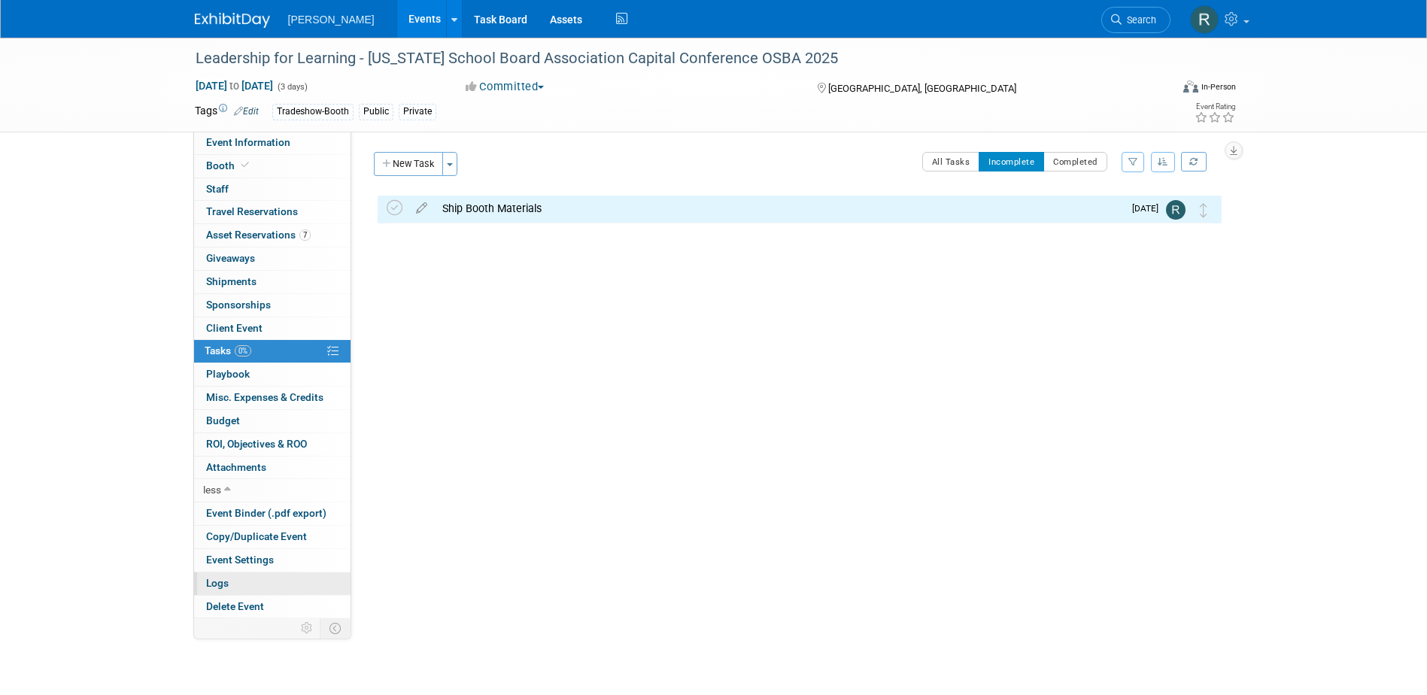
click at [250, 579] on link "Logs" at bounding box center [272, 583] width 156 height 23
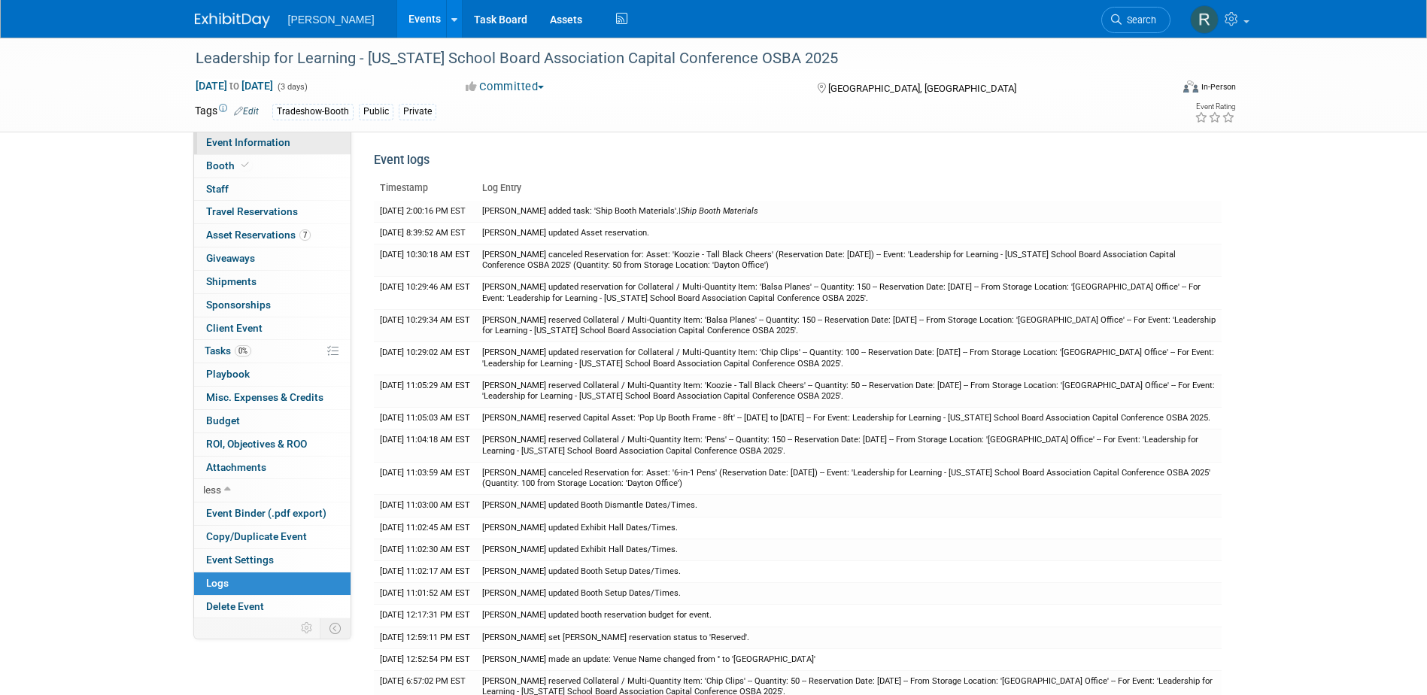
click at [246, 141] on span "Event Information" at bounding box center [248, 142] width 84 height 12
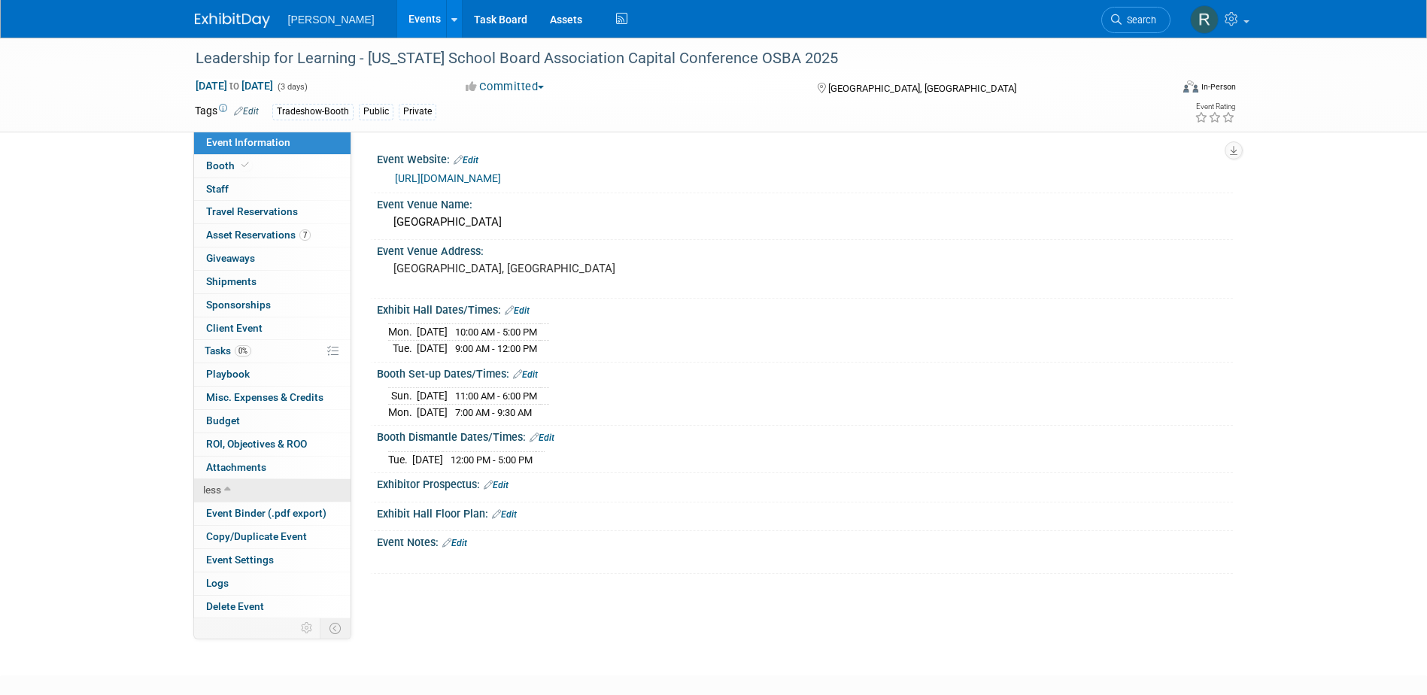
click at [216, 491] on span "less" at bounding box center [212, 490] width 18 height 12
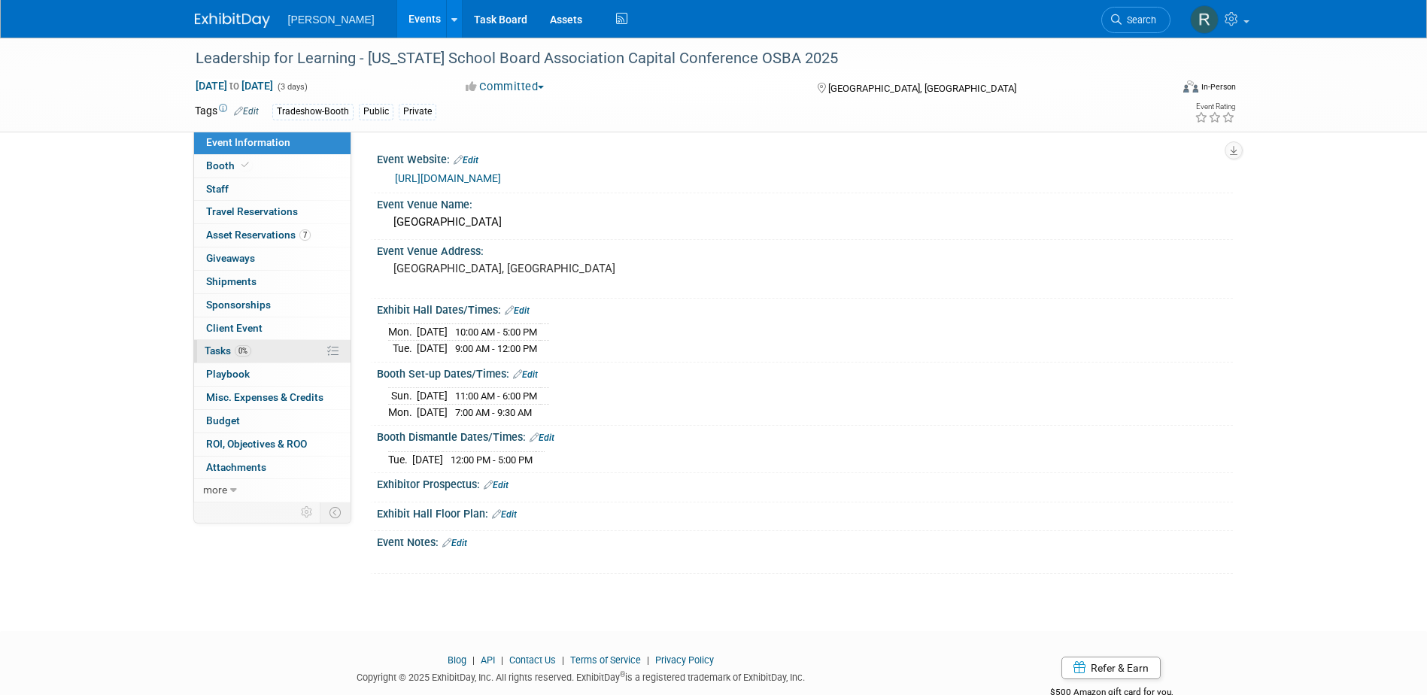
click at [235, 348] on span "0%" at bounding box center [243, 350] width 17 height 11
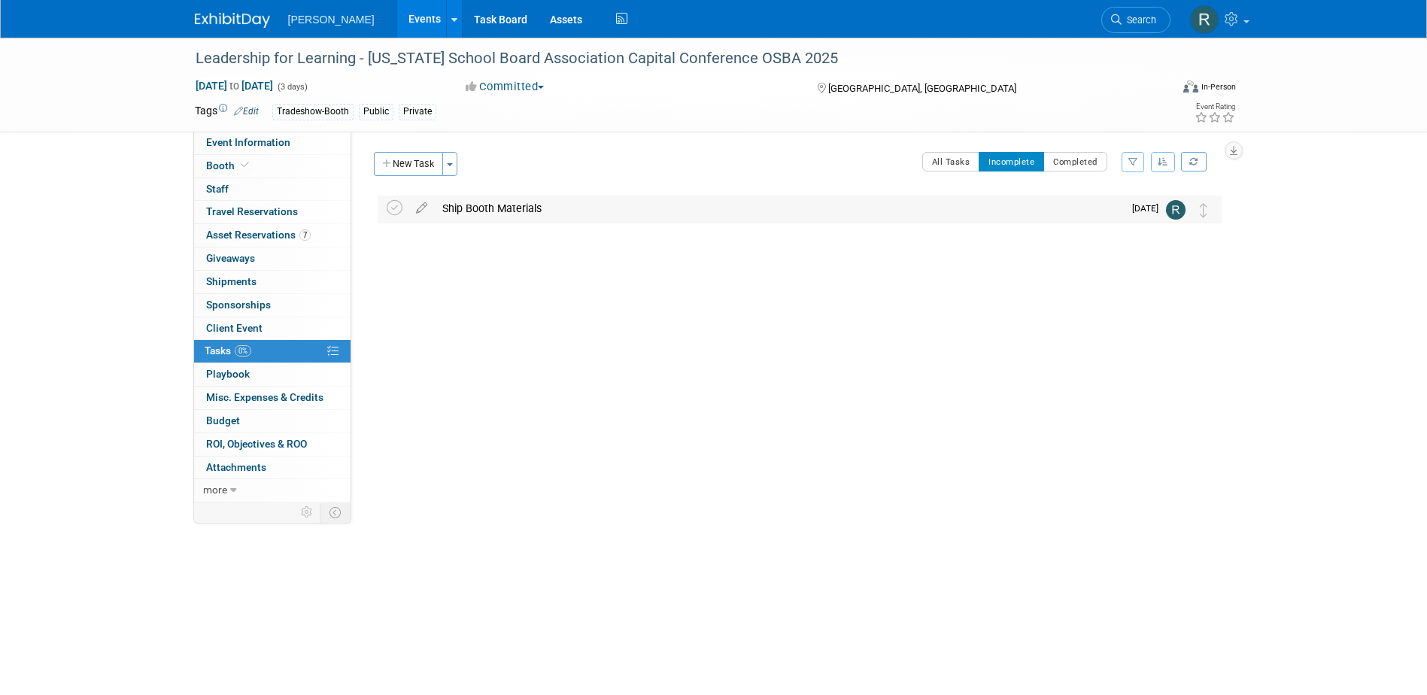
click at [477, 206] on div "Ship Booth Materials" at bounding box center [779, 209] width 688 height 26
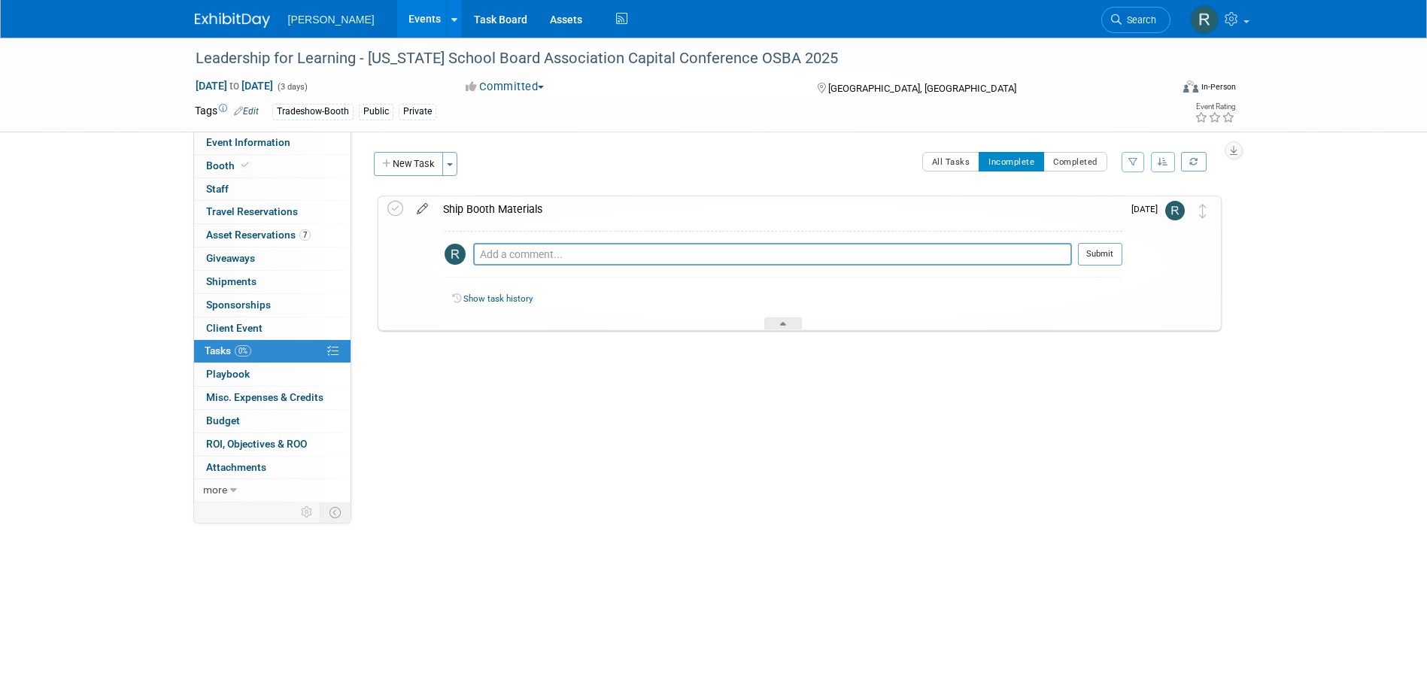
click at [422, 208] on icon at bounding box center [422, 205] width 26 height 19
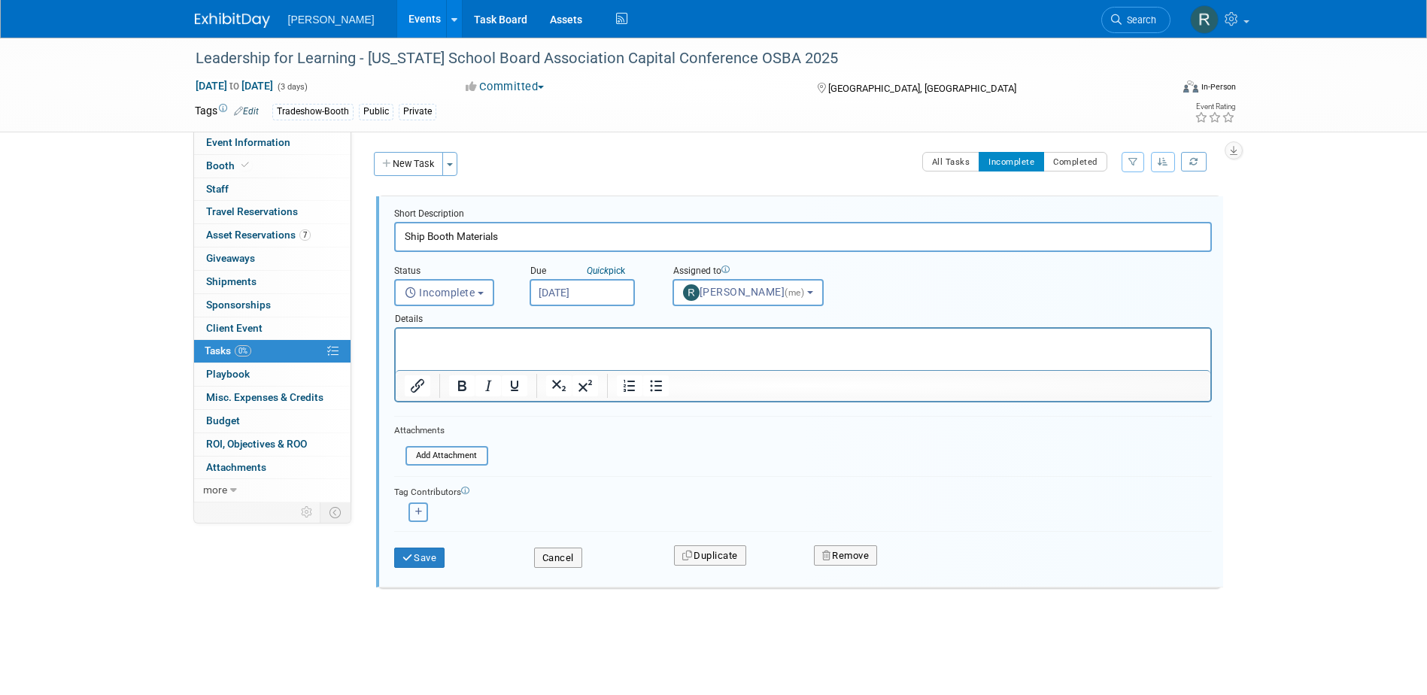
click at [417, 514] on icon "button" at bounding box center [419, 512] width 8 height 8
select select
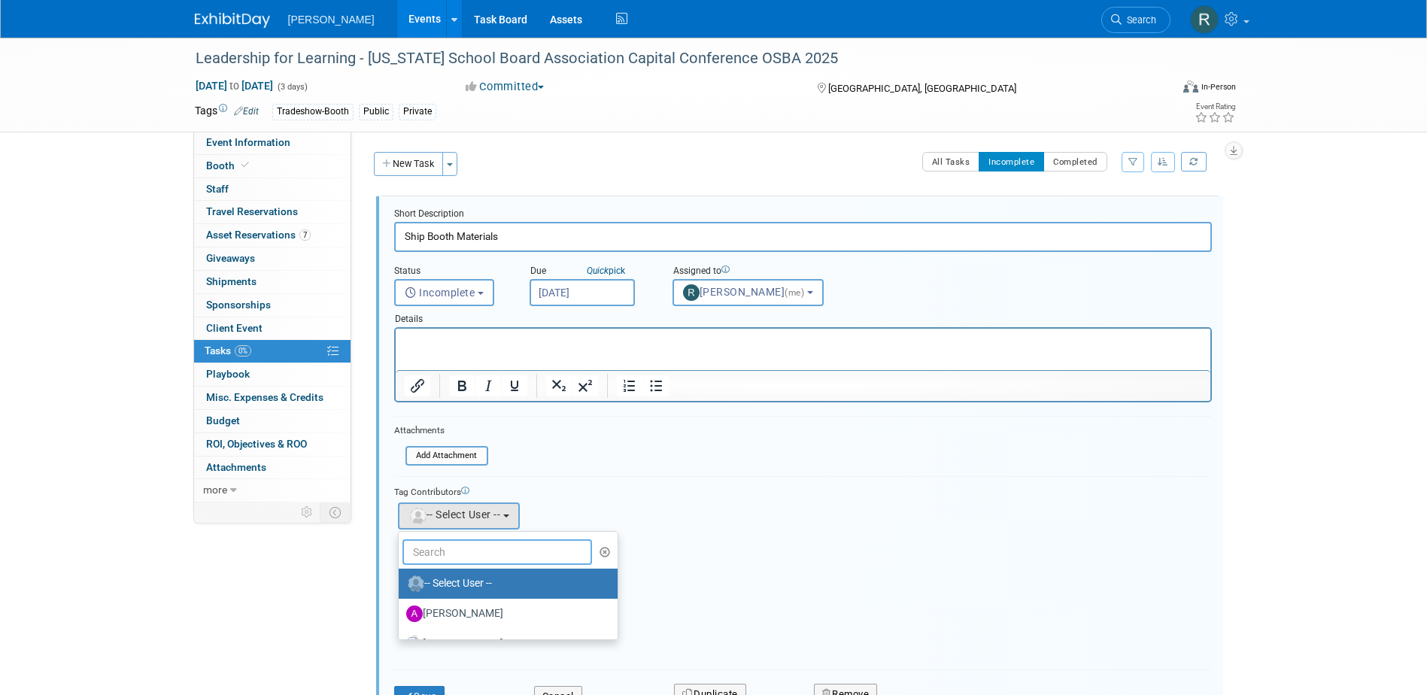
click at [436, 557] on input "text" at bounding box center [497, 552] width 190 height 26
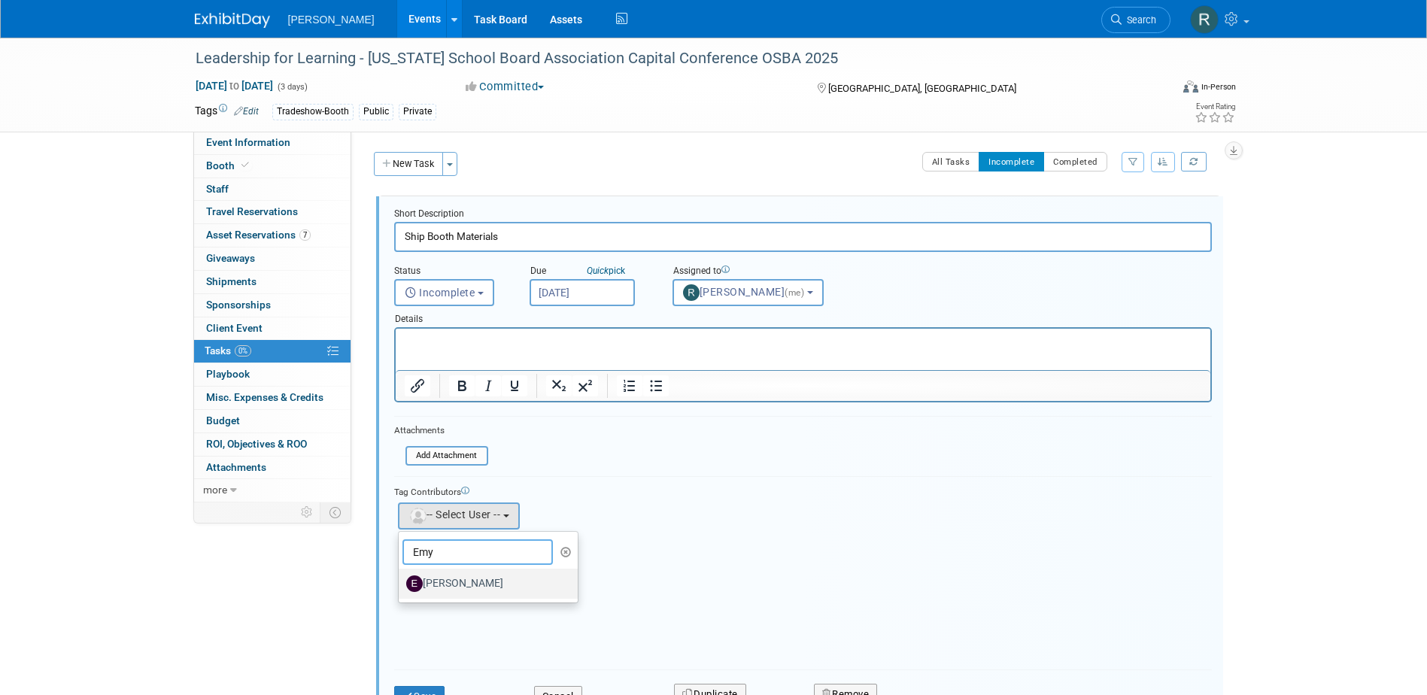
type input "Emy"
click at [445, 584] on label "[PERSON_NAME]" at bounding box center [484, 584] width 157 height 24
click at [401, 584] on input "[PERSON_NAME]" at bounding box center [396, 582] width 10 height 10
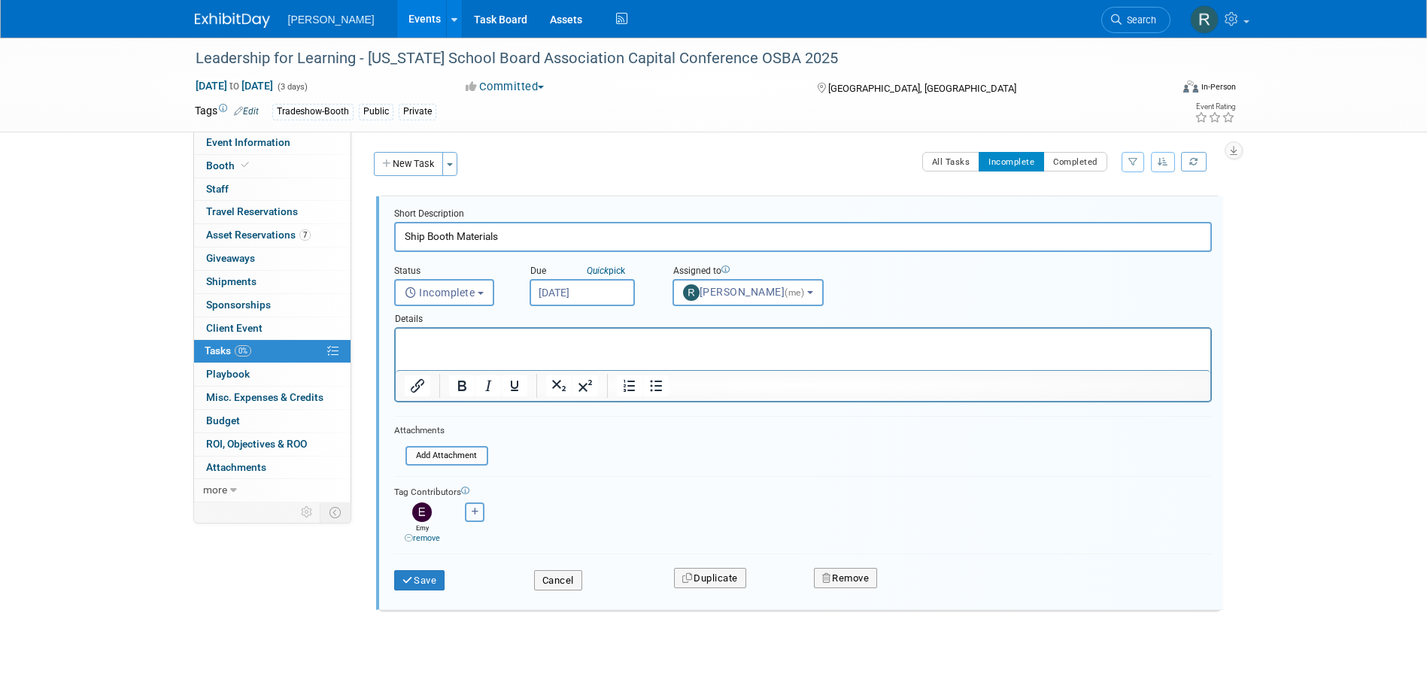
click at [473, 512] on icon "button" at bounding box center [476, 512] width 8 height 8
select select
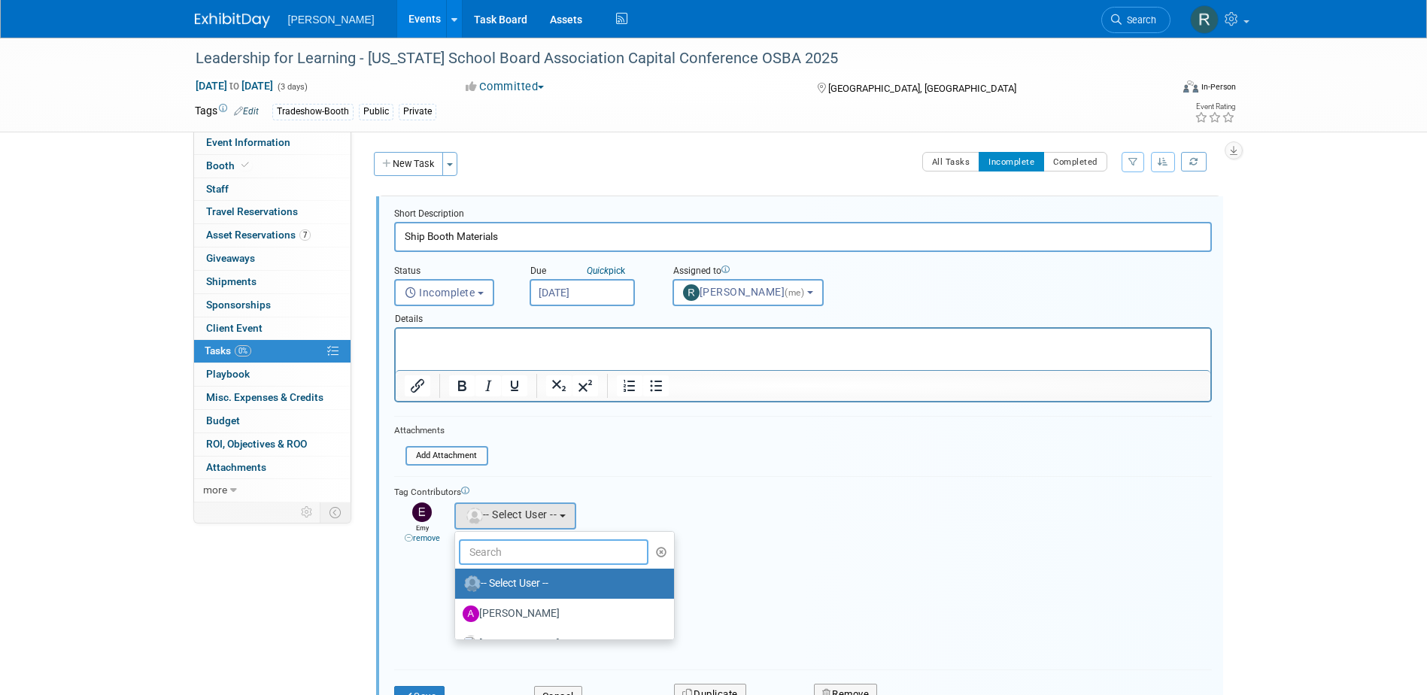
click at [495, 554] on input "text" at bounding box center [554, 552] width 190 height 26
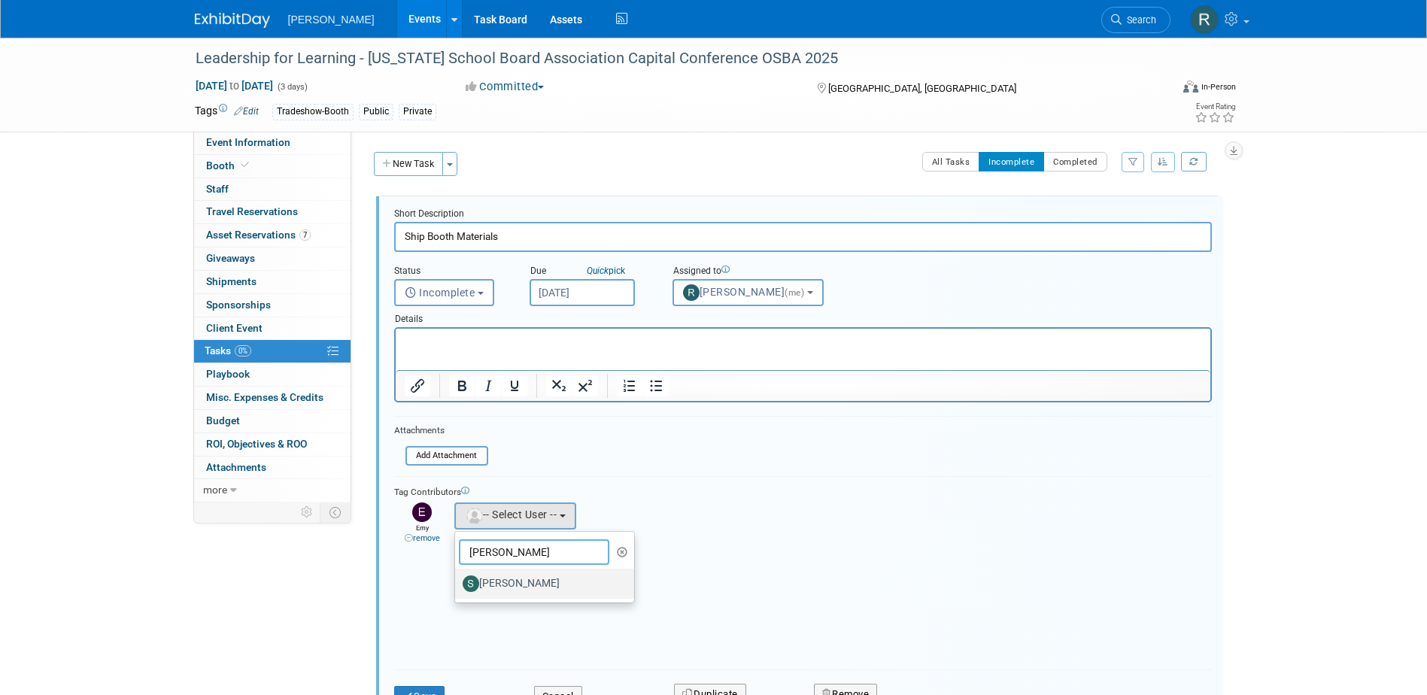
type input "Sharon"
click at [541, 576] on label "[PERSON_NAME]" at bounding box center [541, 584] width 157 height 24
click at [457, 577] on input "[PERSON_NAME]" at bounding box center [453, 582] width 10 height 10
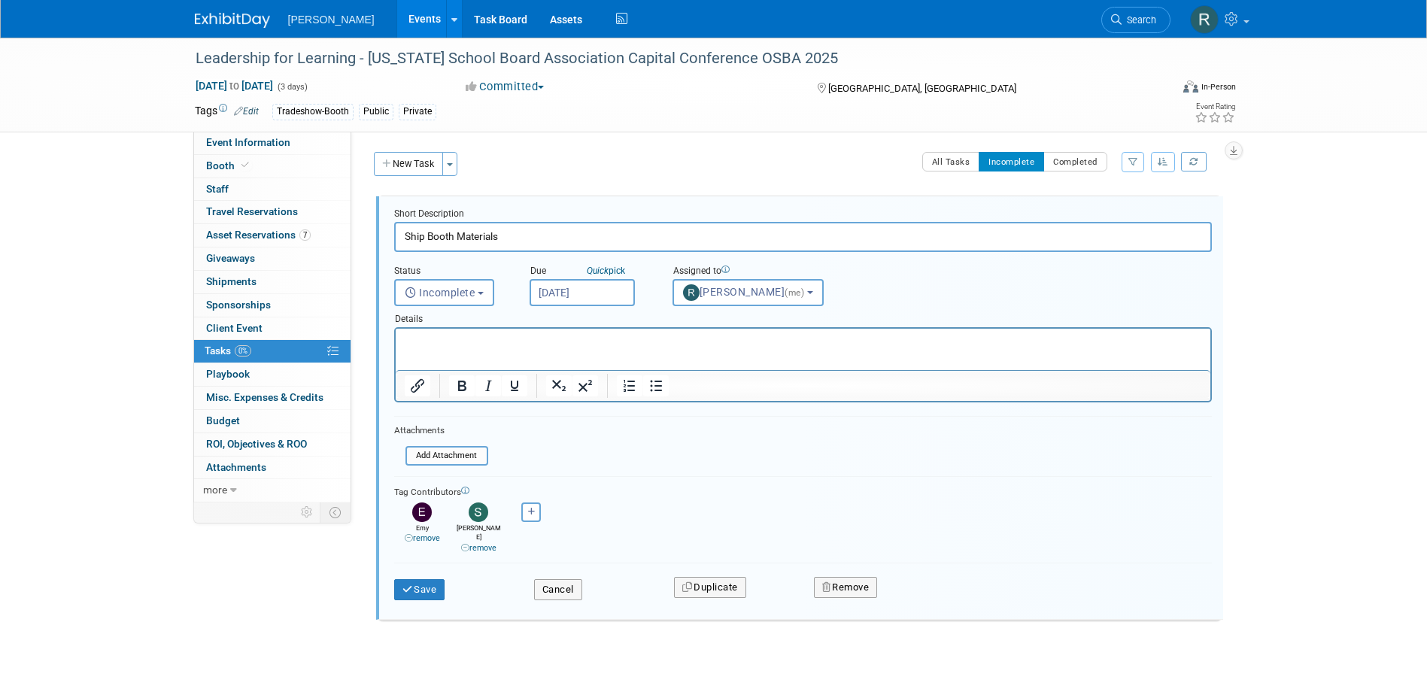
click at [452, 348] on p "Rich Text Area. Press ALT-0 for help." at bounding box center [802, 342] width 797 height 14
drag, startPoint x: 424, startPoint y: 575, endPoint x: 419, endPoint y: 560, distance: 15.9
click at [424, 579] on button "Save" at bounding box center [419, 589] width 51 height 21
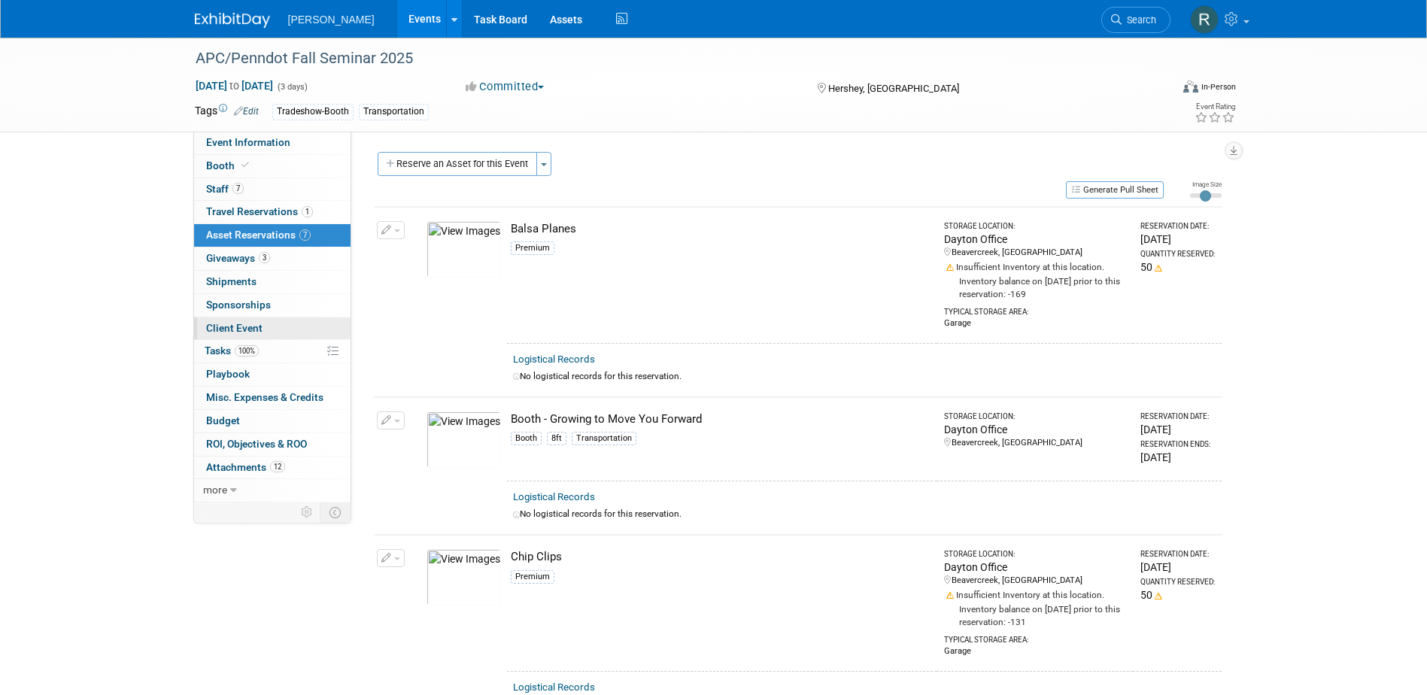
drag, startPoint x: 227, startPoint y: 345, endPoint x: 235, endPoint y: 339, distance: 10.2
click at [227, 345] on span "Tasks 100%" at bounding box center [232, 350] width 54 height 12
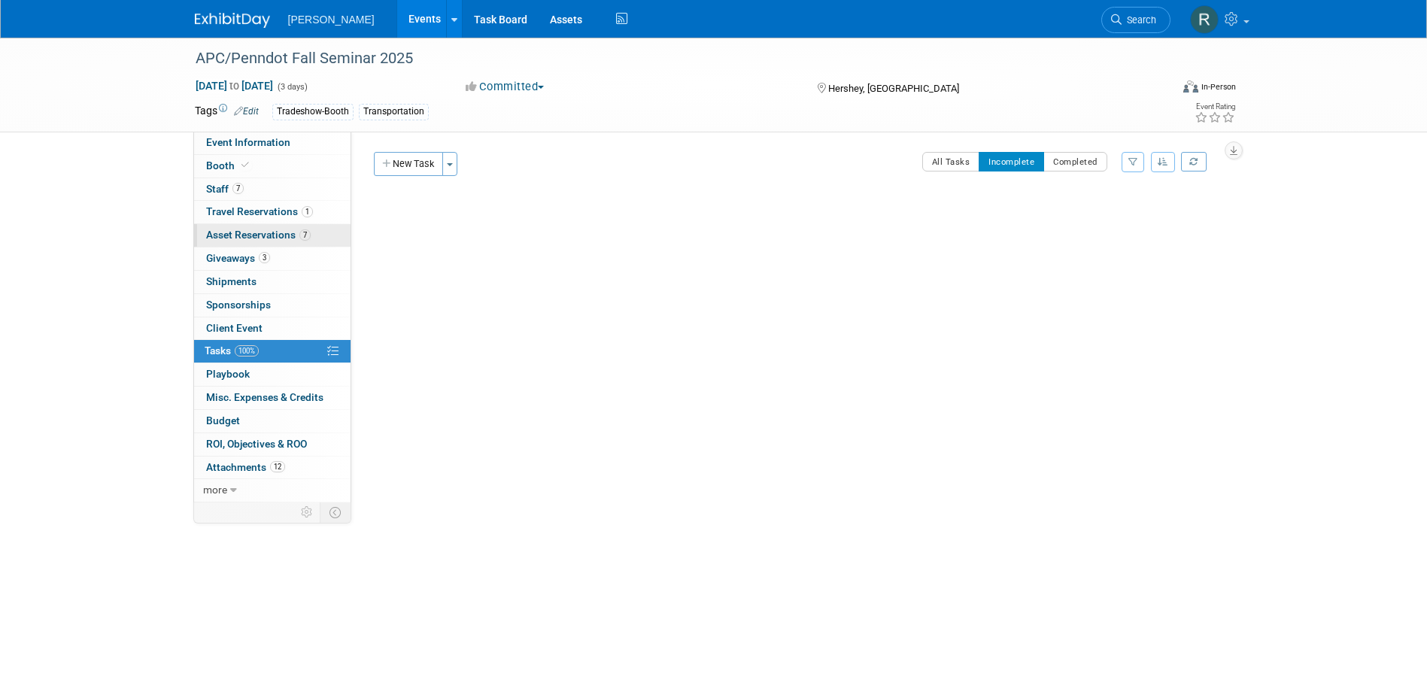
drag, startPoint x: 237, startPoint y: 240, endPoint x: 251, endPoint y: 233, distance: 15.8
click at [237, 241] on link "7 Asset Reservations 7" at bounding box center [272, 235] width 156 height 23
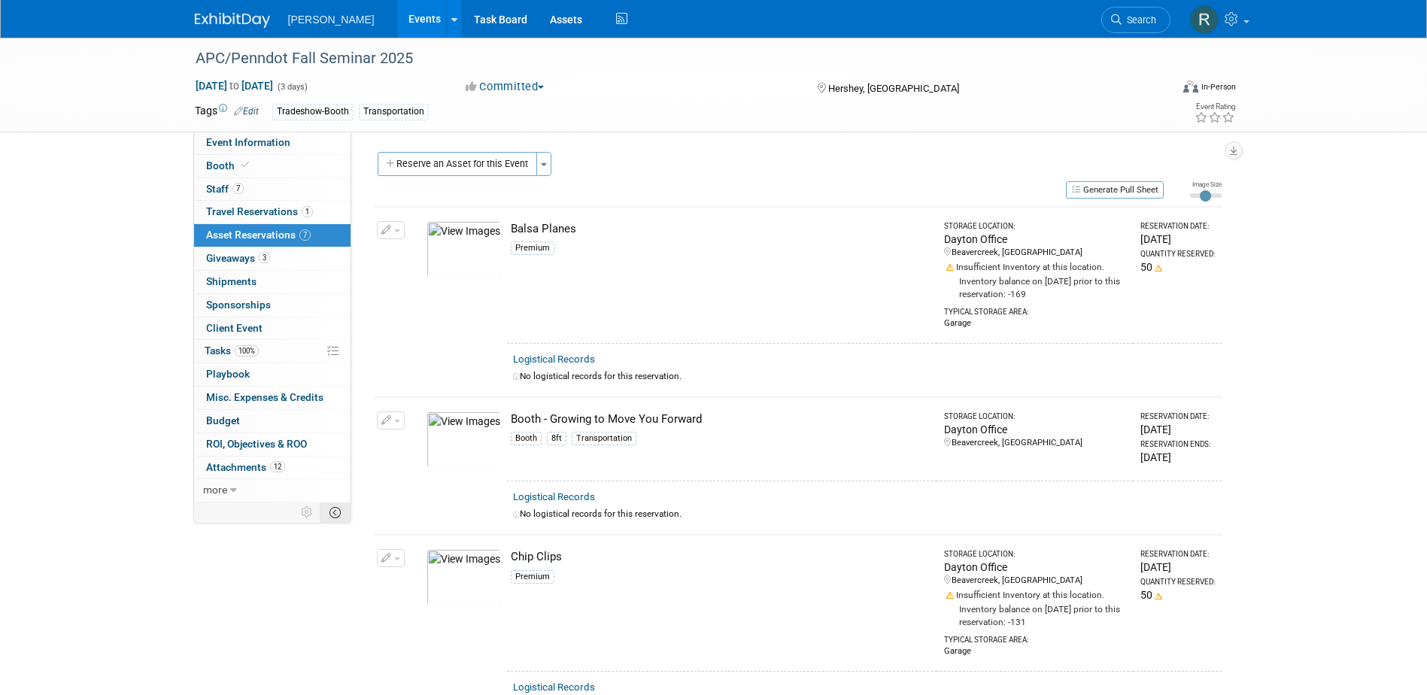
click at [337, 516] on icon at bounding box center [334, 512] width 11 height 11
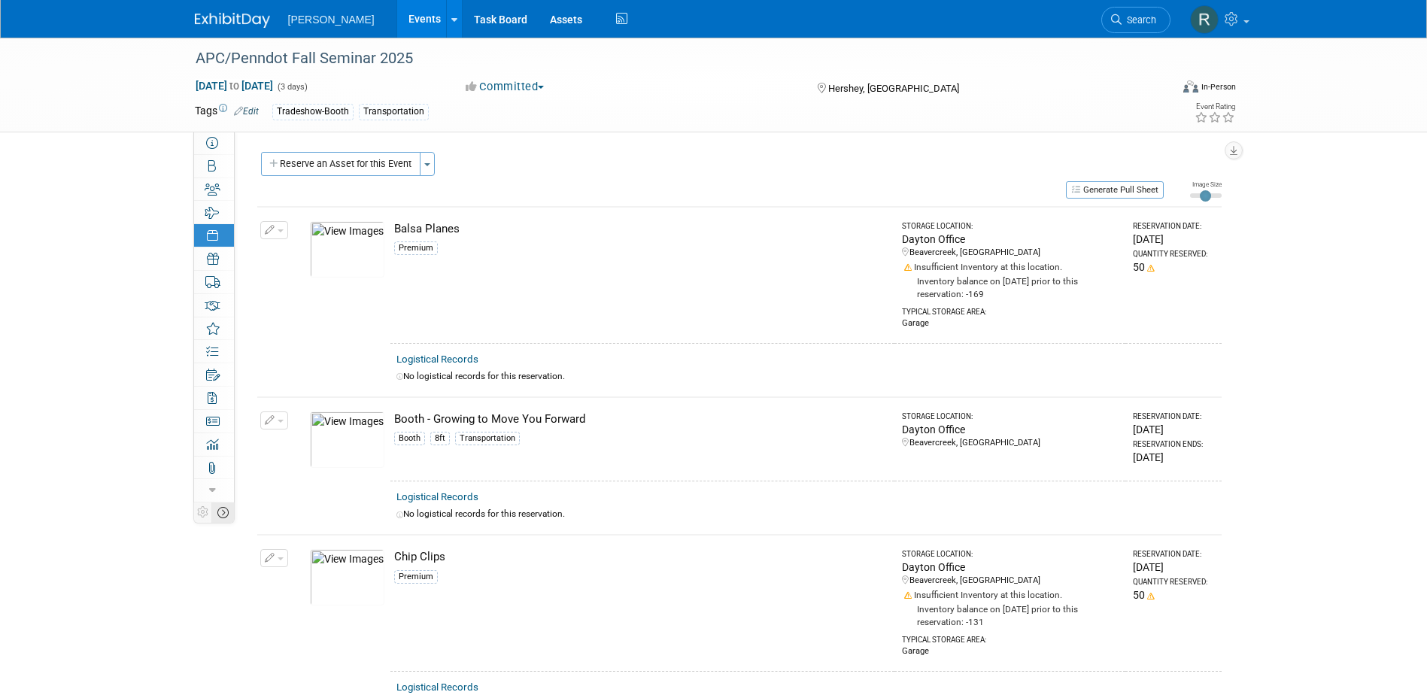
click at [229, 514] on td at bounding box center [222, 512] width 23 height 20
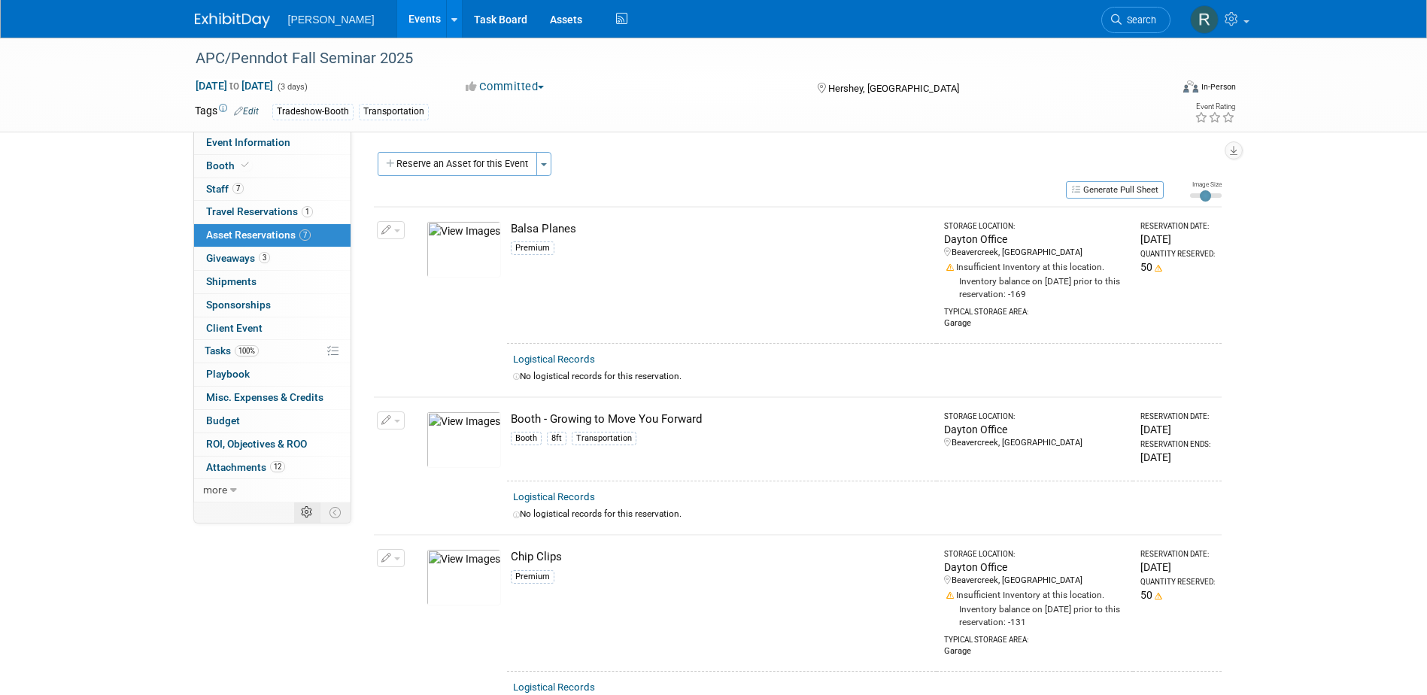
click at [310, 512] on icon at bounding box center [306, 512] width 11 height 11
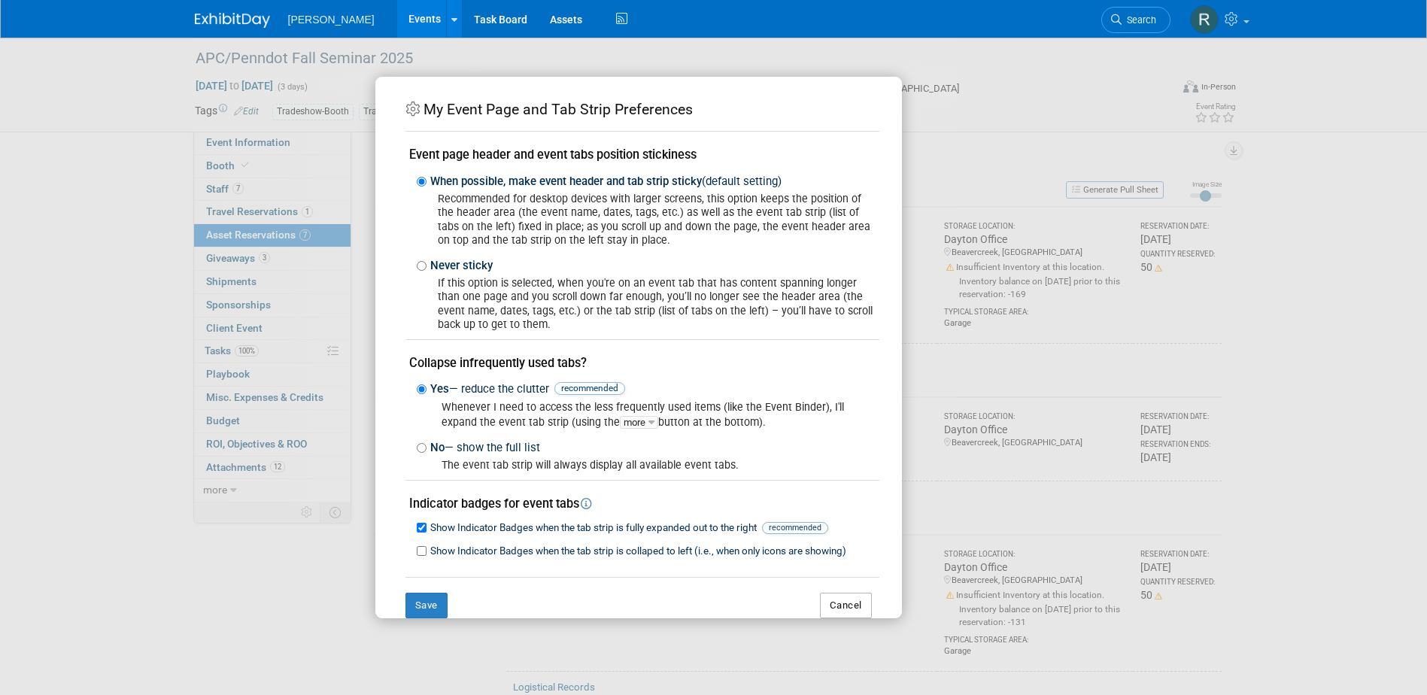
drag, startPoint x: 838, startPoint y: 598, endPoint x: 802, endPoint y: 596, distance: 36.1
click at [825, 598] on button "Cancel" at bounding box center [846, 606] width 52 height 26
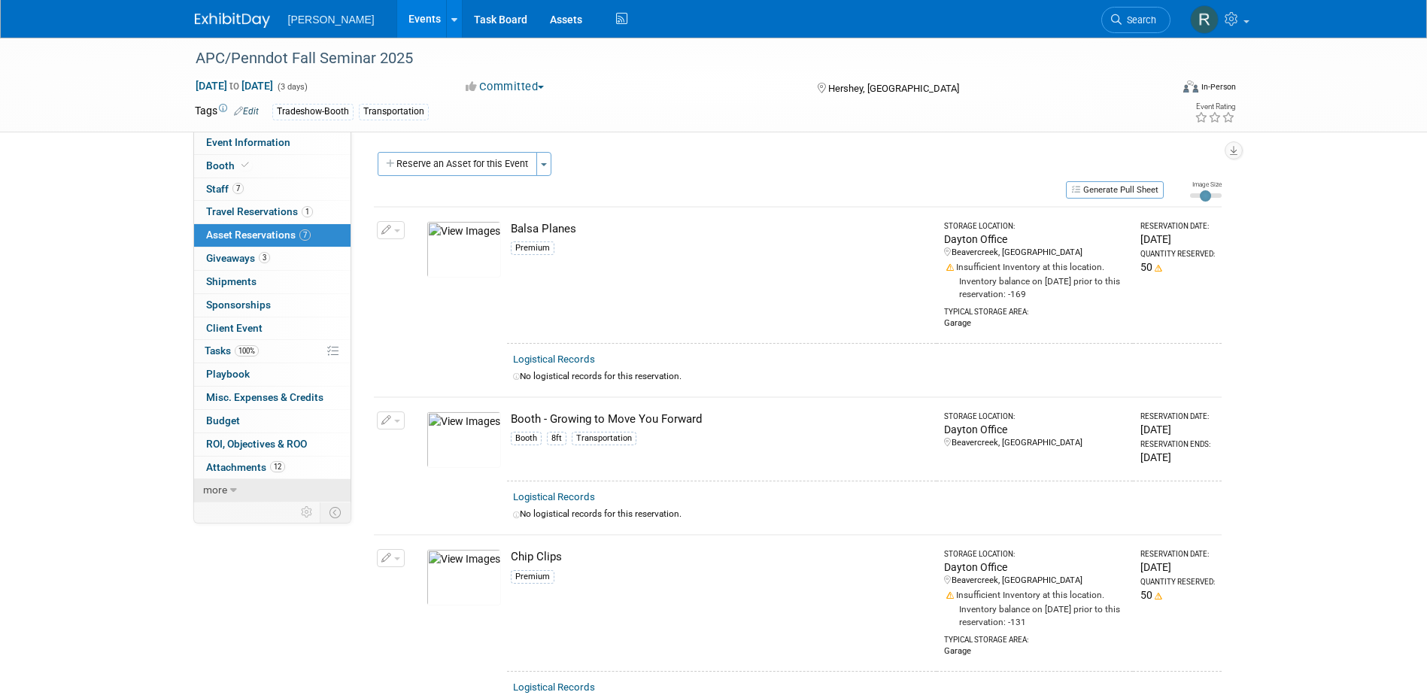
click at [214, 484] on span "more" at bounding box center [215, 490] width 24 height 12
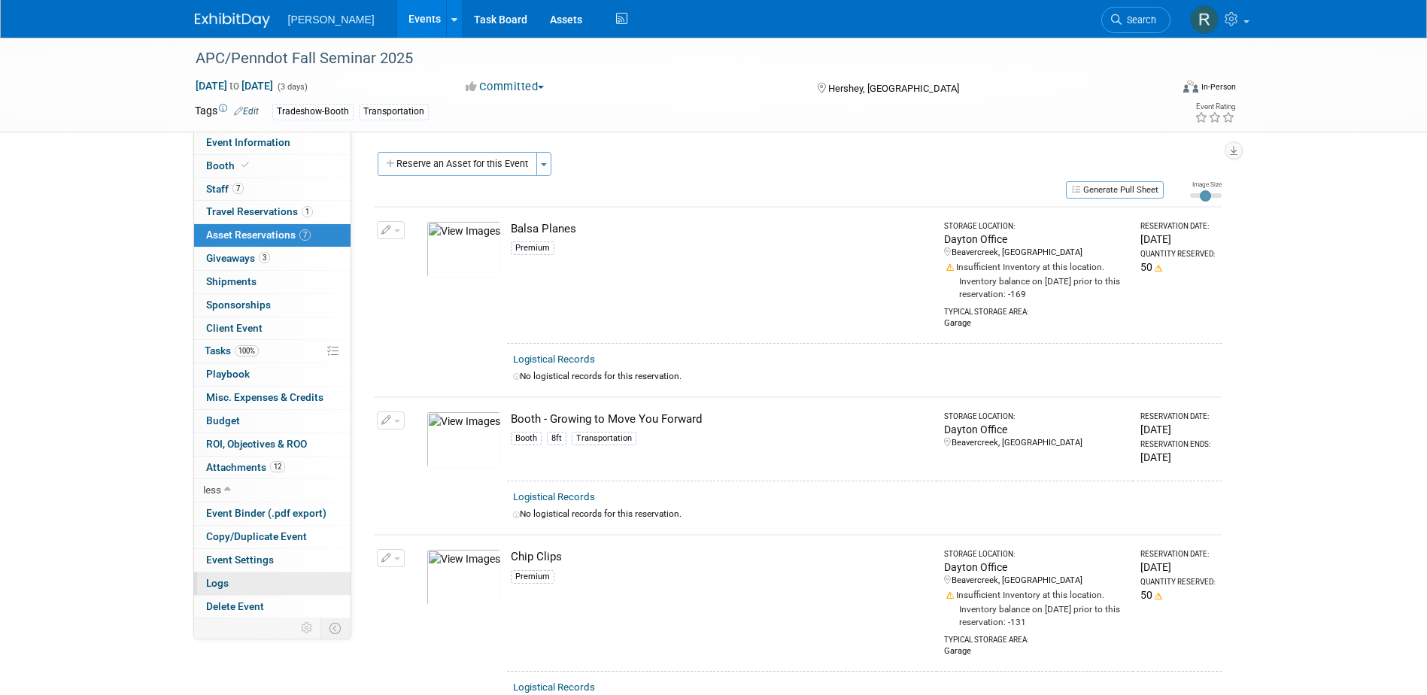
click at [231, 575] on link "Logs" at bounding box center [272, 583] width 156 height 23
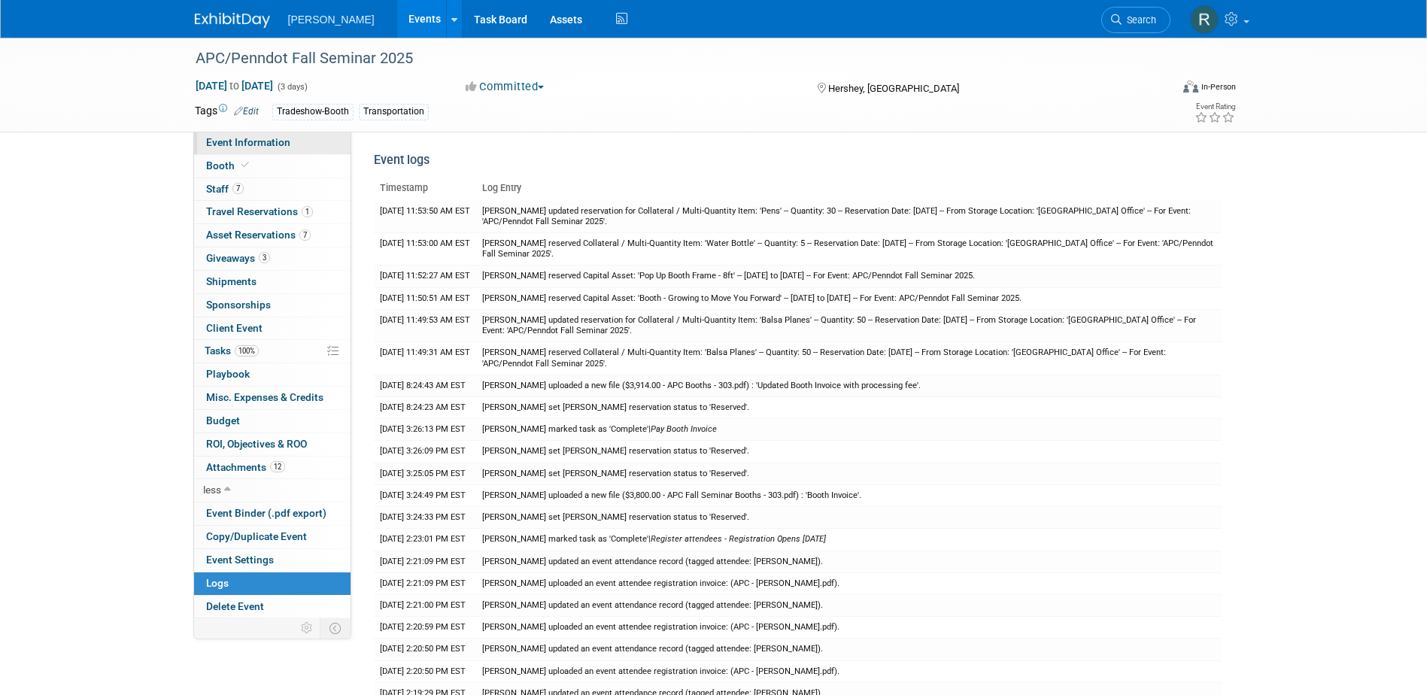
click at [257, 145] on span "Event Information" at bounding box center [248, 142] width 84 height 12
